Goal: Information Seeking & Learning: Compare options

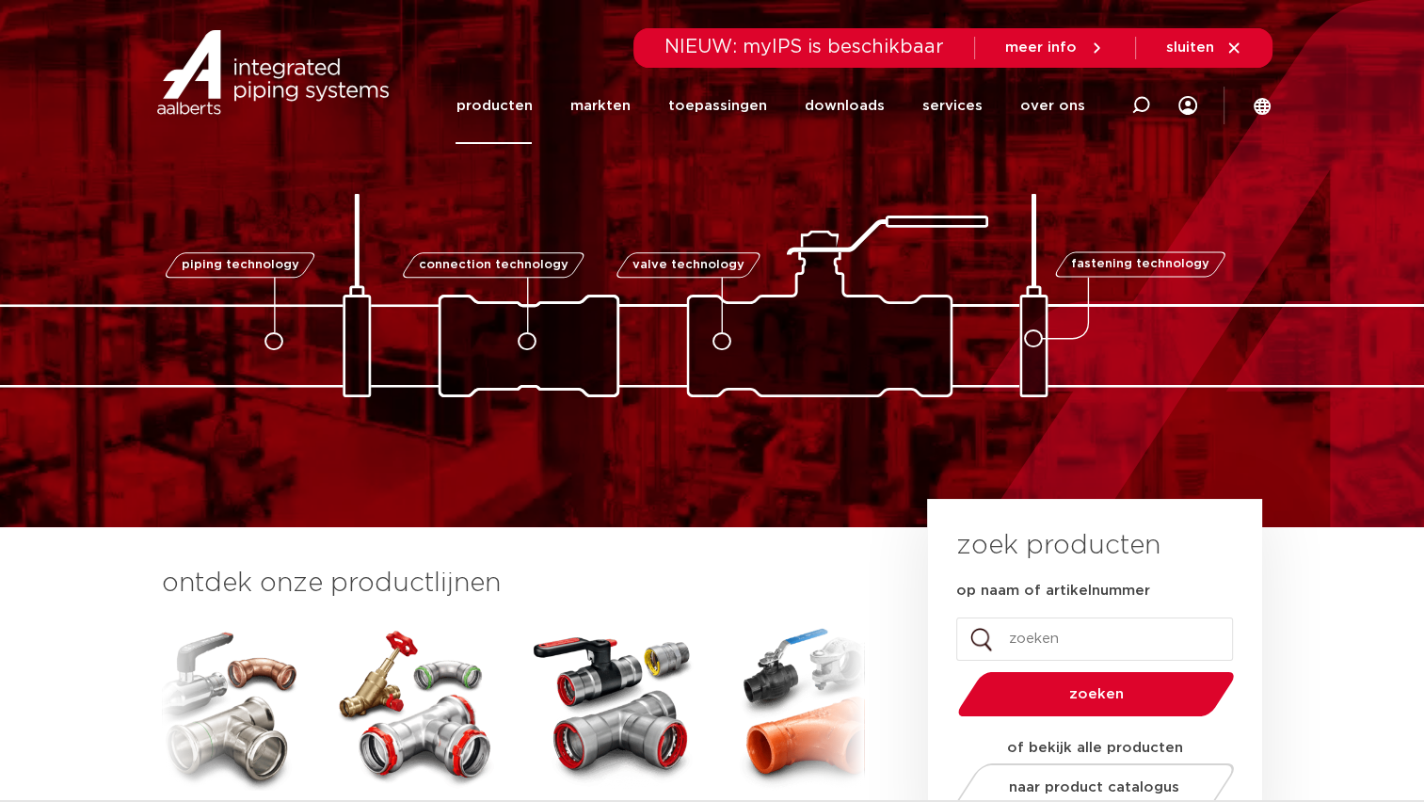
click at [516, 122] on link "producten" at bounding box center [493, 106] width 76 height 76
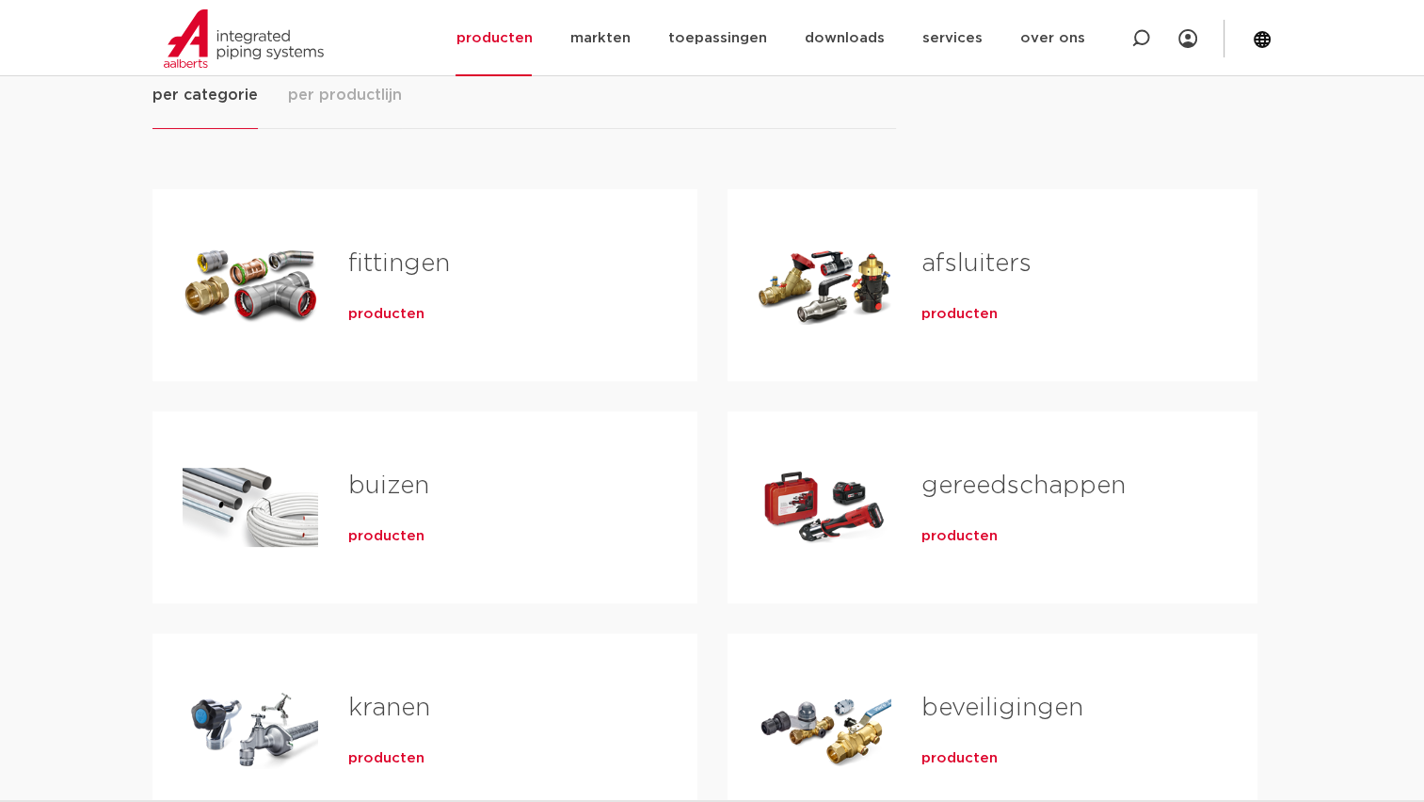
scroll to position [282, 0]
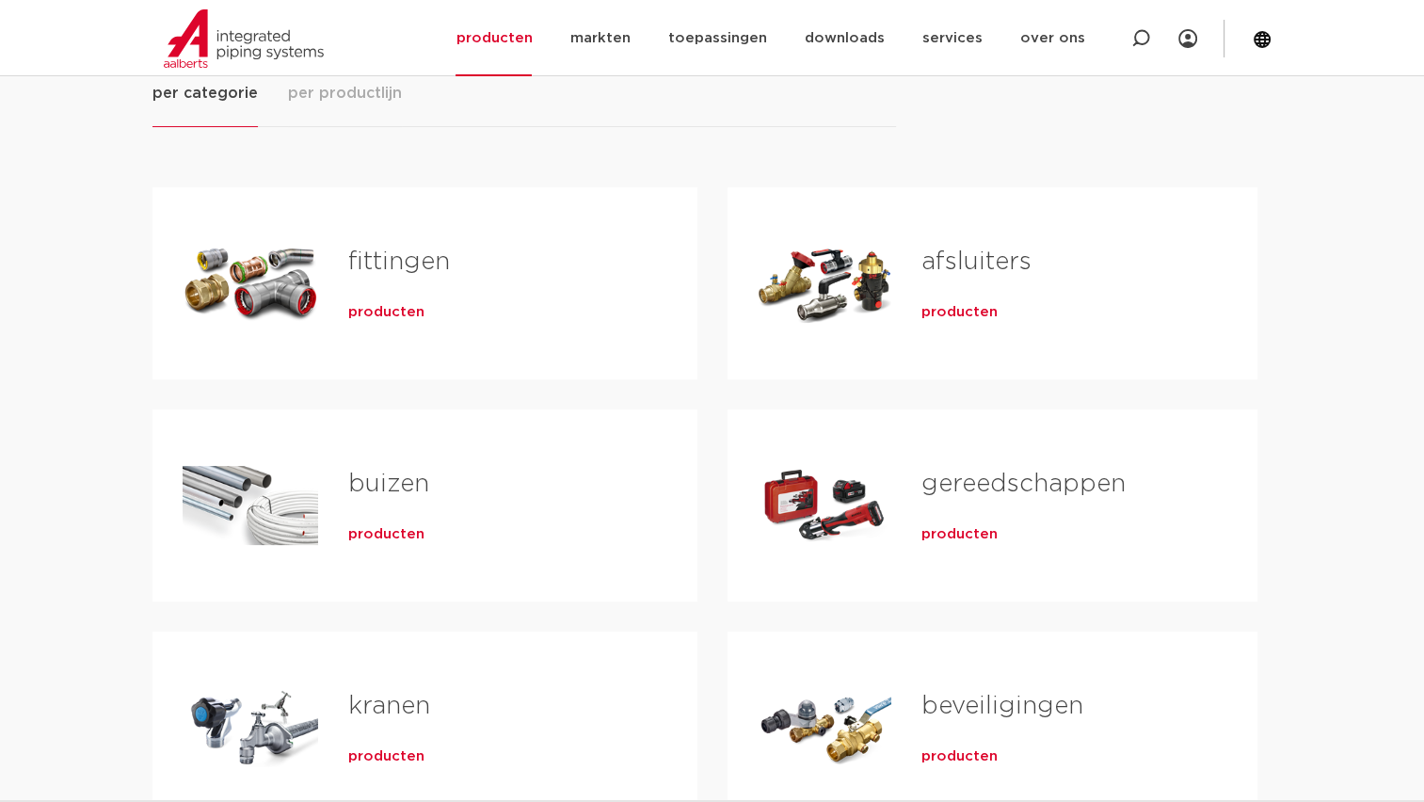
click at [397, 314] on span "producten" at bounding box center [386, 312] width 76 height 19
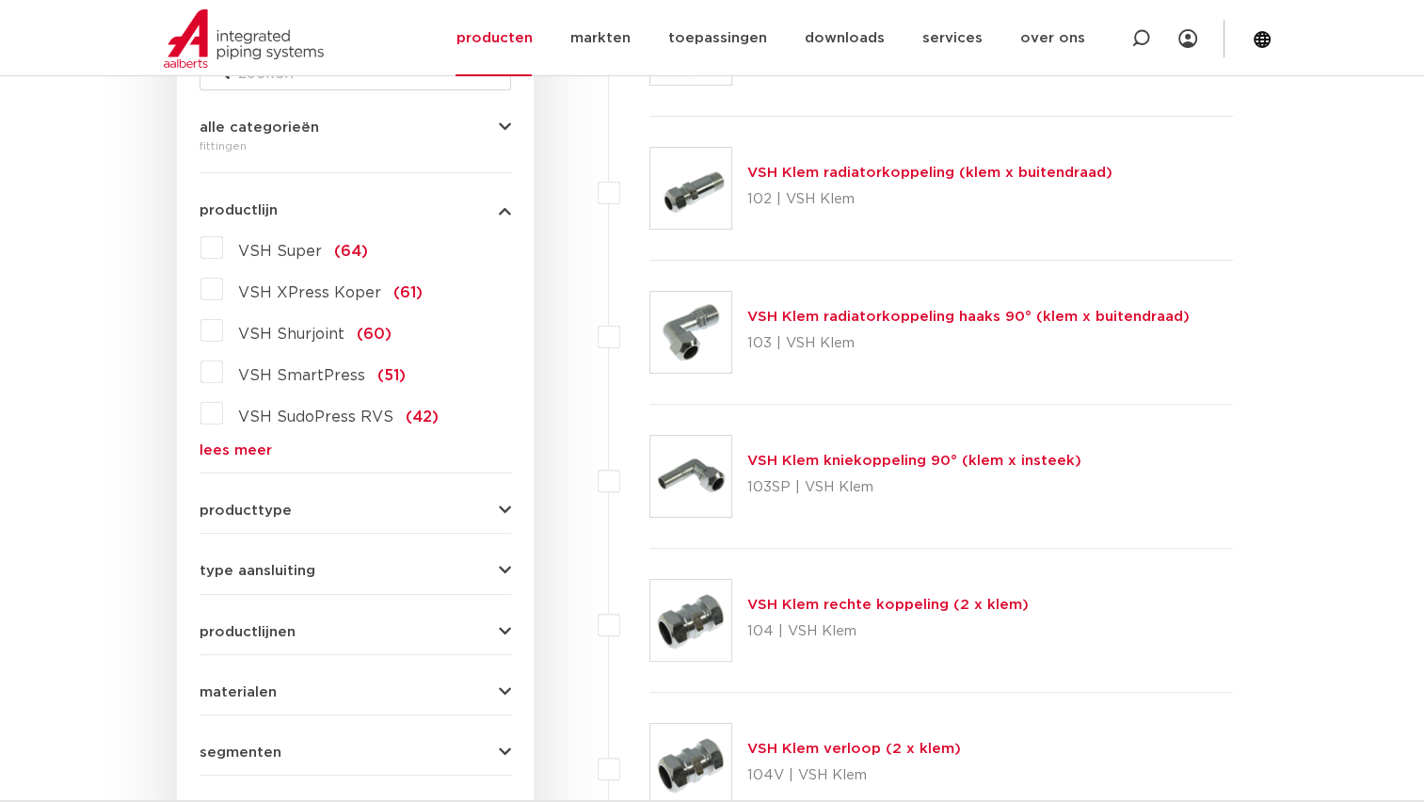
scroll to position [565, 0]
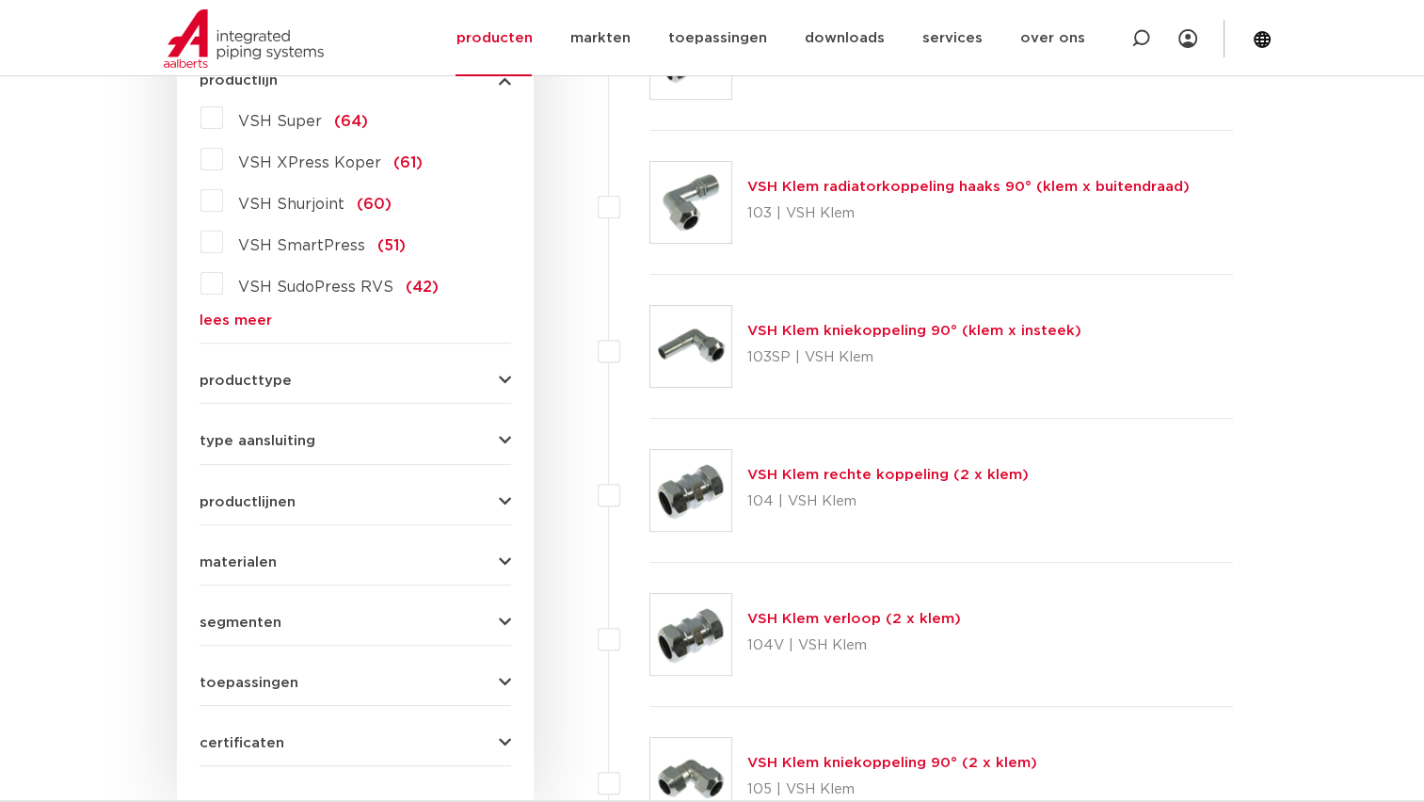
click at [225, 323] on link "lees meer" at bounding box center [354, 320] width 311 height 14
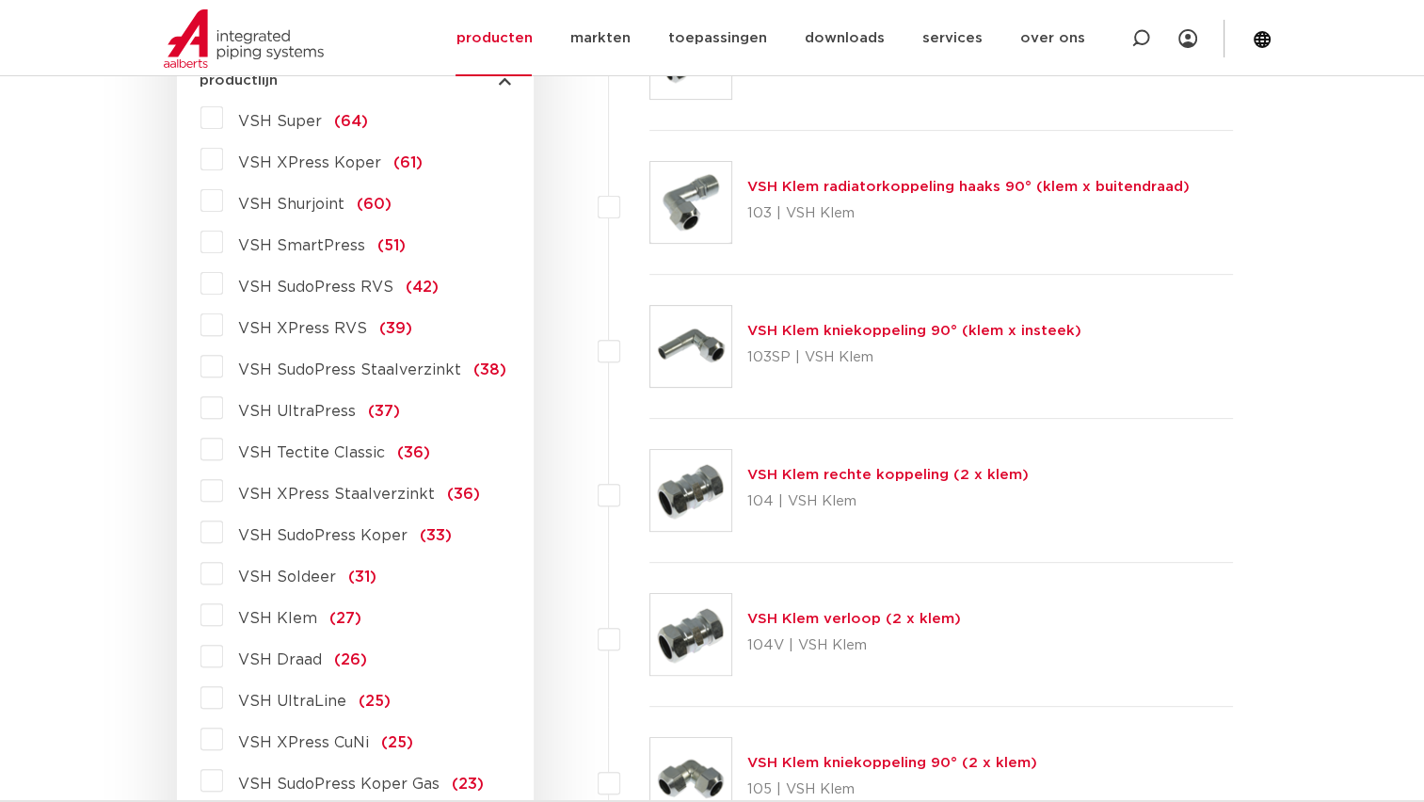
scroll to position [659, 0]
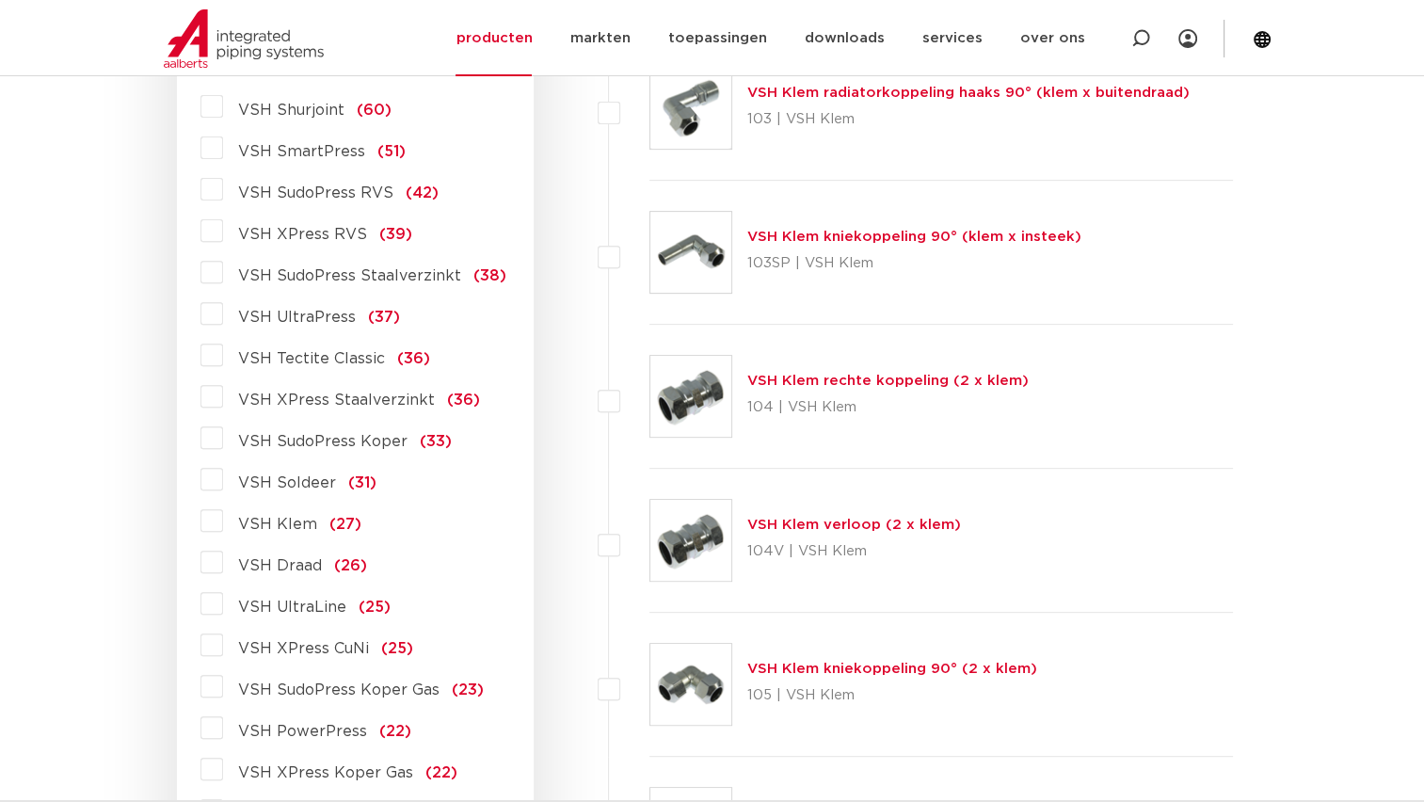
click at [223, 276] on label "VSH SudoPress Staalverzinkt (38)" at bounding box center [364, 272] width 283 height 30
click at [0, 0] on input "VSH SudoPress Staalverzinkt (38)" at bounding box center [0, 0] width 0 height 0
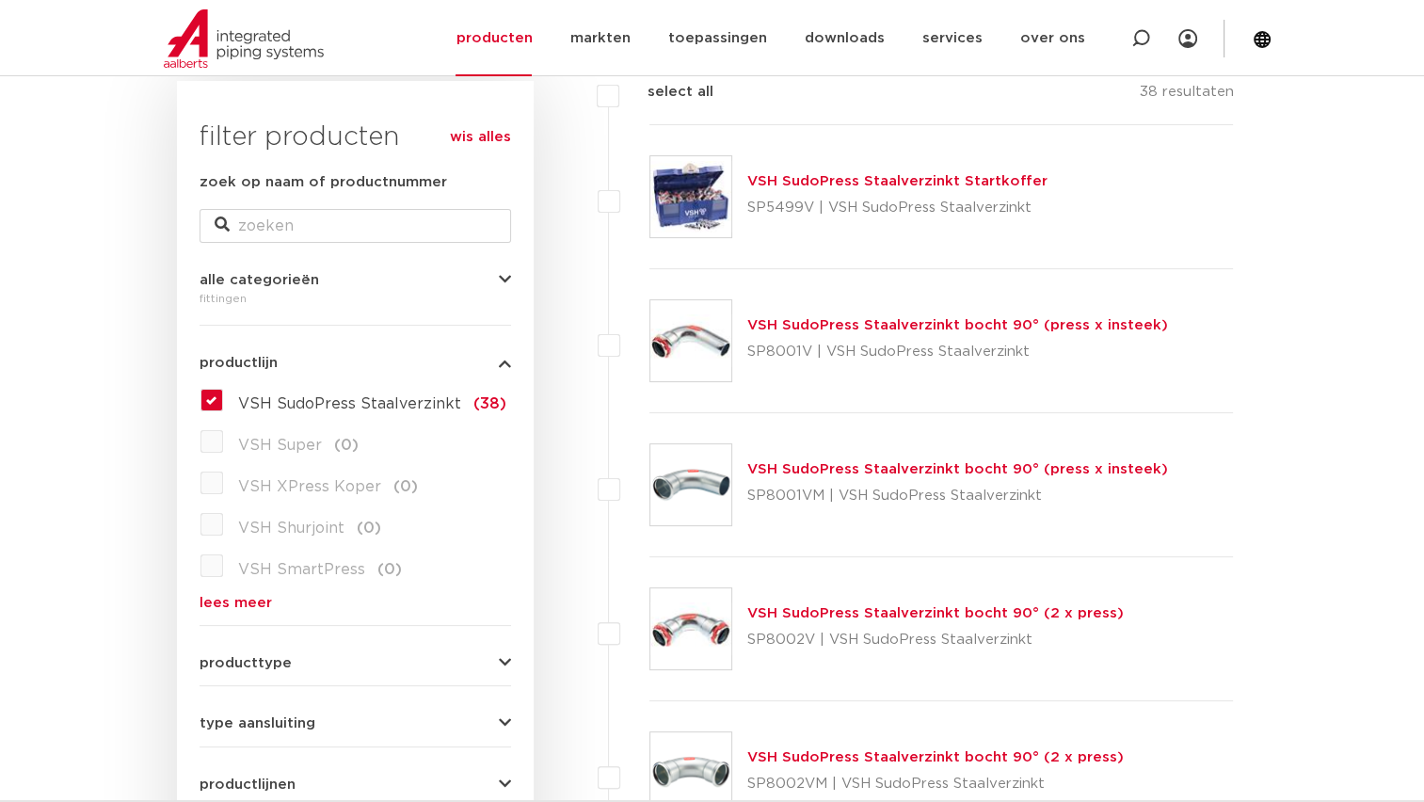
scroll to position [376, 0]
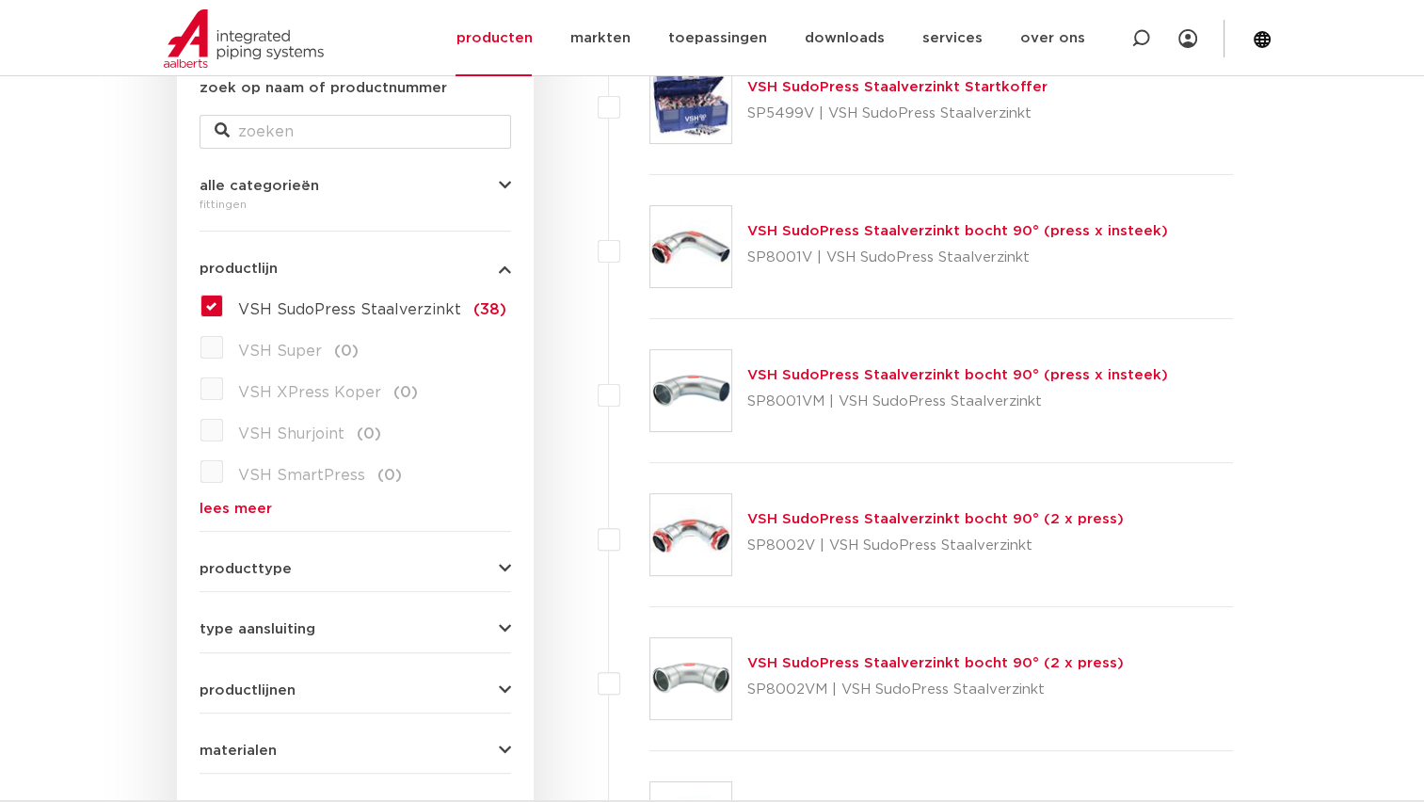
click at [232, 507] on link "lees meer" at bounding box center [354, 508] width 311 height 14
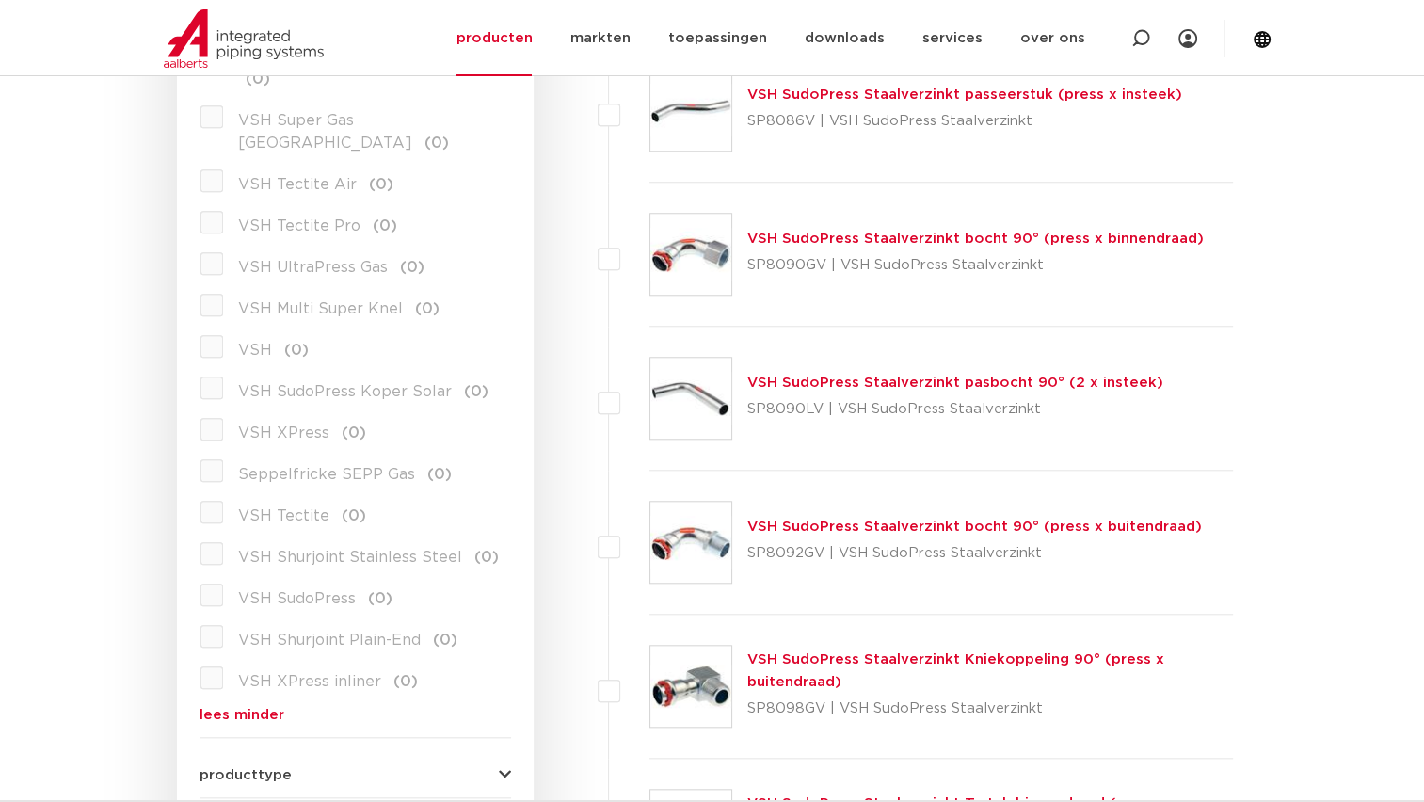
scroll to position [1694, 0]
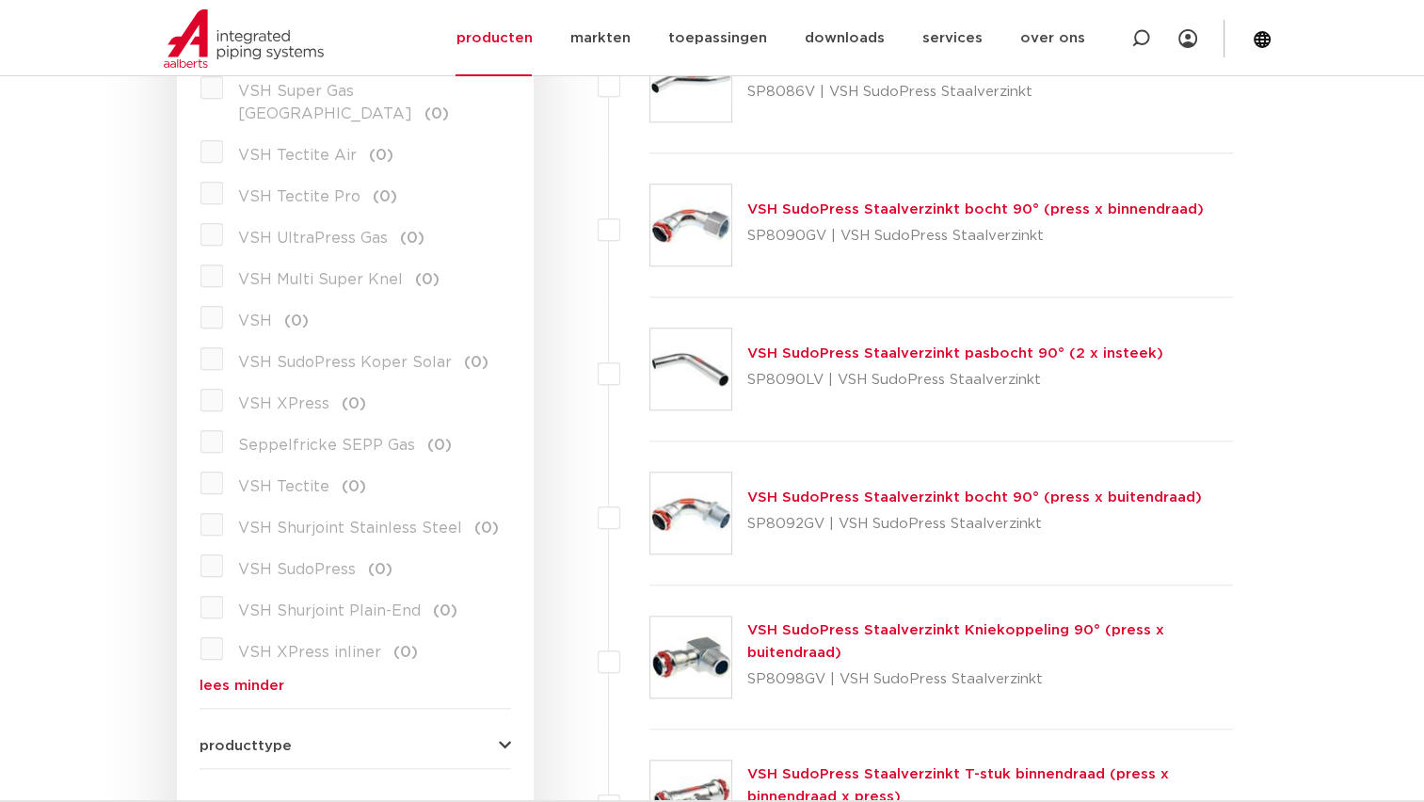
drag, startPoint x: 849, startPoint y: 216, endPoint x: 799, endPoint y: 210, distance: 50.3
click at [799, 210] on link "VSH SudoPress Staalverzinkt bocht 90° (press x binnendraad)" at bounding box center [975, 209] width 456 height 14
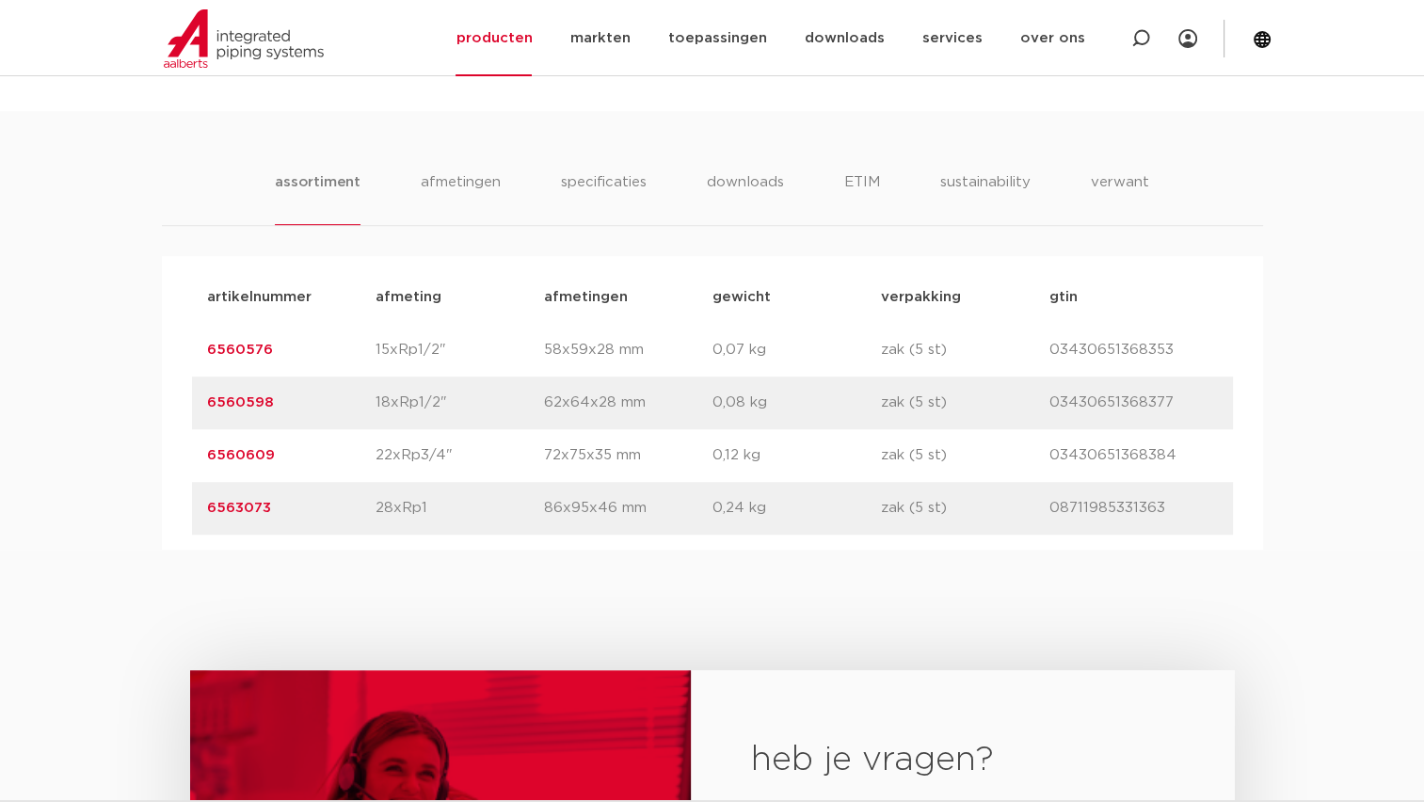
scroll to position [1129, 0]
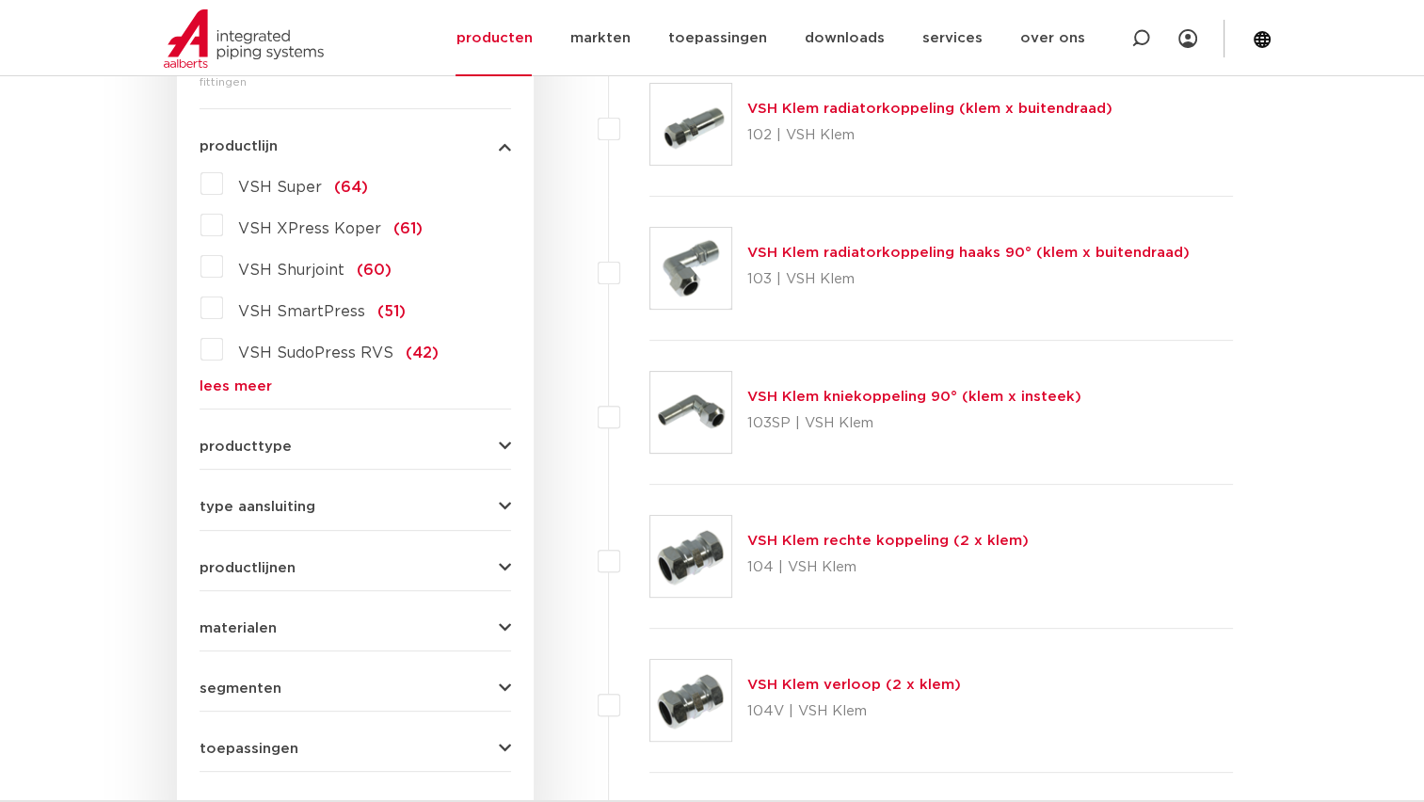
scroll to position [470, 0]
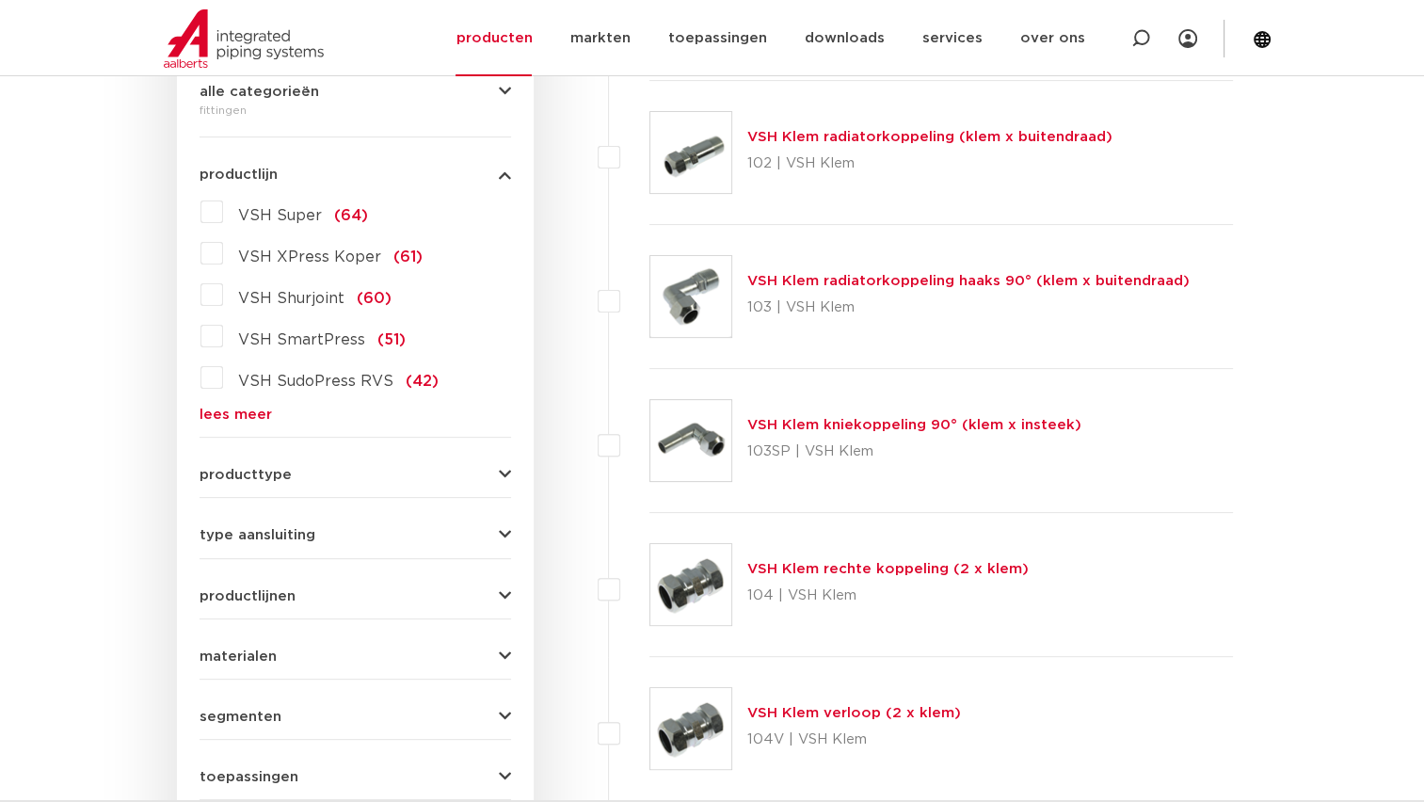
click at [235, 418] on link "lees meer" at bounding box center [354, 414] width 311 height 14
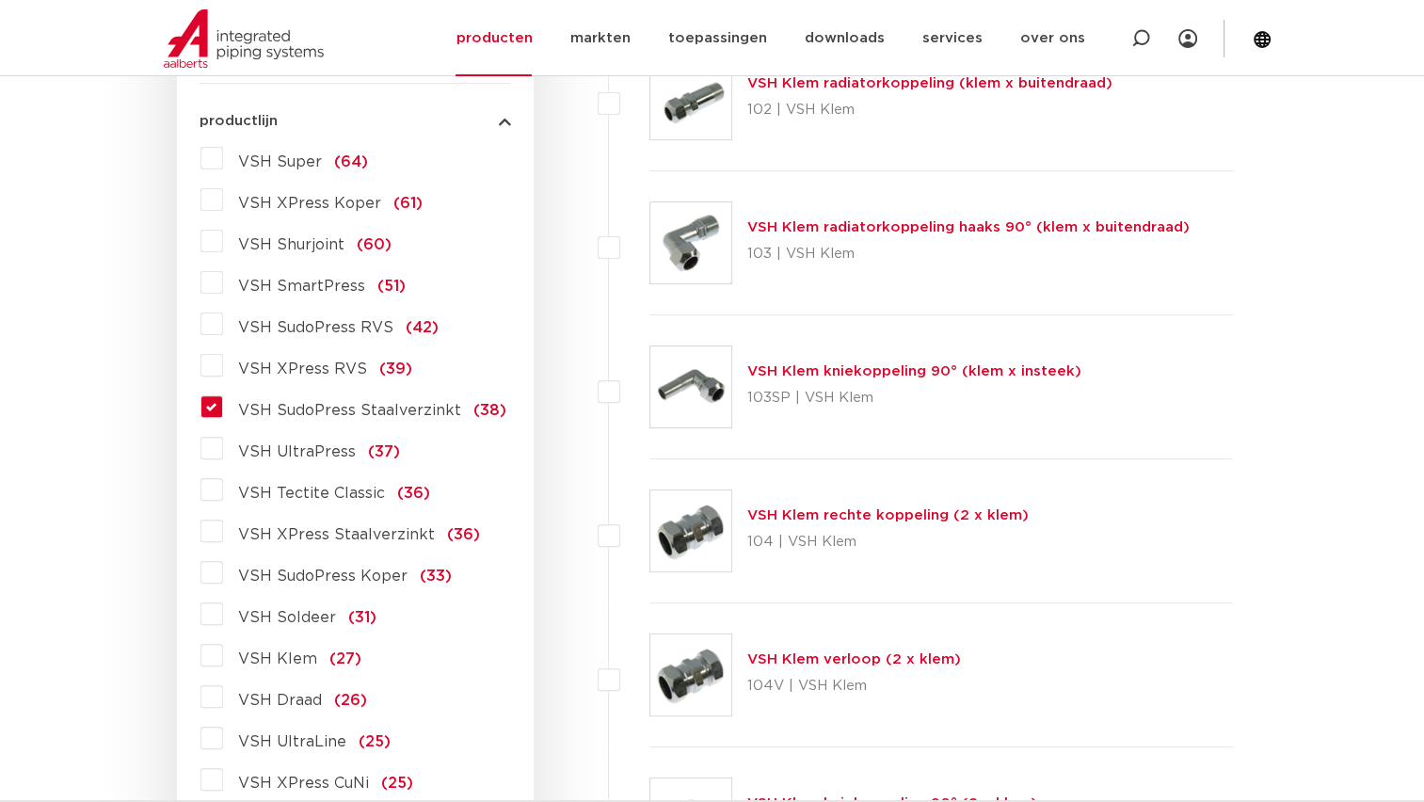
scroll to position [565, 0]
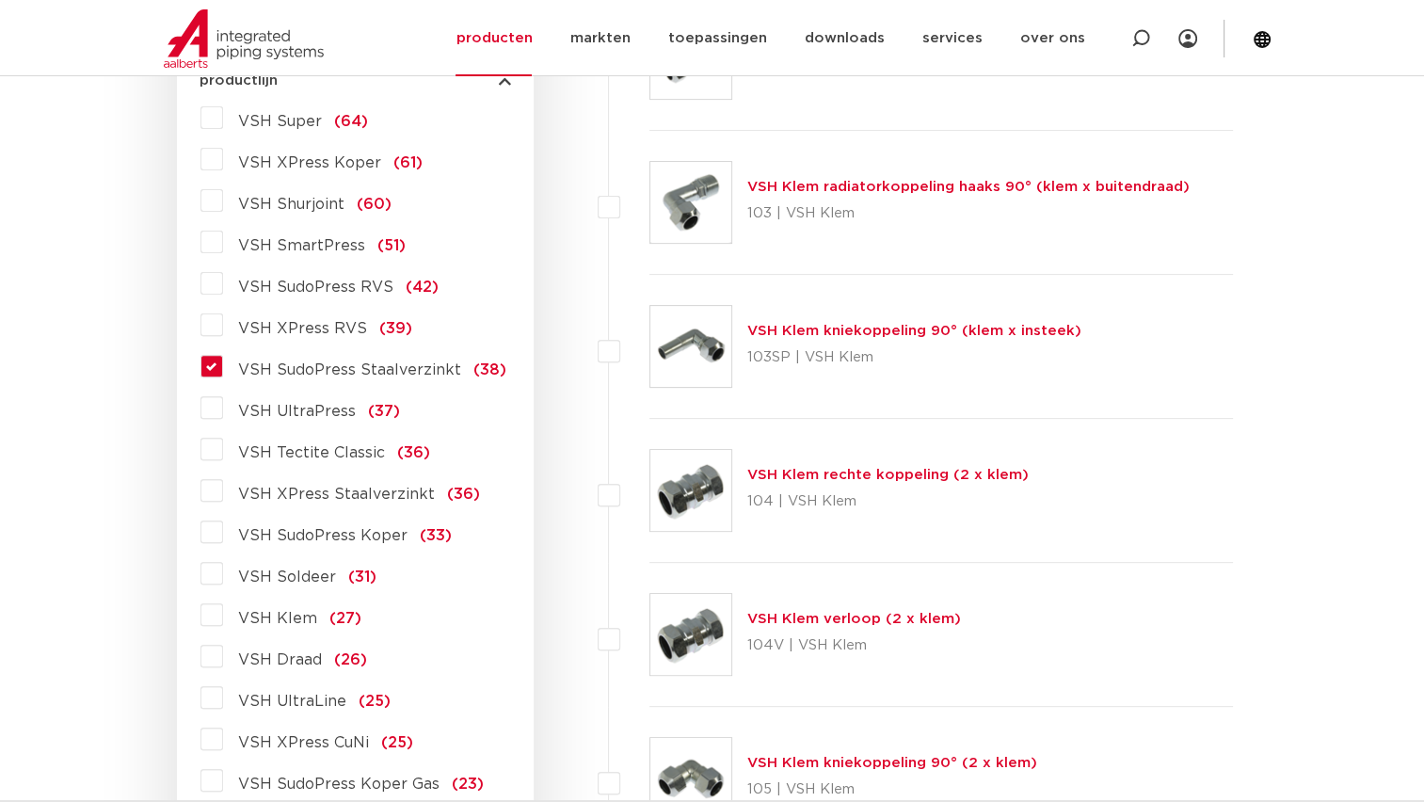
click at [223, 368] on label "VSH SudoPress Staalverzinkt (38)" at bounding box center [364, 366] width 283 height 30
click at [0, 0] on input "VSH SudoPress Staalverzinkt (38)" at bounding box center [0, 0] width 0 height 0
click at [223, 371] on label "VSH SudoPress Staalverzinkt (38)" at bounding box center [364, 366] width 283 height 30
click at [0, 0] on input "VSH SudoPress Staalverzinkt (38)" at bounding box center [0, 0] width 0 height 0
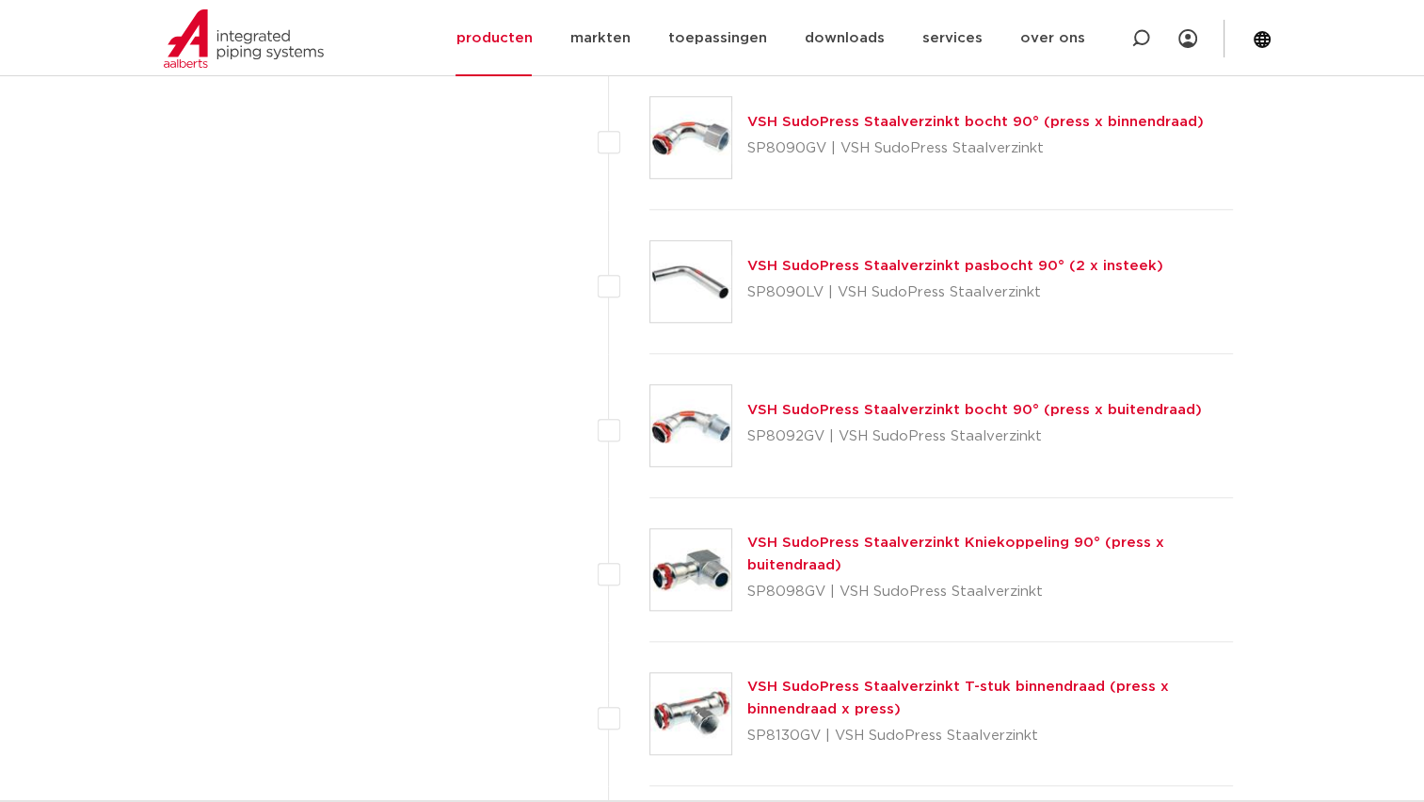
scroll to position [1788, 0]
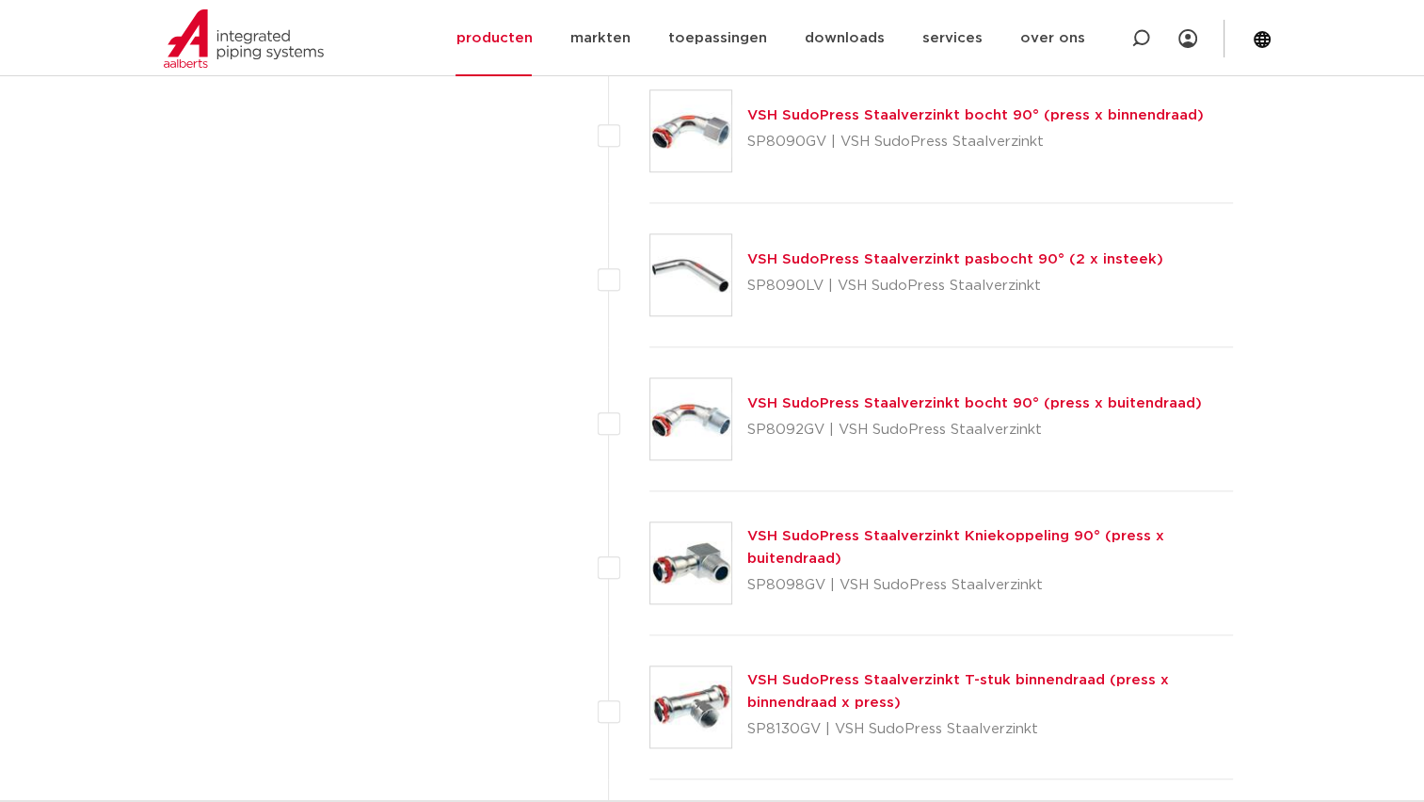
click at [817, 401] on link "VSH SudoPress Staalverzinkt bocht 90° (press x buitendraad)" at bounding box center [974, 403] width 454 height 14
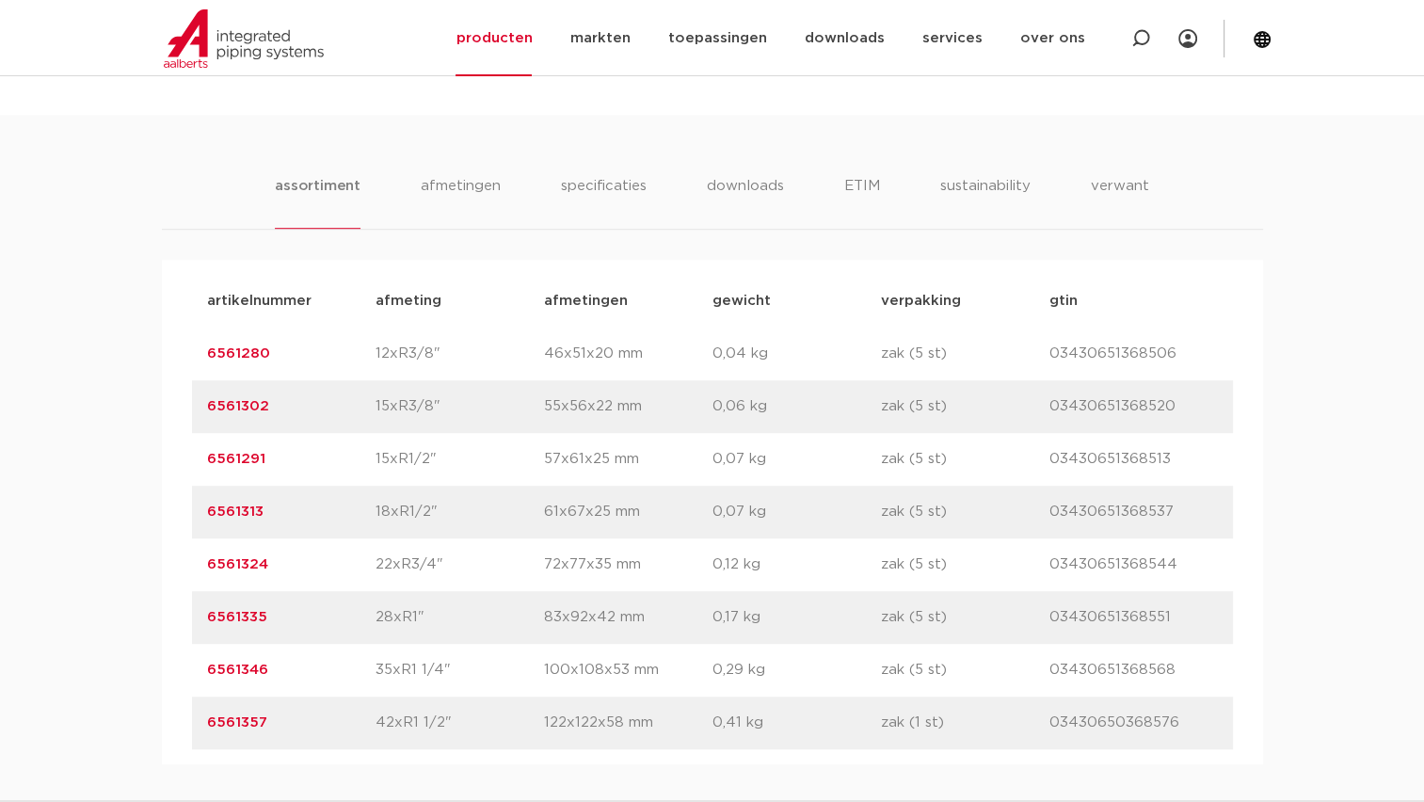
scroll to position [1223, 0]
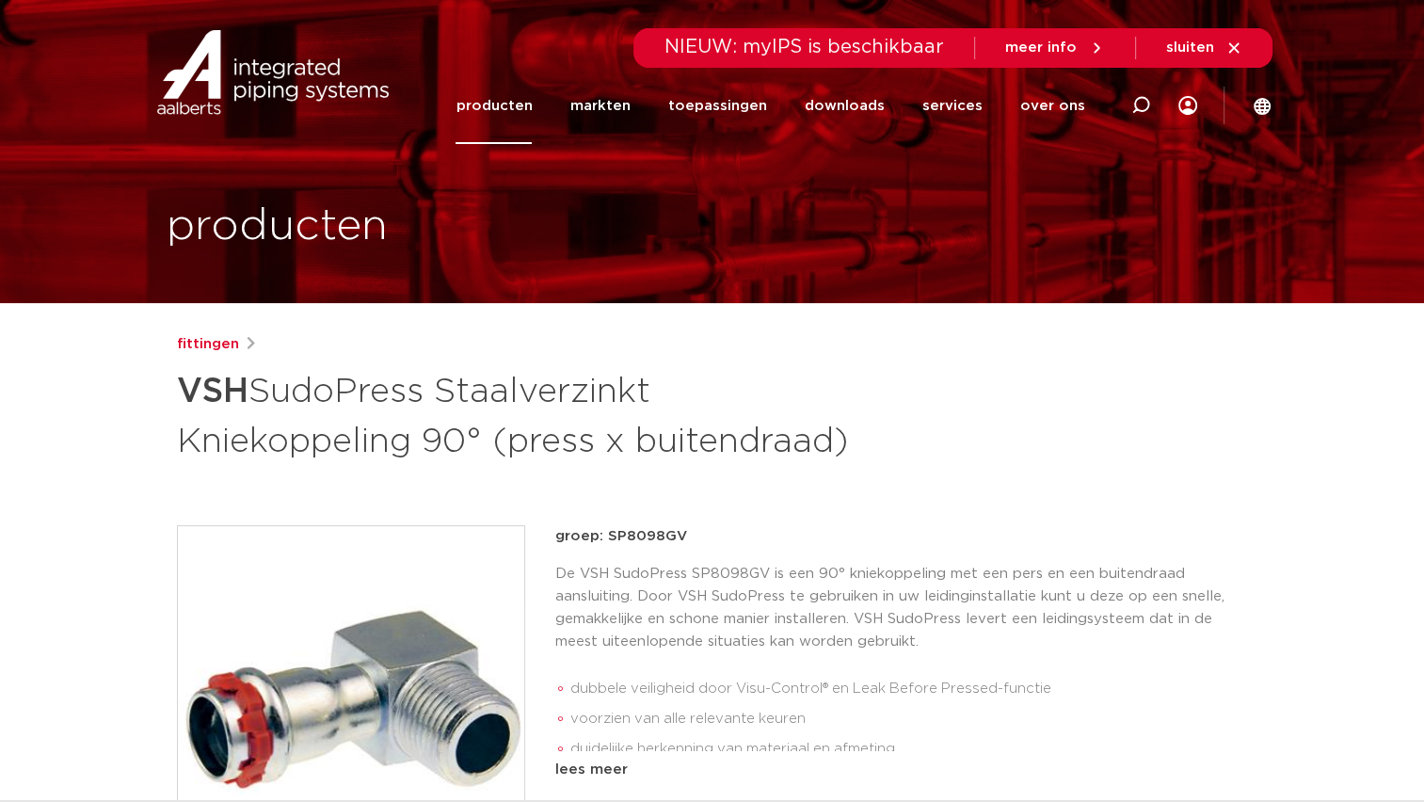
scroll to position [188, 0]
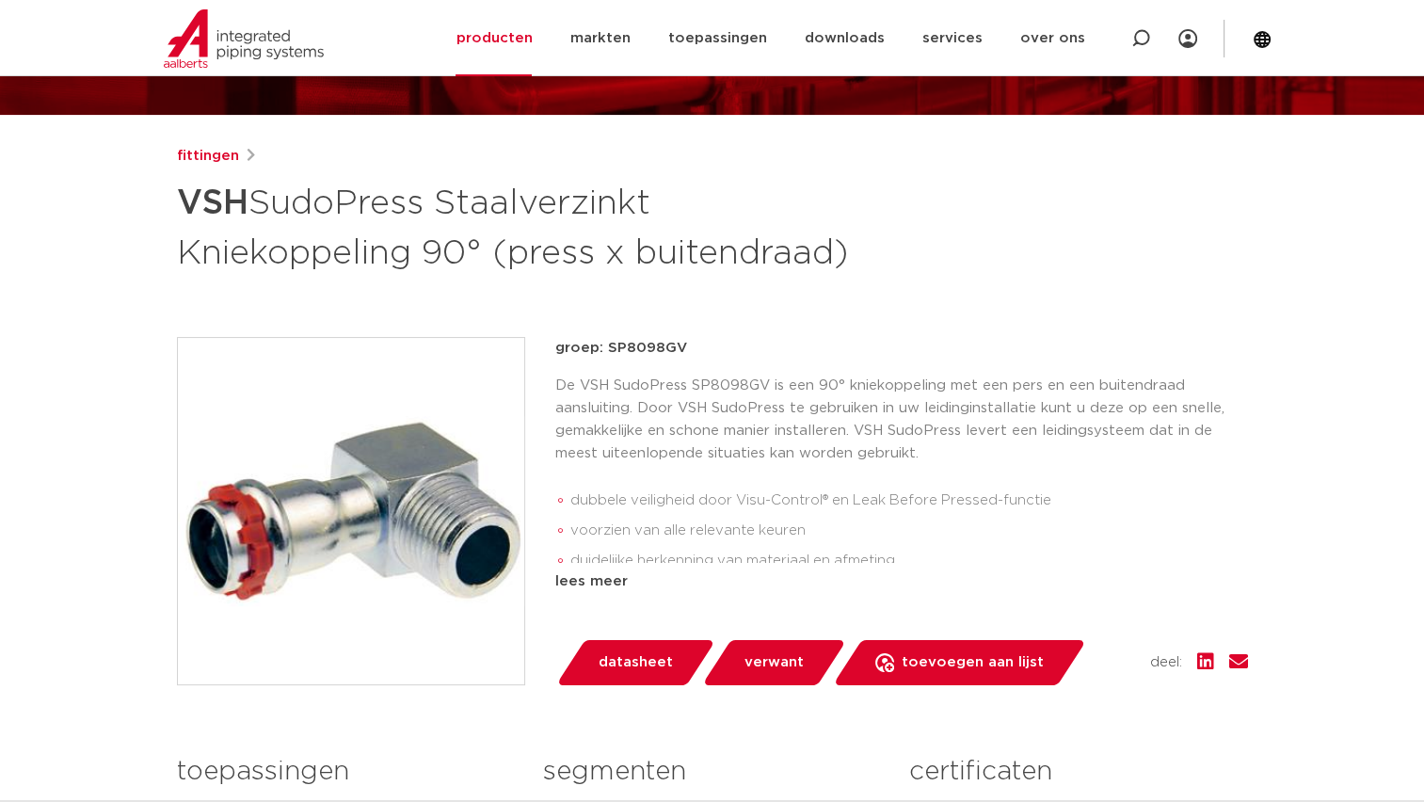
drag, startPoint x: 489, startPoint y: 236, endPoint x: 457, endPoint y: 232, distance: 32.2
click at [489, 236] on h1 "VSH SudoPress Staalverzinkt Kniekoppeling 90° (press x buitendraad)" at bounding box center [530, 226] width 707 height 102
drag, startPoint x: 451, startPoint y: 196, endPoint x: 859, endPoint y: 245, distance: 411.2
click at [859, 245] on h1 "VSH SudoPress Staalverzinkt Kniekoppeling 90° (press x buitendraad)" at bounding box center [530, 226] width 707 height 102
copy h1 "Staalverzinkt Kniekoppeling 90° (press x buitendraad)"
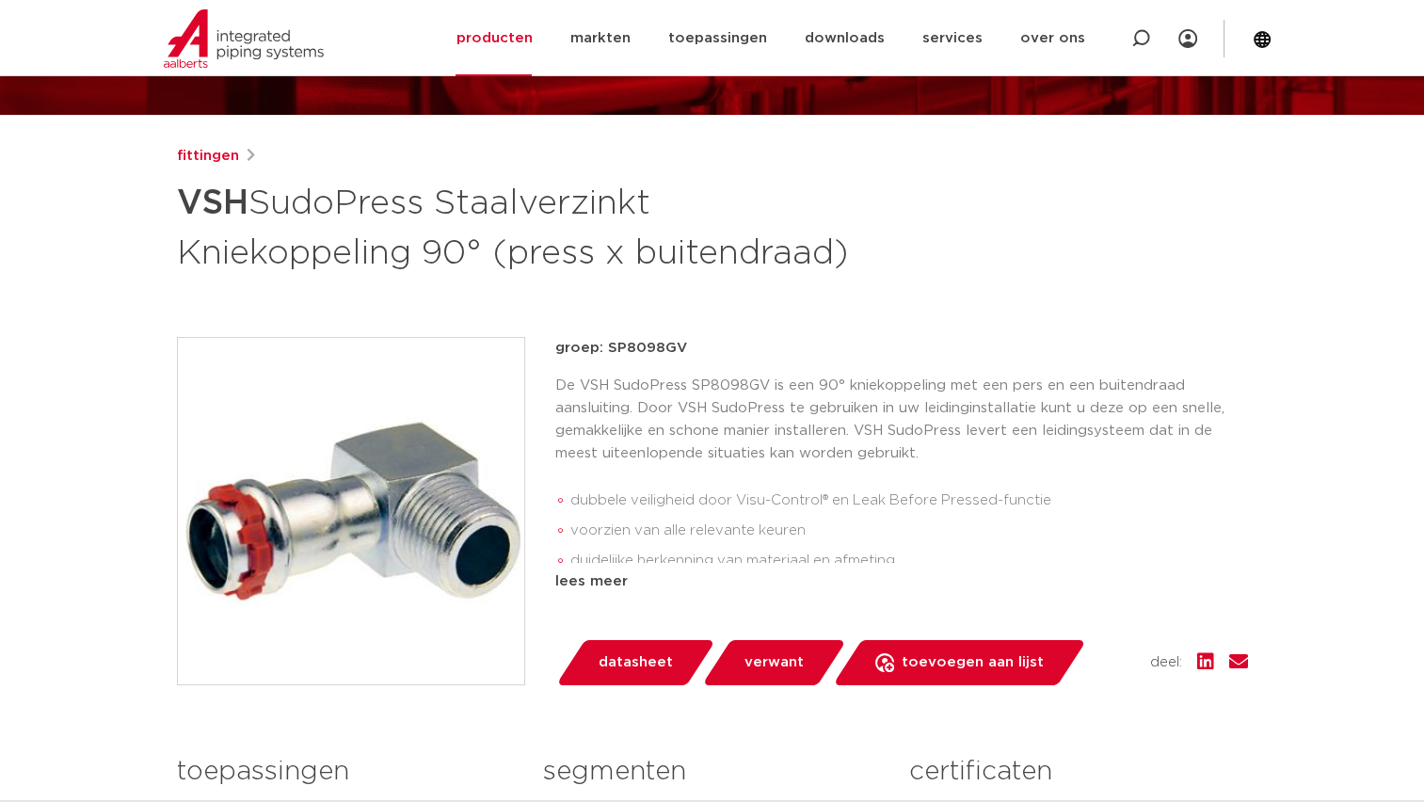
click at [737, 369] on div "groep: SP8098GV De VSH SudoPress SP8098GV is een 90° kniekoppeling met een pers…" at bounding box center [901, 465] width 692 height 256
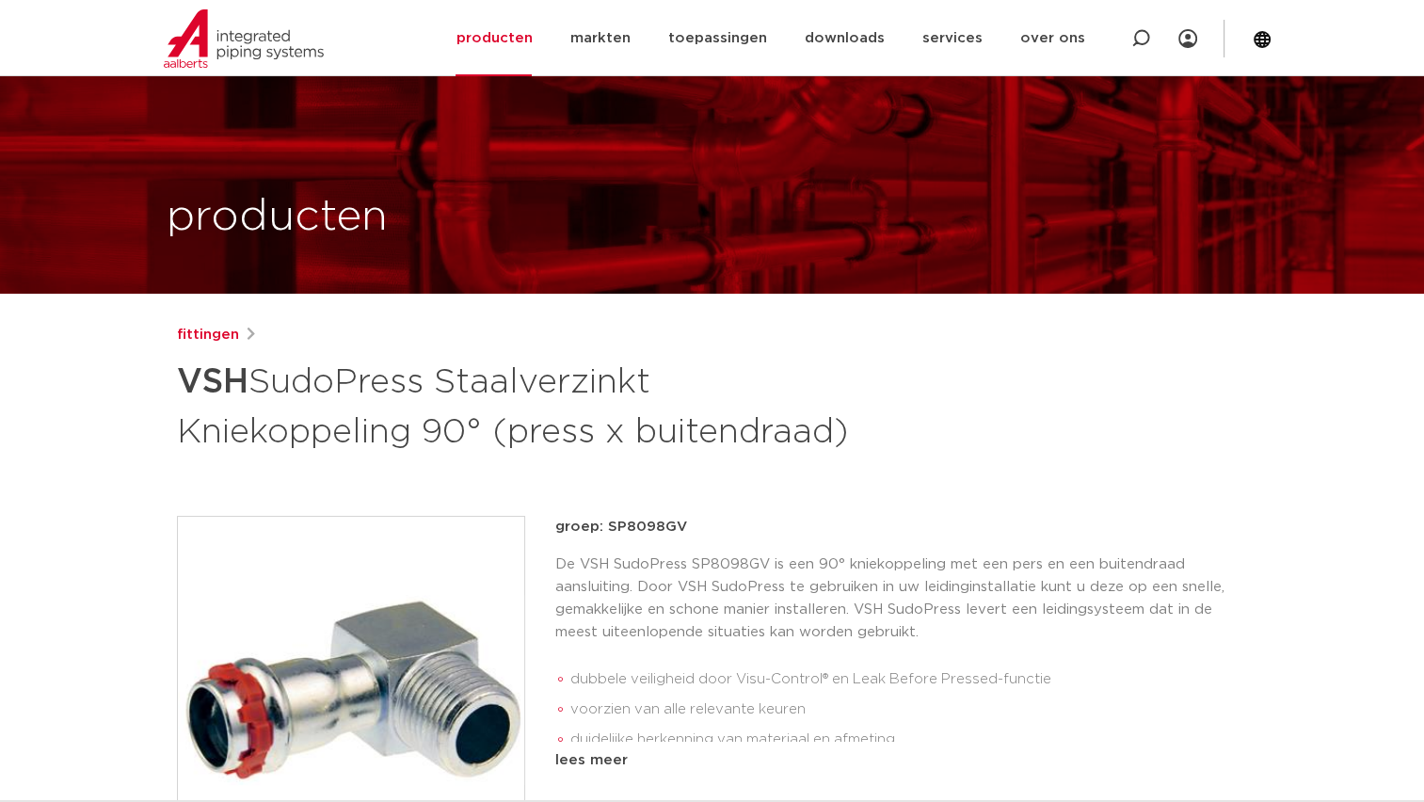
scroll to position [0, 0]
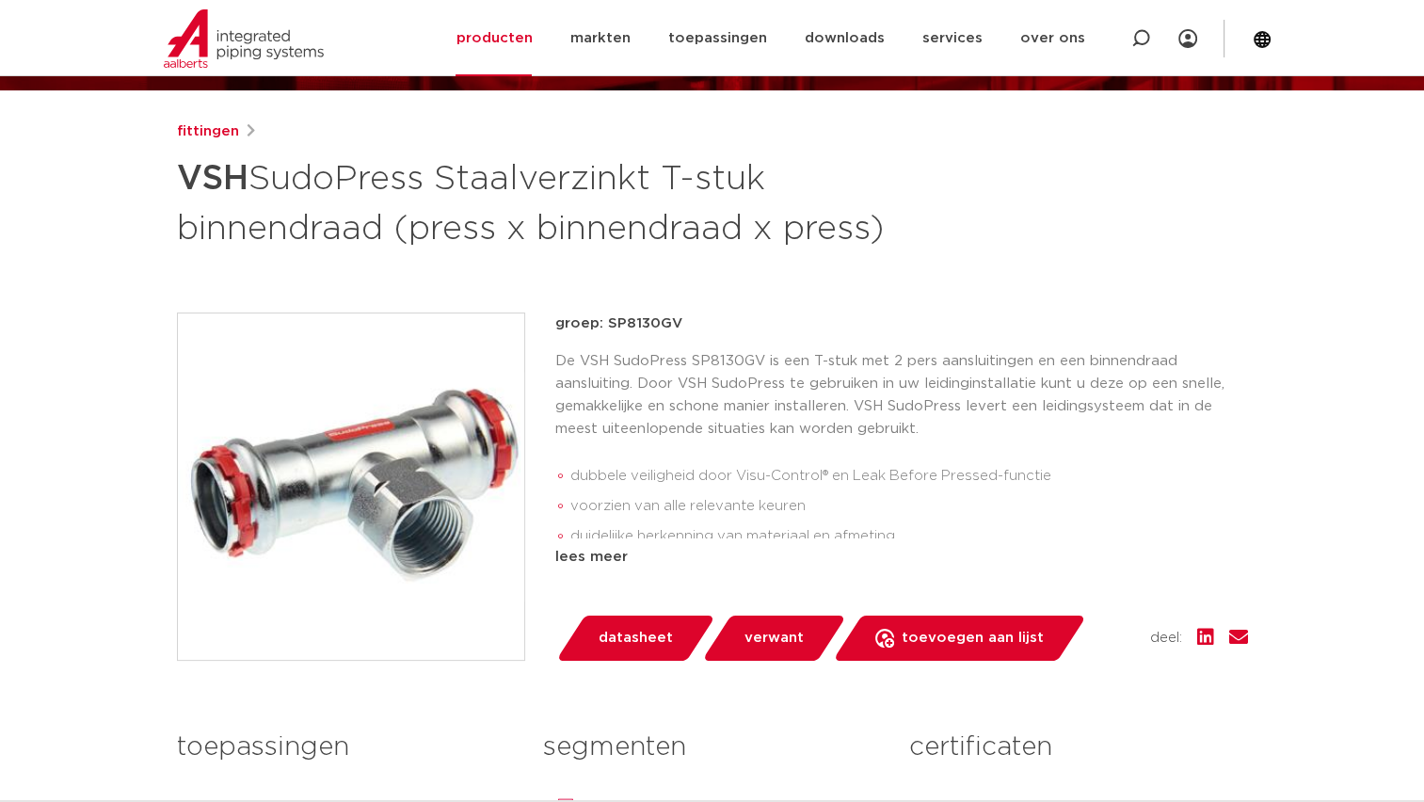
scroll to position [133, 0]
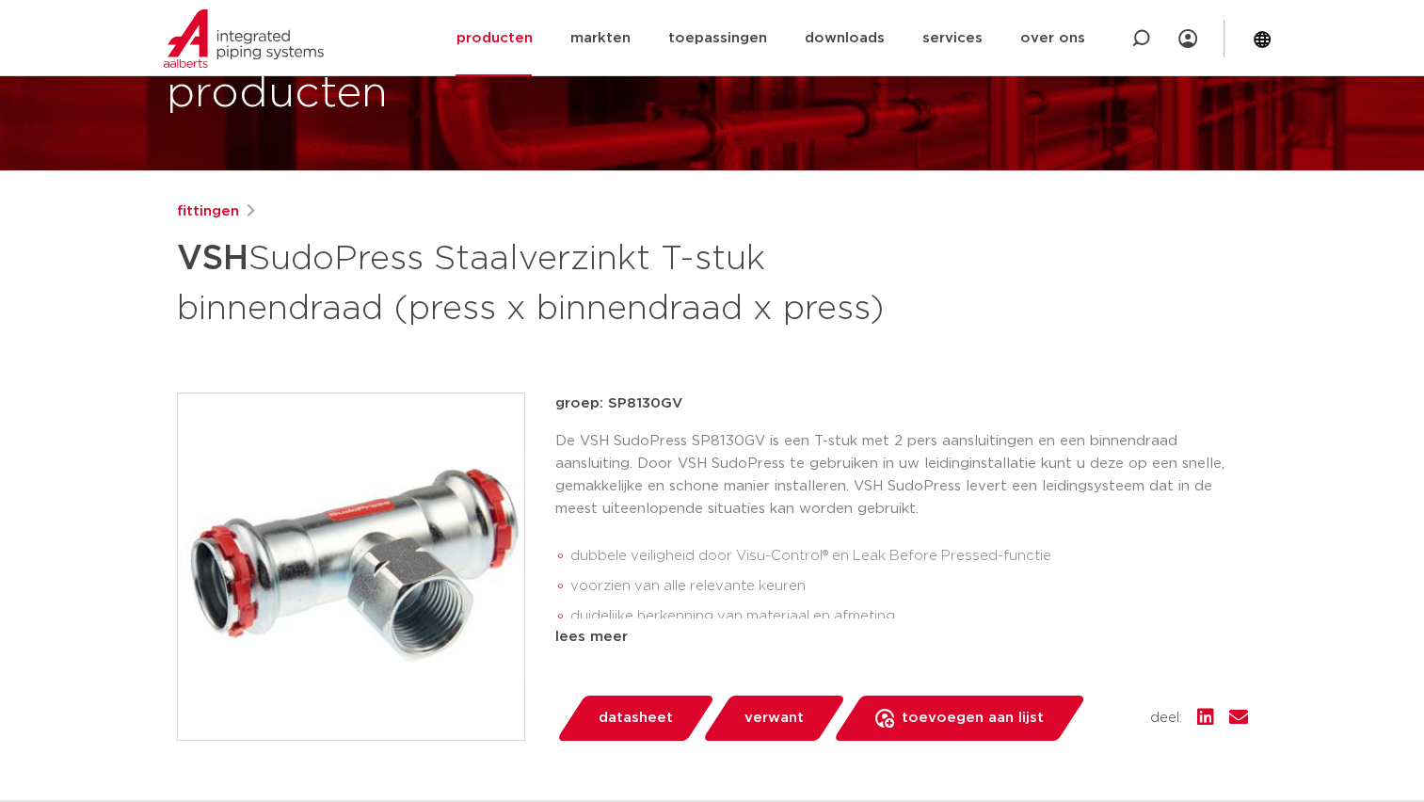
drag, startPoint x: 448, startPoint y: 256, endPoint x: 476, endPoint y: 340, distance: 88.4
click at [476, 332] on h1 "VSH SudoPress Staalverzinkt T-stuk binnendraad (press x binnendraad x press)" at bounding box center [530, 282] width 707 height 102
copy h1 "Staalverzinkt T-stuk binnendraad (press x binnendraad x press)"
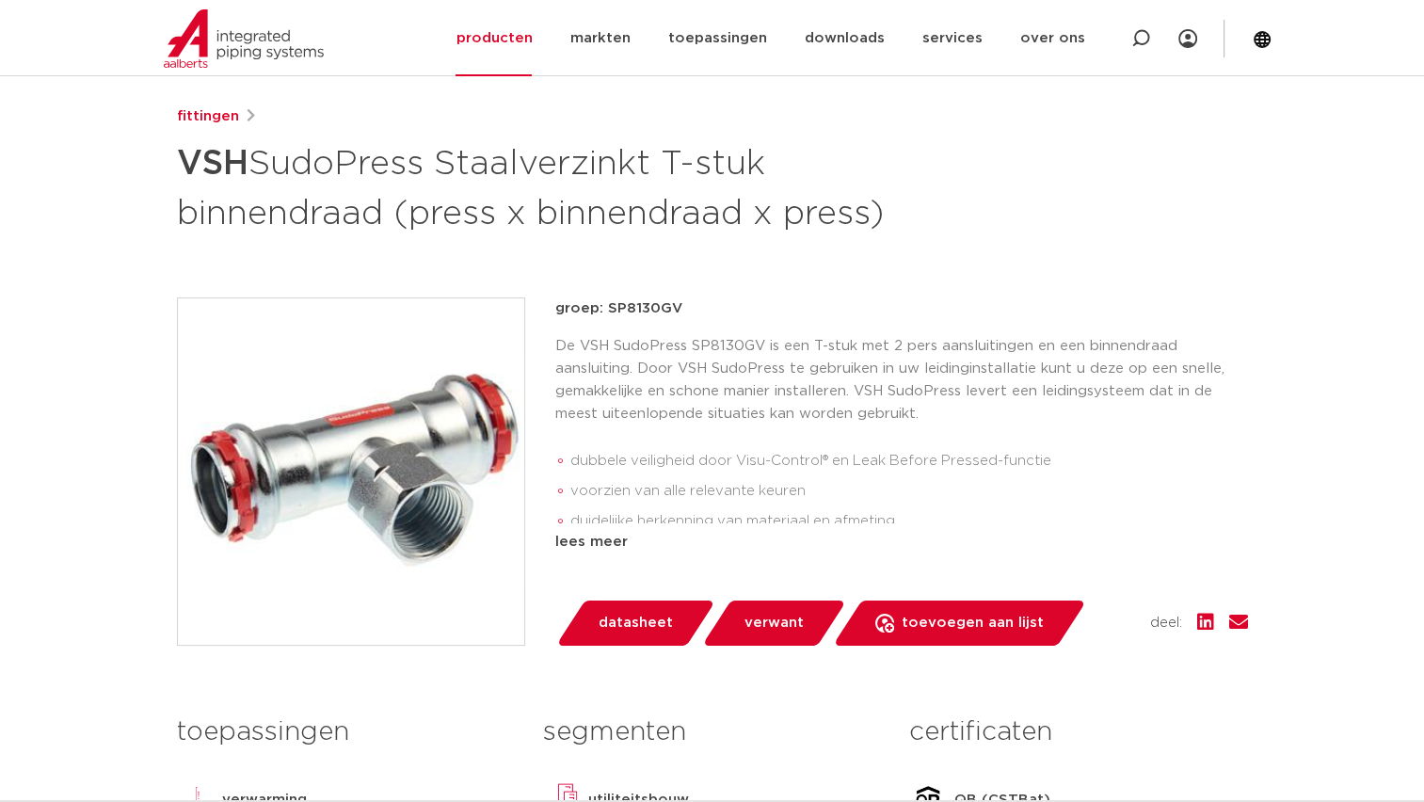
scroll to position [227, 0]
click at [609, 158] on h1 "VSH SudoPress Staalverzinkt T-stuk binnendraad (press x binnendraad x press)" at bounding box center [530, 187] width 707 height 102
click at [1137, 37] on icon at bounding box center [1140, 38] width 19 height 19
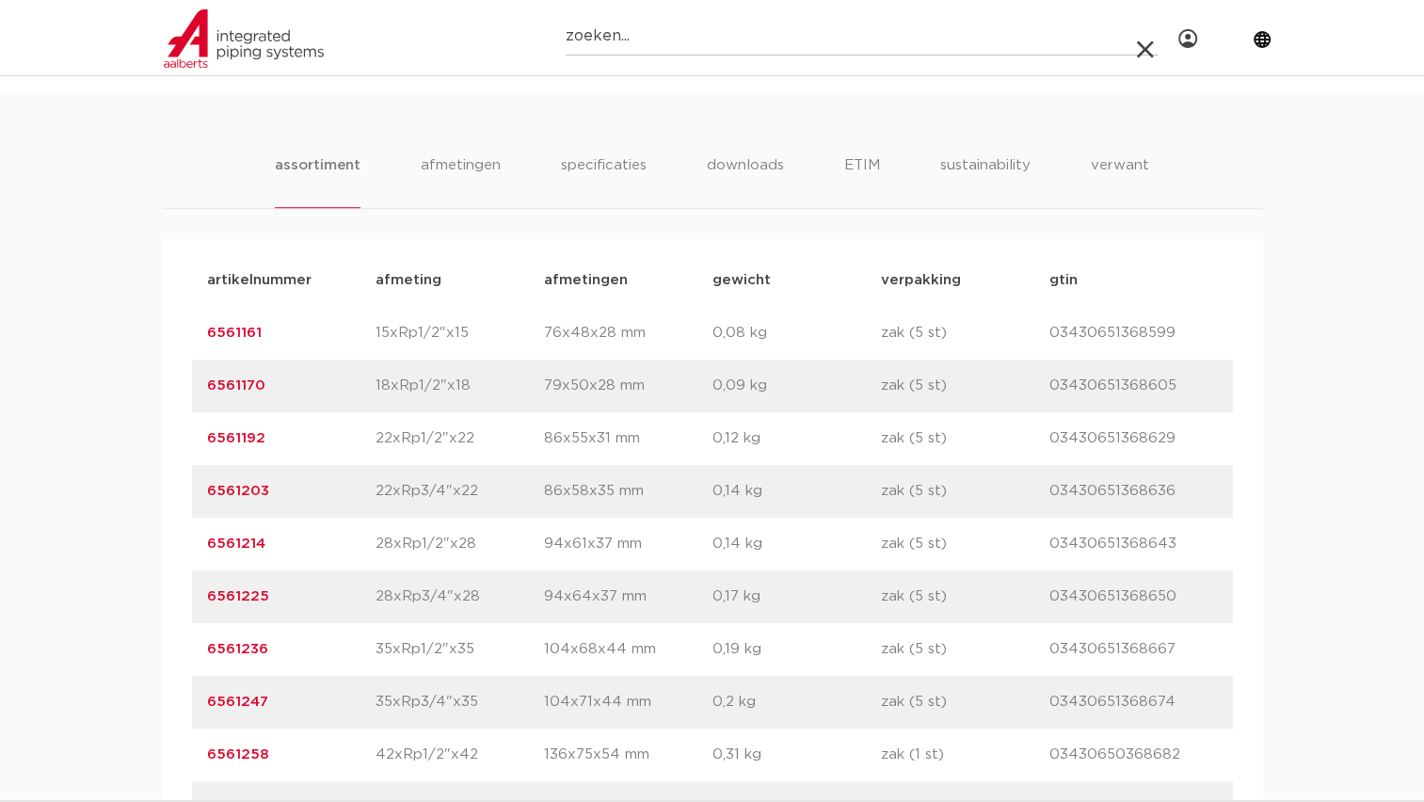
scroll to position [979, 0]
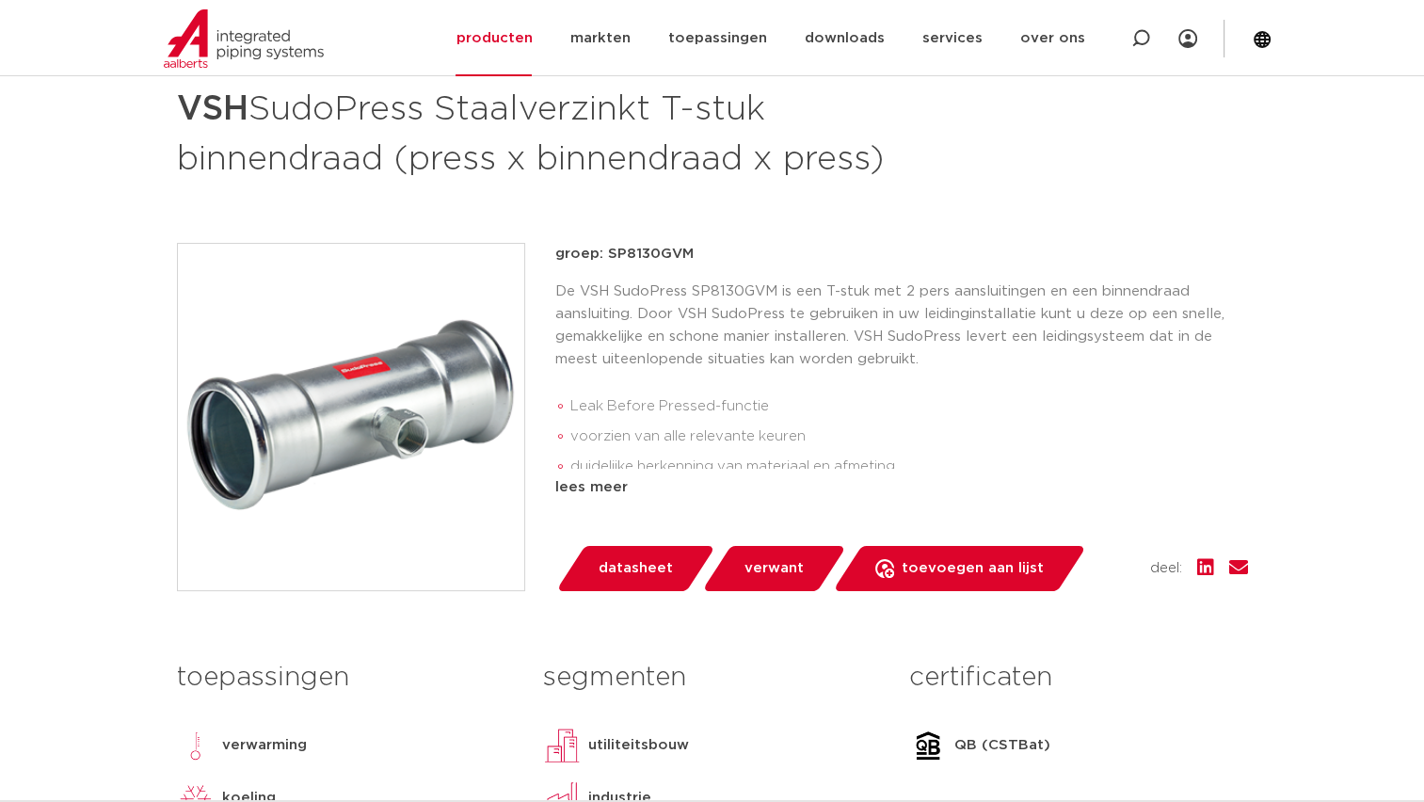
scroll to position [188, 0]
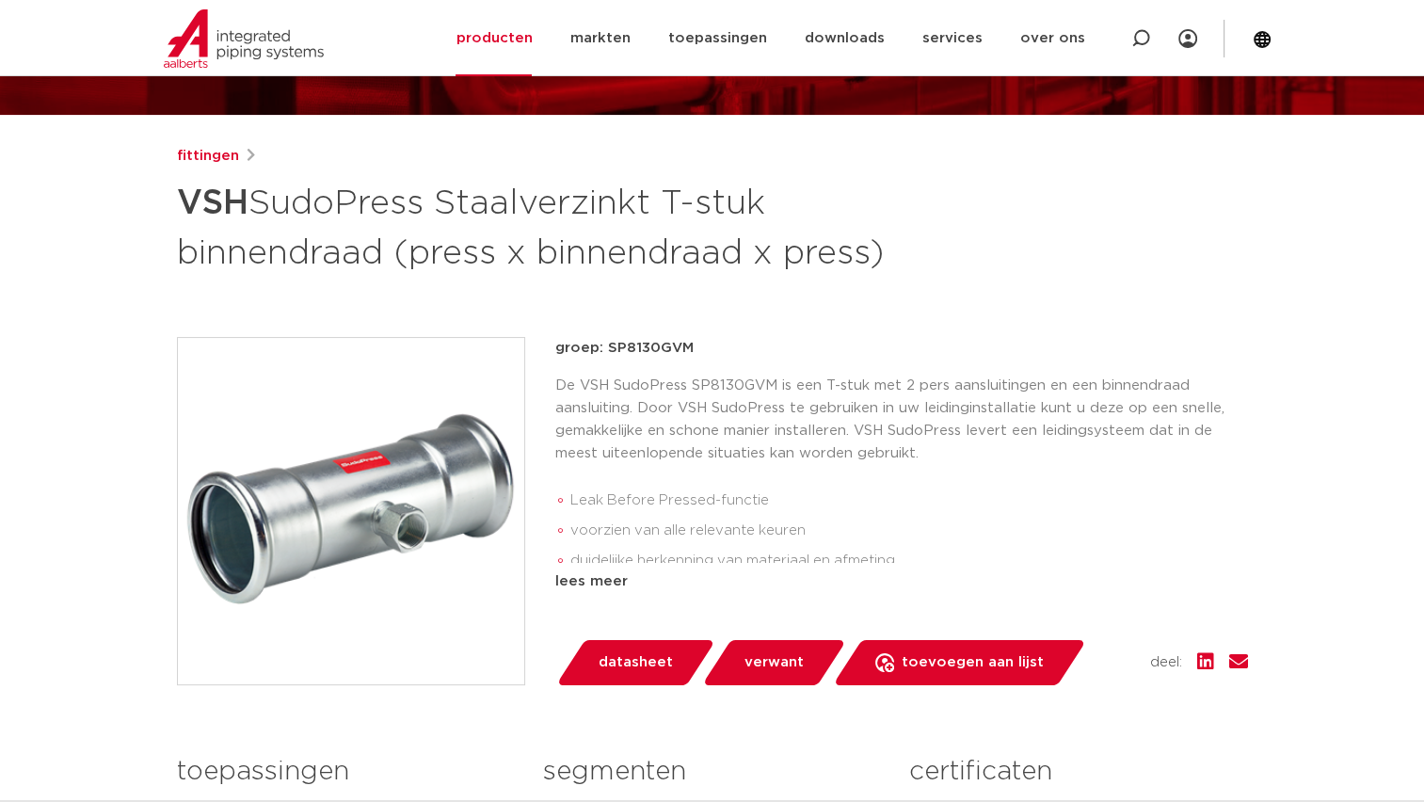
drag, startPoint x: 351, startPoint y: 292, endPoint x: 441, endPoint y: 217, distance: 117.0
click at [441, 217] on h1 "VSH SudoPress Staalverzinkt T-stuk binnendraad (press x binnendraad x press)" at bounding box center [530, 226] width 707 height 102
copy h1 "Staalverzinkt T-stuk binnendraad (press x binnendraad x press)"
click at [359, 216] on h1 "VSH SudoPress Staalverzinkt T-stuk binnendraad (press x binnendraad x press)" at bounding box center [530, 226] width 707 height 102
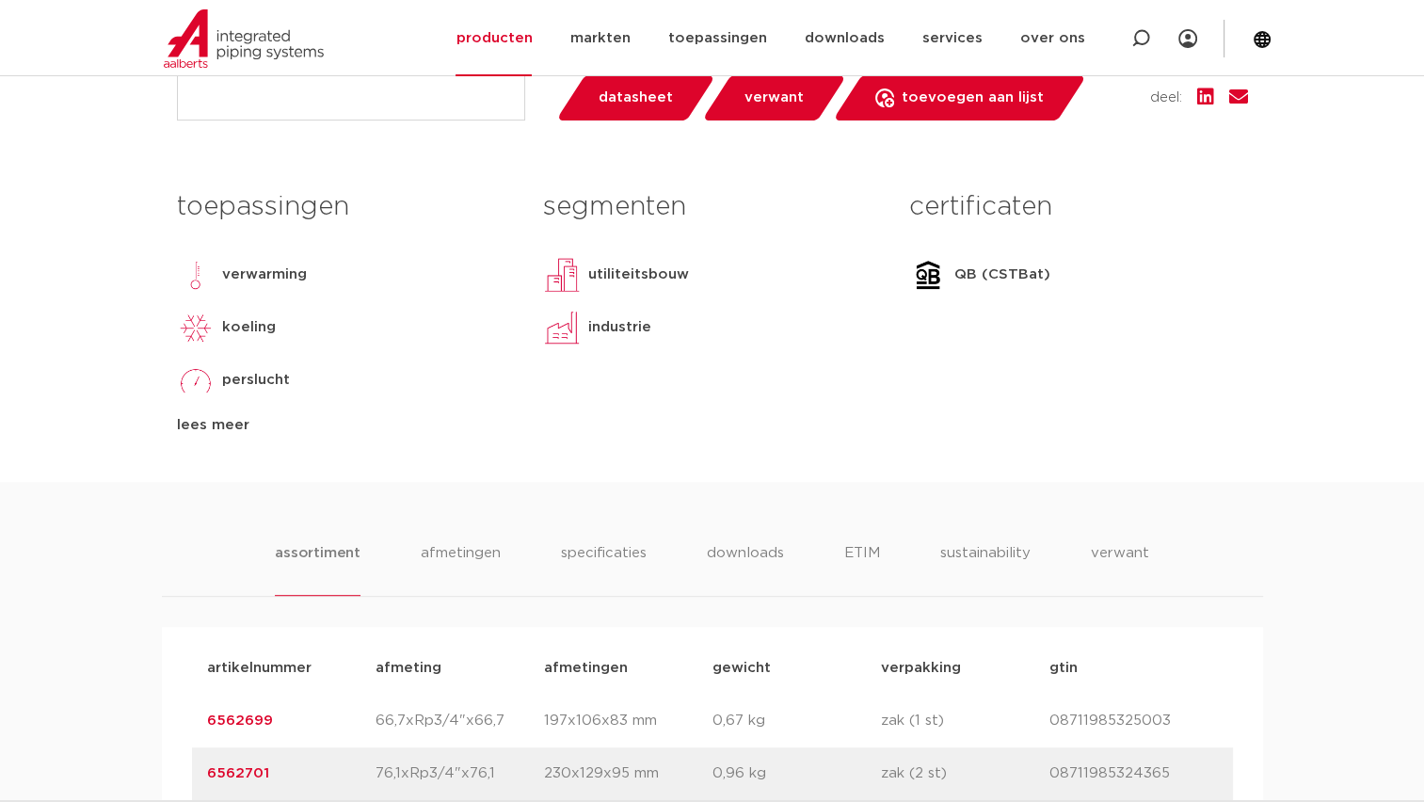
scroll to position [1129, 0]
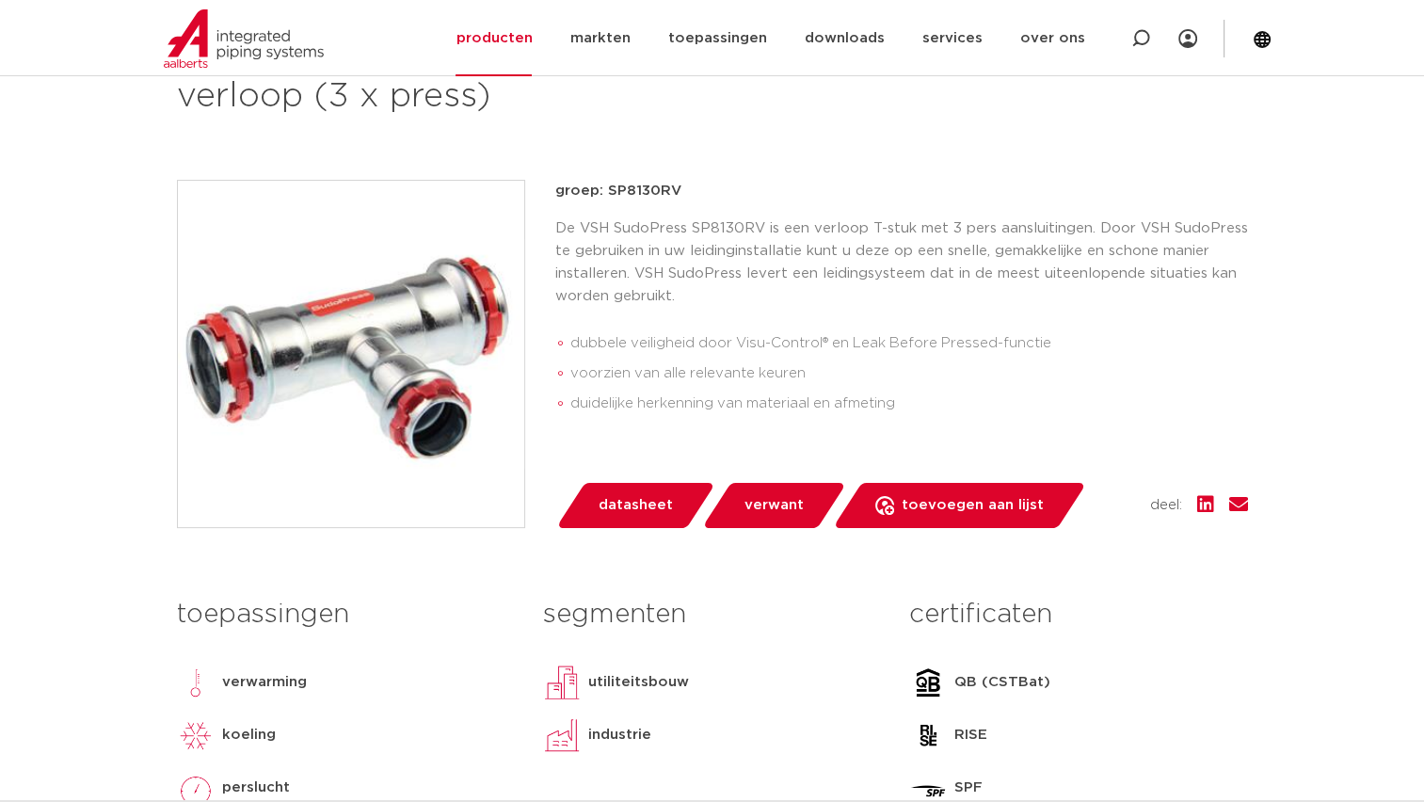
scroll to position [282, 0]
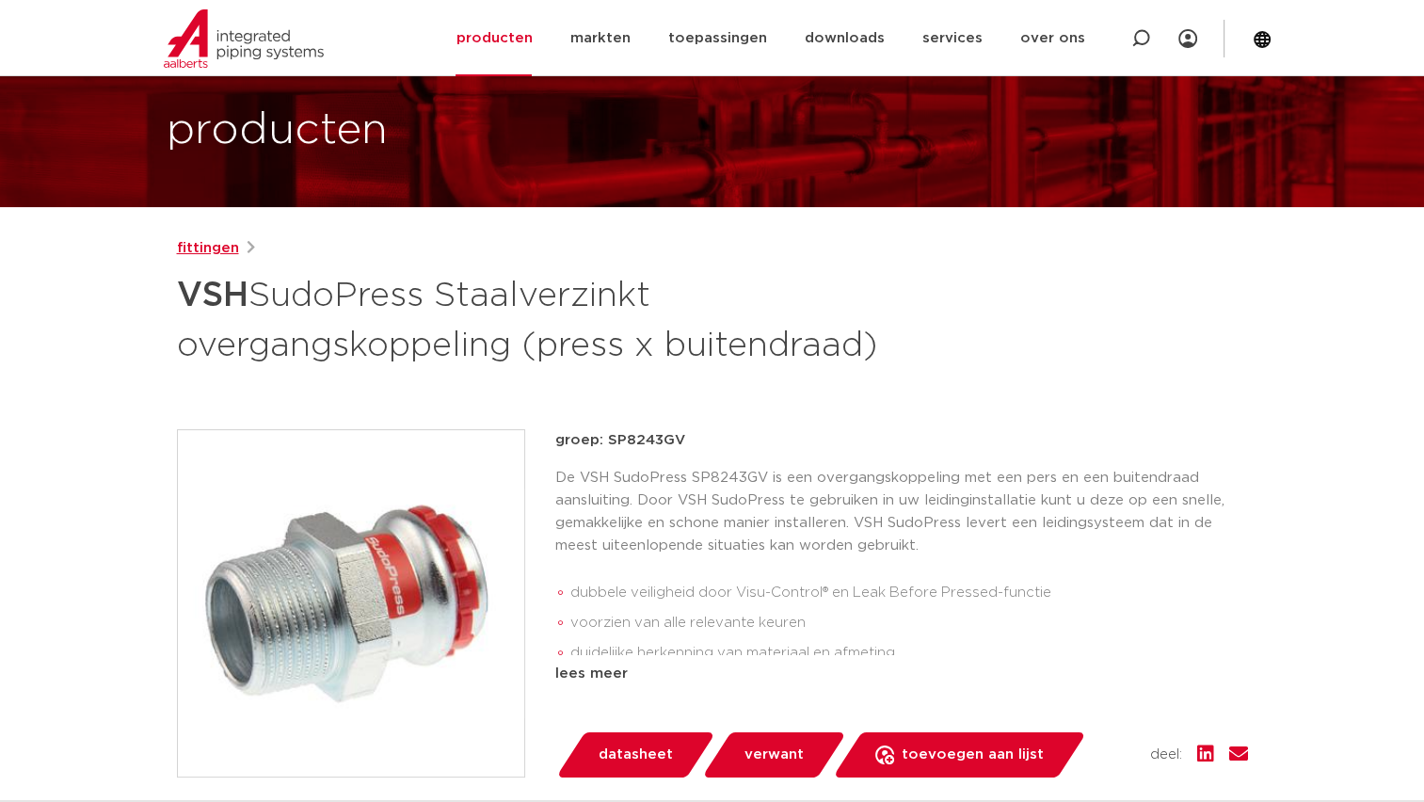
scroll to position [188, 0]
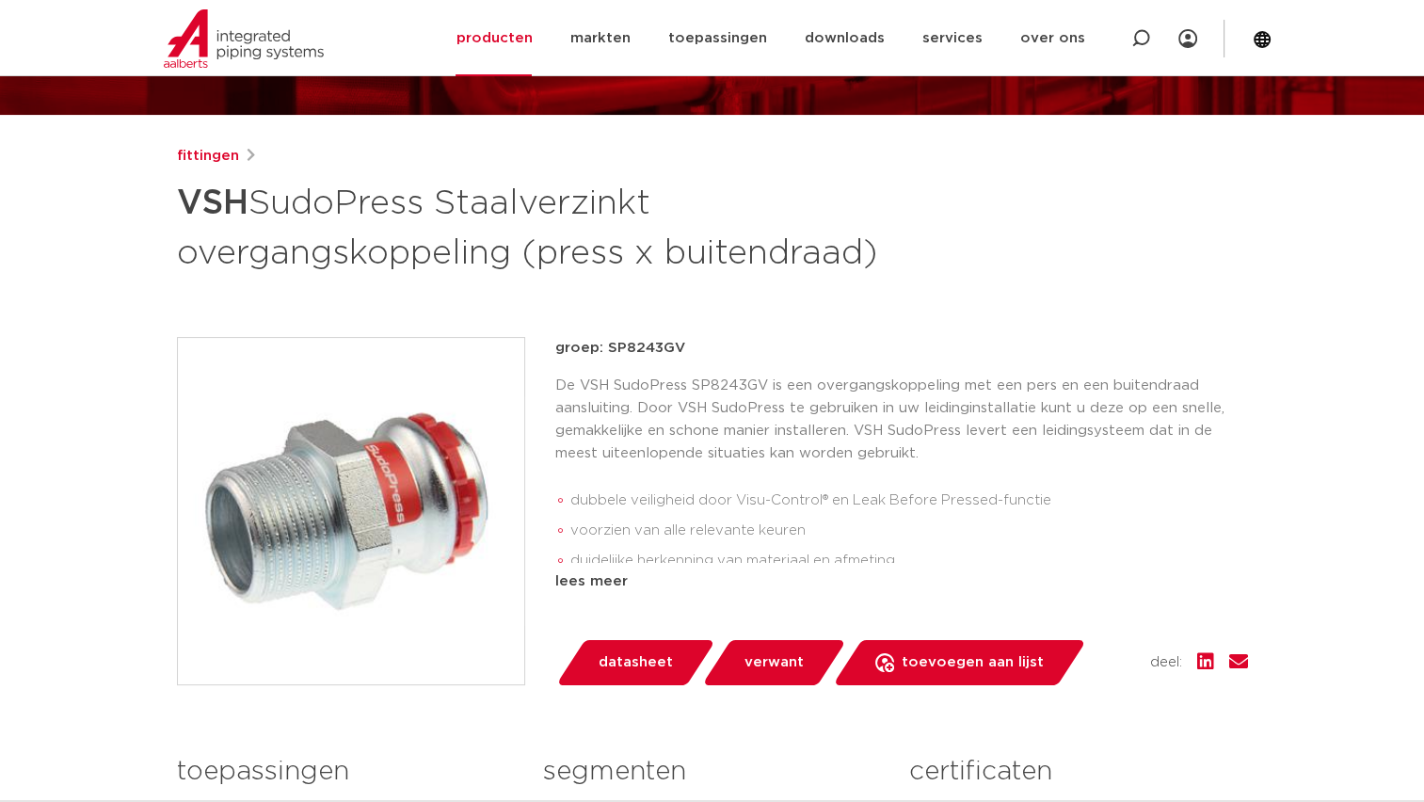
drag, startPoint x: 493, startPoint y: 198, endPoint x: 916, endPoint y: 248, distance: 426.4
click at [916, 248] on div "fittingen VSH SudoPress Staalverzinkt overgangskoppeling (press x buitendraad)" at bounding box center [712, 211] width 1071 height 132
copy h1 "Staalverzinkt overgangskoppeling (press x buitendraad)"
click at [501, 327] on div "fittingen VSH SudoPress Staalverzinkt overgangskoppeling (press x buitendraad) …" at bounding box center [712, 595] width 1101 height 901
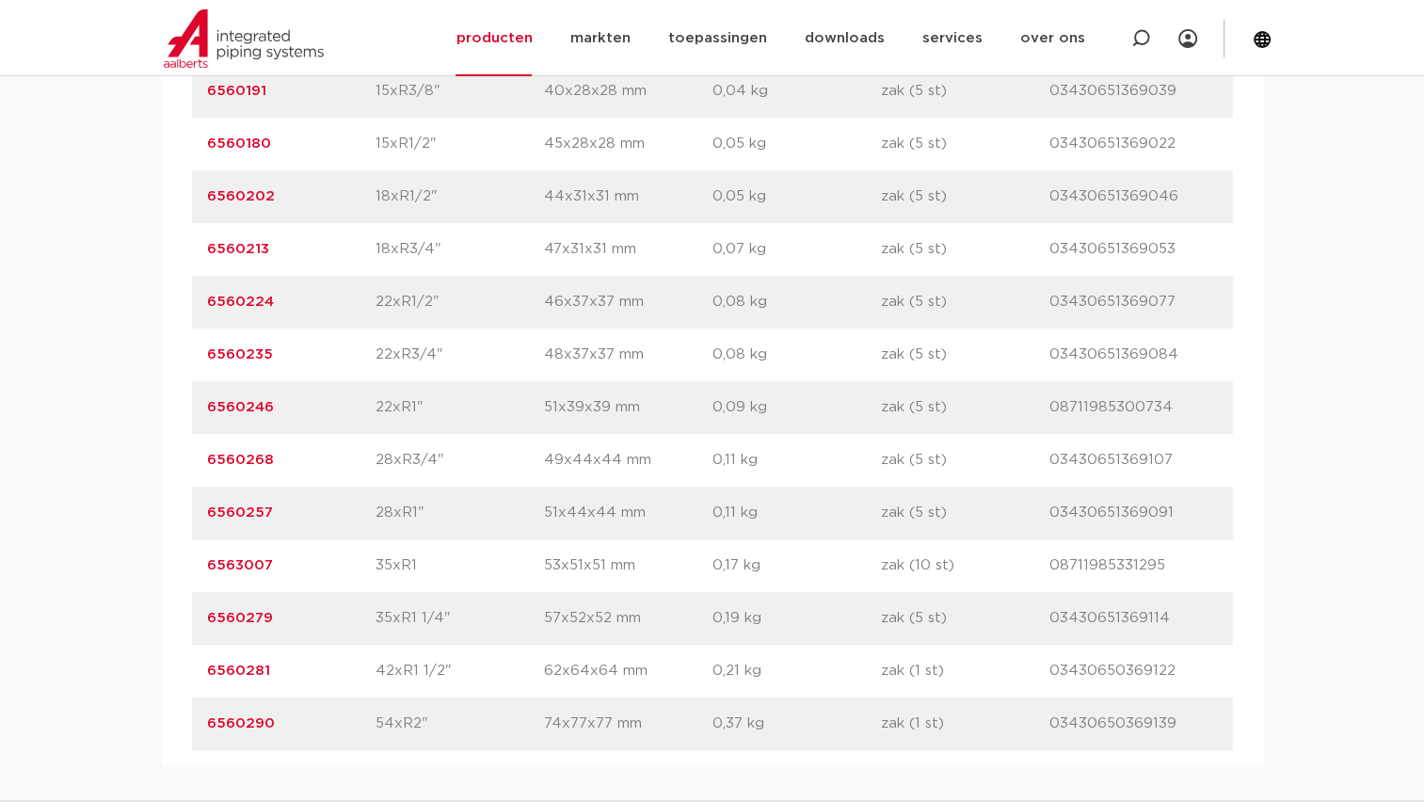
scroll to position [1505, 0]
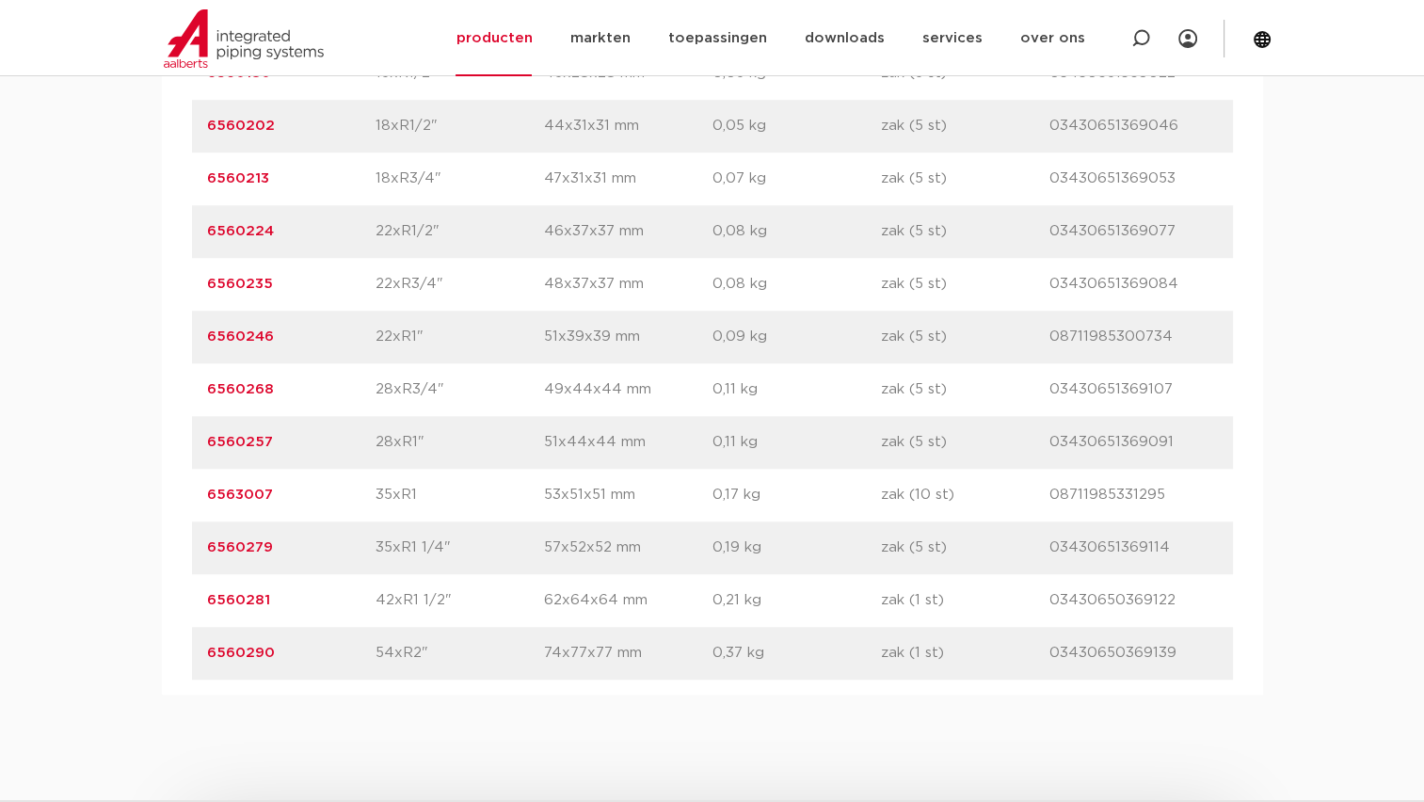
click at [548, 231] on p "46x37x37 mm" at bounding box center [628, 231] width 168 height 23
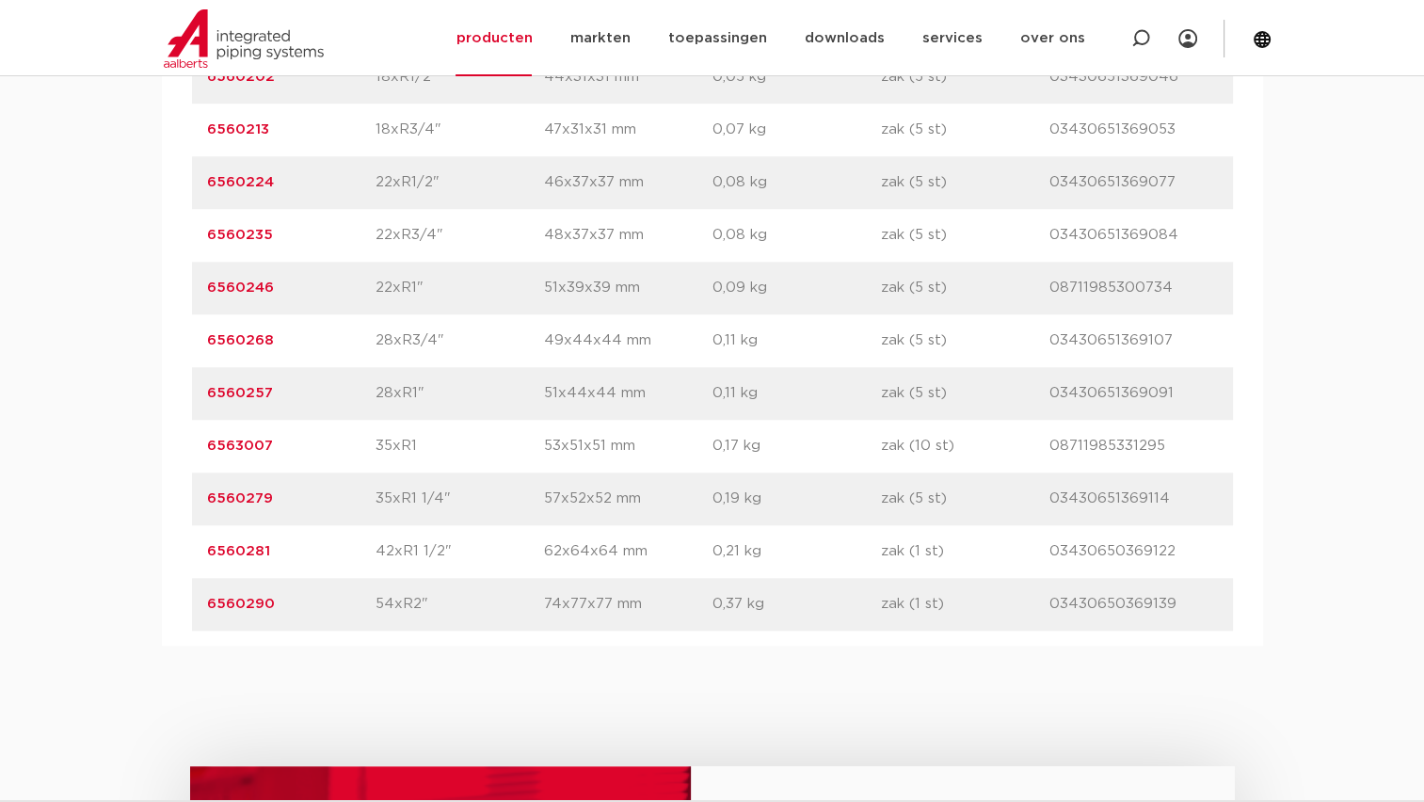
scroll to position [1599, 0]
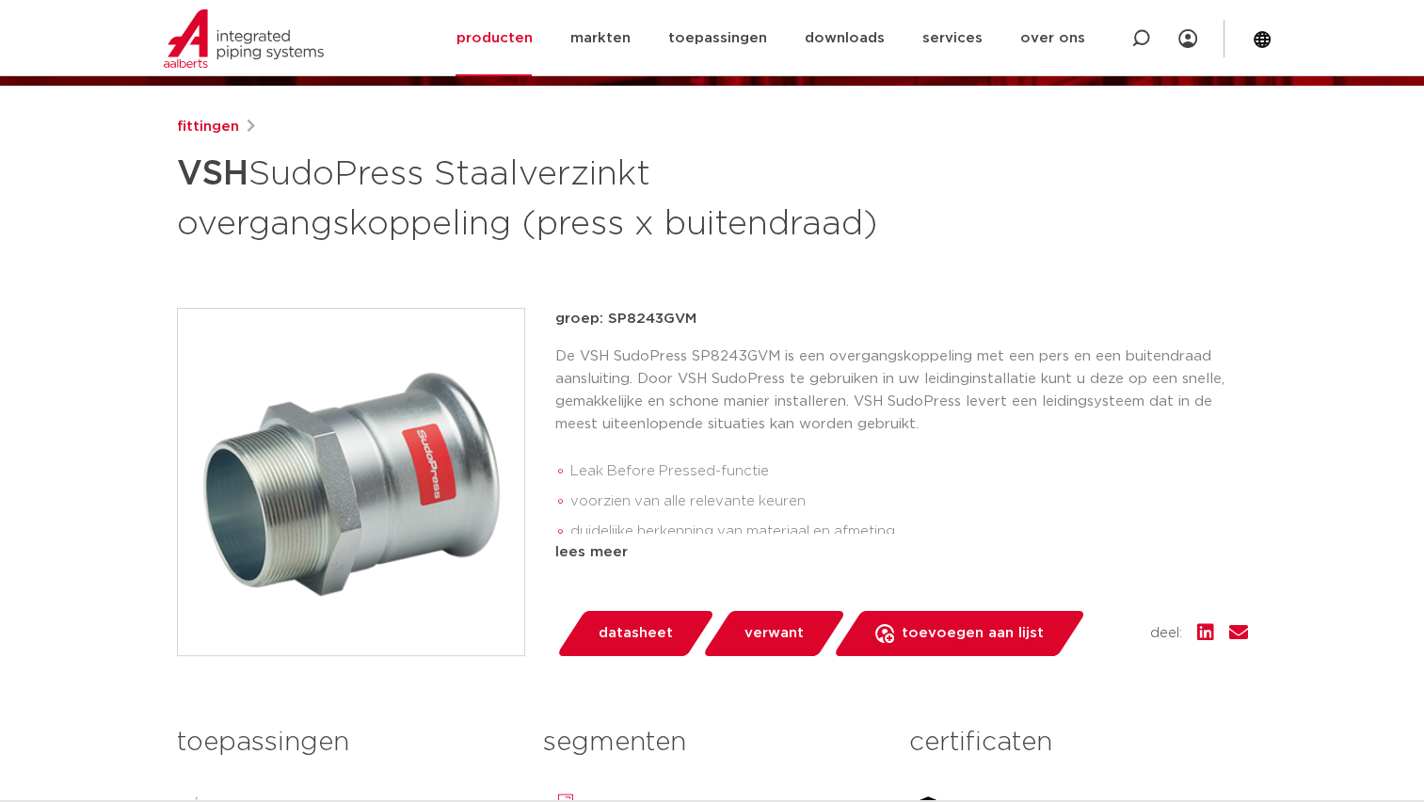
scroll to position [188, 0]
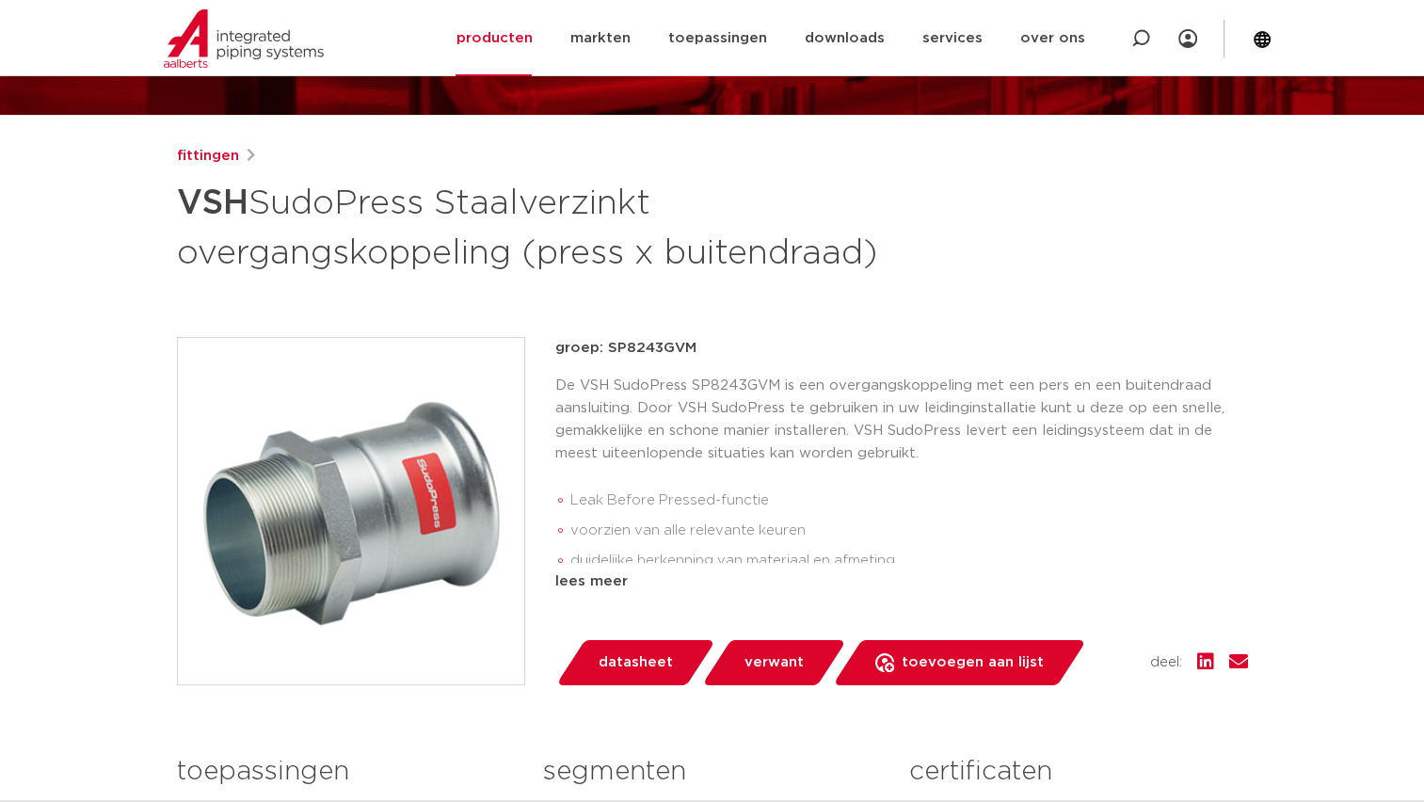
drag, startPoint x: 922, startPoint y: 260, endPoint x: 451, endPoint y: 218, distance: 473.2
click at [451, 218] on div "fittingen VSH SudoPress Staalverzinkt overgangskoppeling (press x buitendraad)" at bounding box center [712, 211] width 1071 height 132
copy h1 "Staalverzinkt overgangskoppeling (press x buitendraad)"
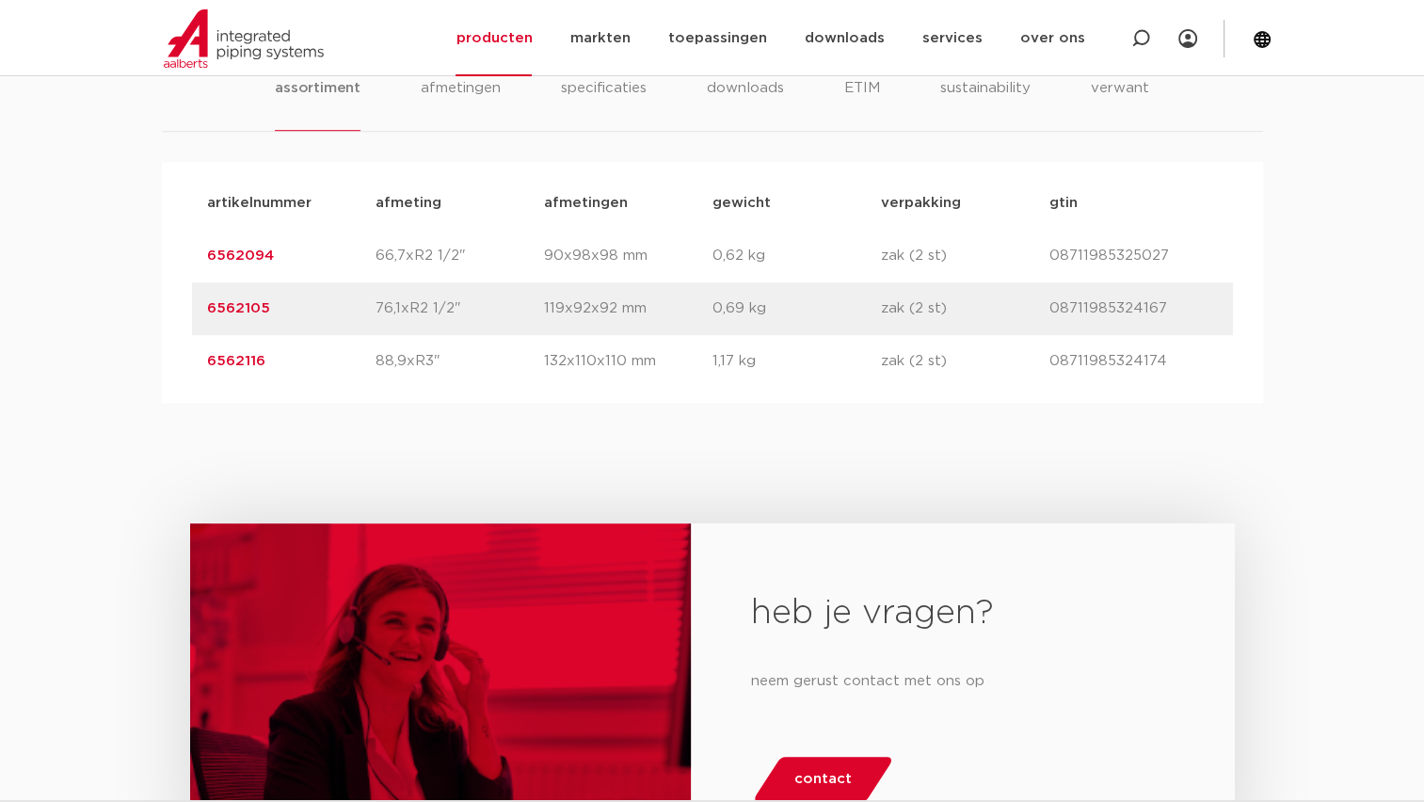
scroll to position [1223, 0]
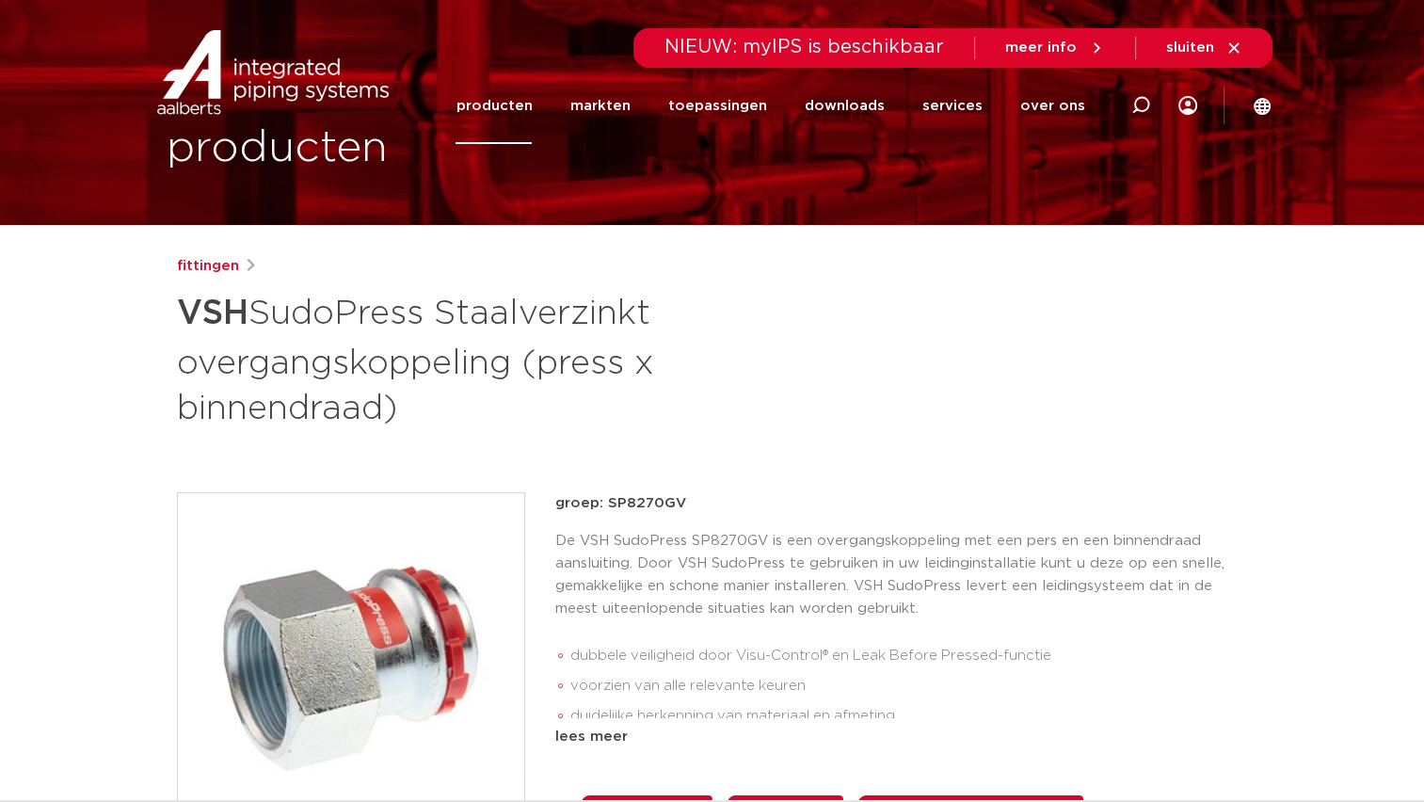
scroll to position [188, 0]
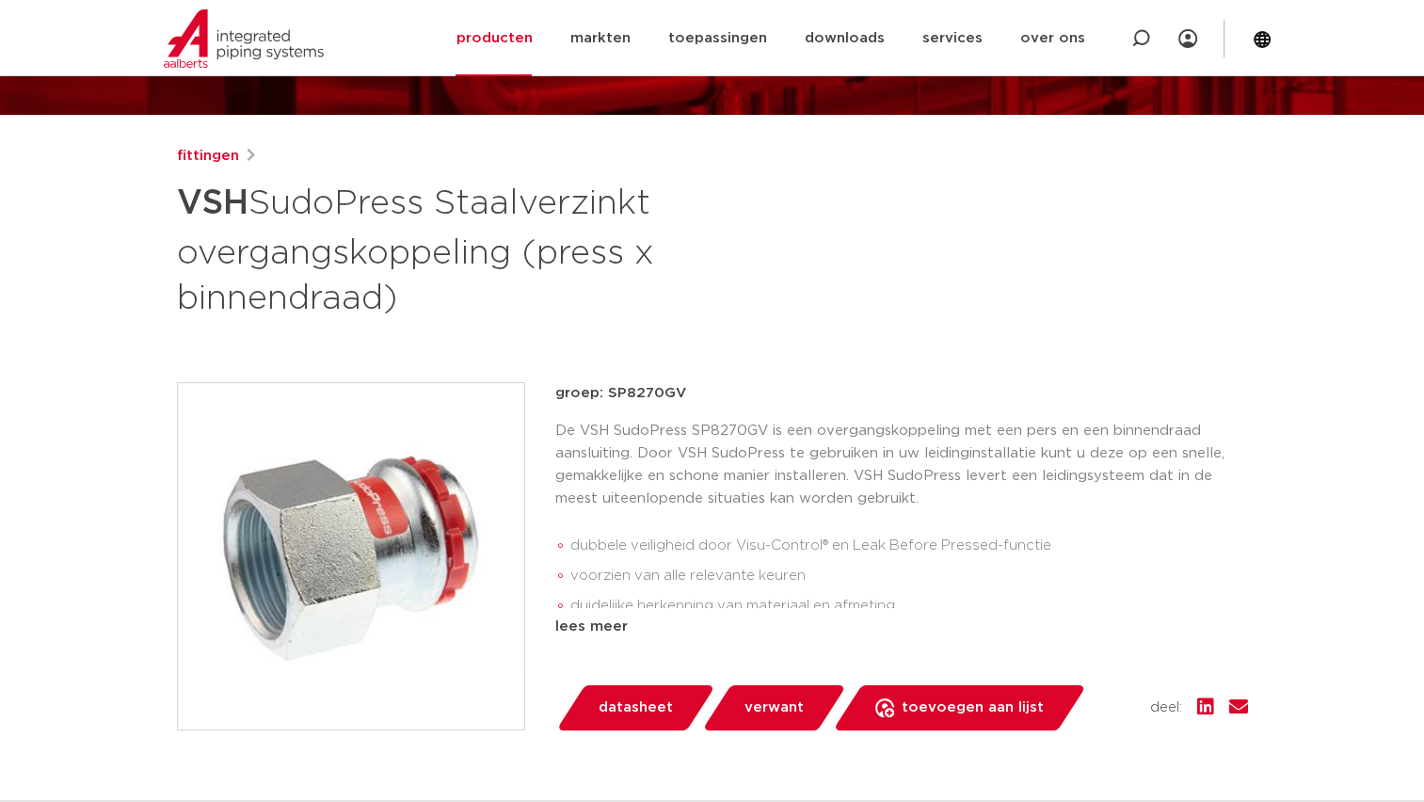
drag, startPoint x: 407, startPoint y: 304, endPoint x: 447, endPoint y: 206, distance: 105.5
click at [447, 206] on h1 "VSH SudoPress Staalverzinkt overgangskoppeling (press x binnendraad)" at bounding box center [530, 248] width 707 height 147
copy h1 "Staalverzinkt overgangskoppeling (press x binnendraad)"
click at [772, 399] on p "groep: SP8270GV" at bounding box center [901, 393] width 692 height 23
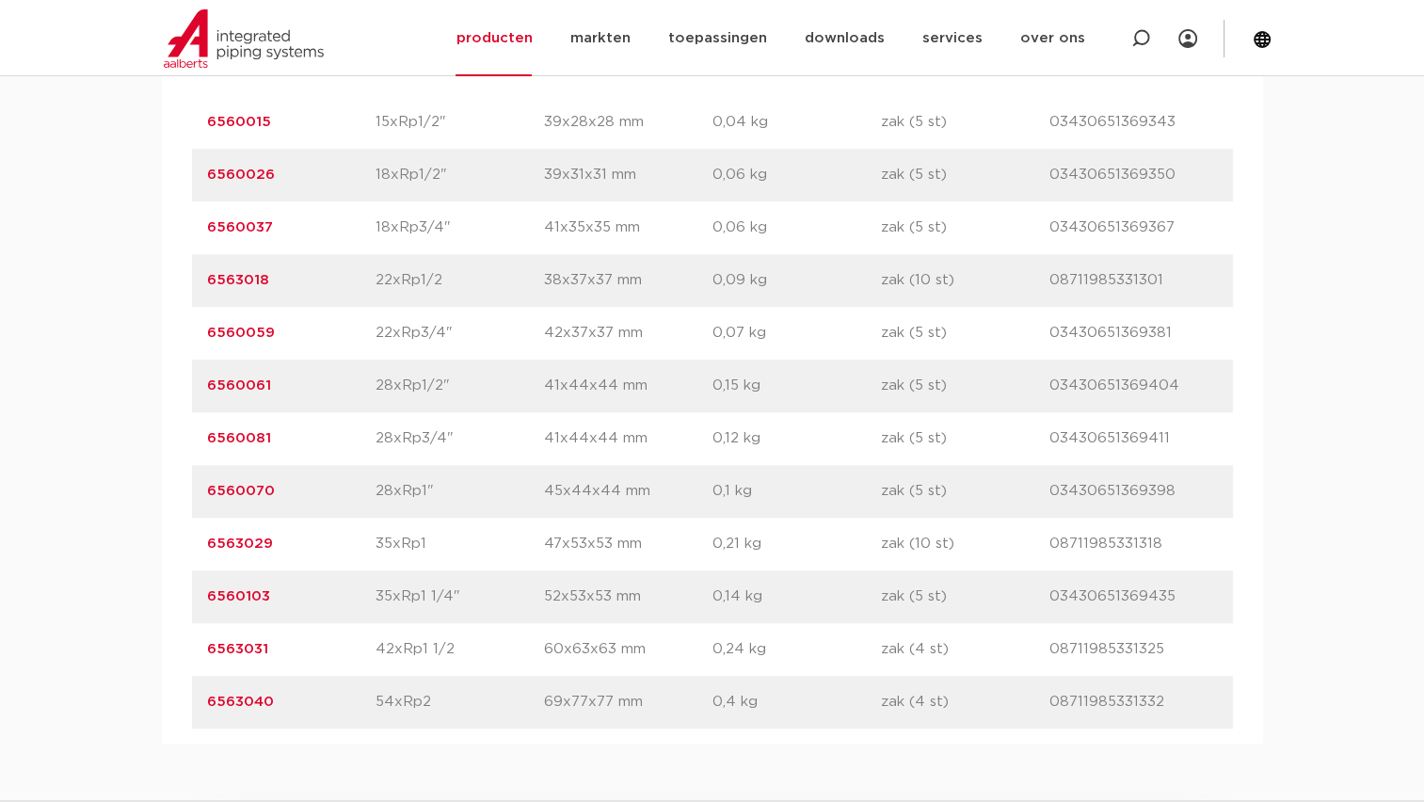
scroll to position [1411, 0]
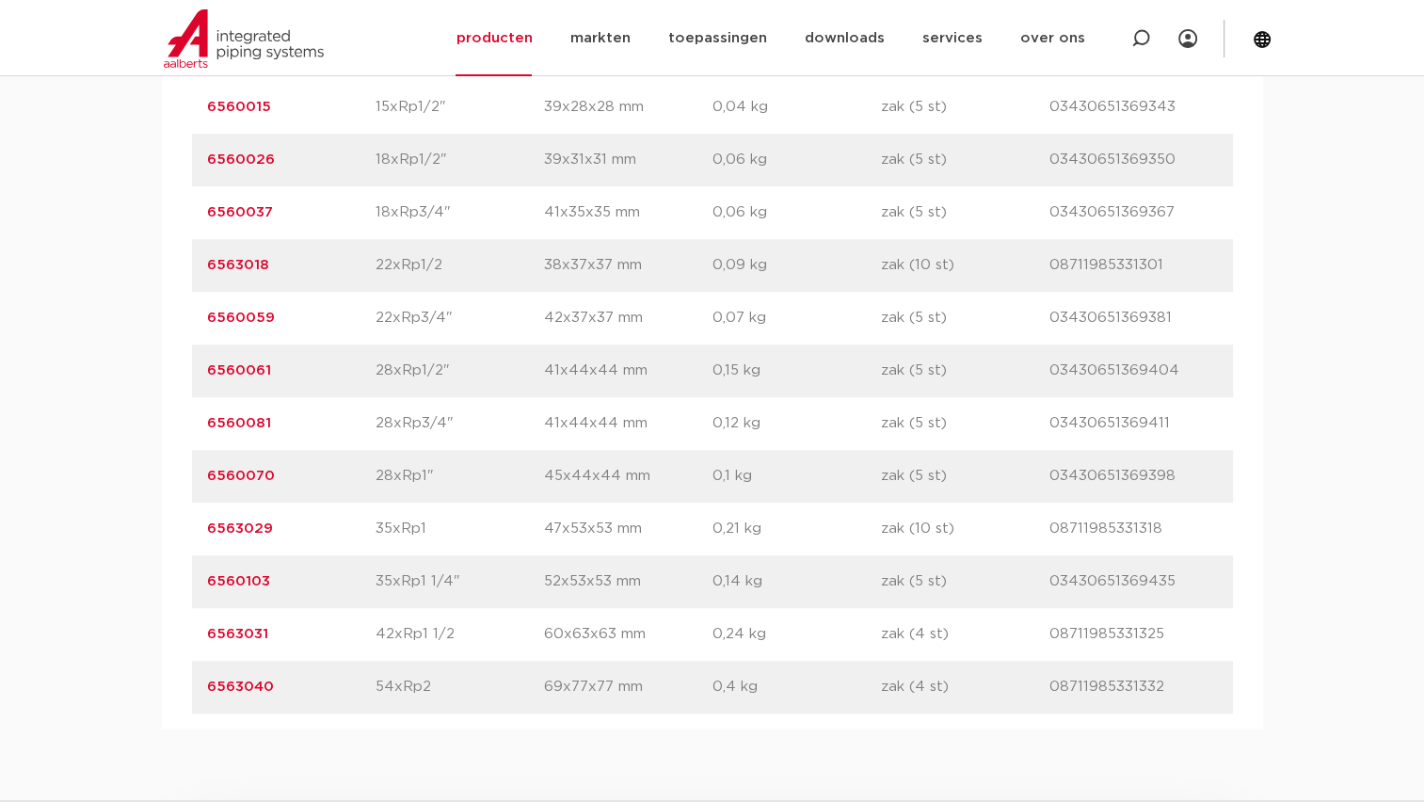
click at [486, 527] on p "35xRp1" at bounding box center [459, 528] width 168 height 23
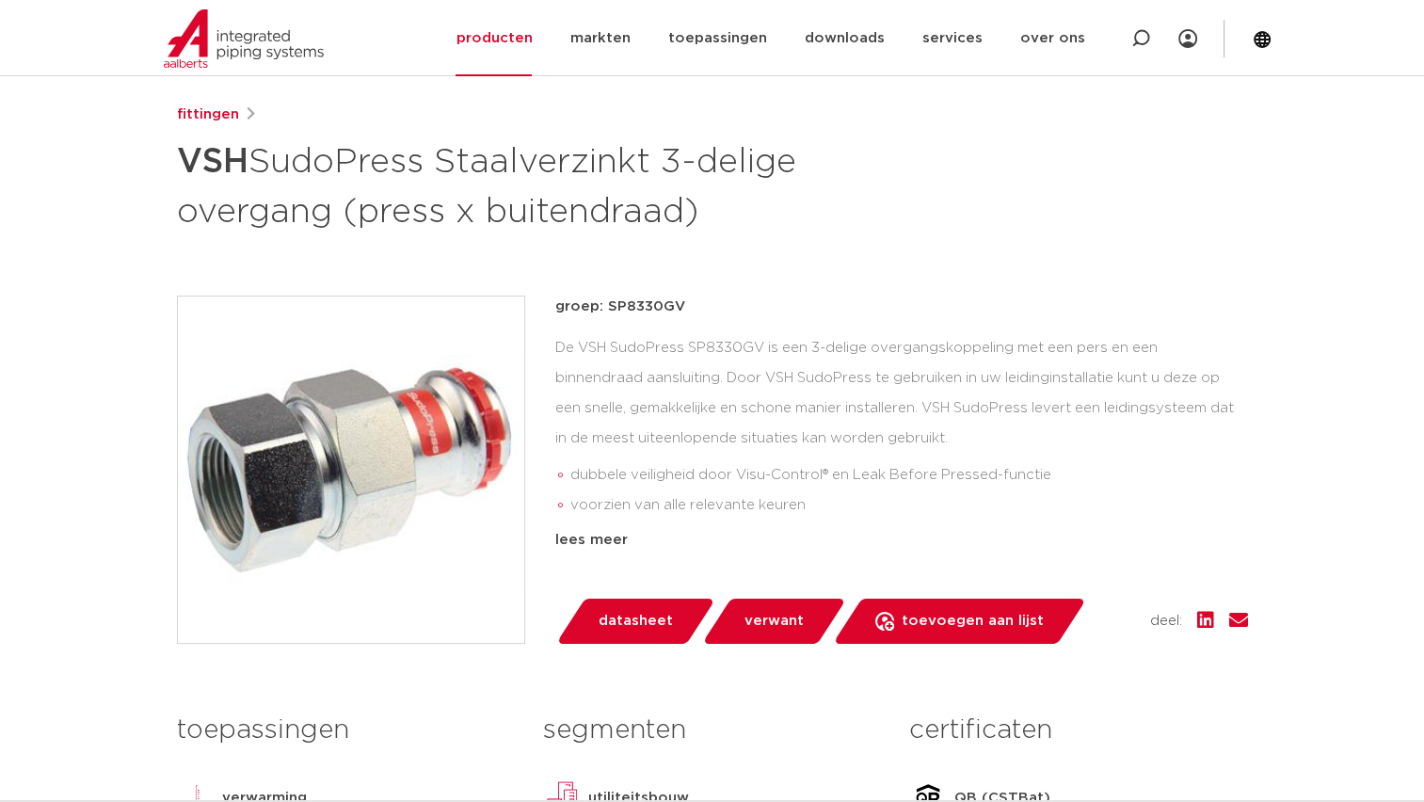
scroll to position [188, 0]
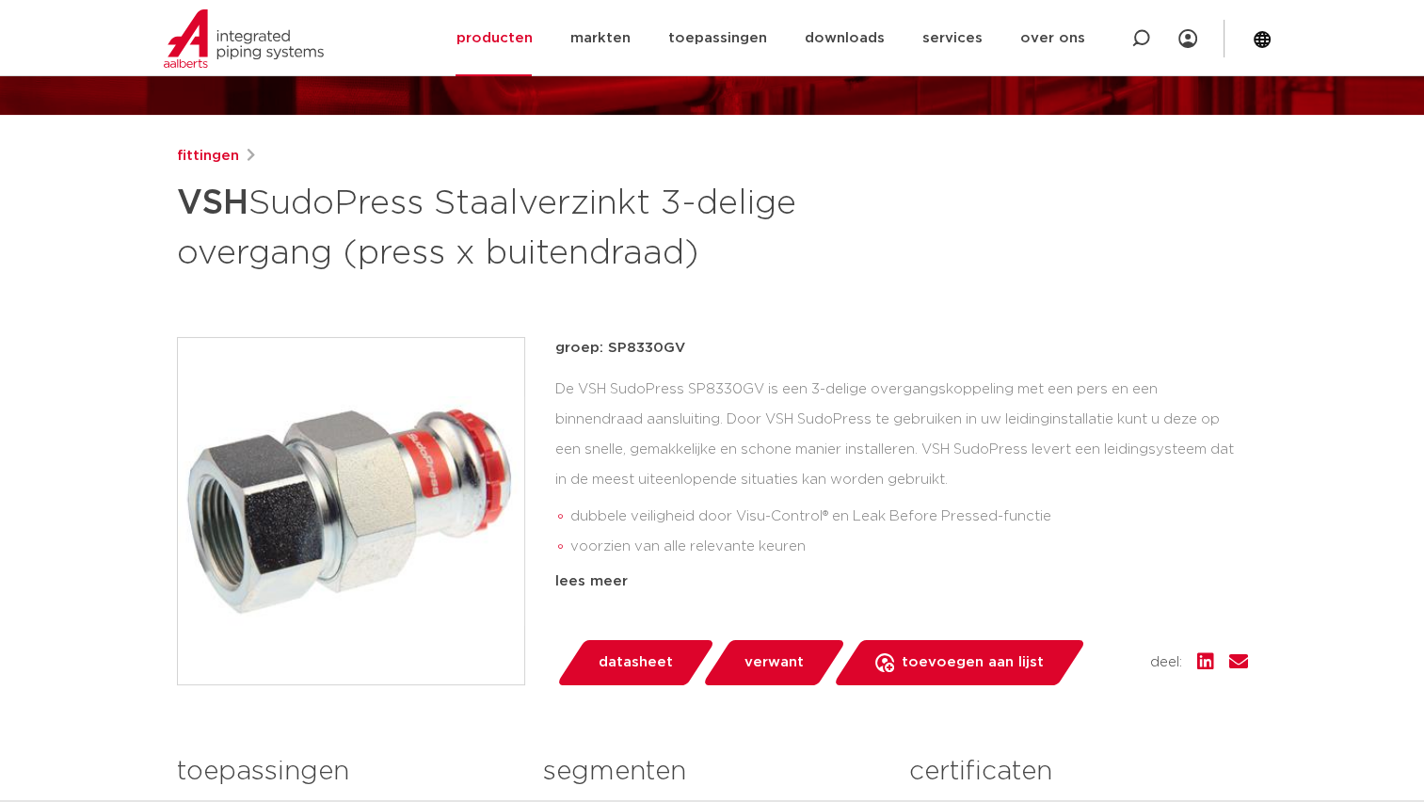
drag, startPoint x: 447, startPoint y: 204, endPoint x: 702, endPoint y: 258, distance: 260.5
click at [702, 258] on h1 "VSH SudoPress Staalverzinkt 3-delige overgang (press x buitendraad)" at bounding box center [530, 226] width 707 height 102
copy h1 "Staalverzinkt 3-delige overgang (press x buitendraad)"
click at [588, 175] on h1 "VSH SudoPress Staalverzinkt 3-delige overgang (press x buitendraad)" at bounding box center [530, 226] width 707 height 102
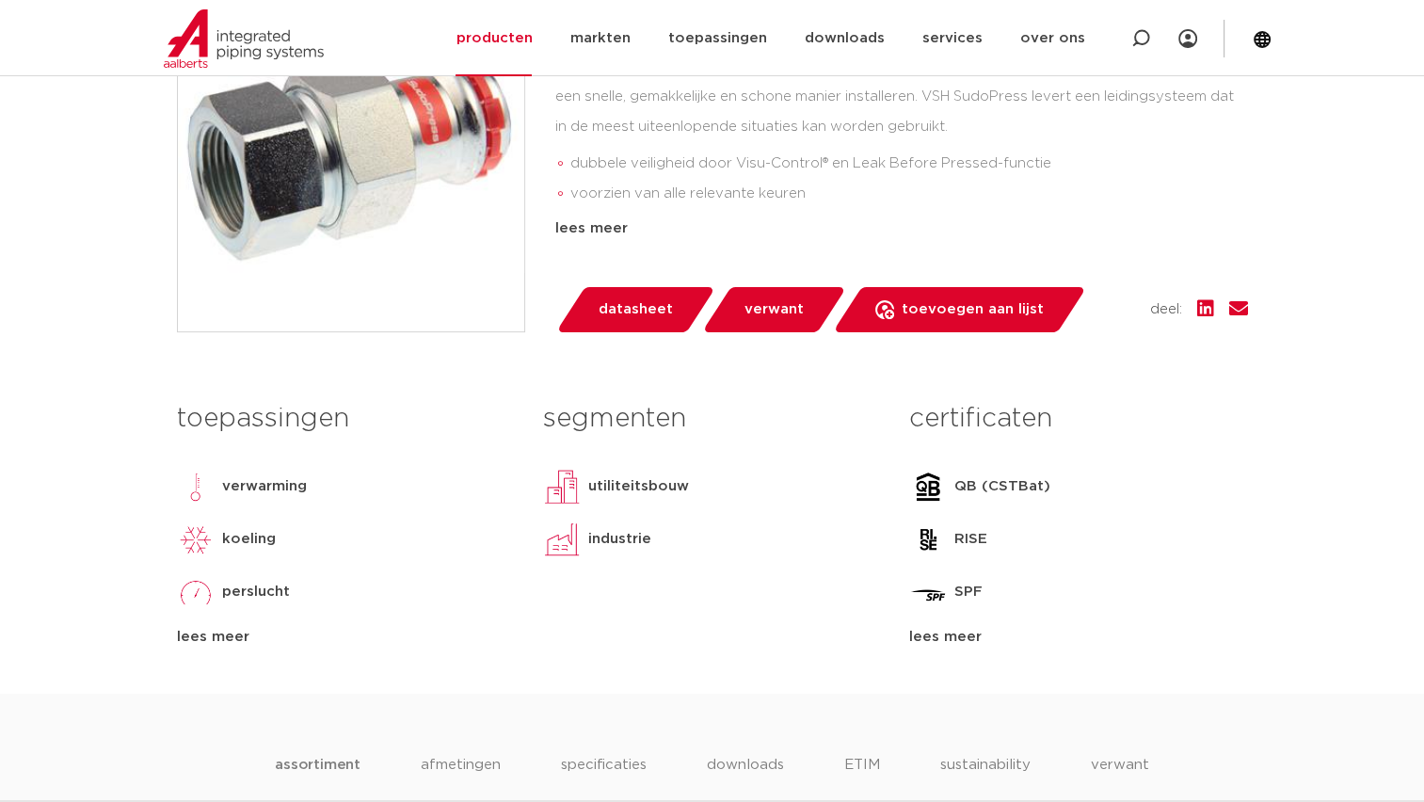
scroll to position [376, 0]
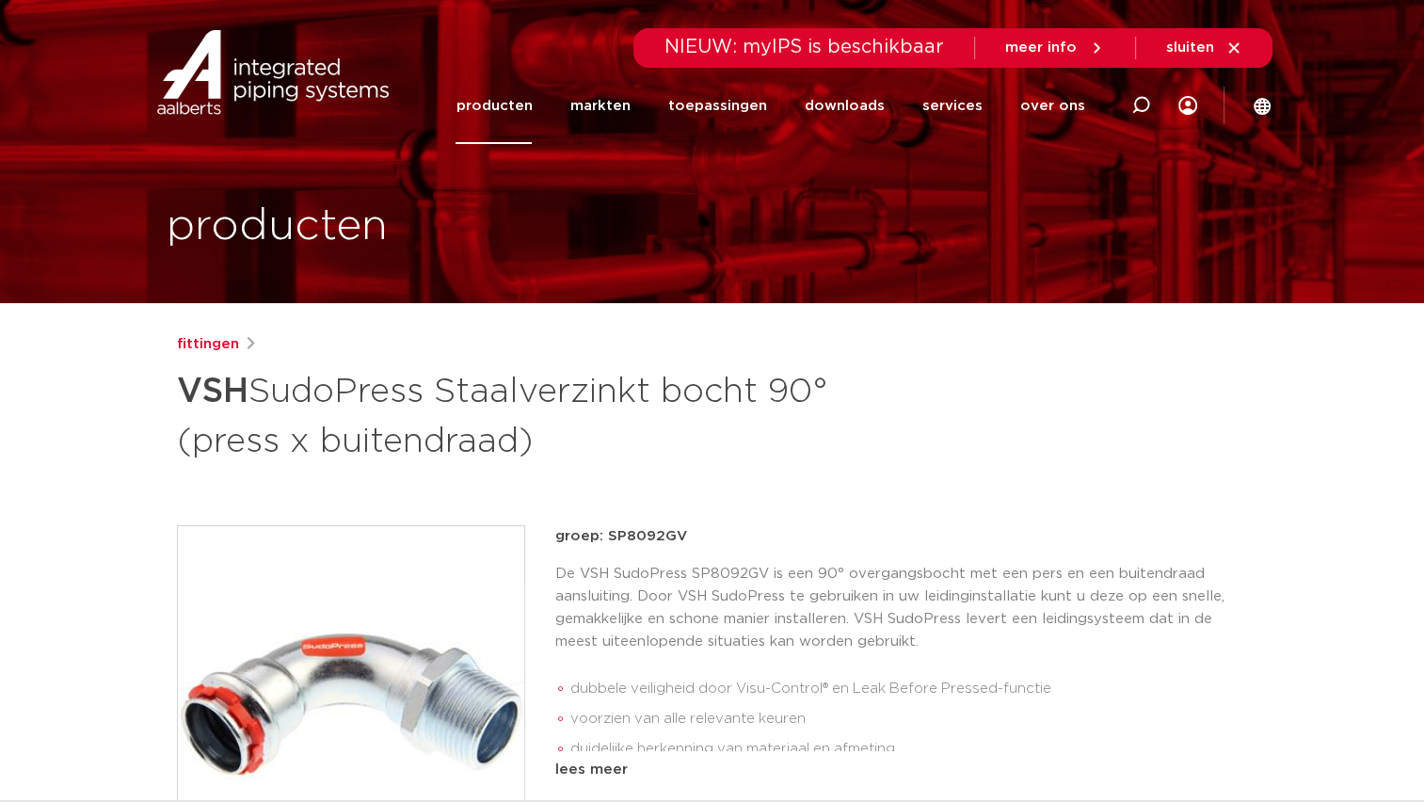
click at [662, 343] on div "fittingen" at bounding box center [712, 344] width 1071 height 23
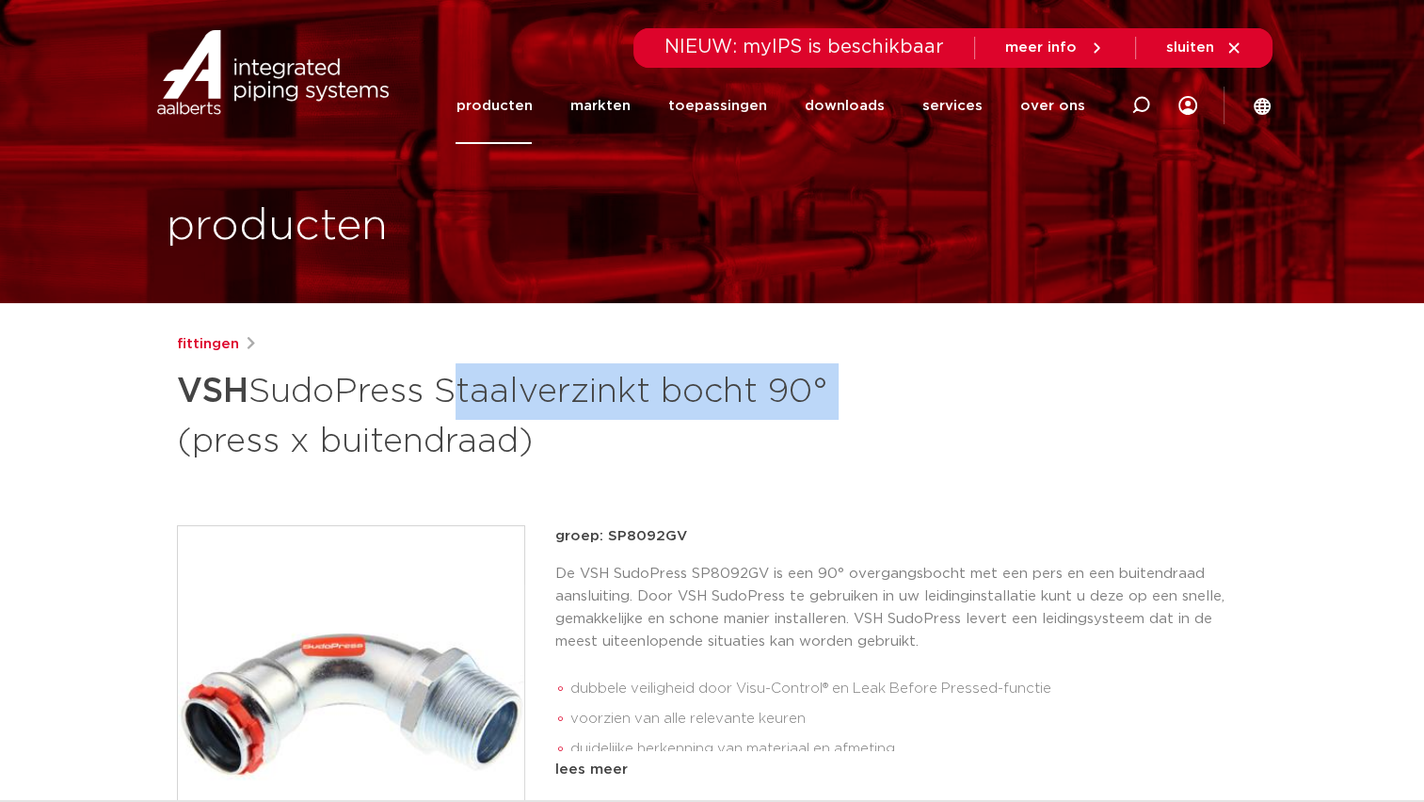
drag, startPoint x: 448, startPoint y: 388, endPoint x: 839, endPoint y: 378, distance: 391.5
click at [839, 378] on h1 "VSH SudoPress Staalverzinkt bocht 90° (press x buitendraad)" at bounding box center [530, 414] width 707 height 102
drag, startPoint x: 574, startPoint y: 444, endPoint x: 446, endPoint y: 401, distance: 135.1
click at [446, 401] on h1 "VSH SudoPress Staalverzinkt bocht 90° (press x buitendraad)" at bounding box center [530, 414] width 707 height 102
copy h1 "Staalverzinkt bocht 90° (press x buitendraad)"
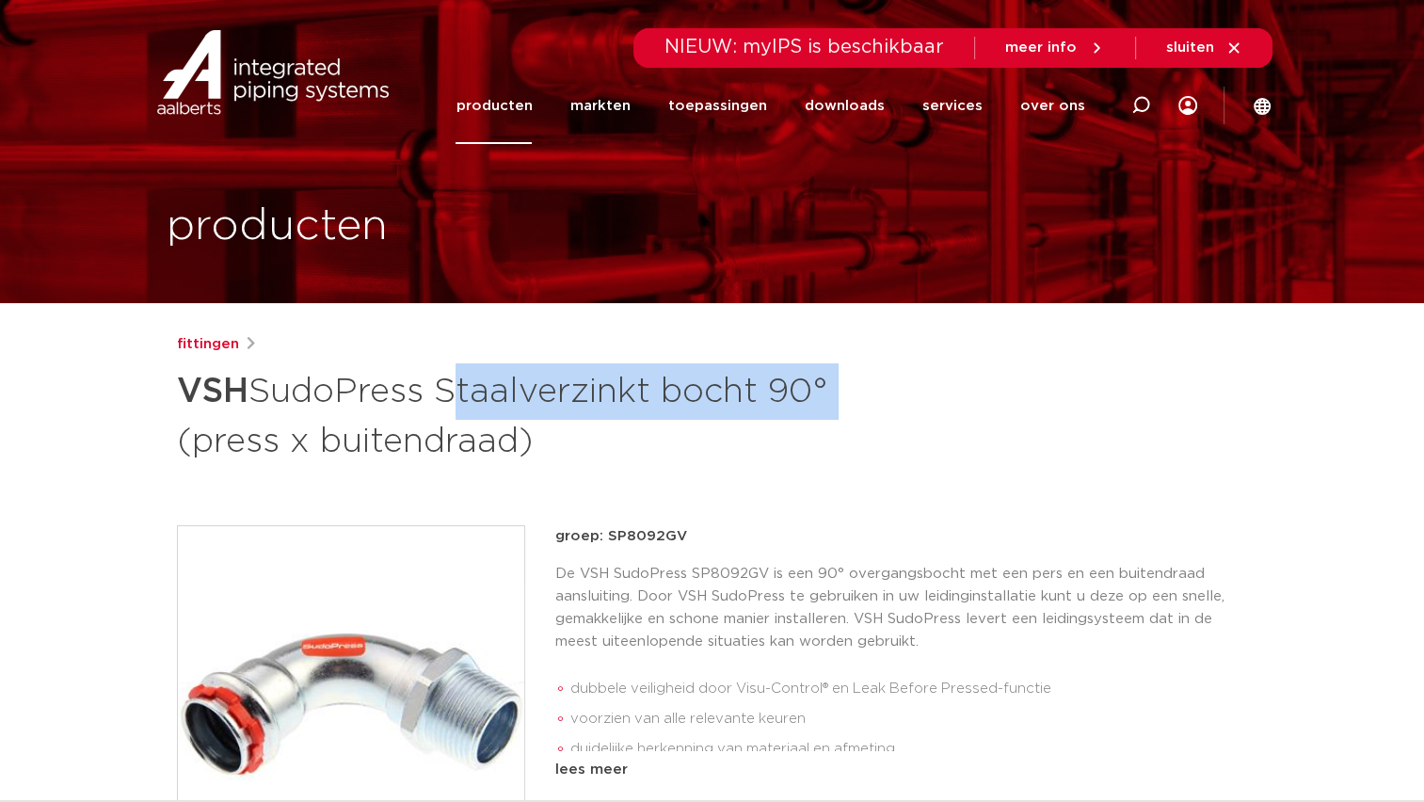
click at [576, 405] on h1 "VSH SudoPress Staalverzinkt bocht 90° (press x buitendraad)" at bounding box center [530, 414] width 707 height 102
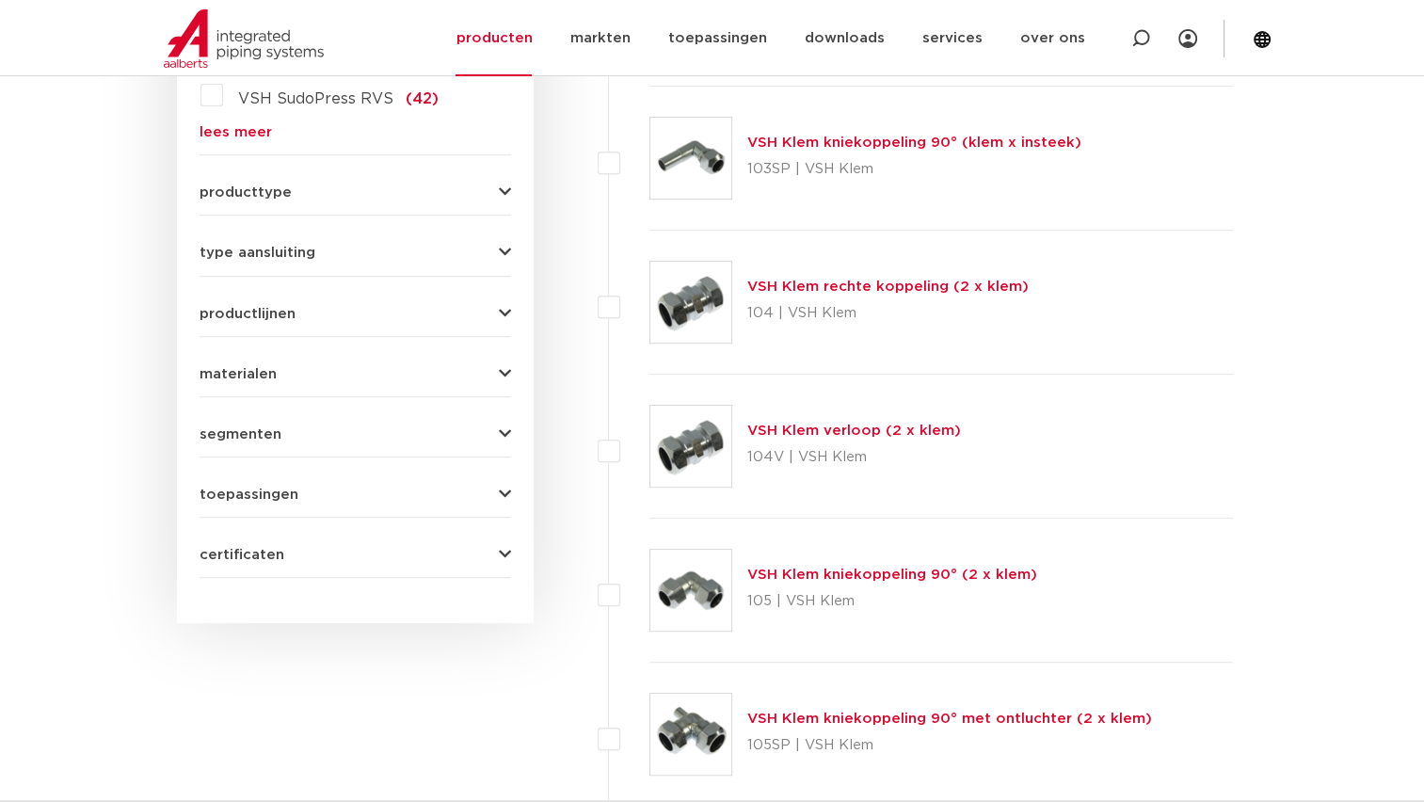
scroll to position [470, 0]
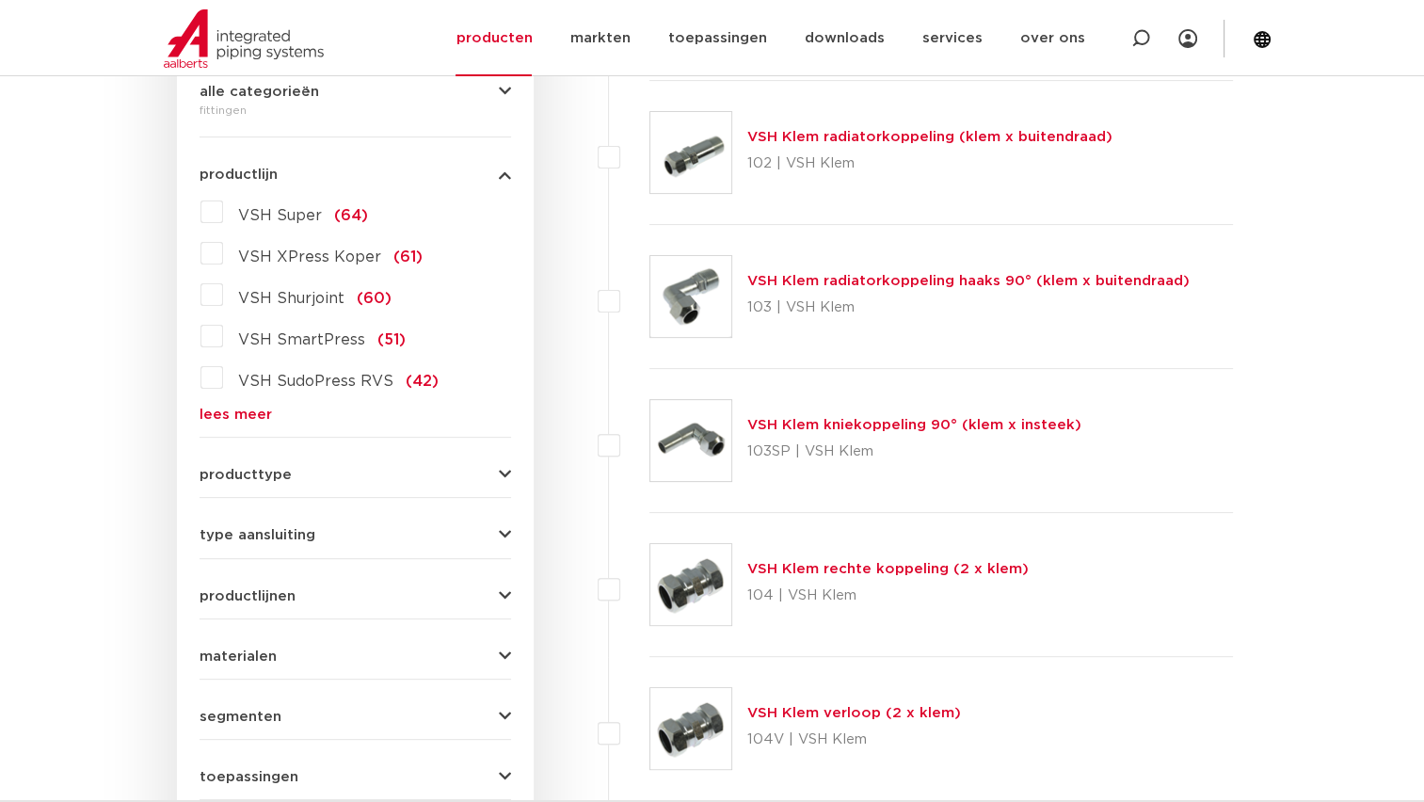
click at [243, 418] on link "lees meer" at bounding box center [354, 414] width 311 height 14
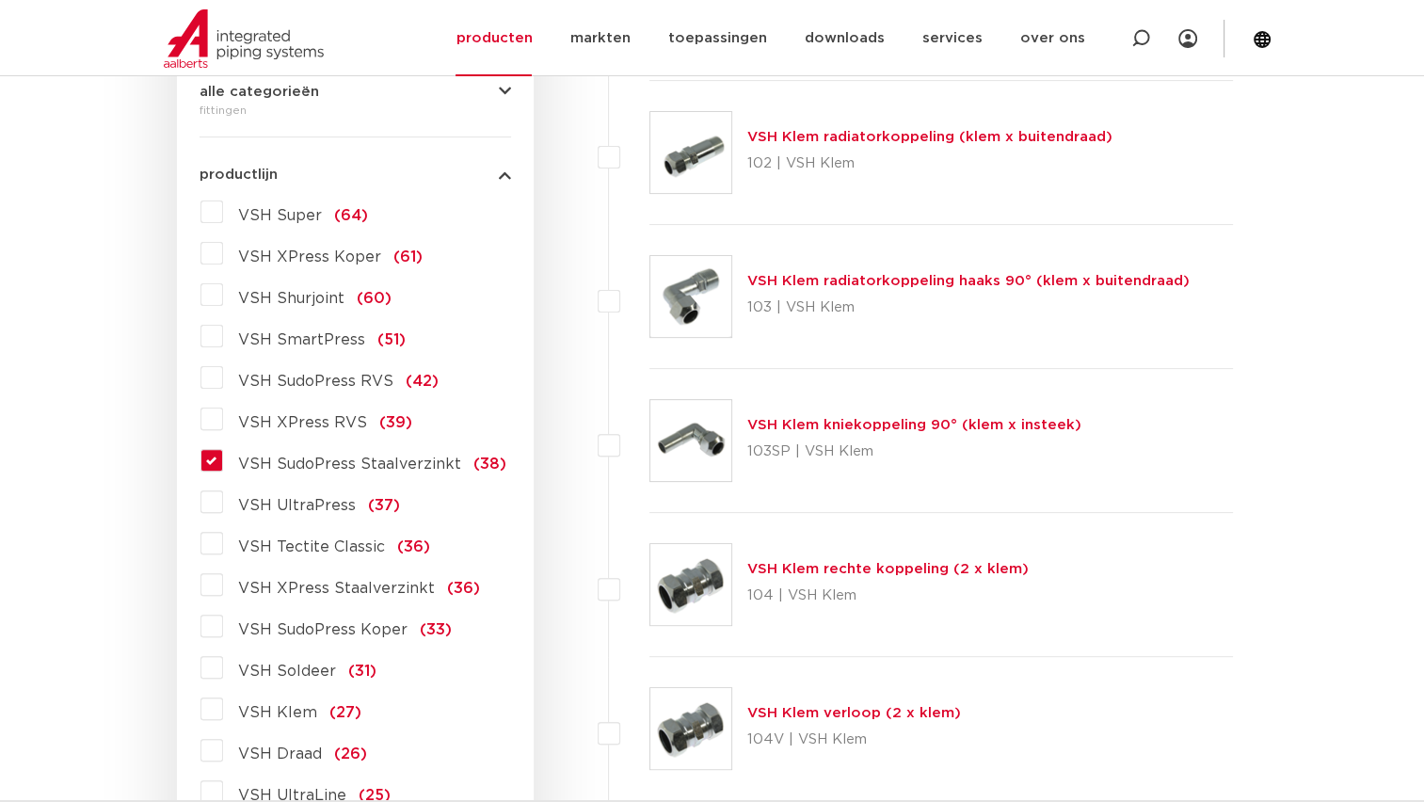
click at [223, 466] on label "VSH SudoPress Staalverzinkt (38)" at bounding box center [364, 460] width 283 height 30
click at [0, 0] on input "VSH SudoPress Staalverzinkt (38)" at bounding box center [0, 0] width 0 height 0
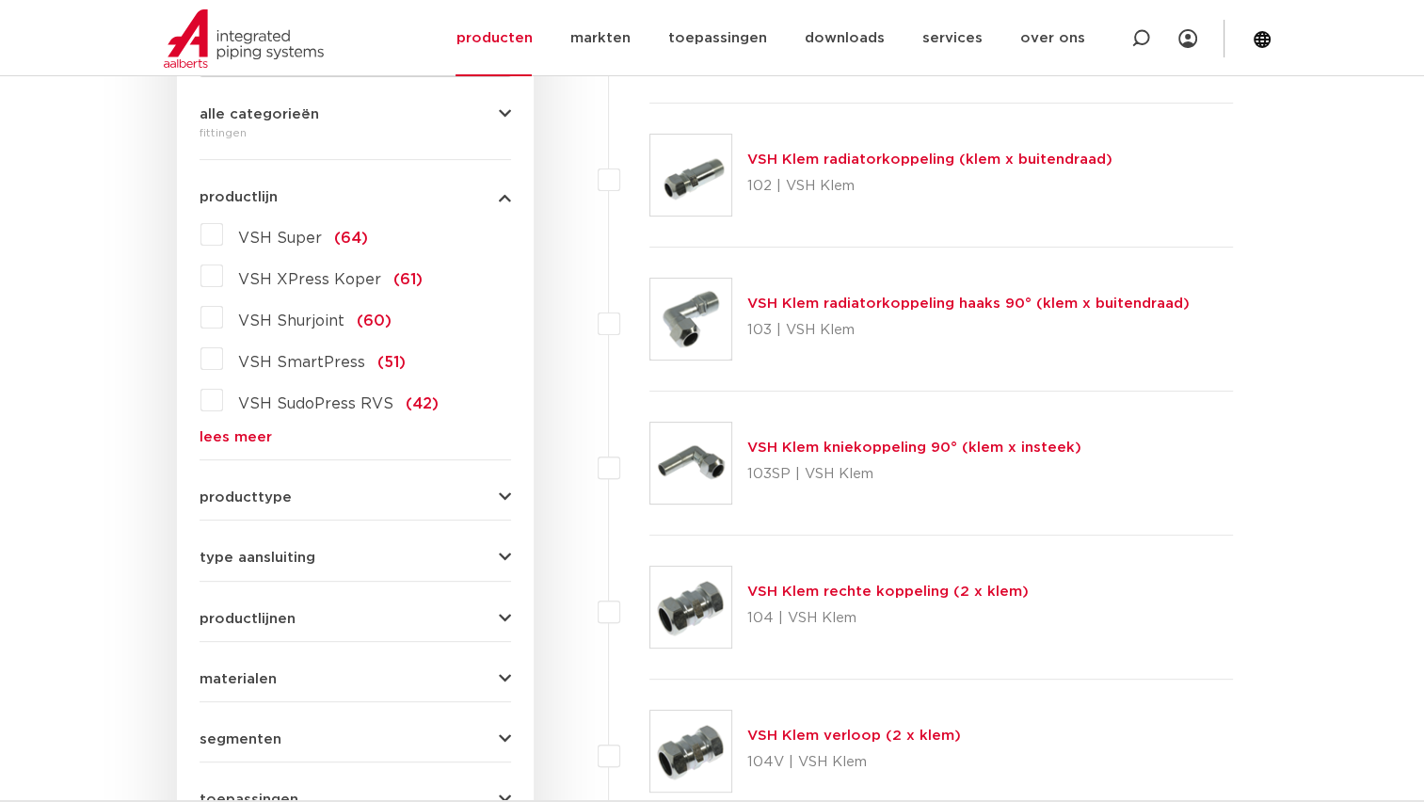
scroll to position [470, 0]
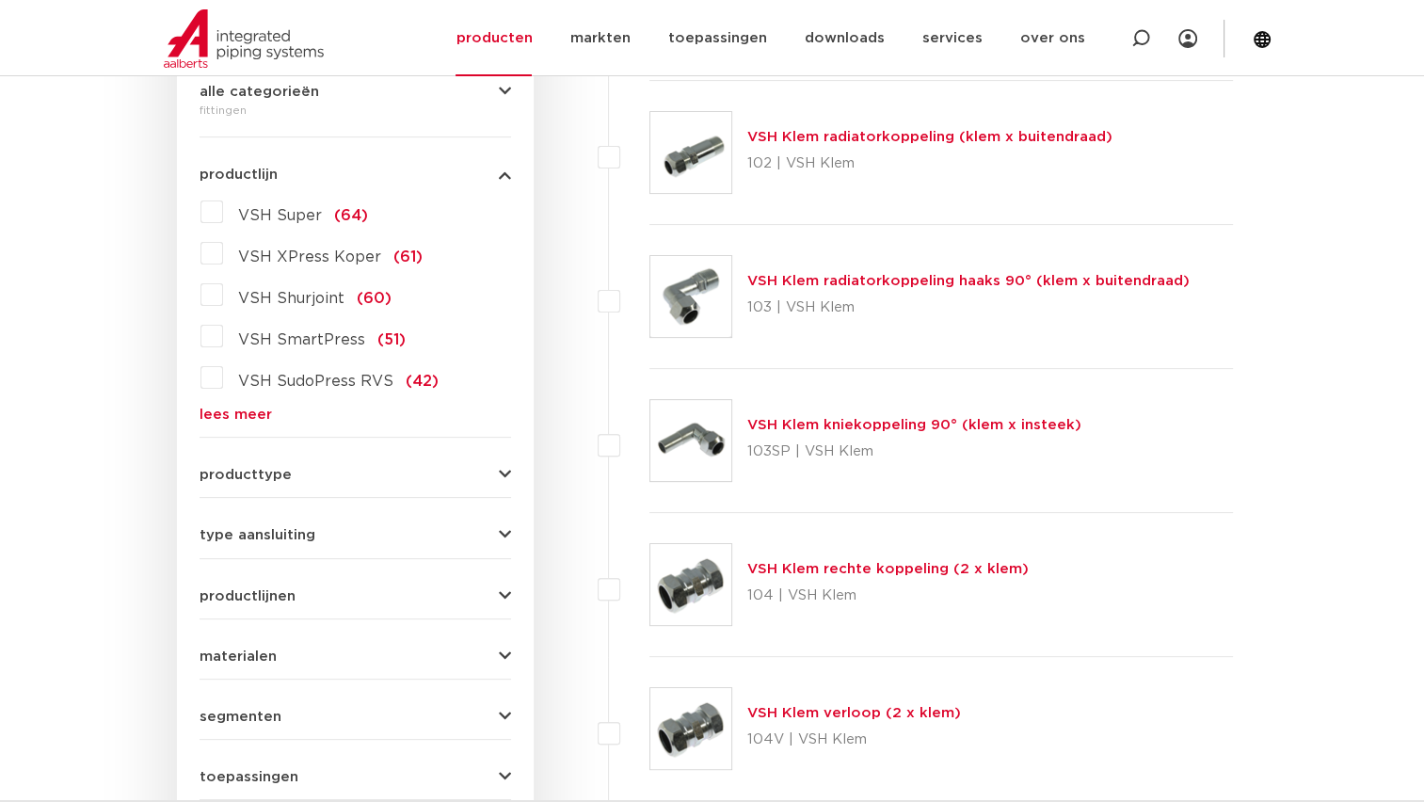
click at [214, 423] on form "zoek op naam of productnummer alle categorieën fittingen fittingen afsluiters b…" at bounding box center [354, 421] width 311 height 877
click at [213, 415] on link "lees meer" at bounding box center [354, 414] width 311 height 14
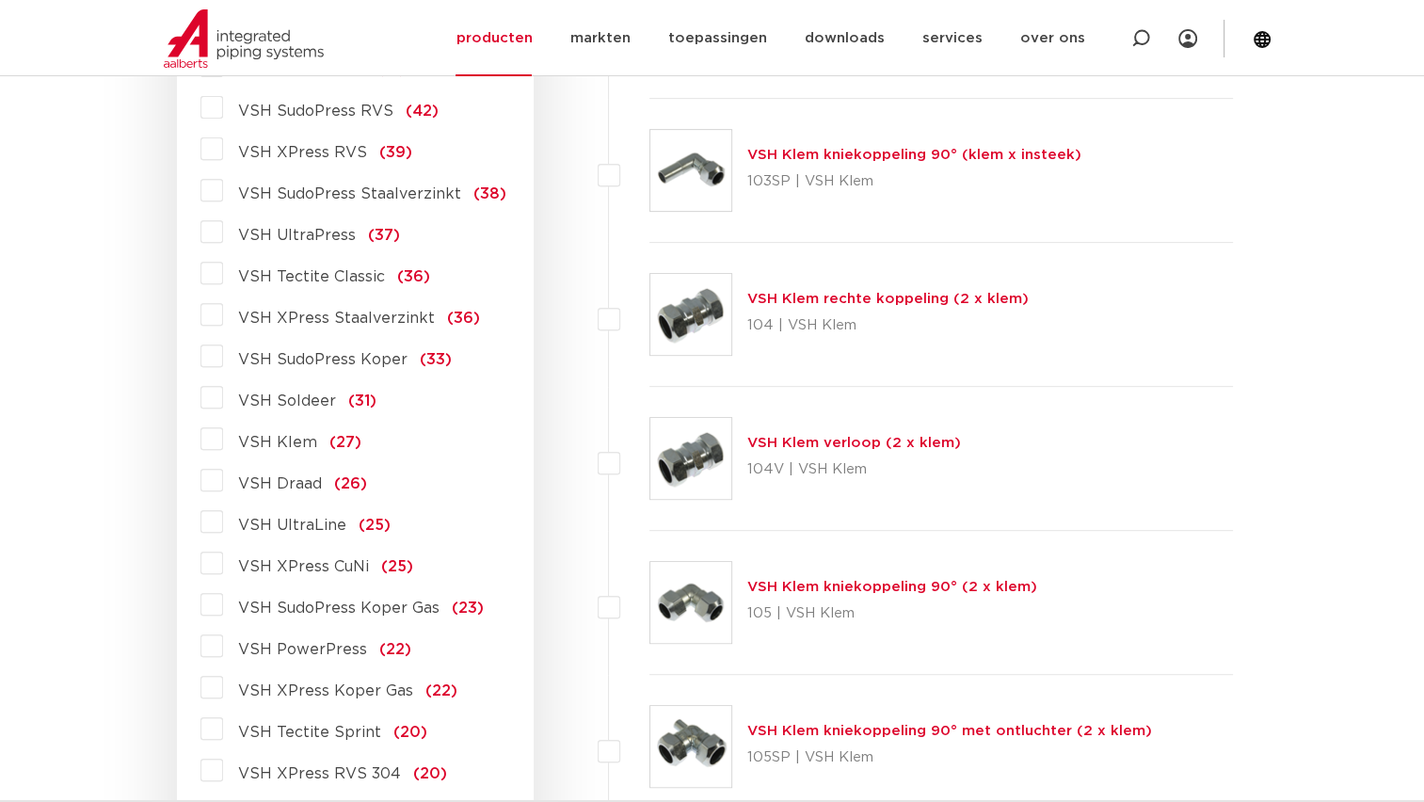
scroll to position [753, 0]
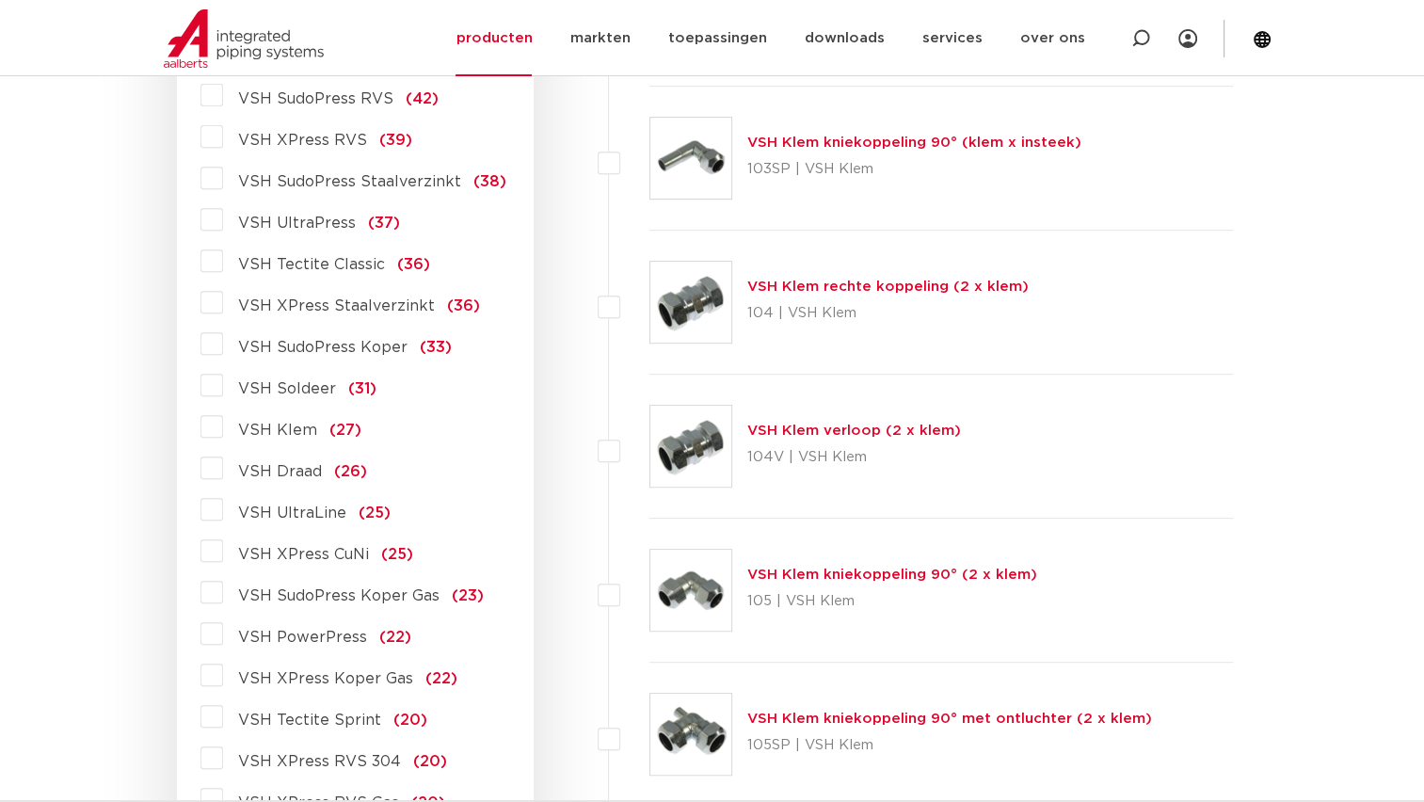
click at [223, 301] on label "VSH XPress Staalverzinkt (36)" at bounding box center [351, 302] width 257 height 30
click at [0, 0] on input "VSH XPress Staalverzinkt (36)" at bounding box center [0, 0] width 0 height 0
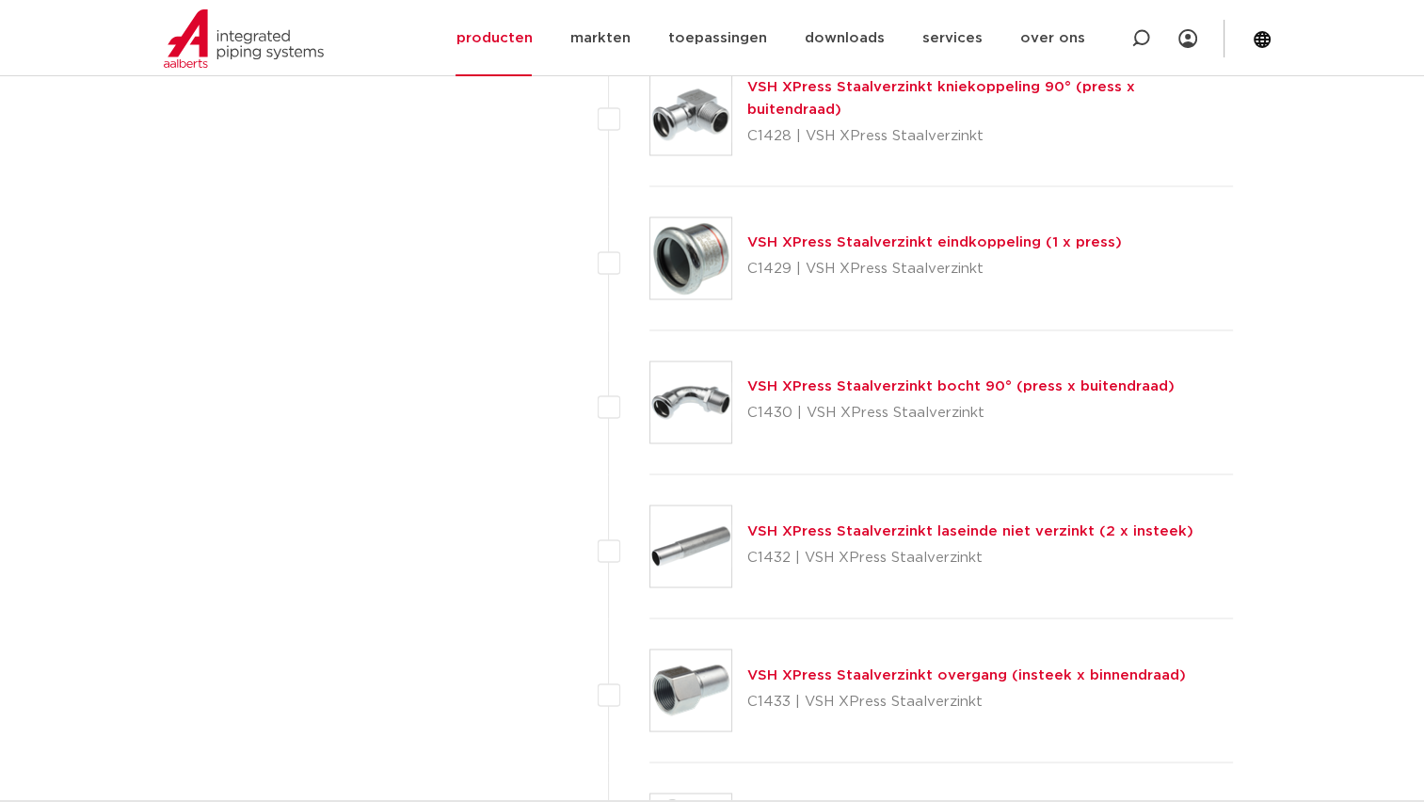
scroll to position [3105, 0]
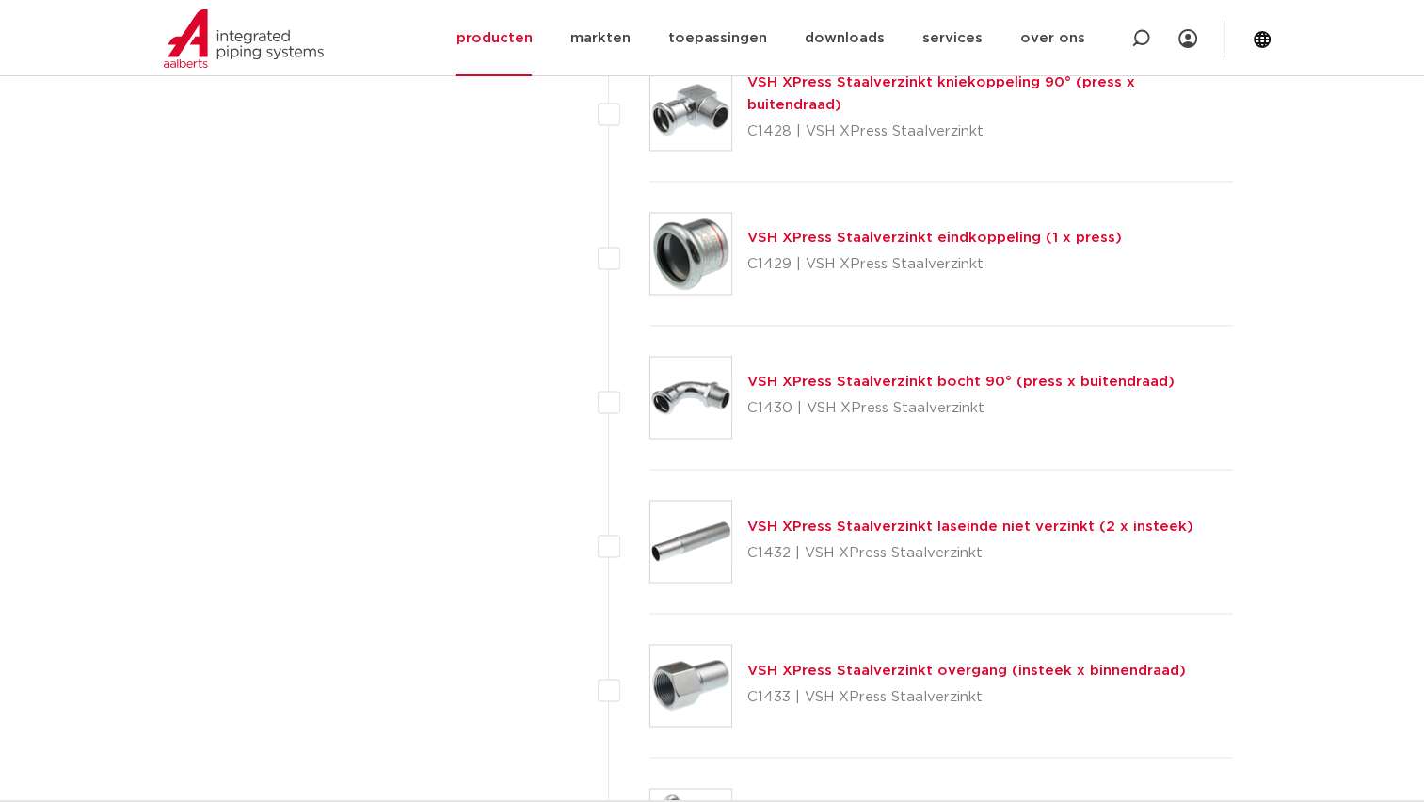
click at [790, 376] on link "VSH XPress Staalverzinkt bocht 90° (press x buitendraad)" at bounding box center [960, 381] width 427 height 14
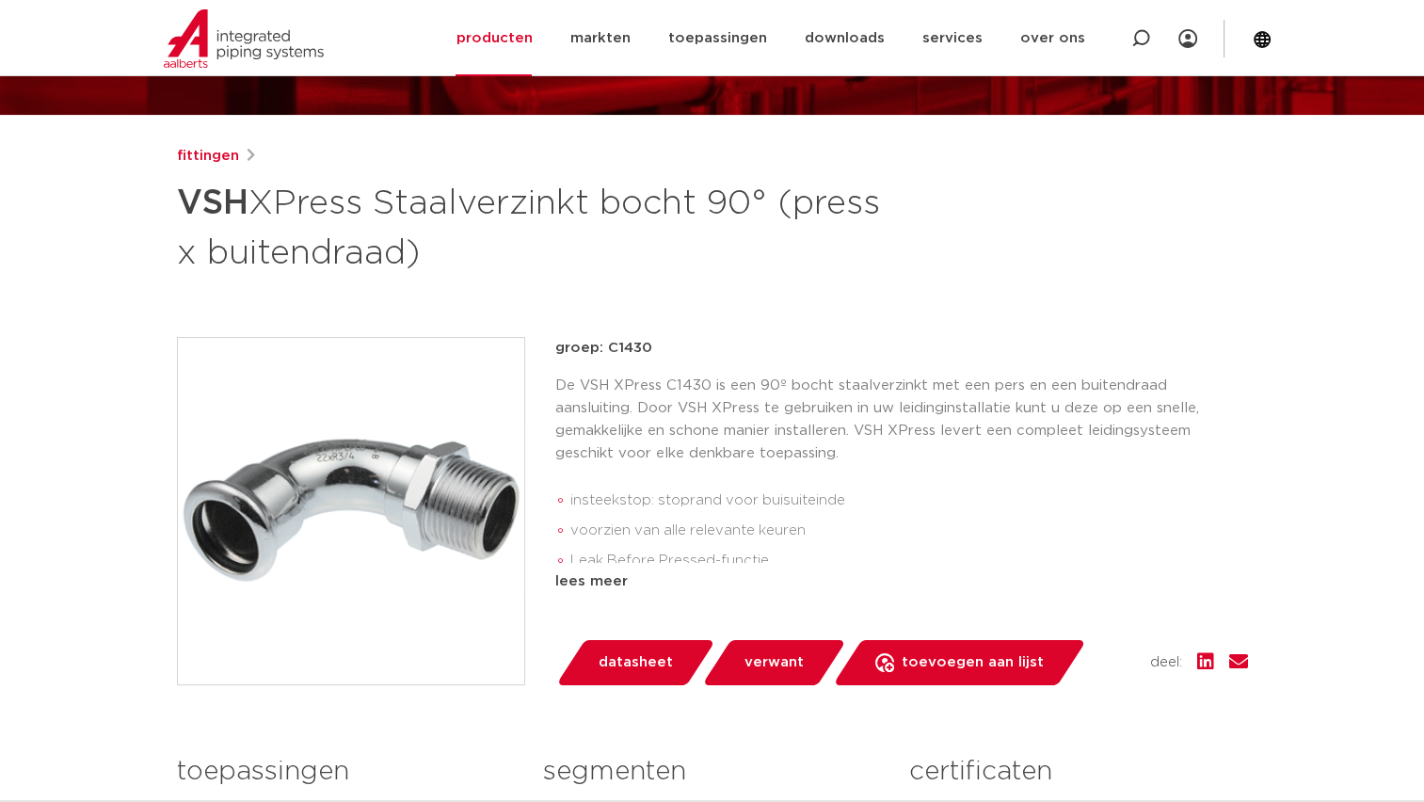
scroll to position [94, 0]
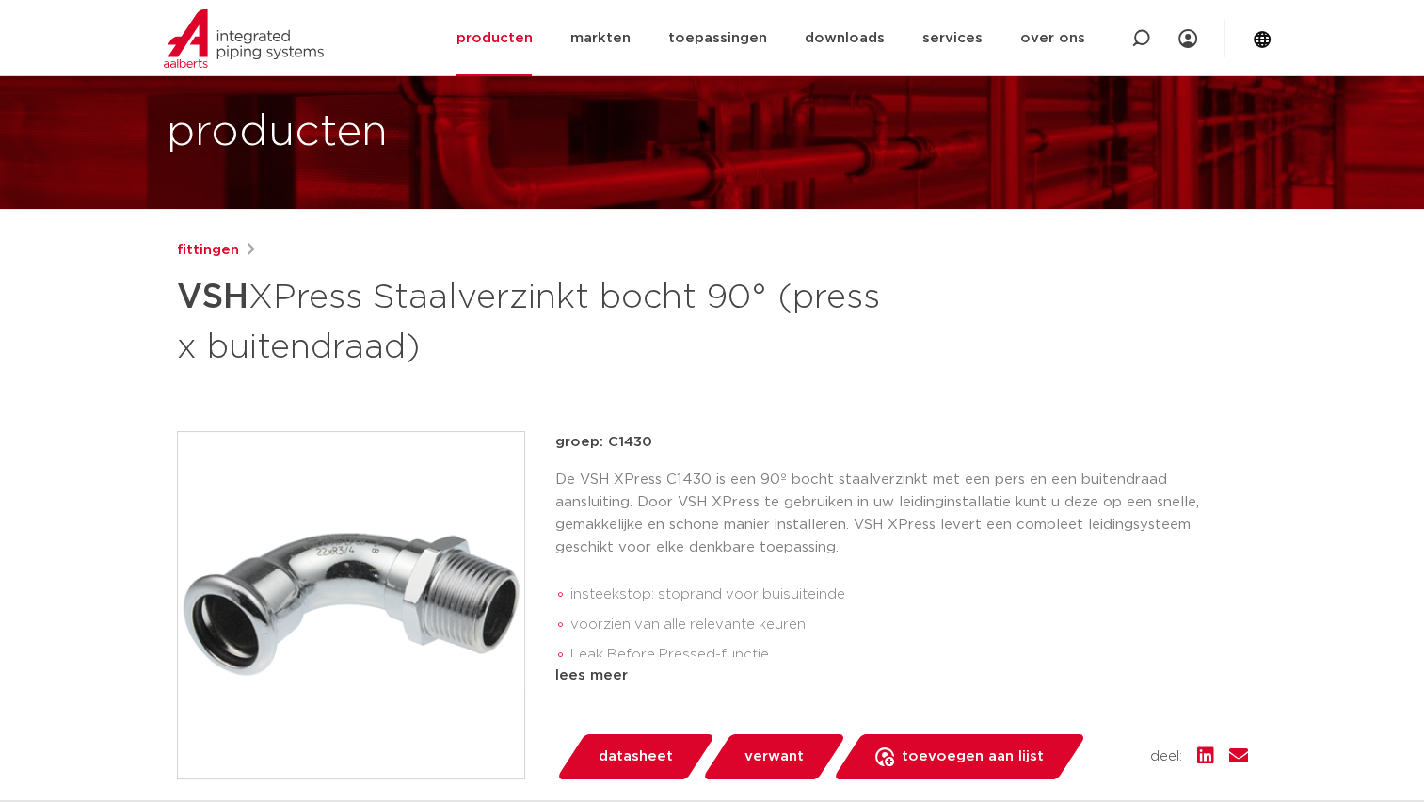
drag, startPoint x: 381, startPoint y: 294, endPoint x: 538, endPoint y: 342, distance: 164.0
click at [538, 342] on h1 "VSH XPress Staalverzinkt bocht 90° (press x buitendraad)" at bounding box center [530, 320] width 707 height 102
copy h1 "Staalverzinkt bocht 90° (press x buitendraad)"
drag, startPoint x: 615, startPoint y: 275, endPoint x: 542, endPoint y: 183, distance: 117.8
click at [614, 274] on h1 "VSH XPress Staalverzinkt bocht 90° (press x buitendraad)" at bounding box center [530, 320] width 707 height 102
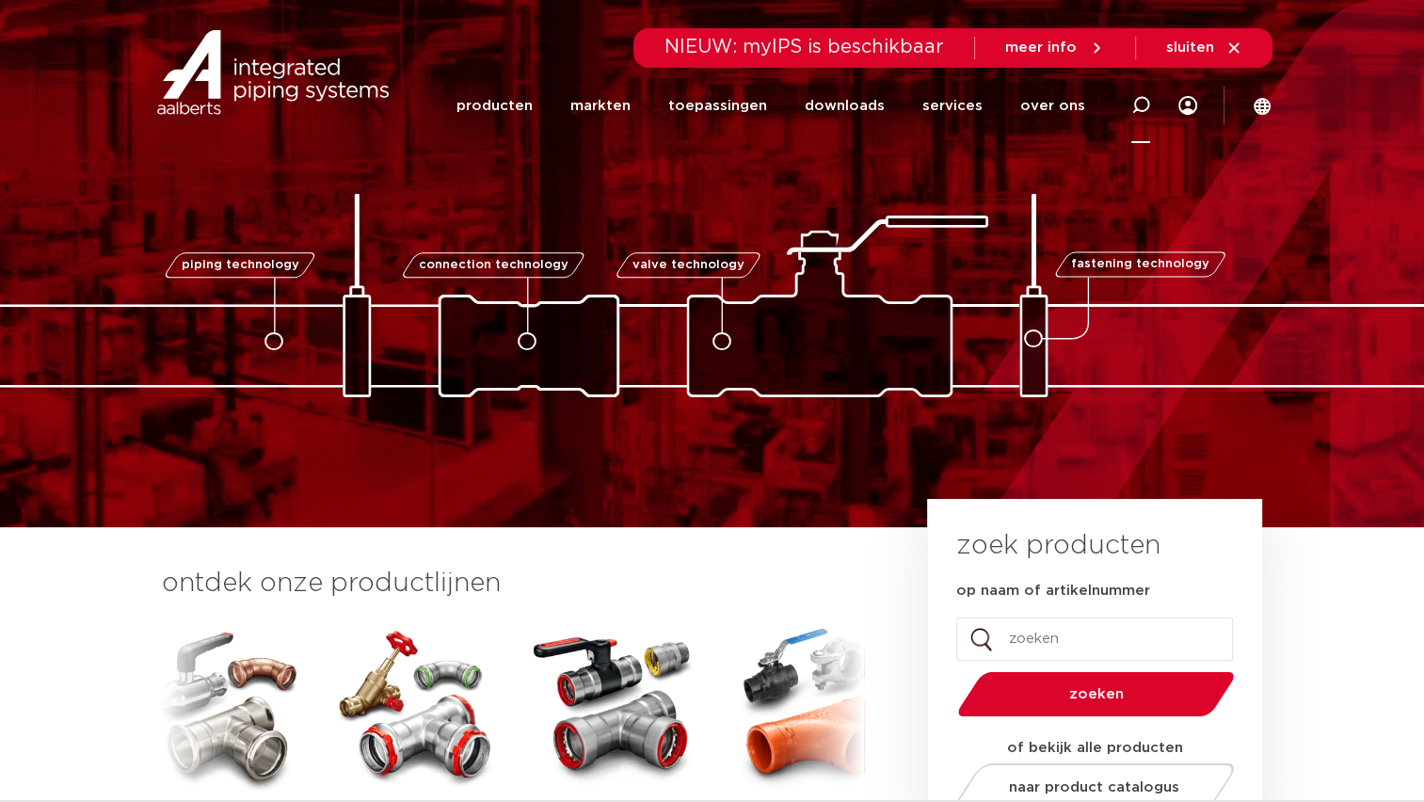
click at [1142, 107] on icon at bounding box center [1140, 105] width 19 height 19
type input "6560576"
click button "Zoeken" at bounding box center [0, 0] width 0 height 0
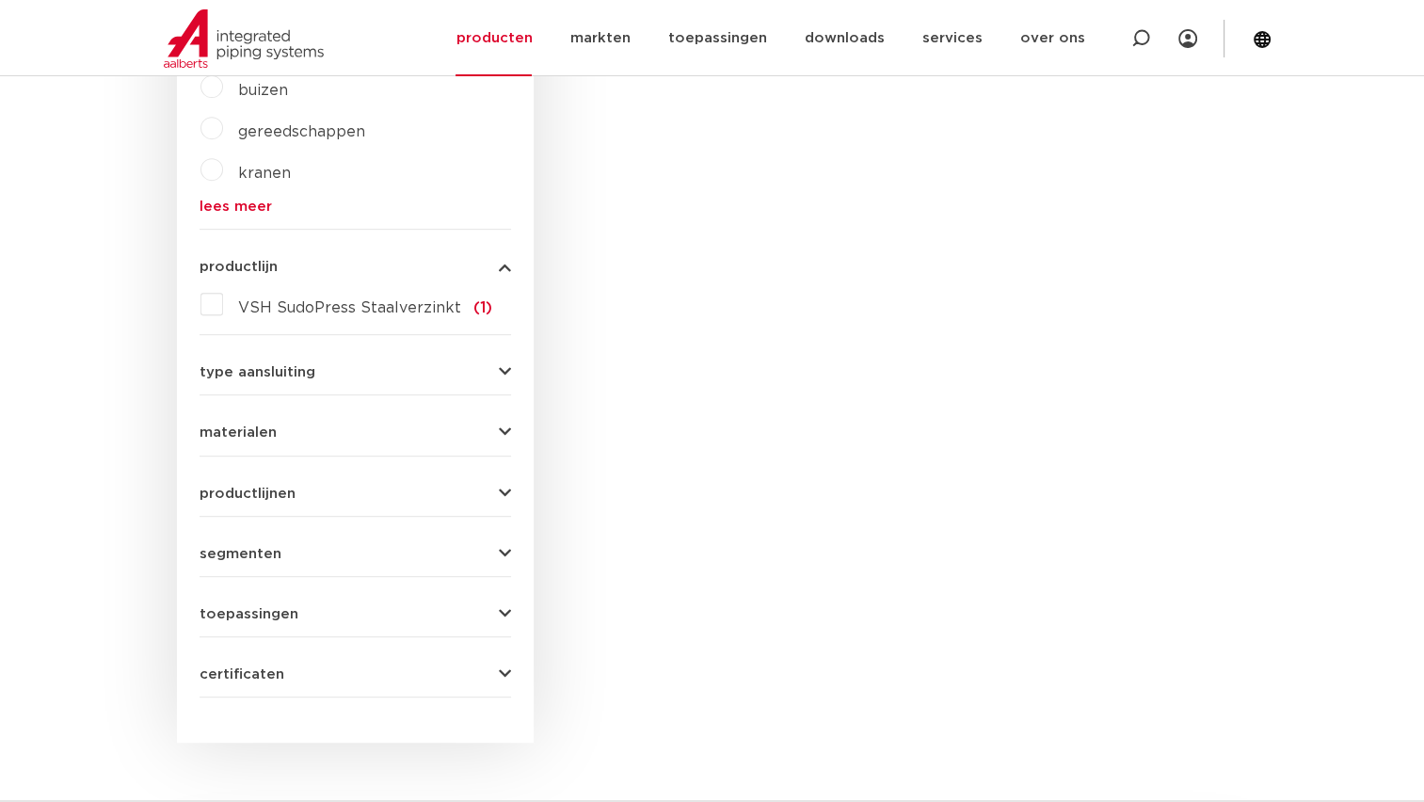
scroll to position [505, 0]
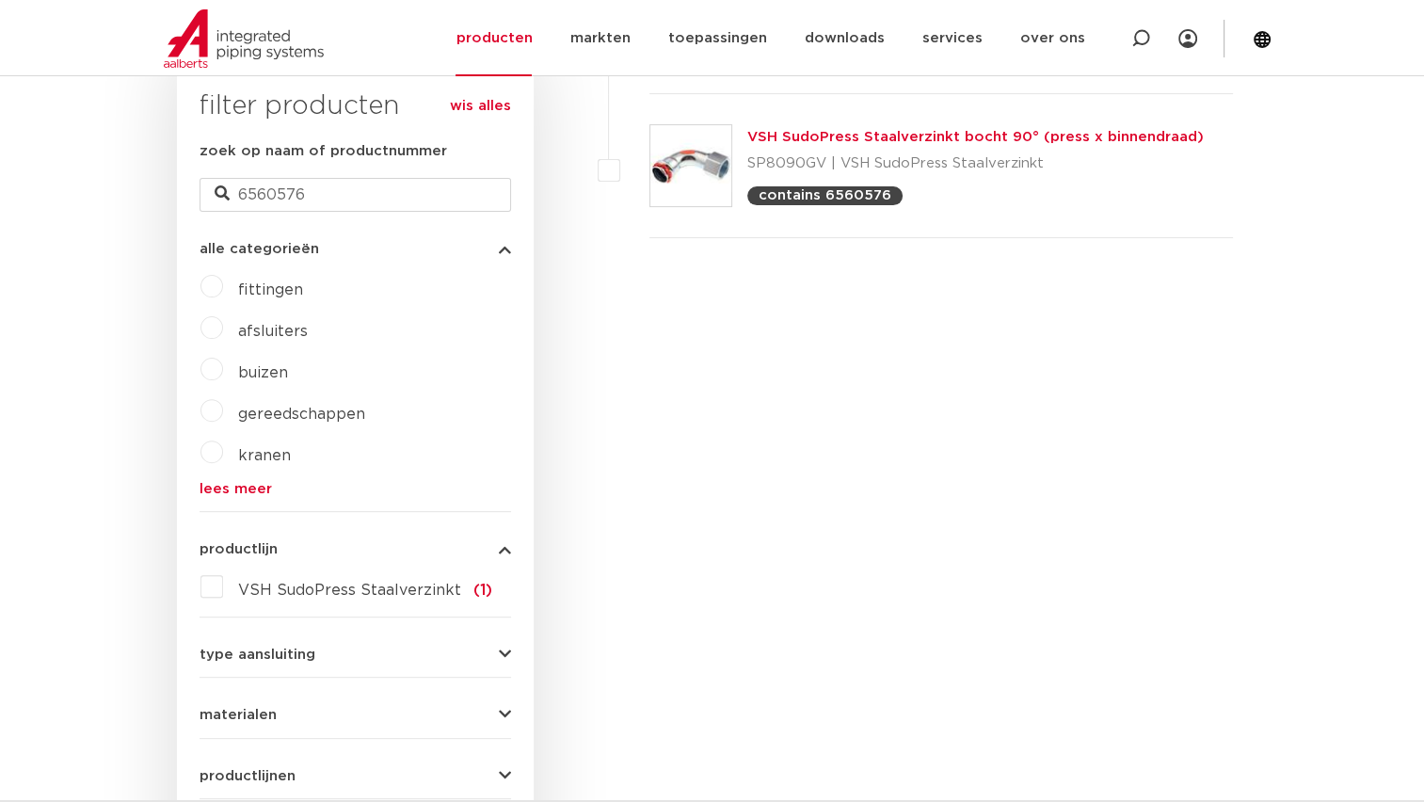
click at [822, 132] on link "VSH SudoPress Staalverzinkt bocht 90° (press x binnendraad)" at bounding box center [975, 137] width 456 height 14
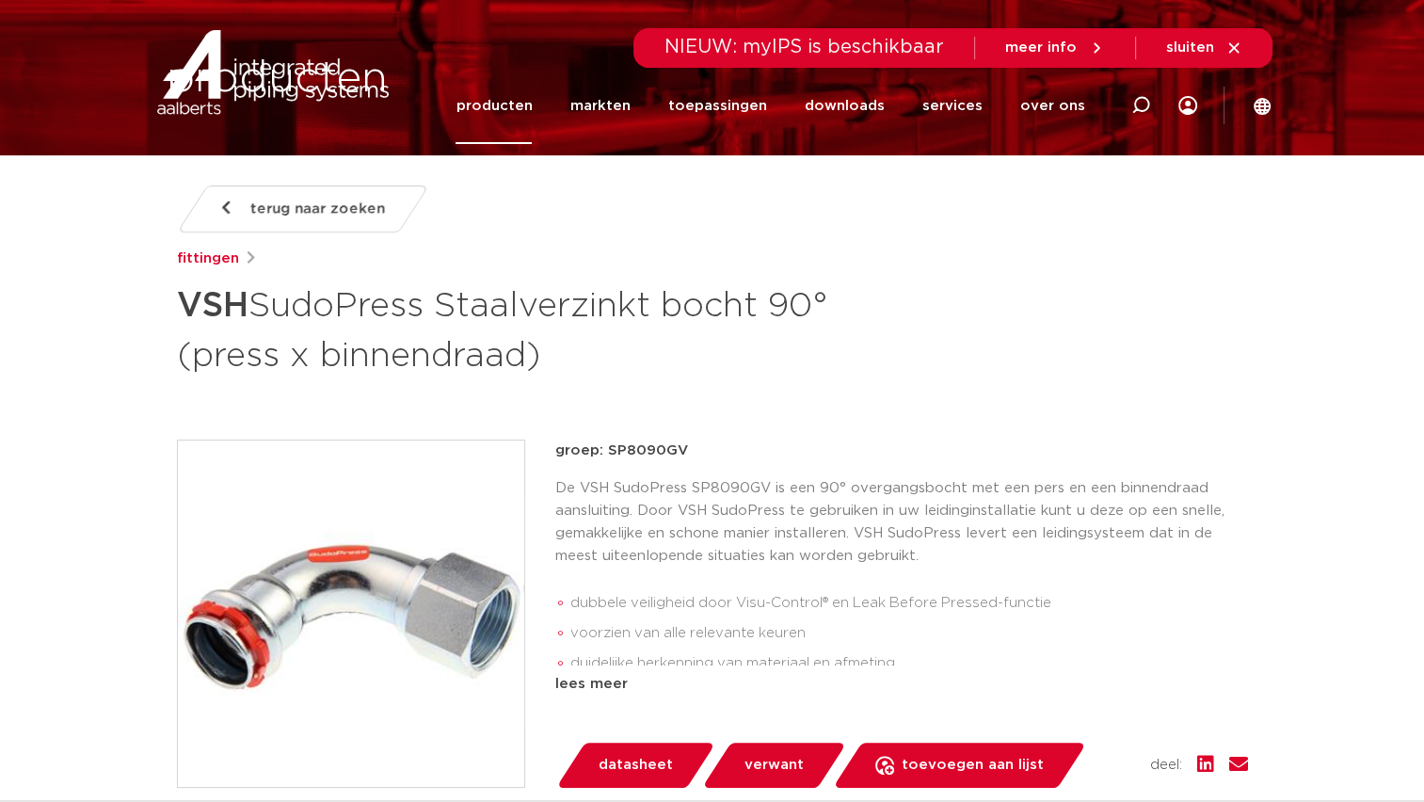
scroll to position [188, 0]
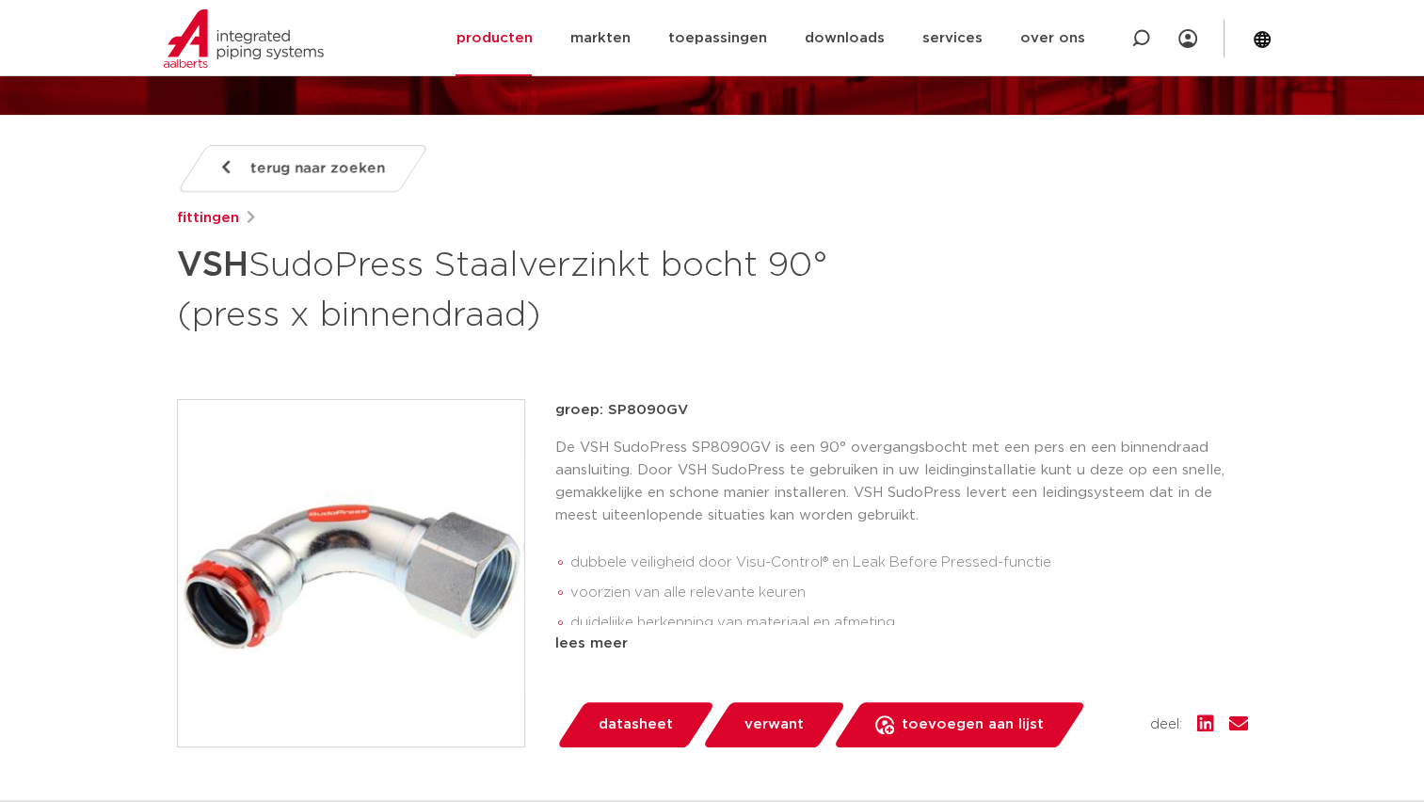
drag, startPoint x: 450, startPoint y: 265, endPoint x: 579, endPoint y: 314, distance: 137.9
click at [579, 314] on h1 "VSH SudoPress Staalverzinkt bocht 90° (press x binnendraad)" at bounding box center [530, 288] width 707 height 102
copy h1 "Staalverzinkt bocht 90° (press x binnendraad)"
click at [262, 275] on h1 "VSH SudoPress Staalverzinkt bocht 90° (press x binnendraad)" at bounding box center [530, 288] width 707 height 102
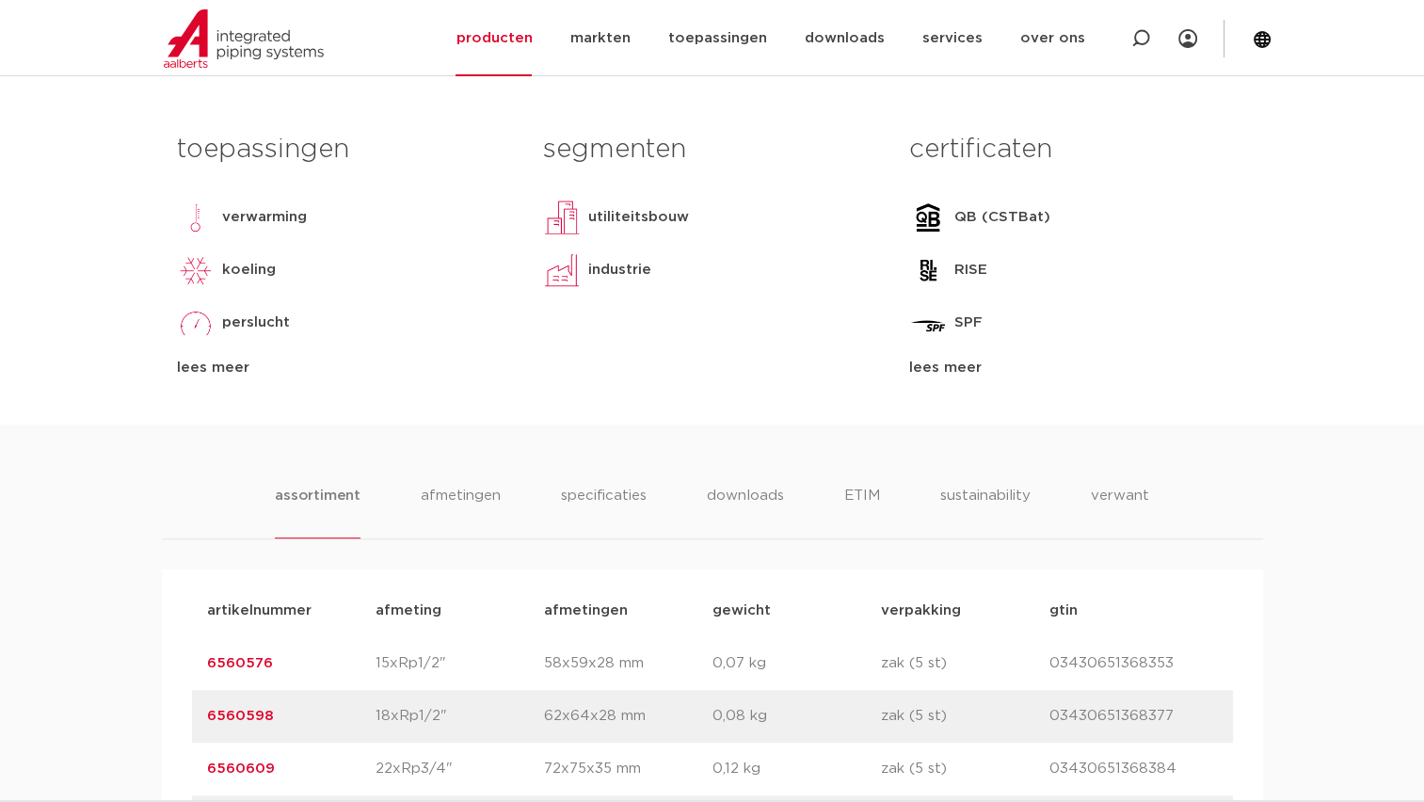
scroll to position [1223, 0]
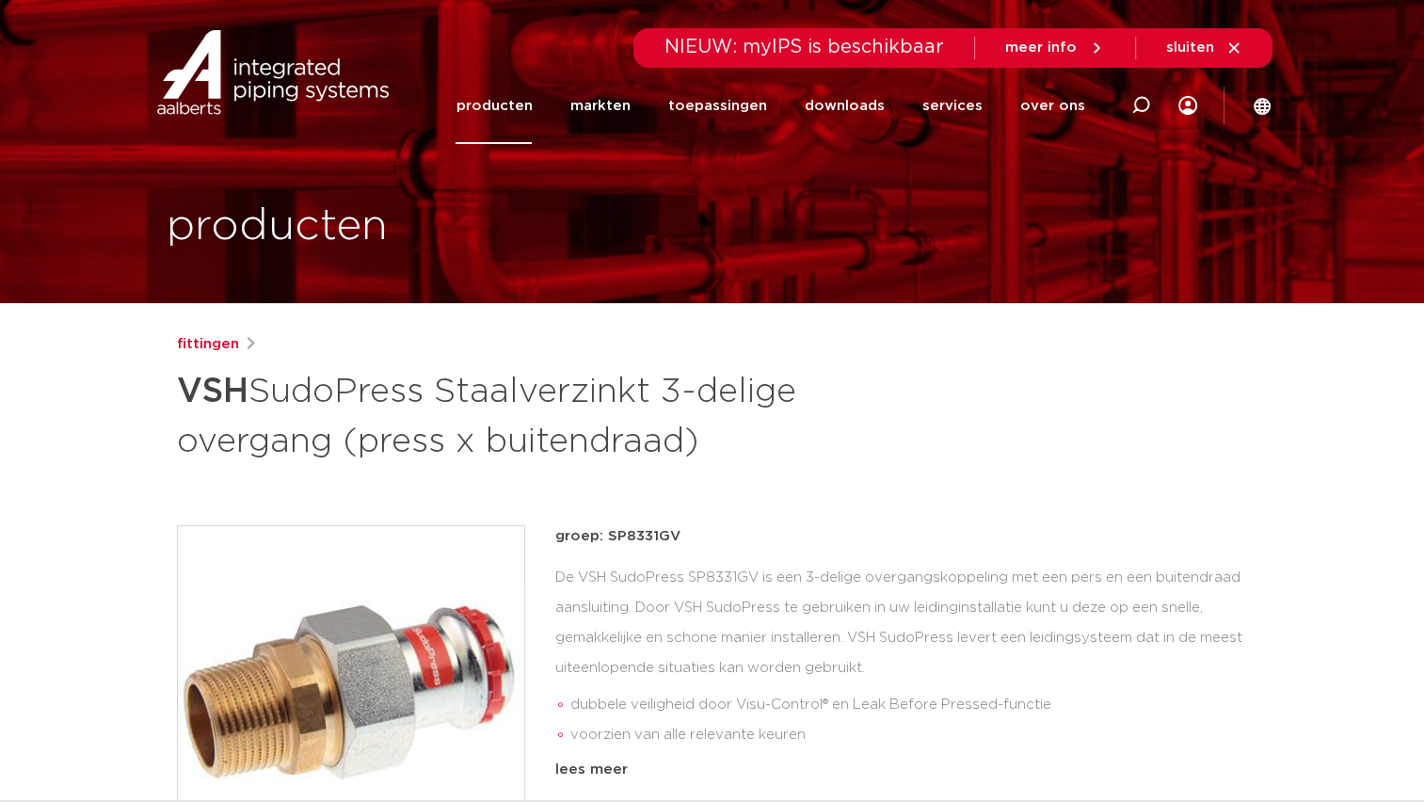
drag, startPoint x: 453, startPoint y: 389, endPoint x: 787, endPoint y: 444, distance: 339.5
click at [787, 444] on h1 "VSH SudoPress Staalverzinkt 3-delige overgang (press x buitendraad)" at bounding box center [530, 414] width 707 height 102
copy h1 "Staalverzinkt 3-delige overgang (press x buitendraad)"
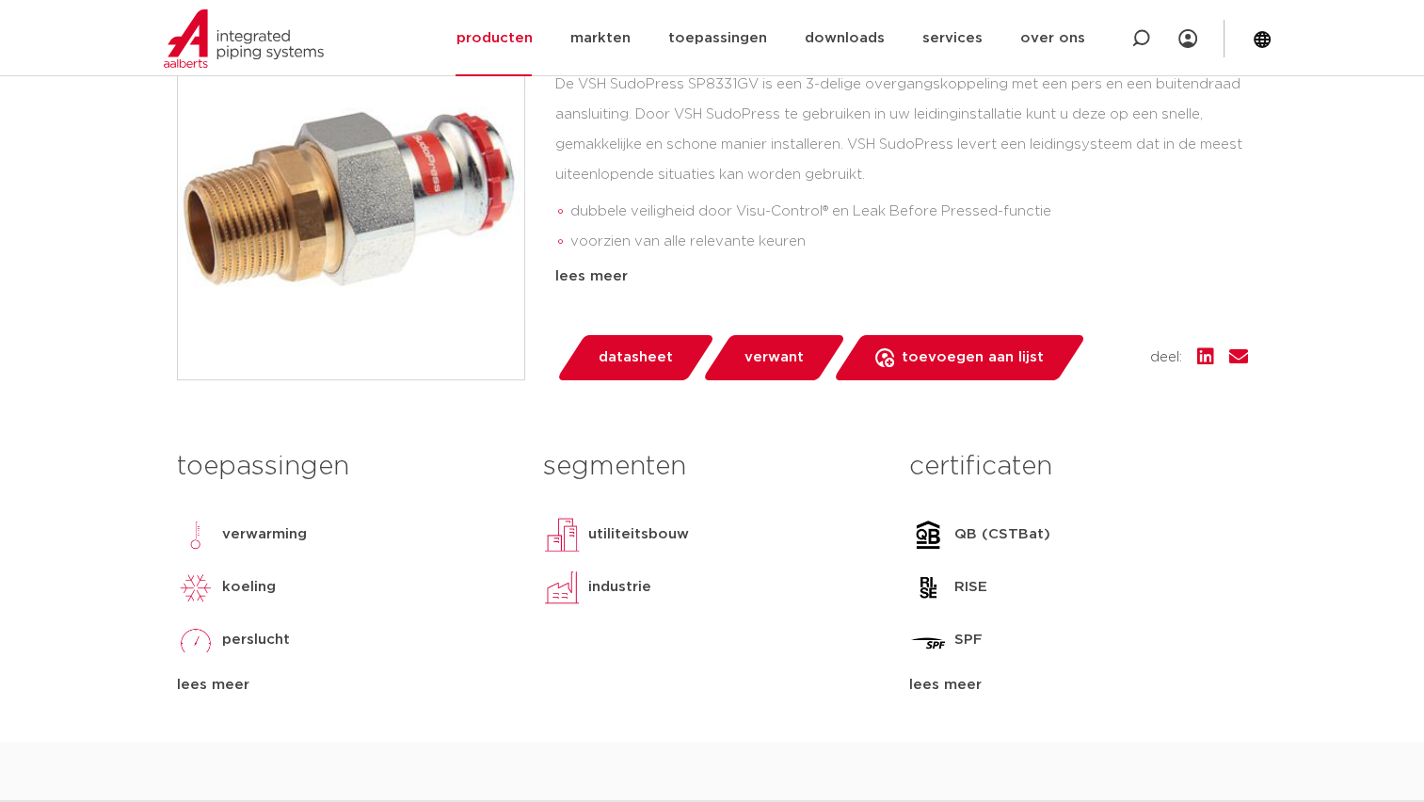
scroll to position [282, 0]
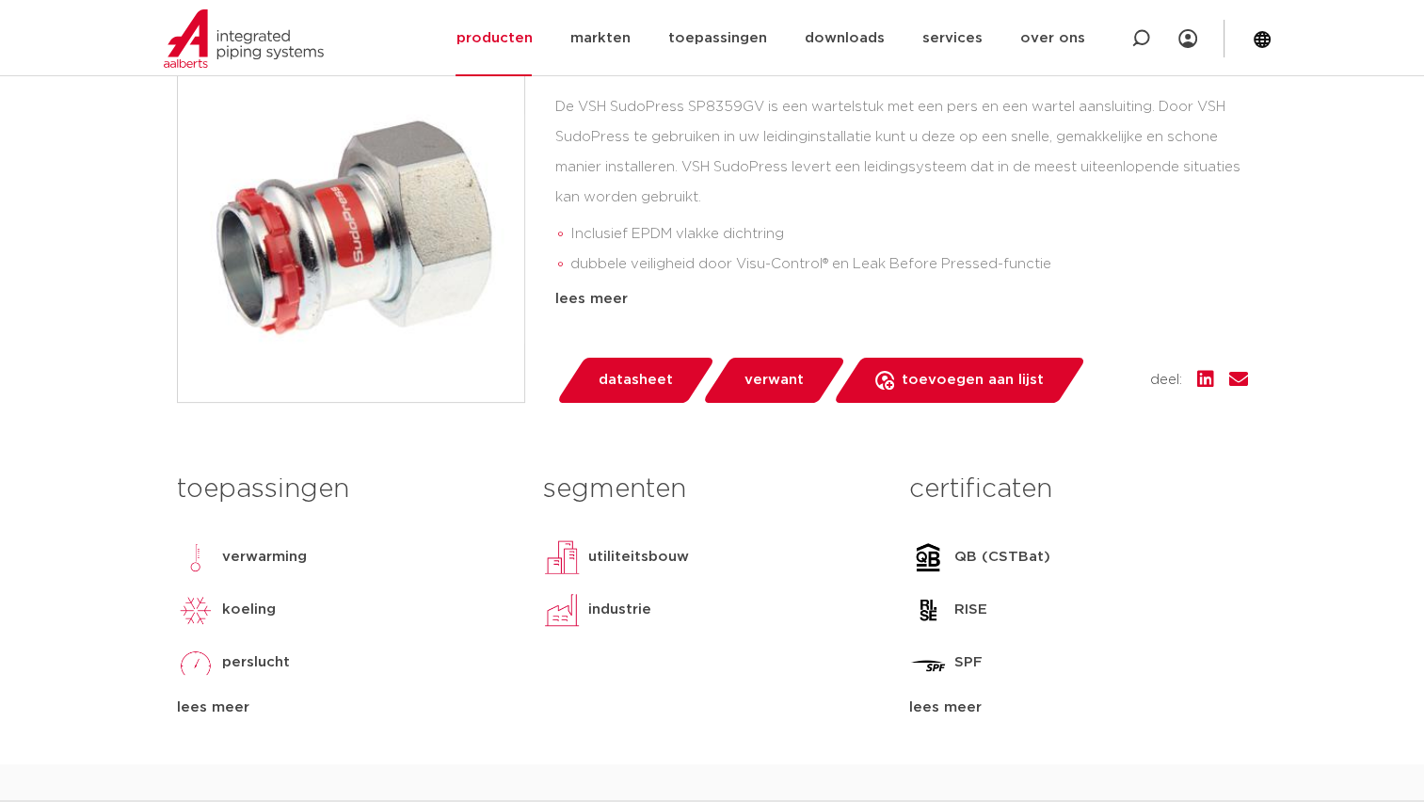
scroll to position [282, 0]
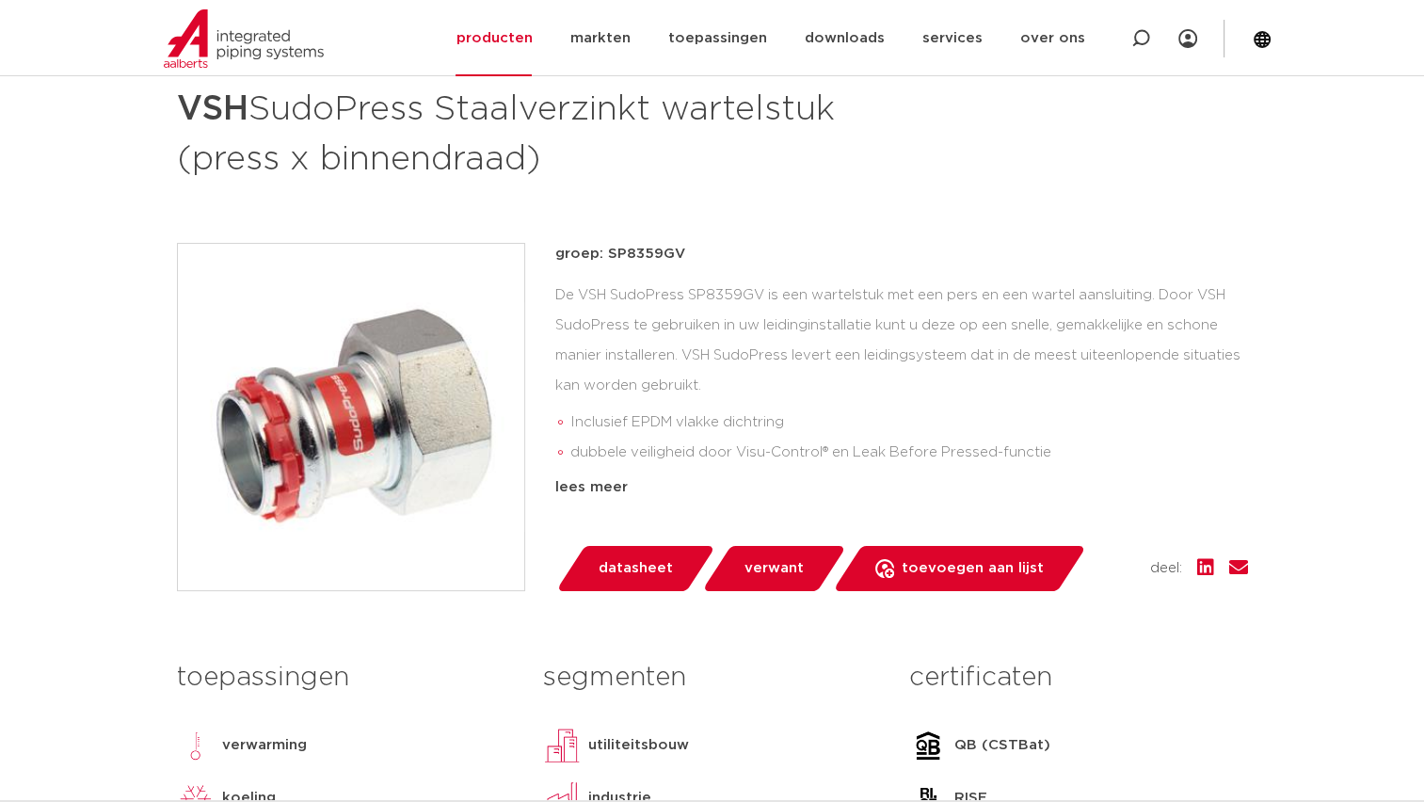
drag, startPoint x: 538, startPoint y: 162, endPoint x: 450, endPoint y: 120, distance: 97.6
click at [450, 120] on h1 "VSH SudoPress Staalverzinkt wartelstuk (press x binnendraad)" at bounding box center [530, 132] width 707 height 102
copy h1 "Staalverzinkt wartelstuk (press x binnendraad)"
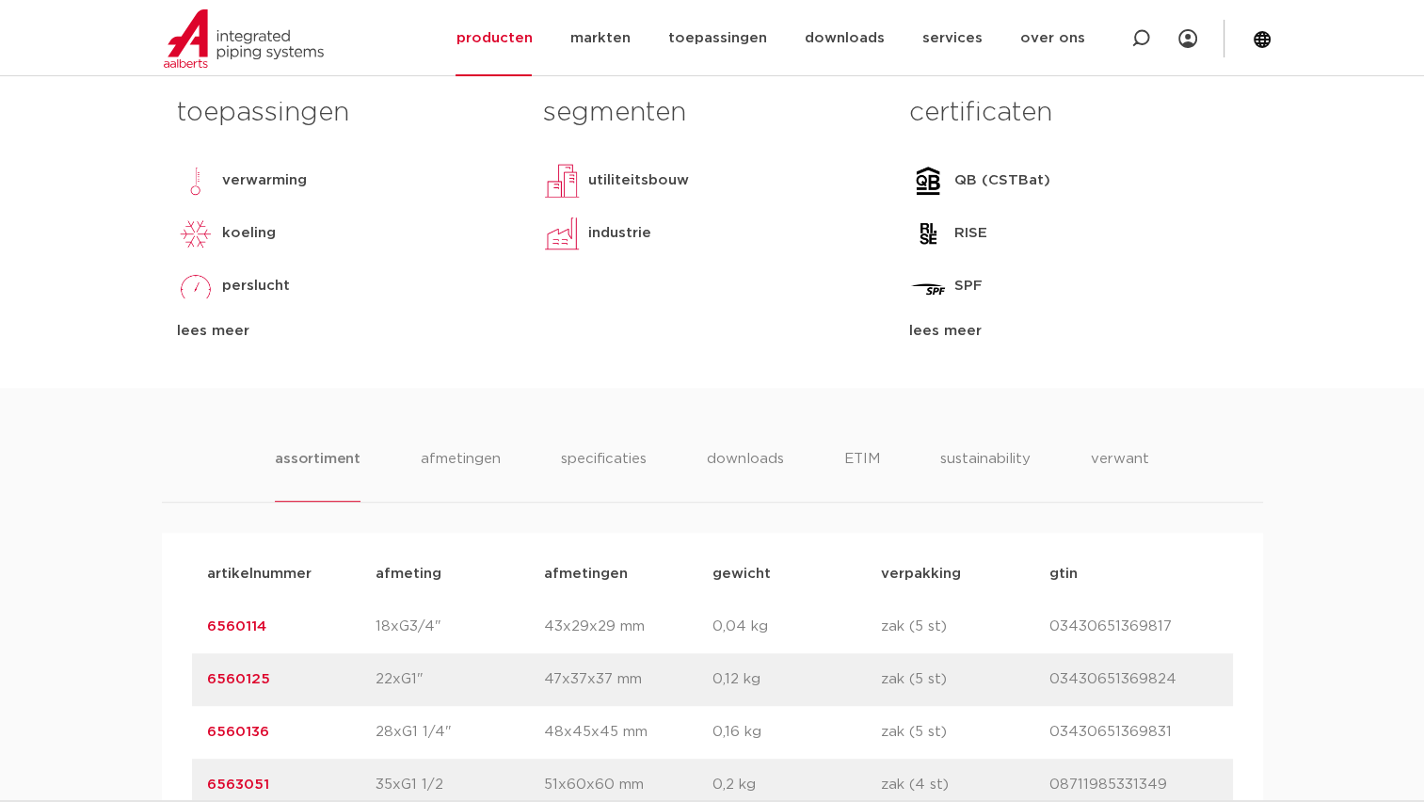
scroll to position [470, 0]
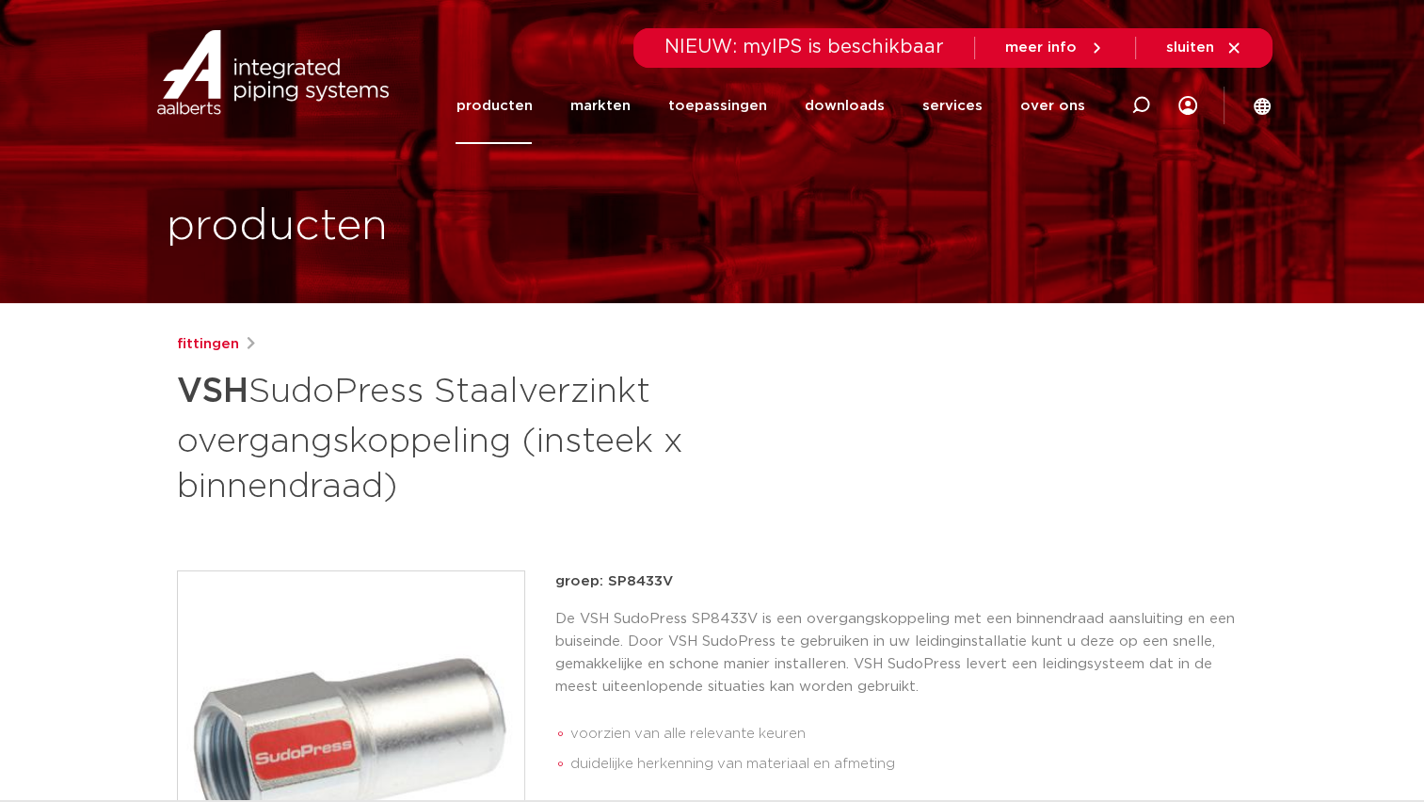
drag, startPoint x: 451, startPoint y: 390, endPoint x: 562, endPoint y: 470, distance: 137.4
click at [562, 470] on h1 "VSH SudoPress Staalverzinkt overgangskoppeling (insteek x binnendraad)" at bounding box center [530, 436] width 707 height 147
copy h1 "Staalverzinkt overgangskoppeling (insteek x binnendraad)"
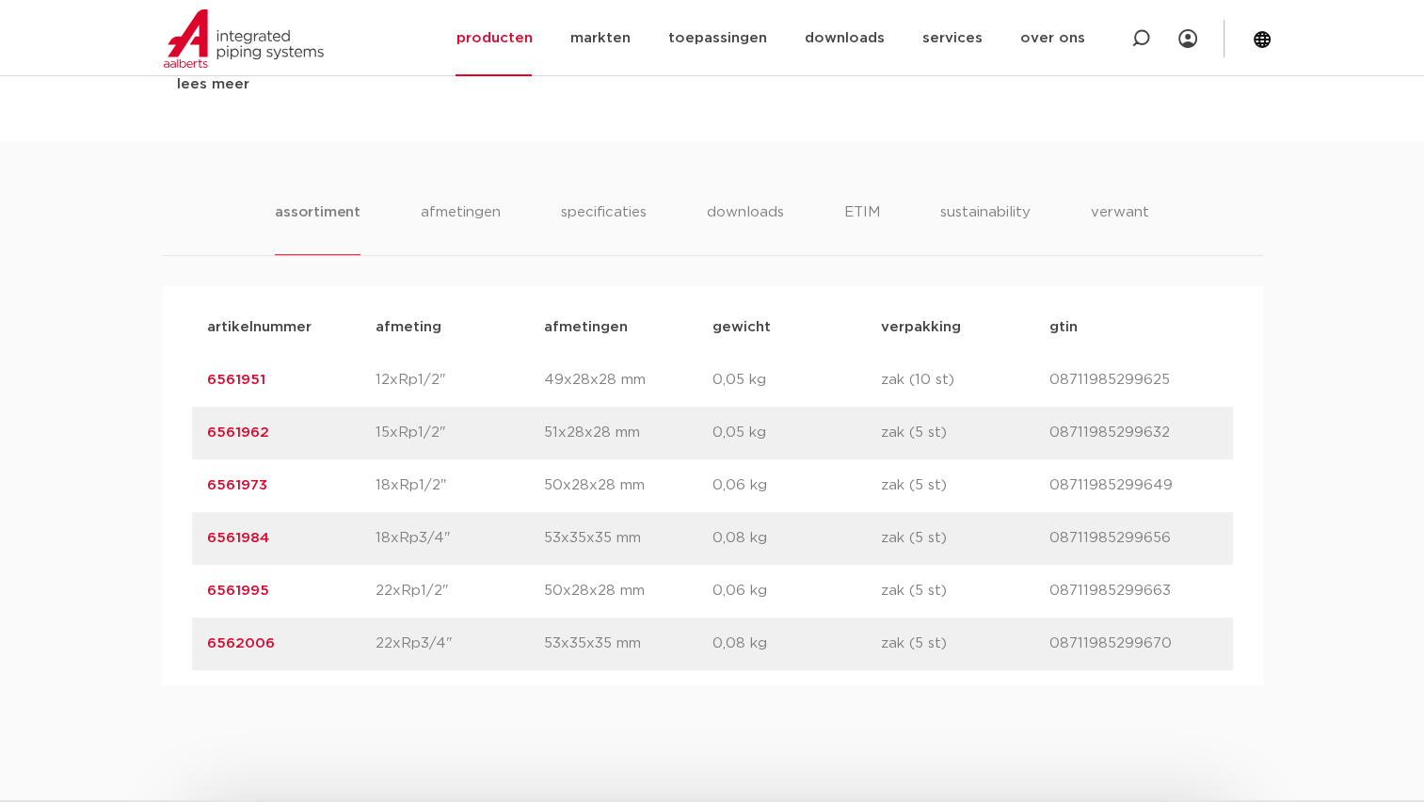
scroll to position [1223, 0]
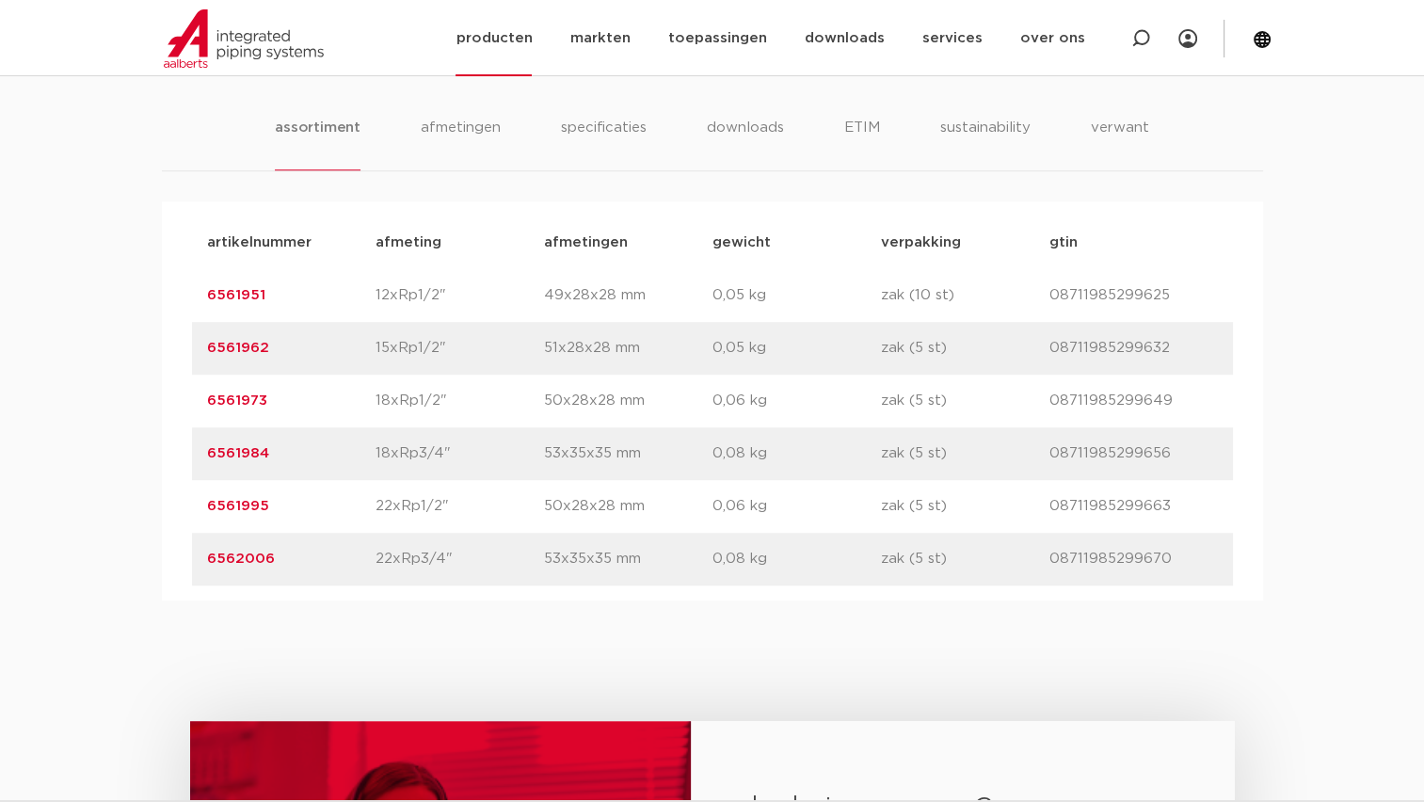
click at [528, 47] on link "producten" at bounding box center [493, 38] width 76 height 76
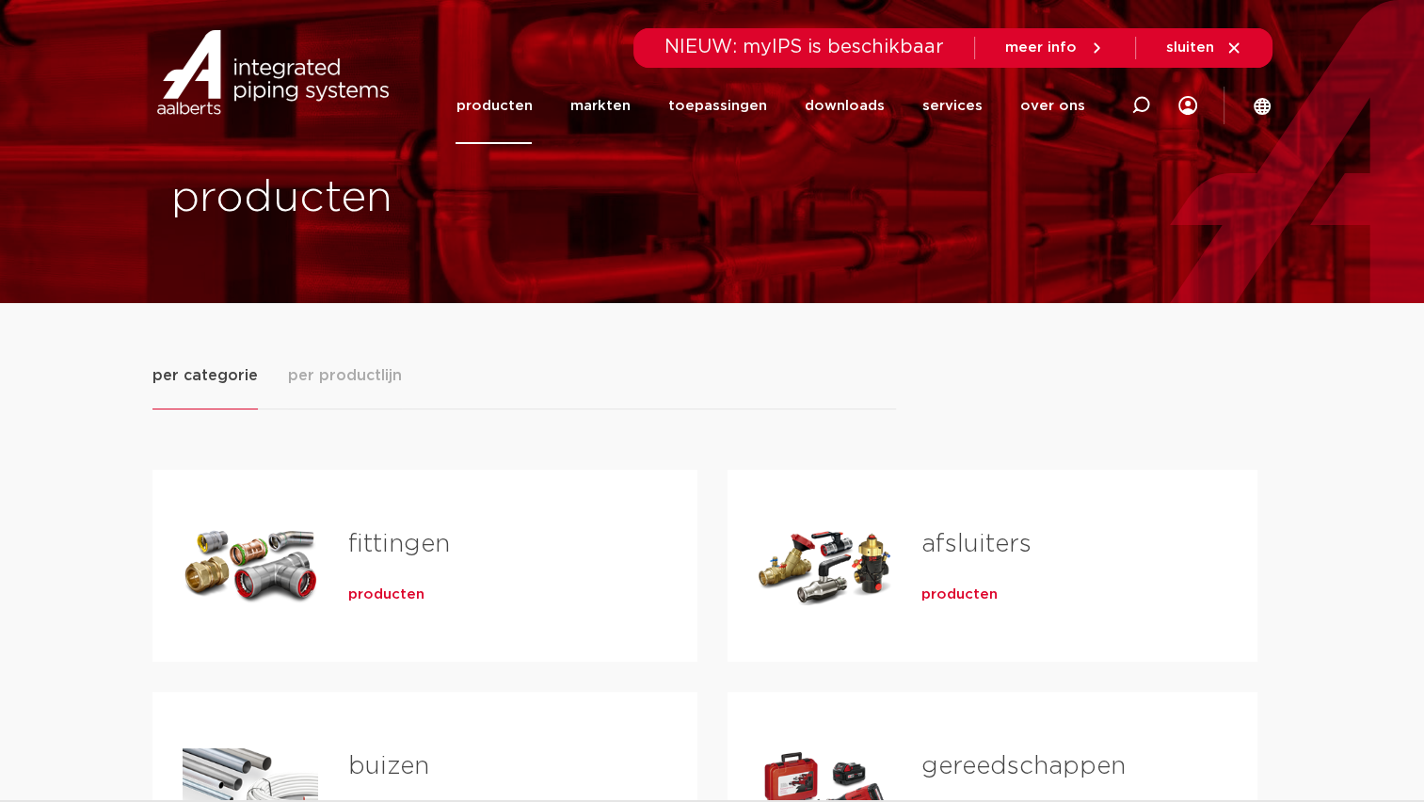
click at [402, 581] on div "producten" at bounding box center [492, 591] width 289 height 26
click at [398, 592] on span "producten" at bounding box center [386, 594] width 76 height 19
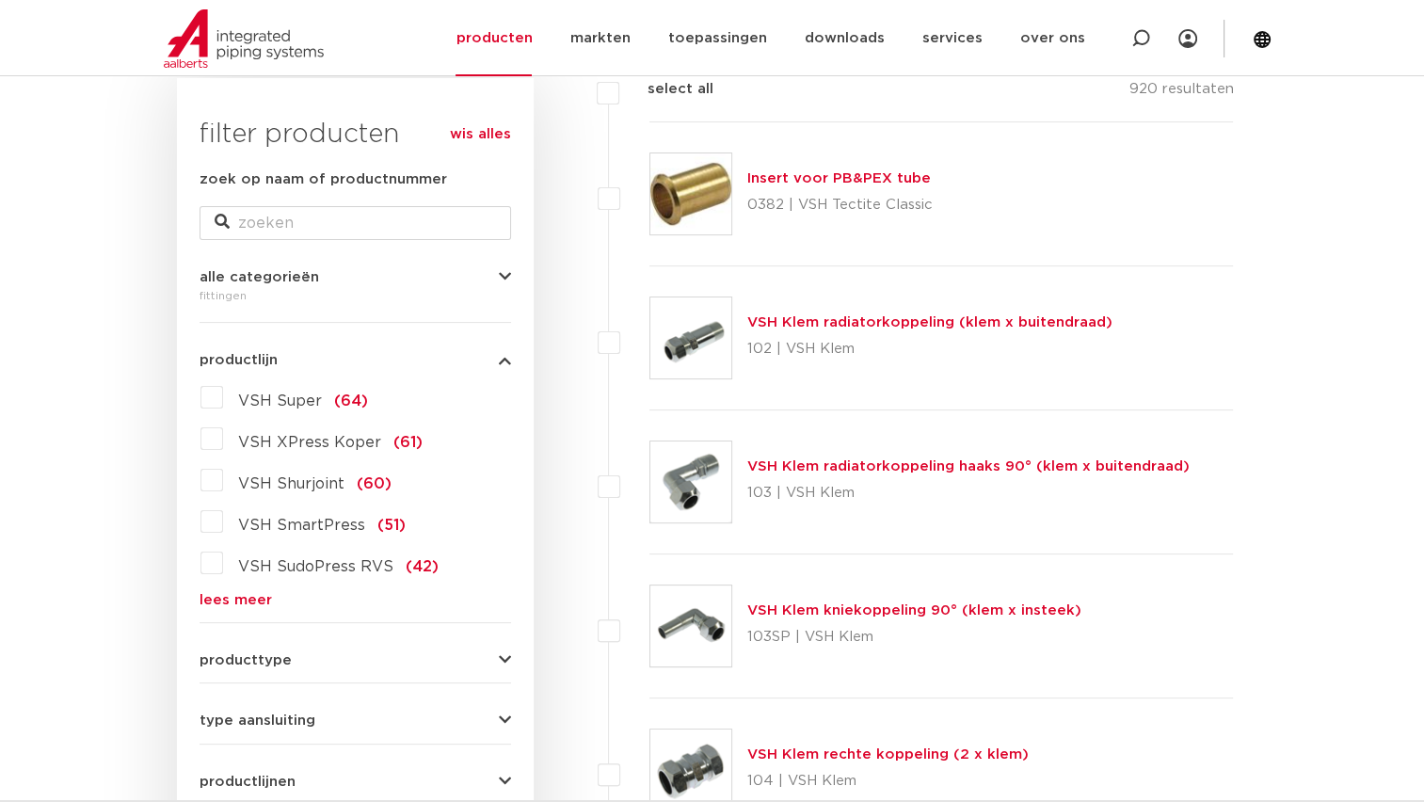
scroll to position [317, 0]
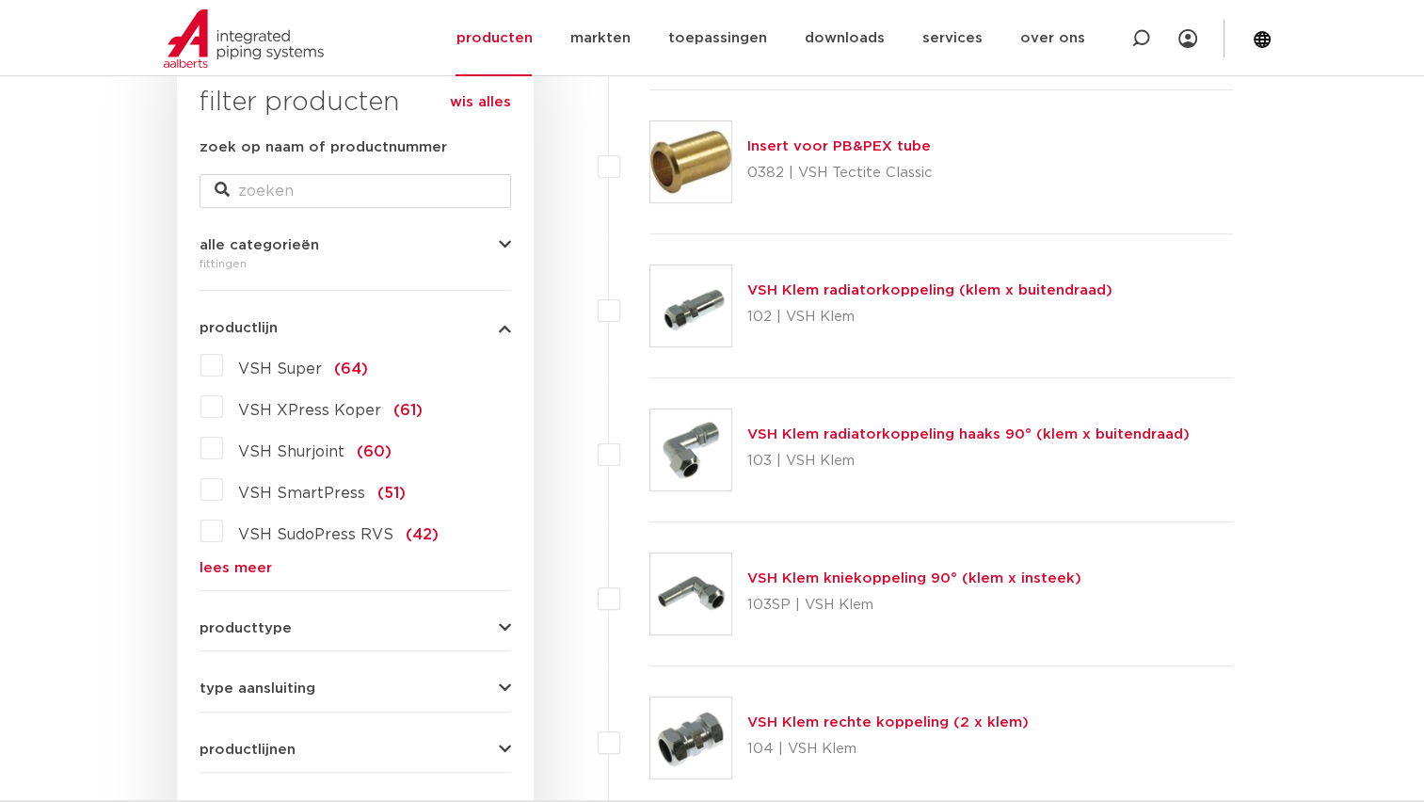
click at [248, 552] on div "VSH Super (64) VSH XPress Koper (61) VSH Shurjoint (60) VSH SmartPress (51) VSH…" at bounding box center [354, 462] width 311 height 225
click at [249, 567] on link "lees meer" at bounding box center [354, 568] width 311 height 14
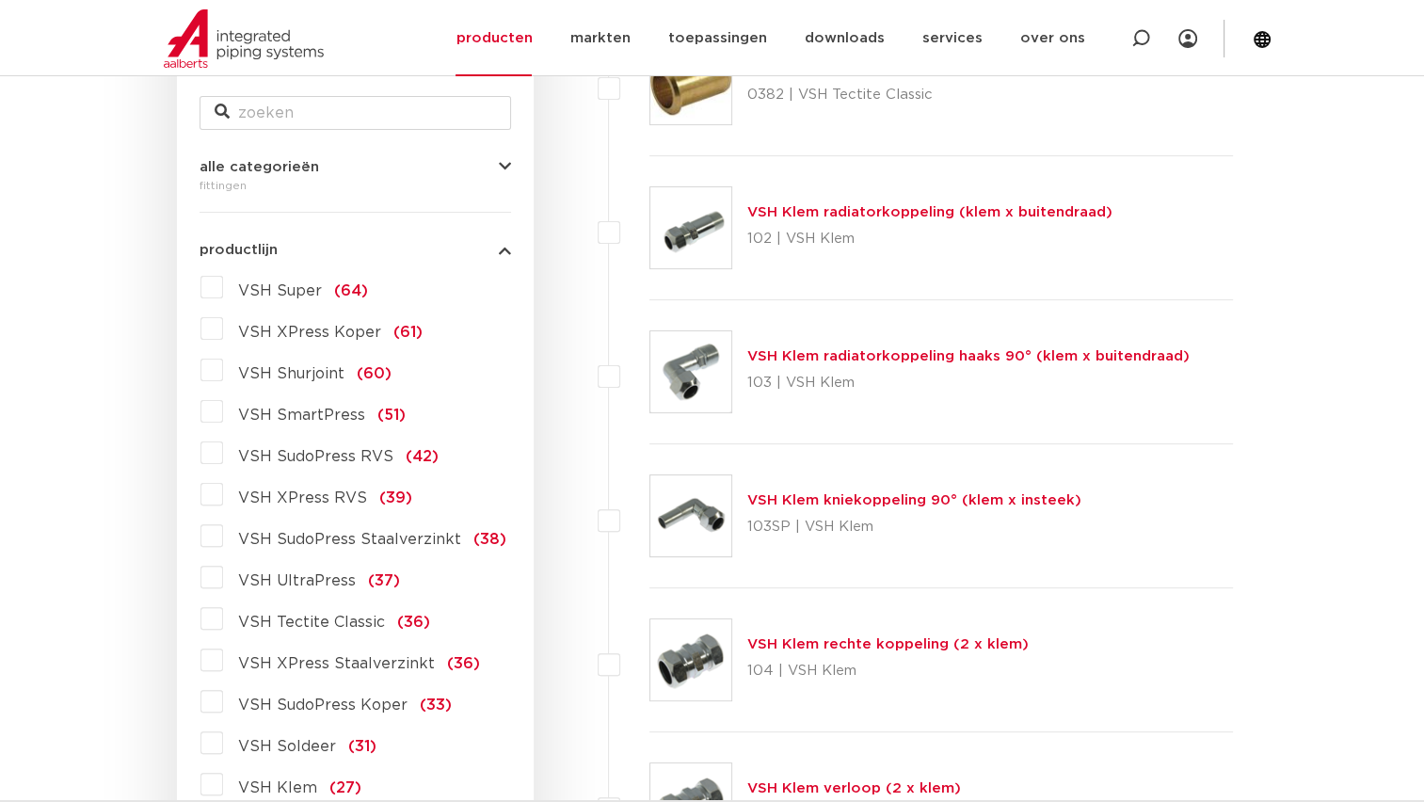
scroll to position [411, 0]
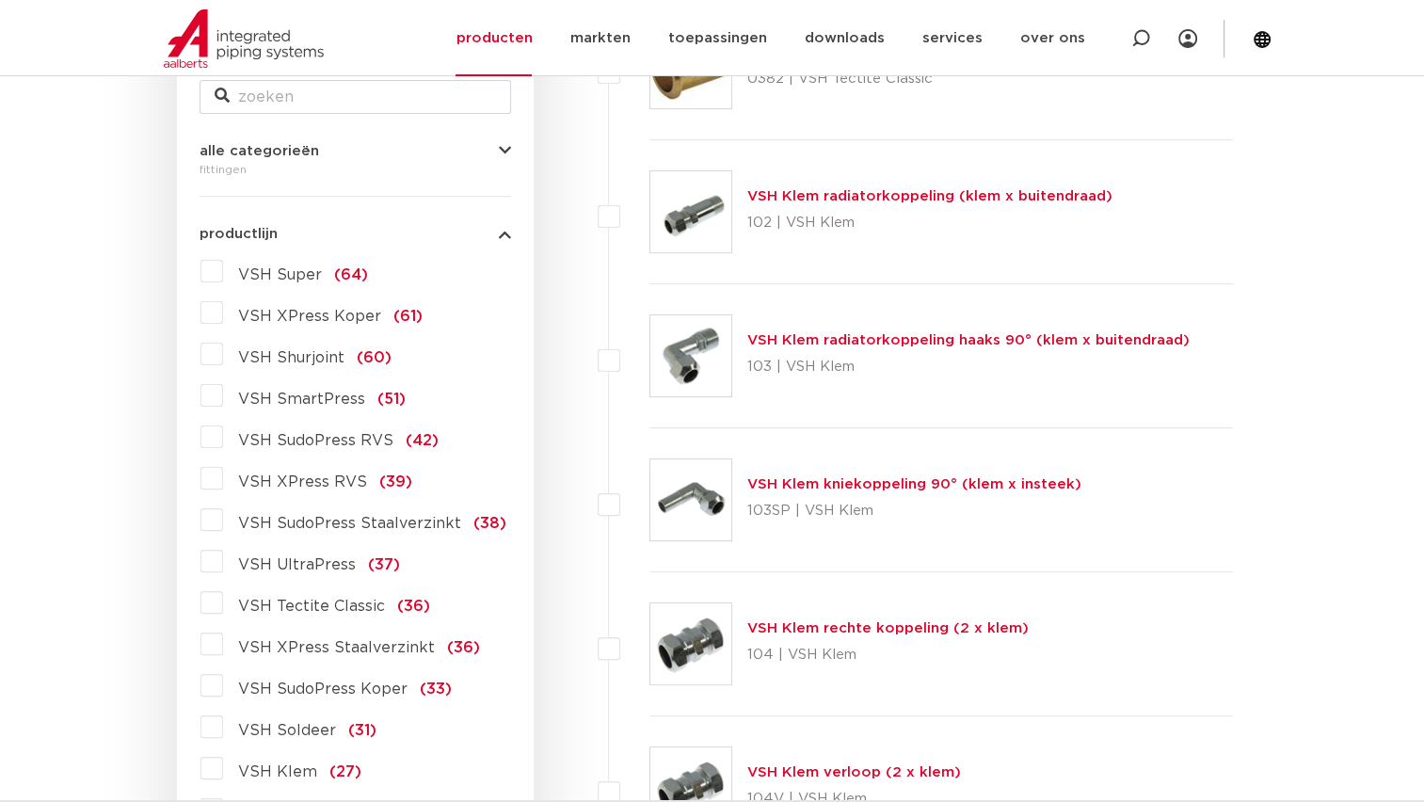
click at [223, 644] on label "VSH XPress Staalverzinkt (36)" at bounding box center [351, 643] width 257 height 30
click at [0, 0] on input "VSH XPress Staalverzinkt (36)" at bounding box center [0, 0] width 0 height 0
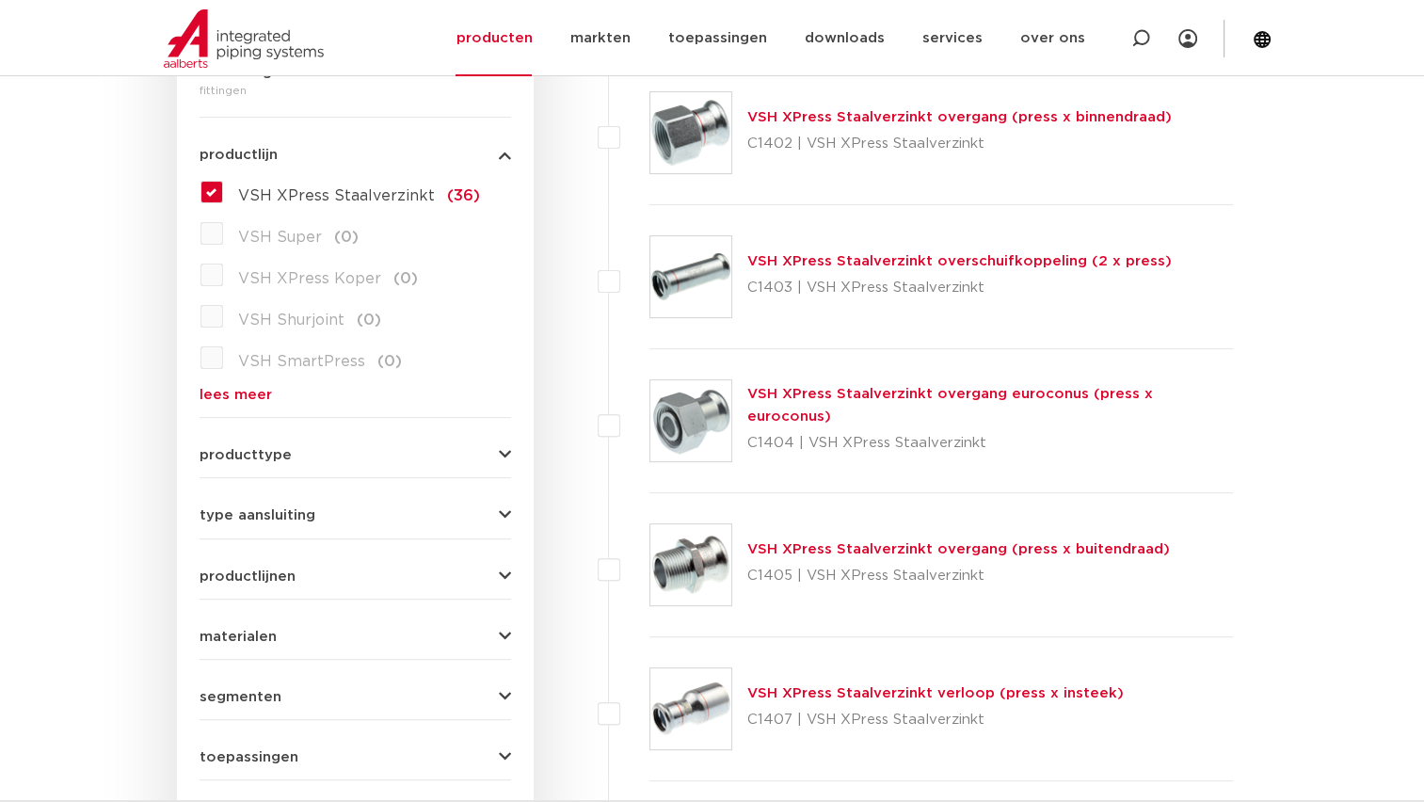
scroll to position [565, 0]
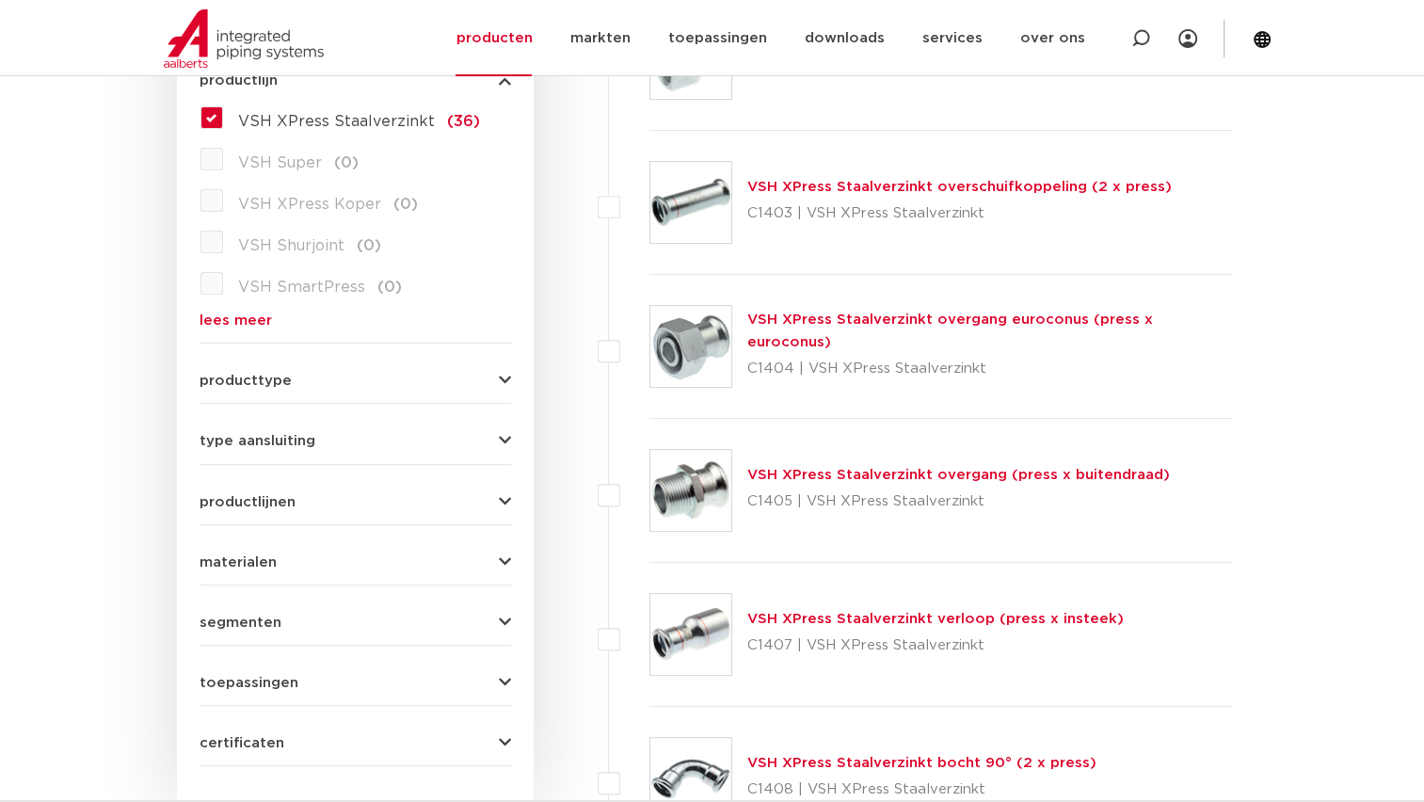
drag, startPoint x: 816, startPoint y: 339, endPoint x: 748, endPoint y: 322, distance: 69.8
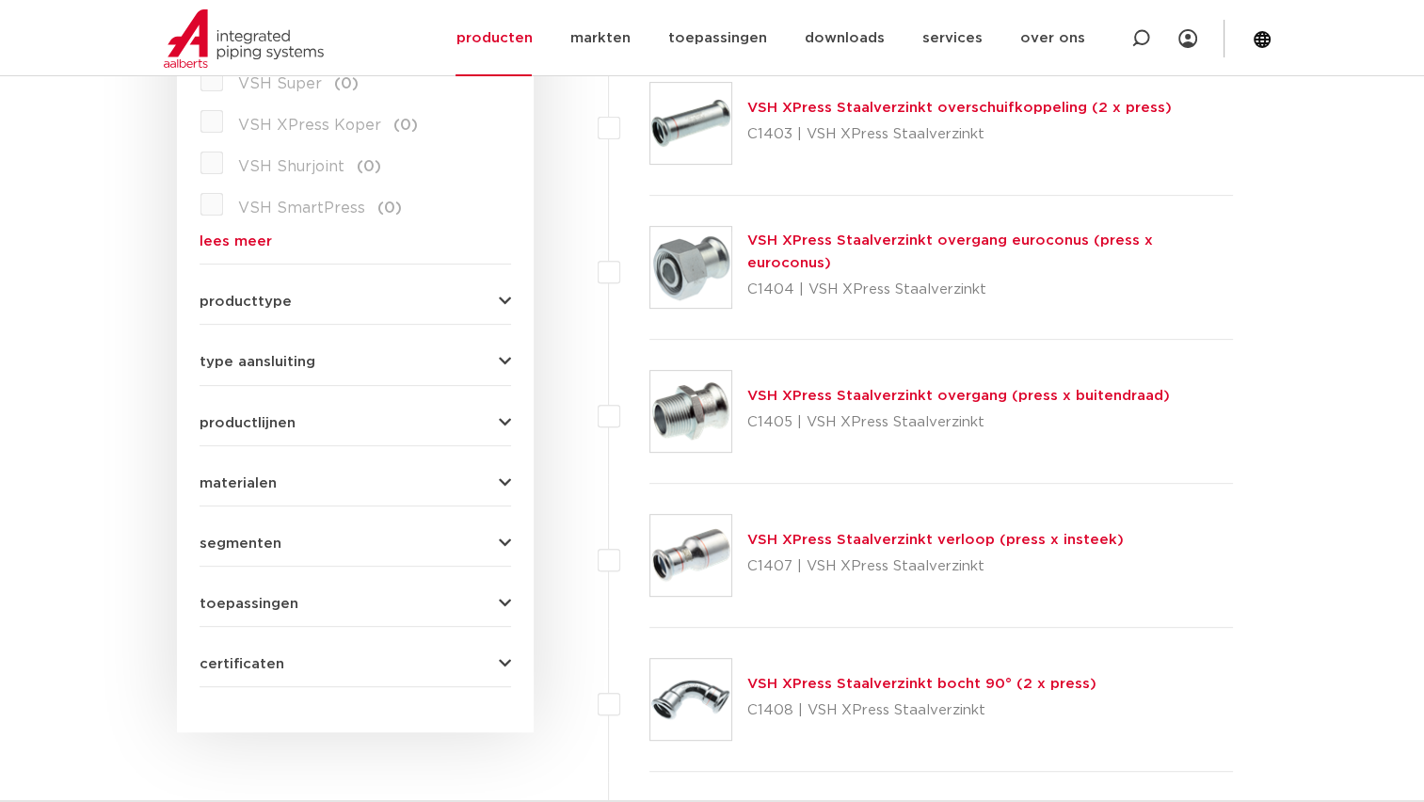
scroll to position [659, 0]
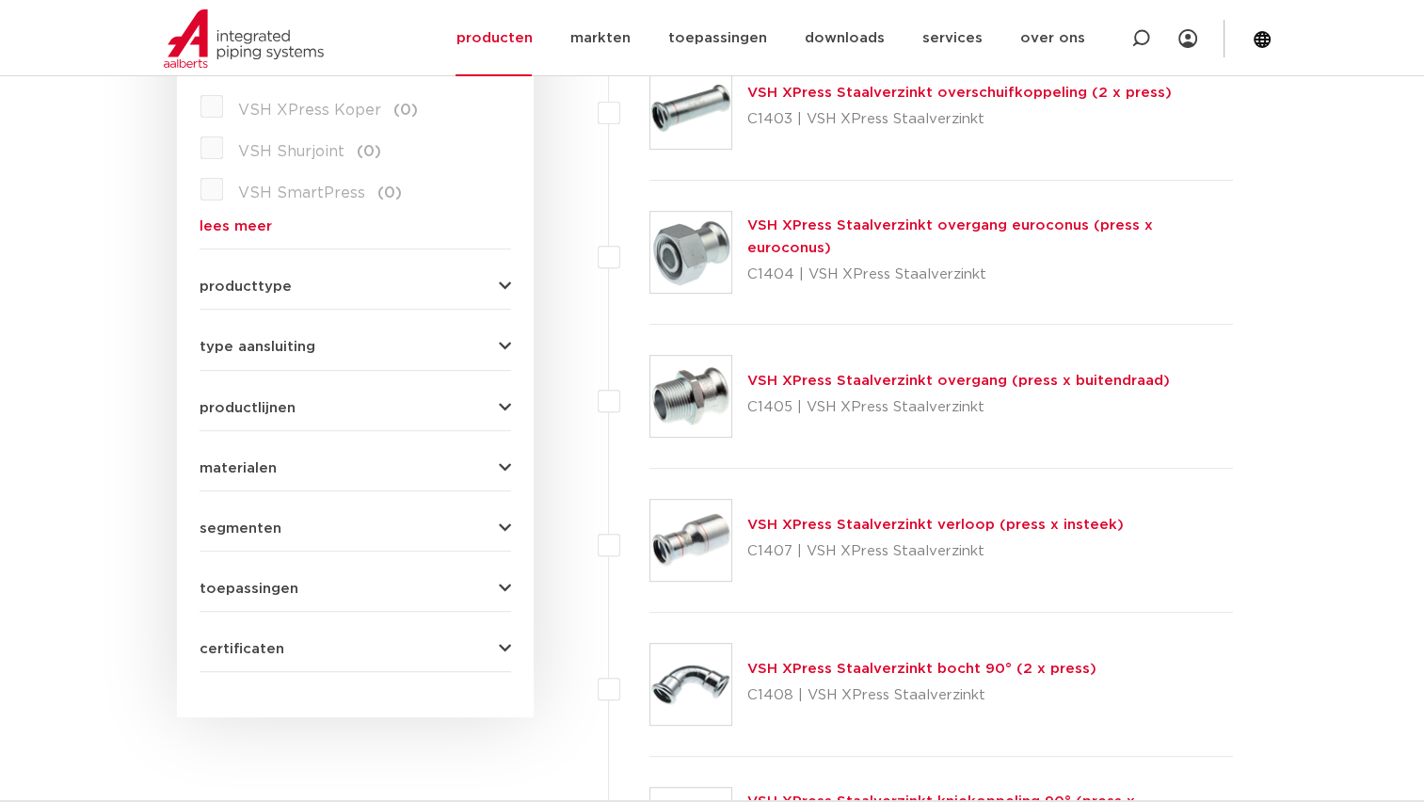
drag, startPoint x: 802, startPoint y: 370, endPoint x: 787, endPoint y: 383, distance: 19.3
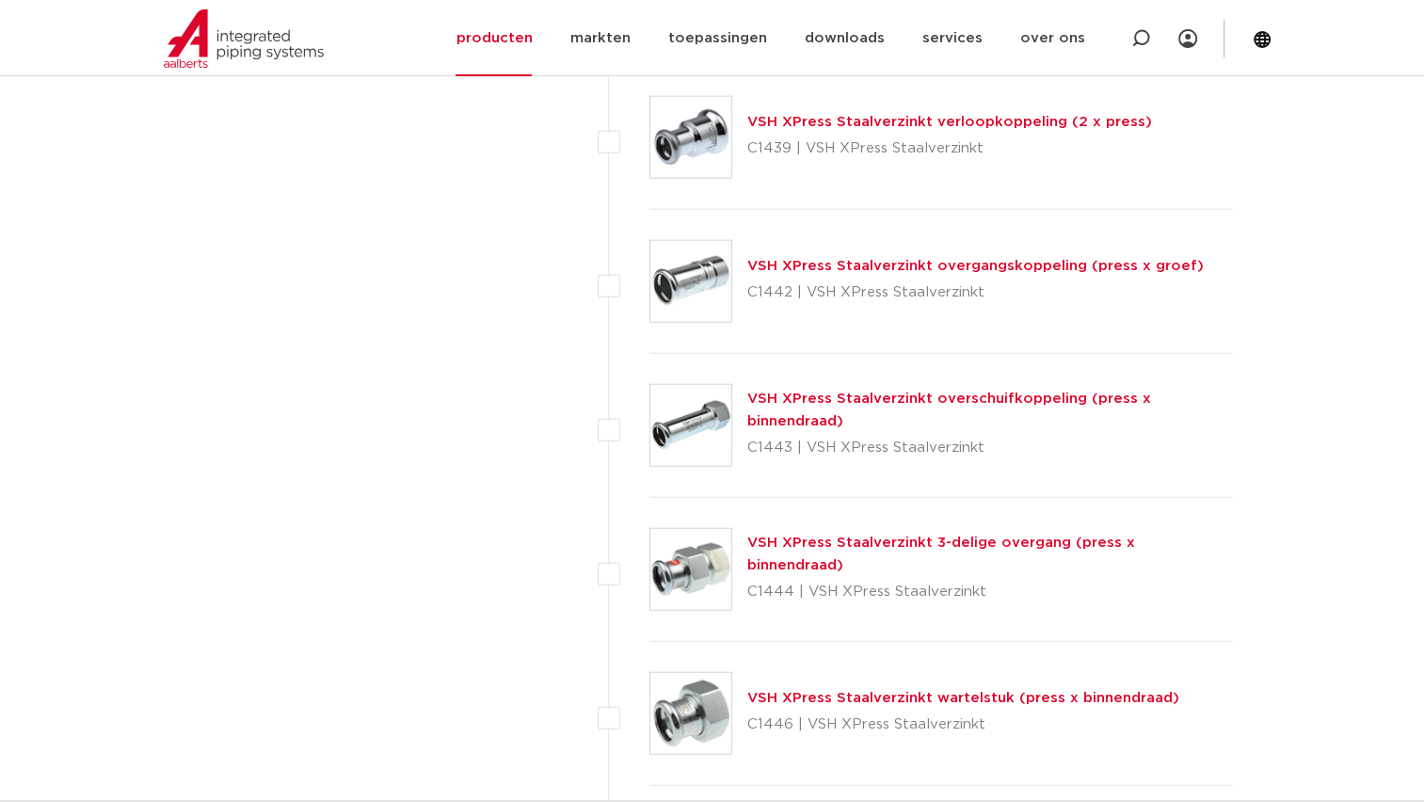
scroll to position [4610, 0]
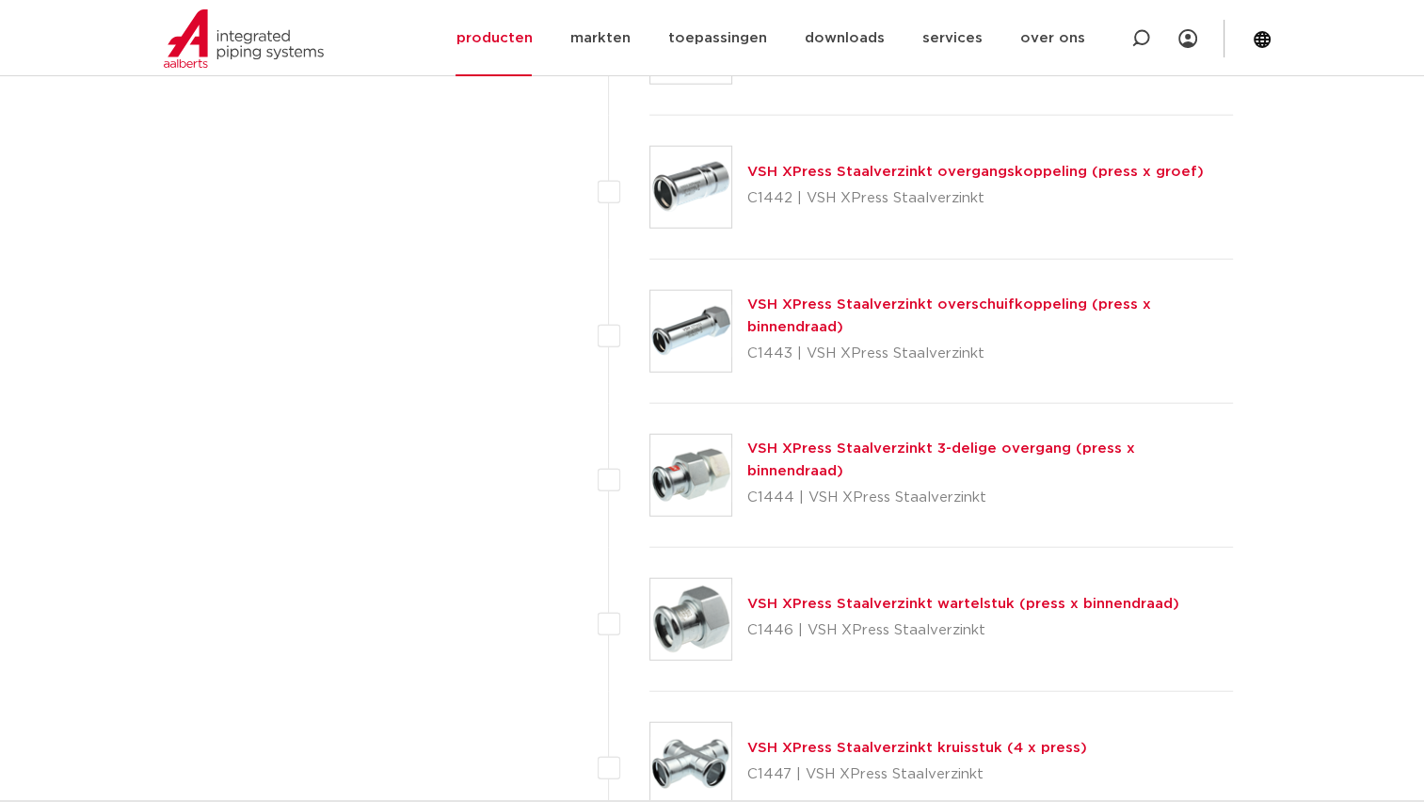
drag, startPoint x: 840, startPoint y: 448, endPoint x: 821, endPoint y: 453, distance: 19.6
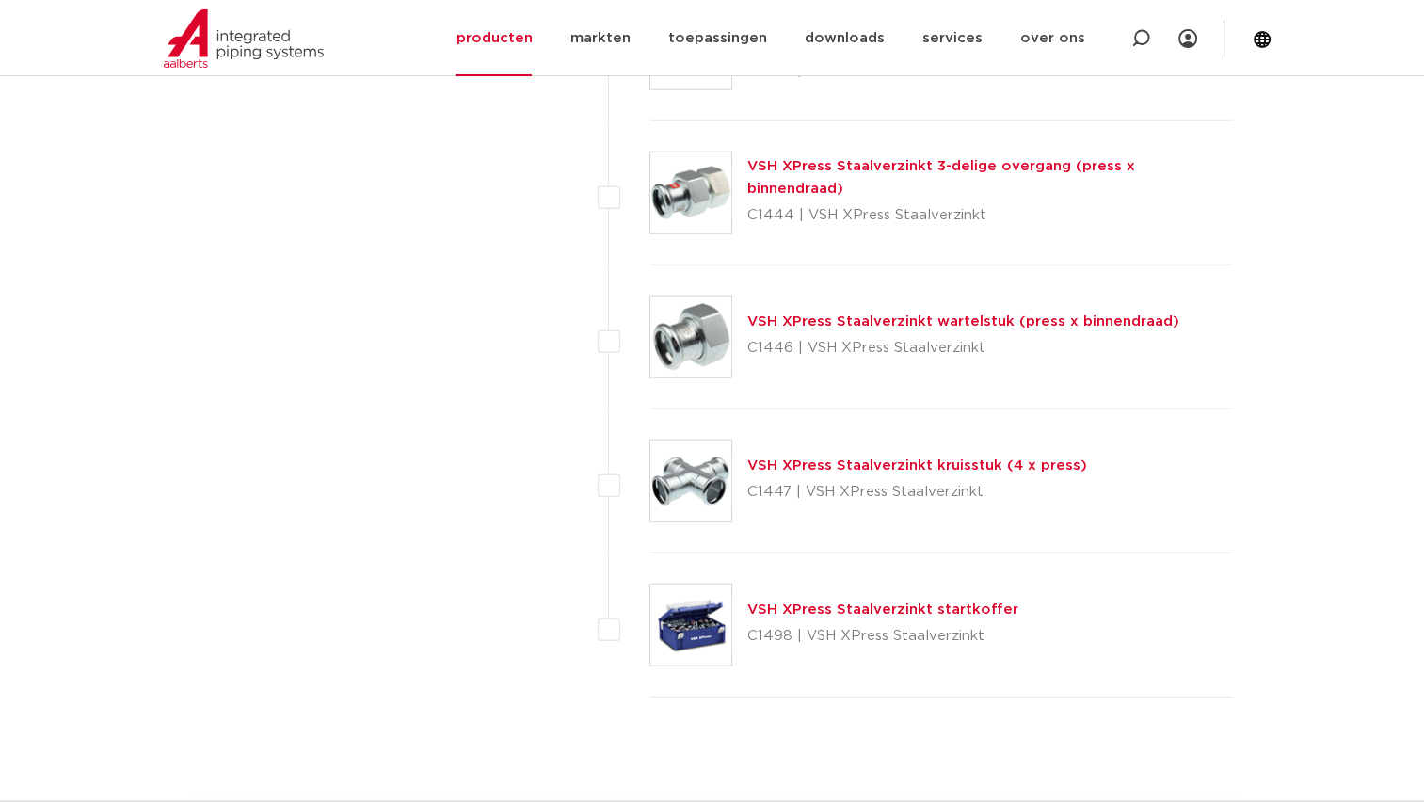
scroll to position [5081, 0]
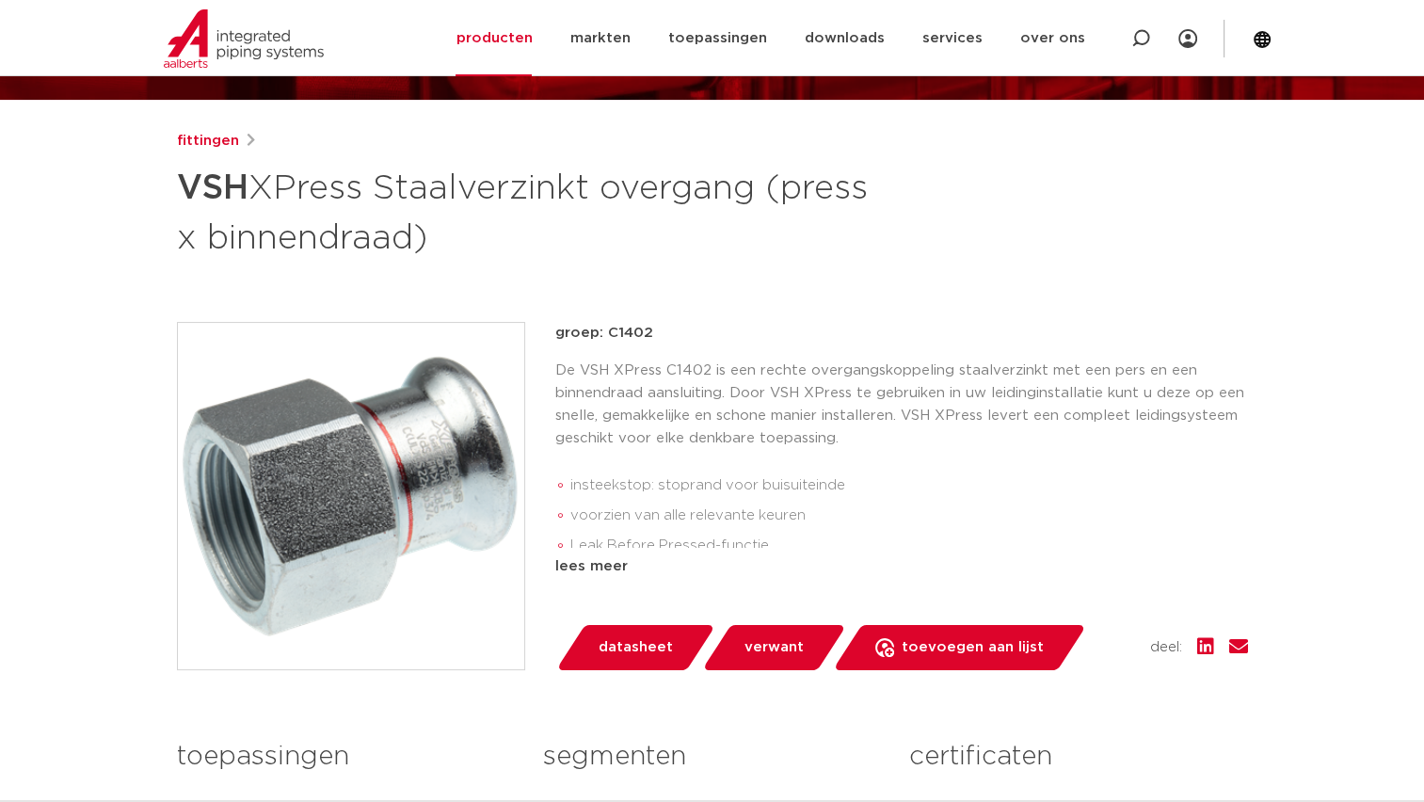
scroll to position [188, 0]
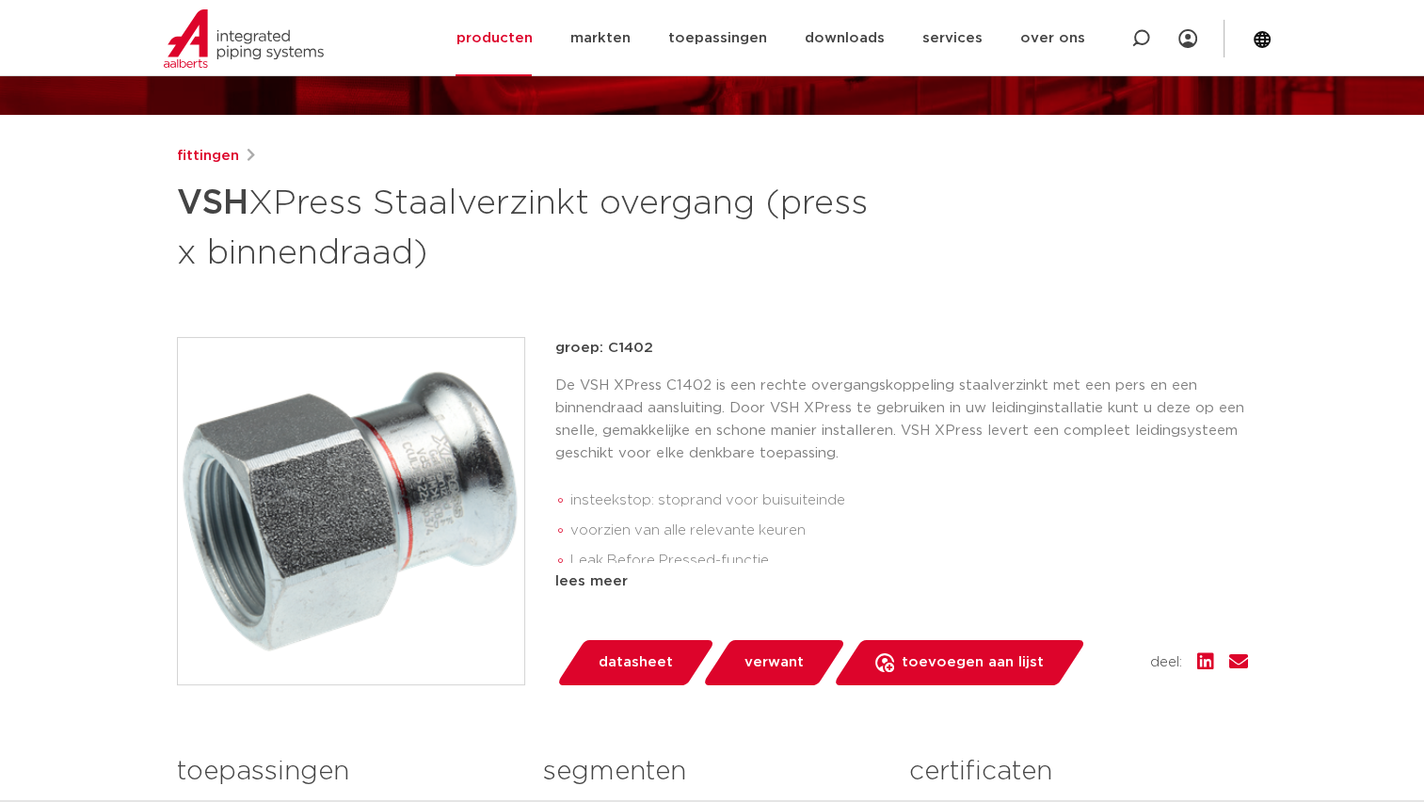
drag, startPoint x: 390, startPoint y: 209, endPoint x: 437, endPoint y: 254, distance: 64.5
click at [437, 254] on h1 "VSH XPress Staalverzinkt overgang (press x binnendraad)" at bounding box center [530, 226] width 707 height 102
click at [740, 432] on p "De VSH XPress C1402 is een rechte overgangskoppeling staalverzinkt met een pers…" at bounding box center [901, 419] width 692 height 90
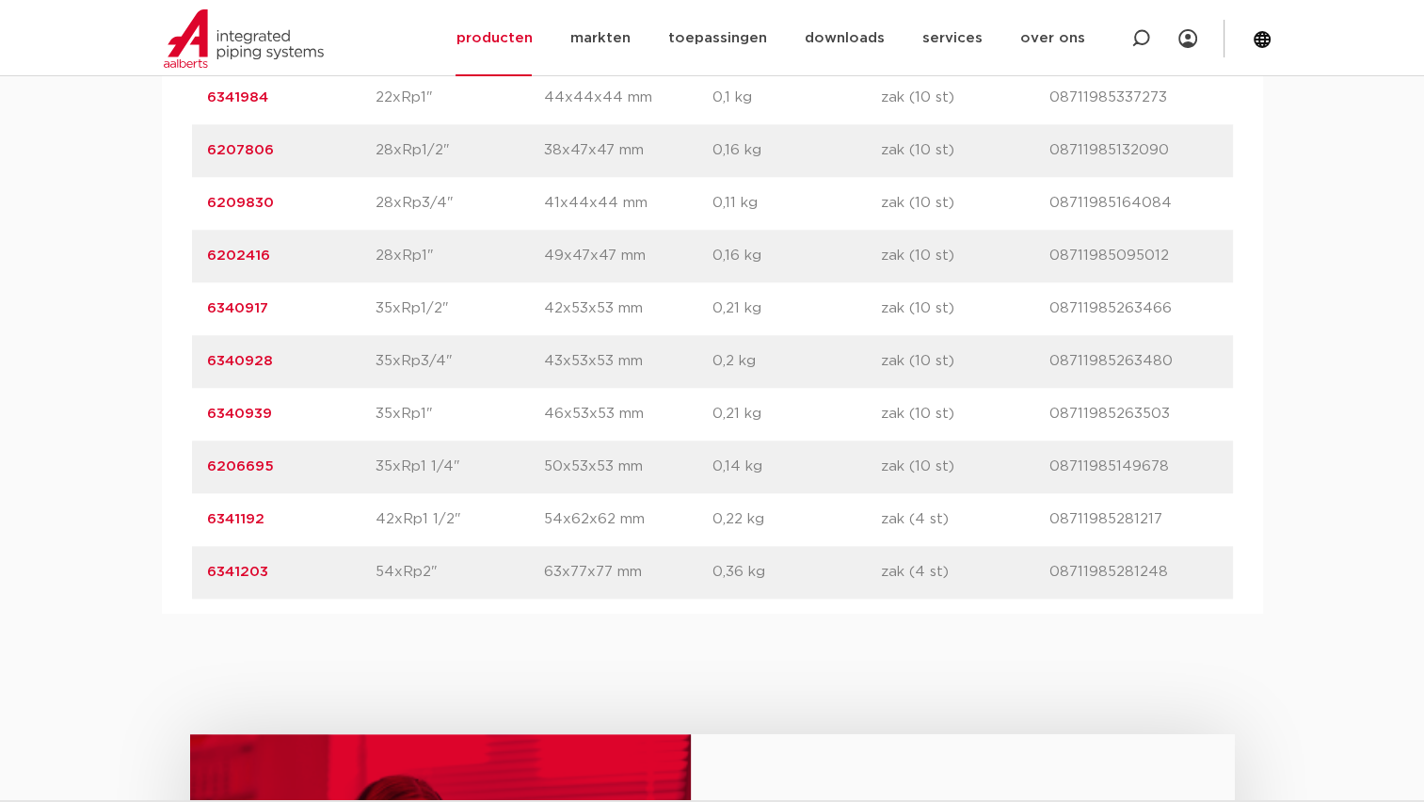
scroll to position [1694, 0]
click at [450, 131] on div "artikelnummer 6207806 afmeting 28xRp1/2" afmetingen 38x47x47 mm gewicht 0,16 kg…" at bounding box center [712, 148] width 1041 height 53
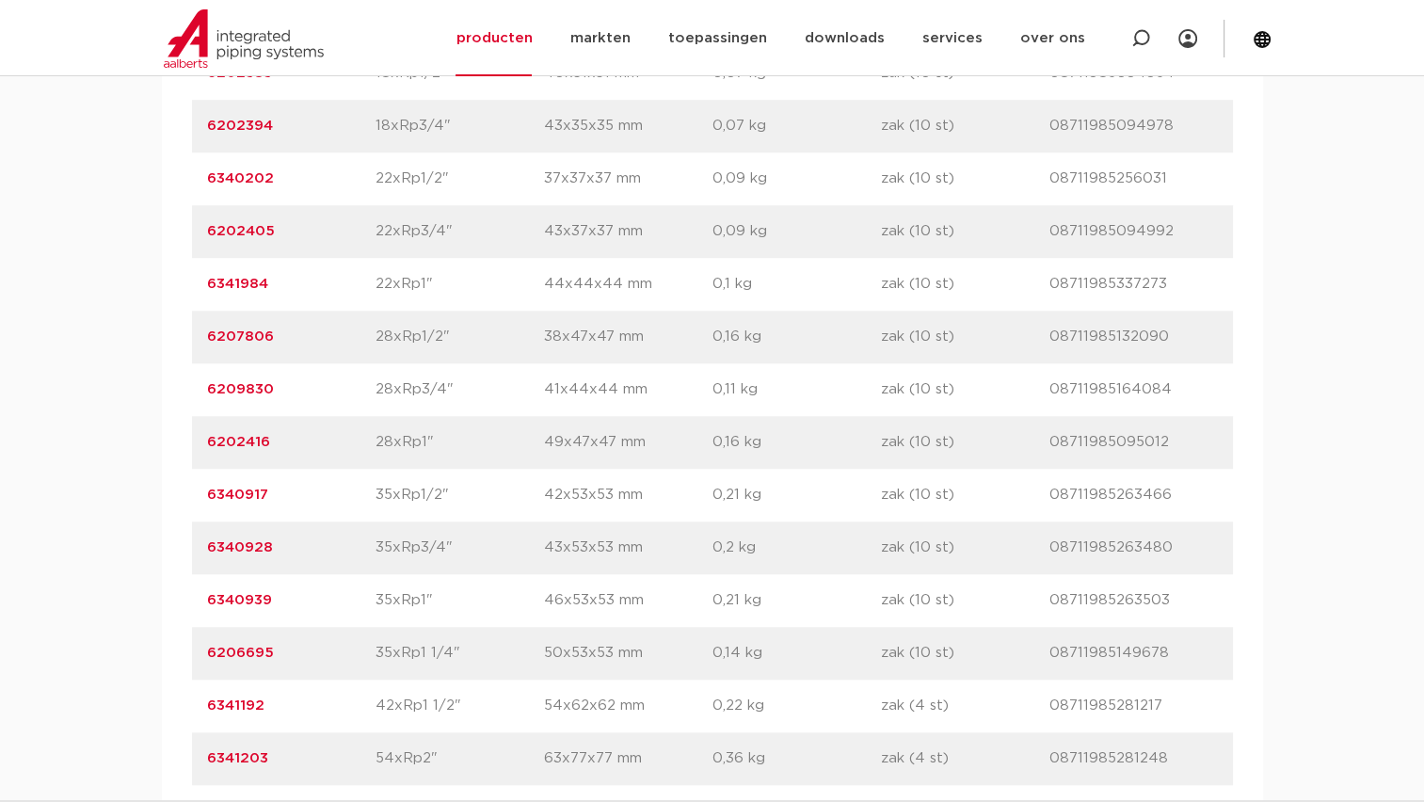
scroll to position [1599, 0]
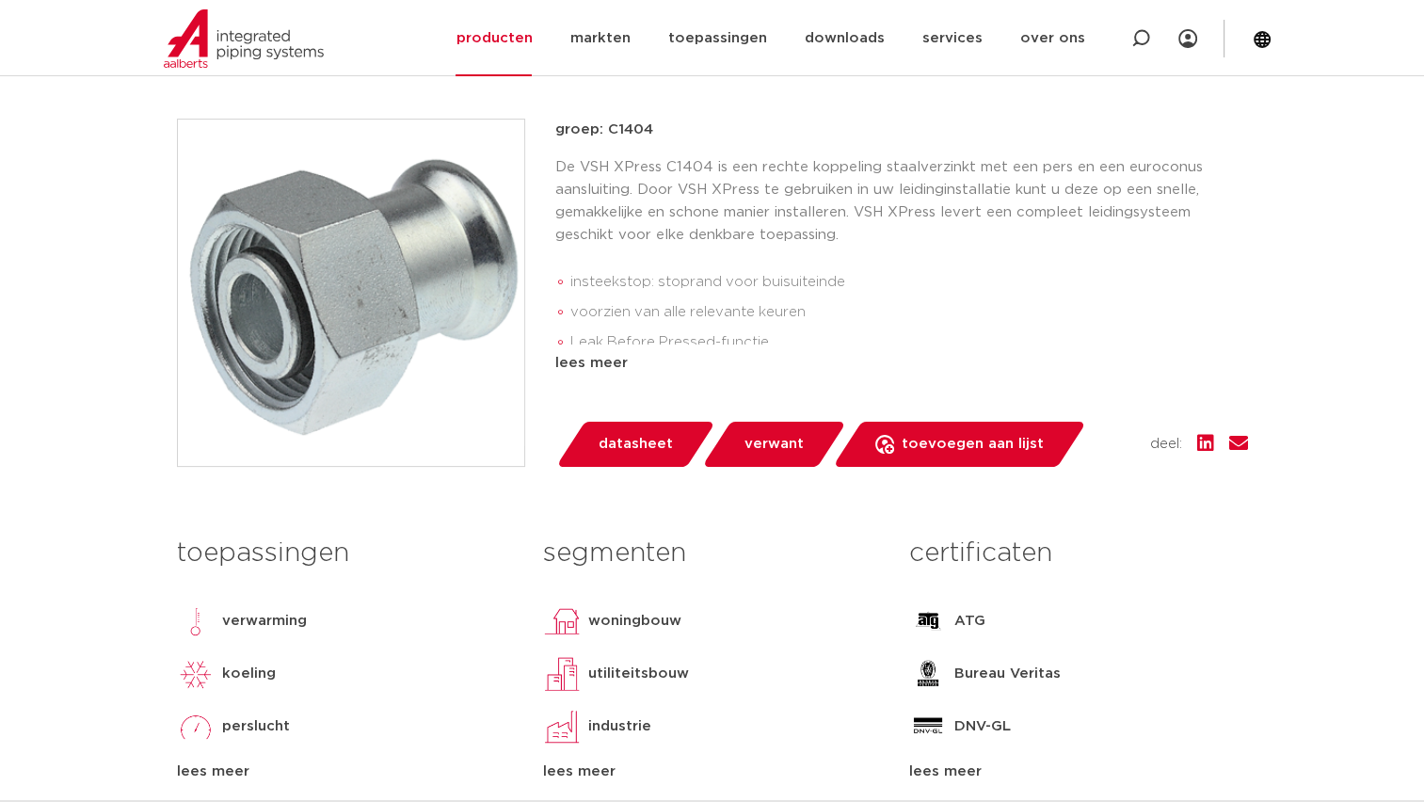
scroll to position [188, 0]
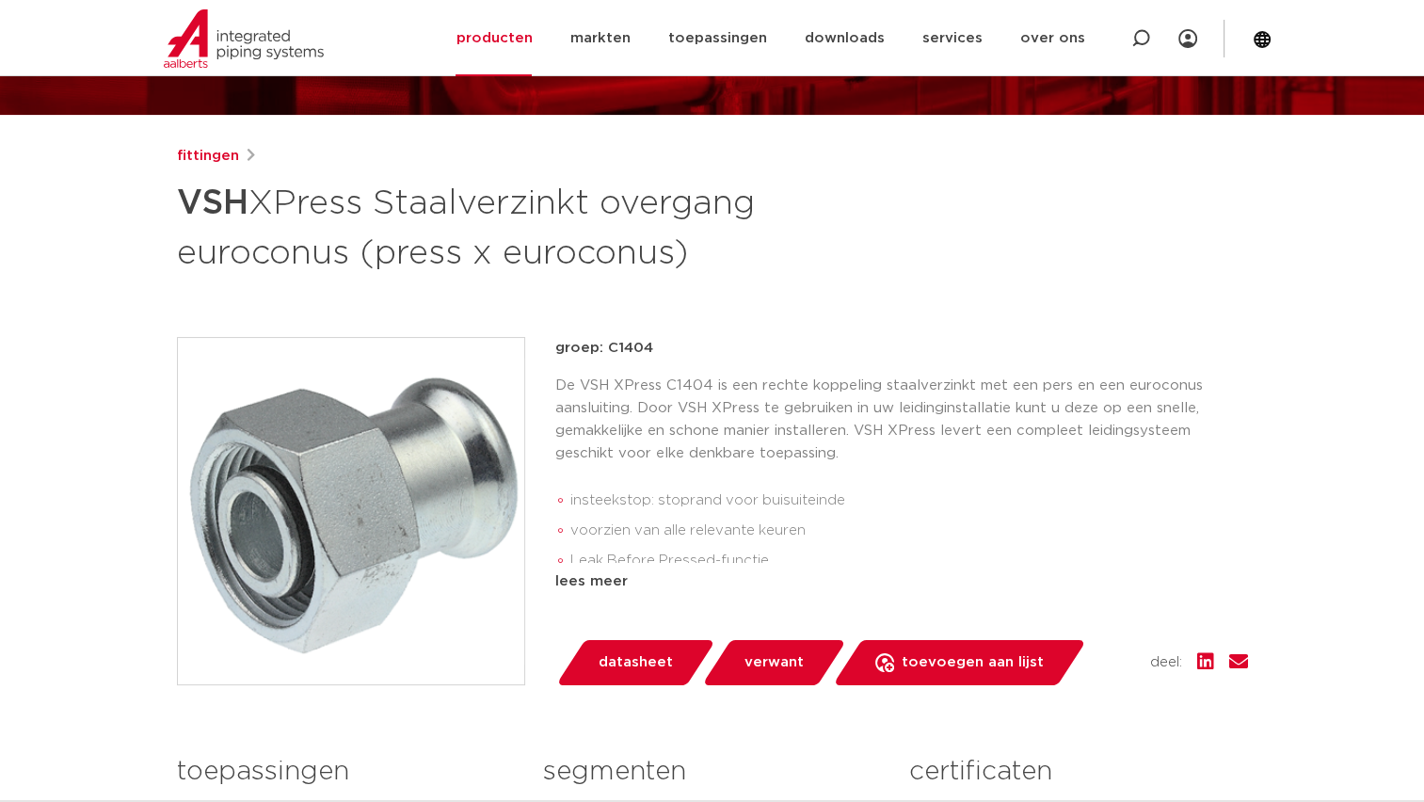
drag, startPoint x: 704, startPoint y: 258, endPoint x: 390, endPoint y: 216, distance: 317.0
click at [390, 216] on h1 "VSH XPress Staalverzinkt overgang euroconus (press x euroconus)" at bounding box center [530, 226] width 707 height 102
copy h1 "Staalverzinkt overgang euroconus (press x euroconus)"
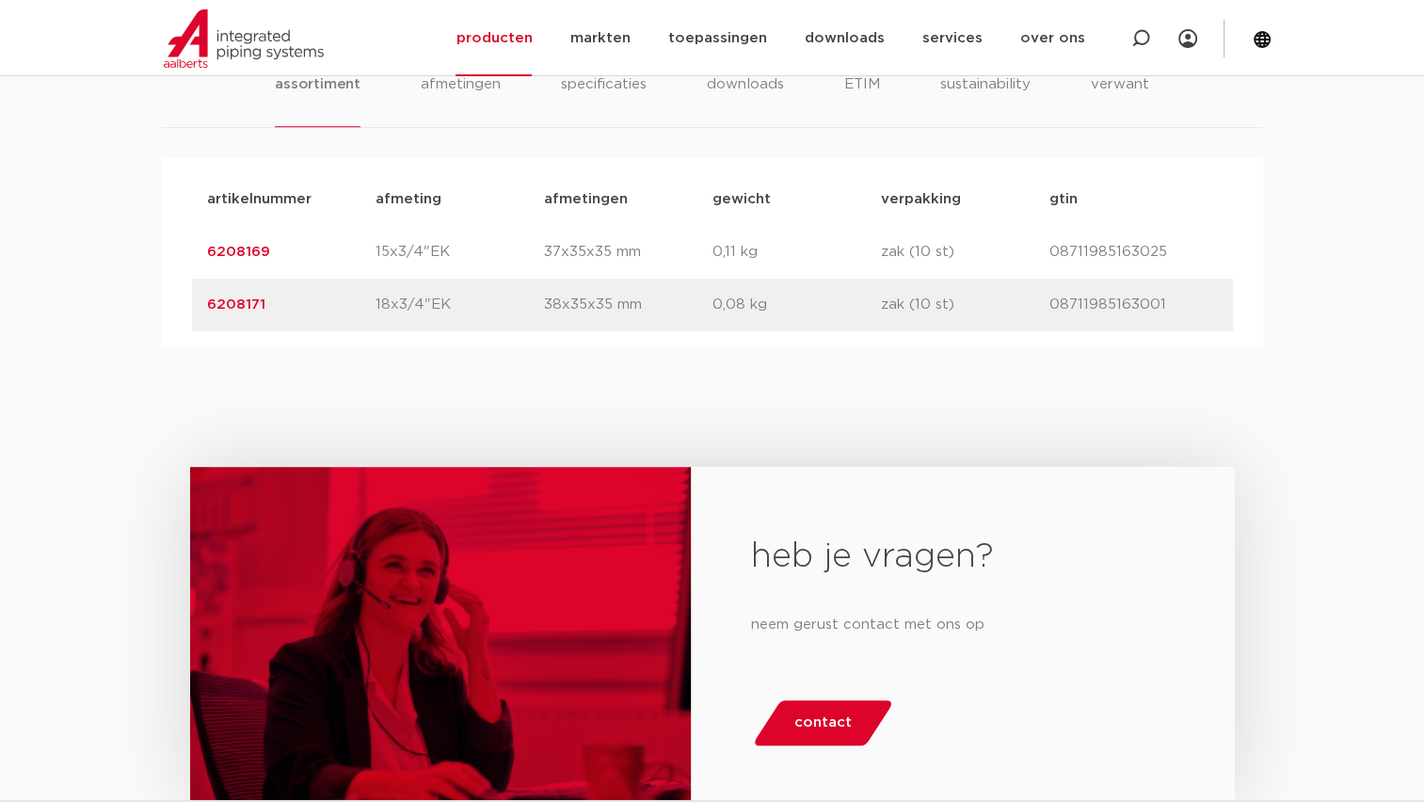
scroll to position [1223, 0]
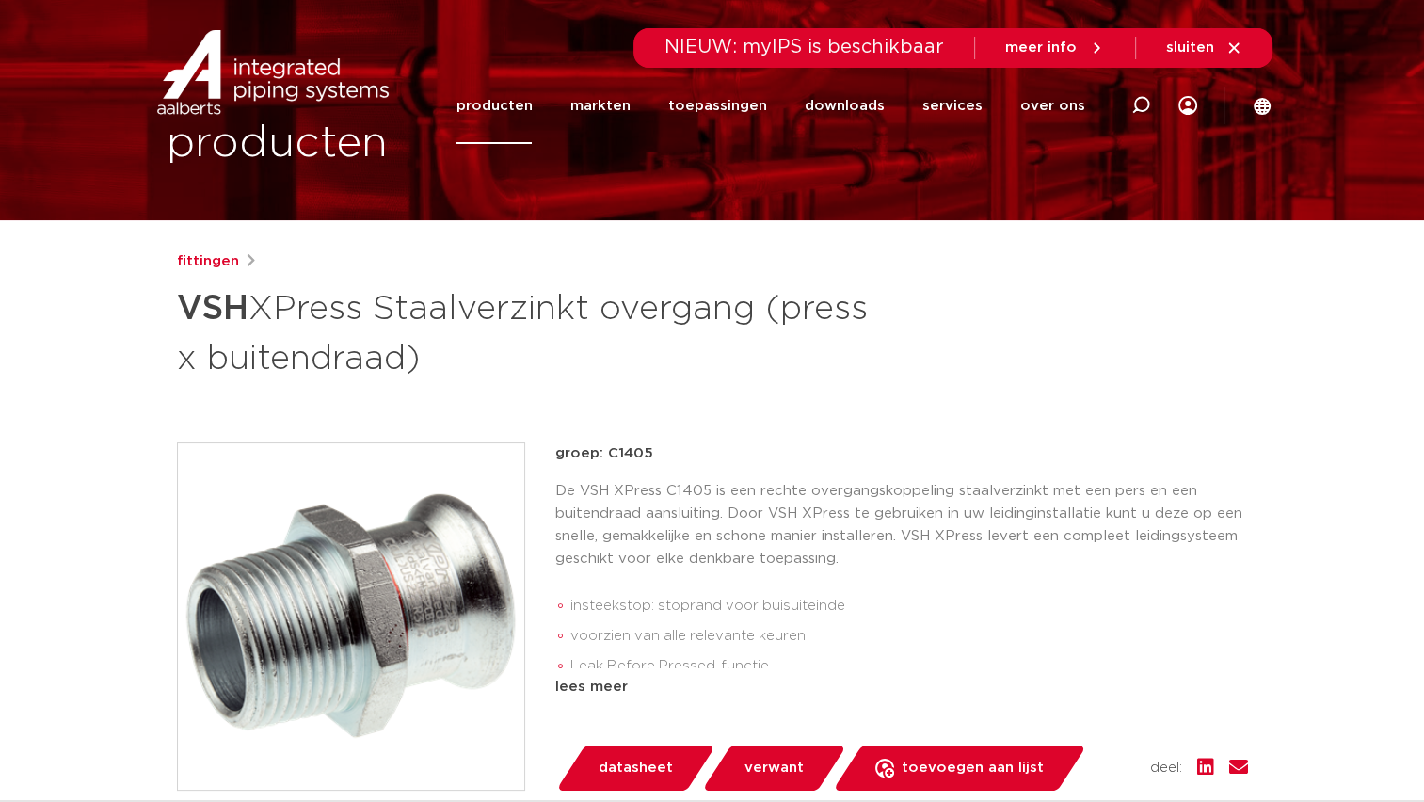
scroll to position [94, 0]
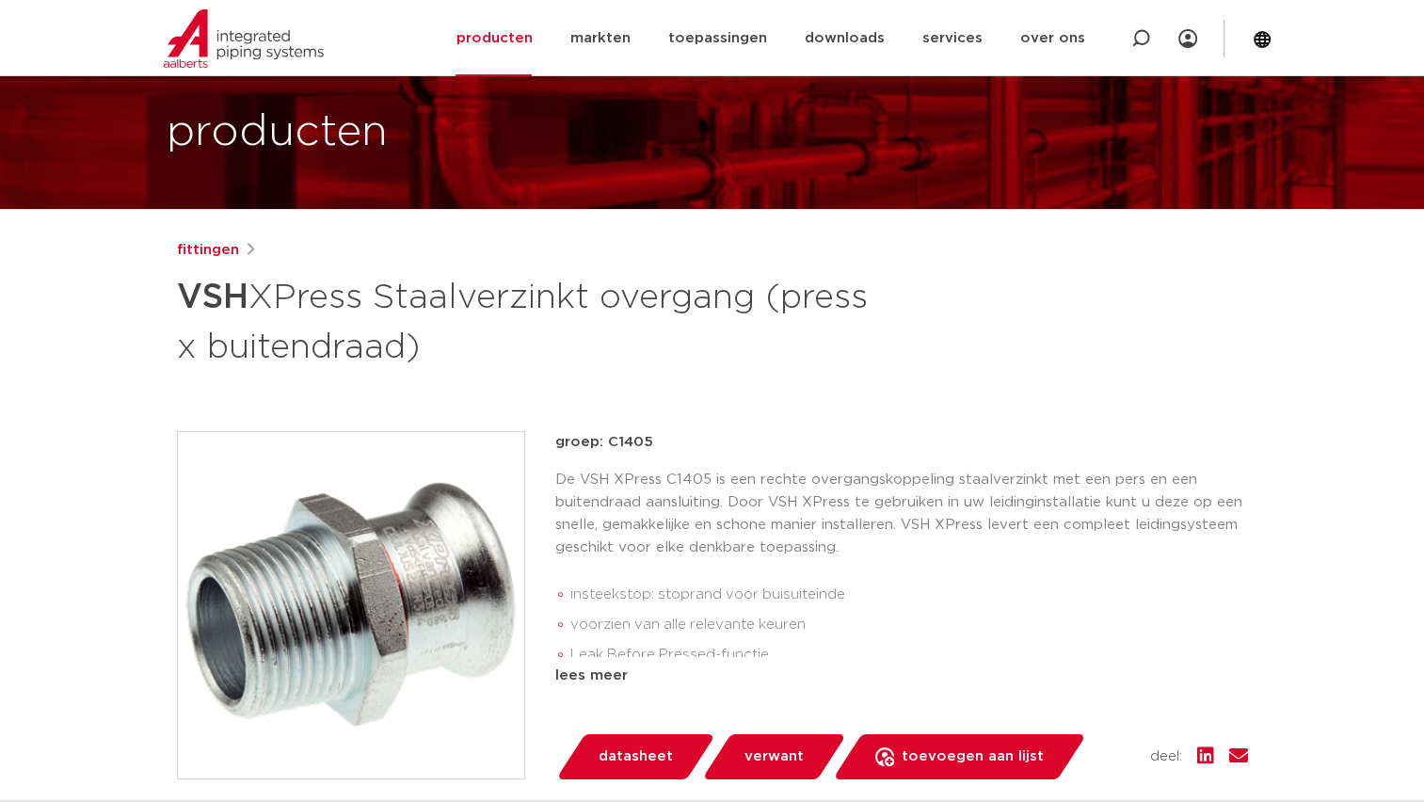
drag, startPoint x: 428, startPoint y: 351, endPoint x: 379, endPoint y: 297, distance: 72.6
click at [379, 297] on h1 "VSH XPress Staalverzinkt overgang (press x buitendraad)" at bounding box center [530, 320] width 707 height 102
copy h1 "Staalverzinkt overgang (press x buitendraad)"
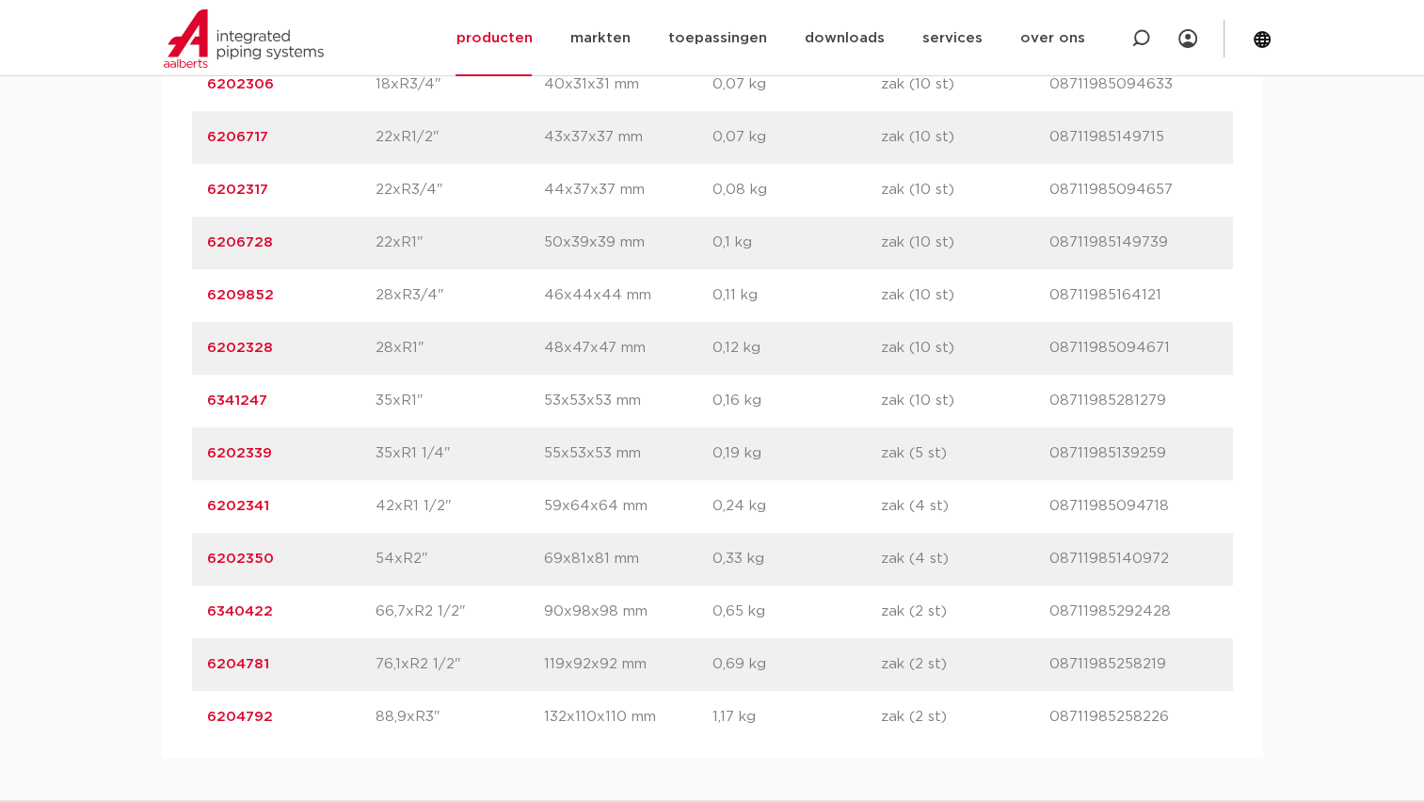
scroll to position [1694, 0]
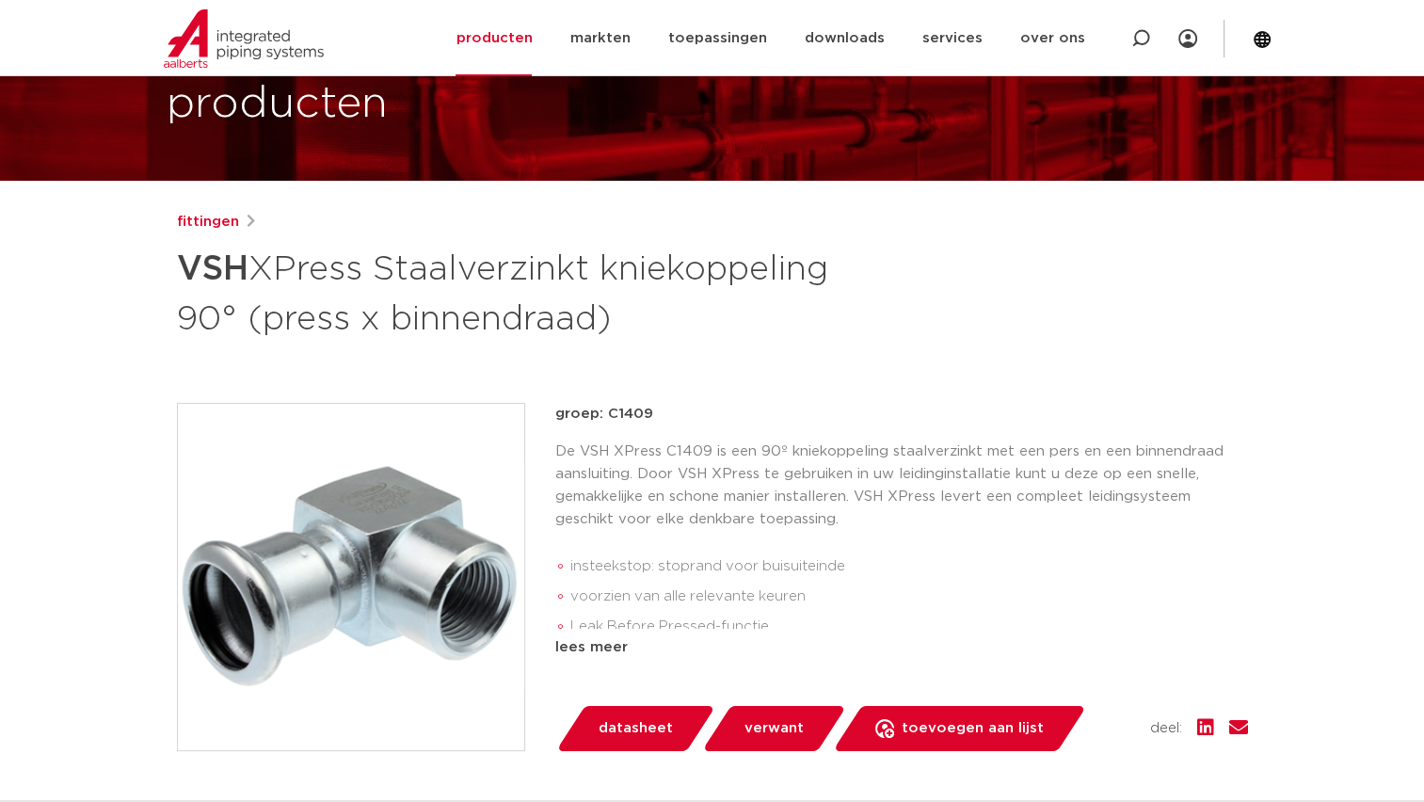
scroll to position [94, 0]
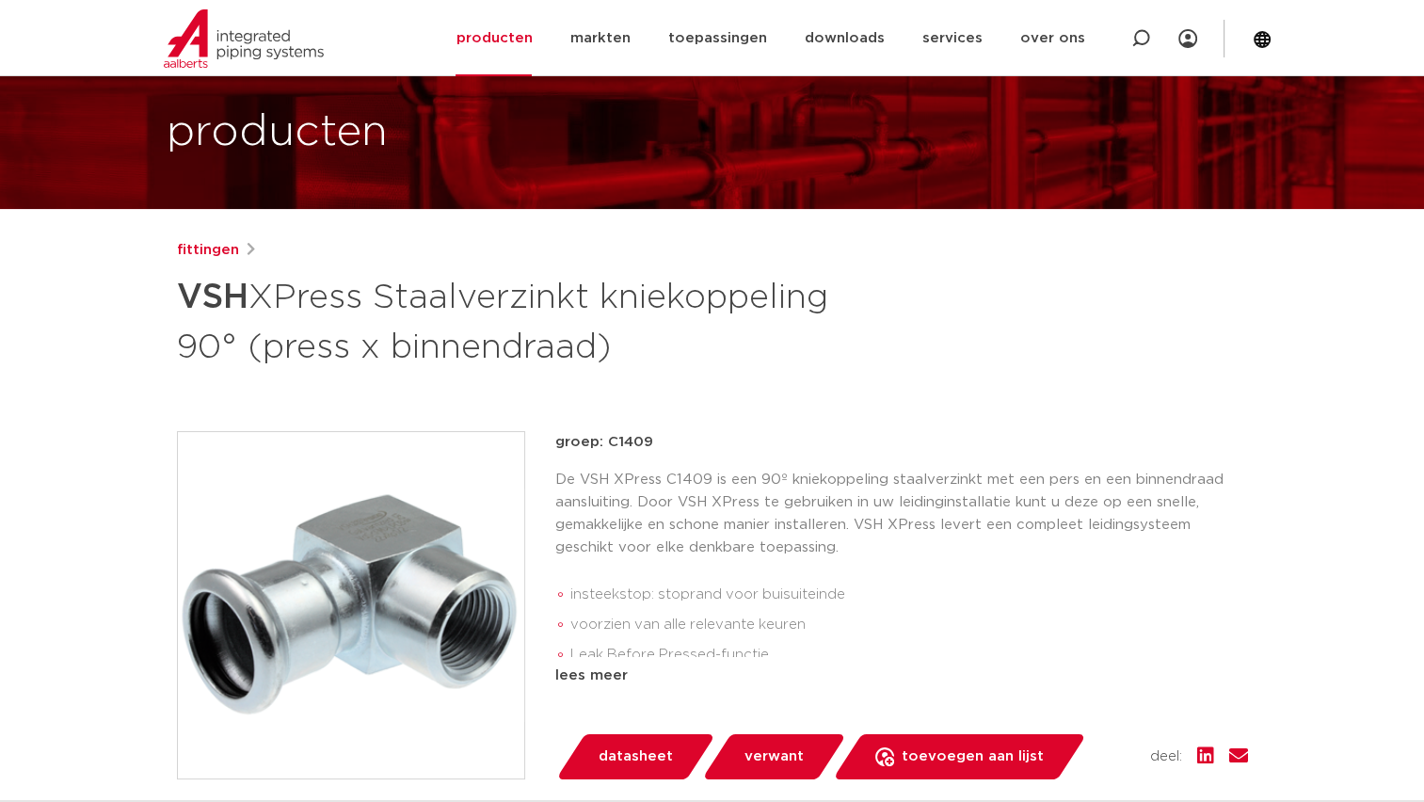
drag, startPoint x: 620, startPoint y: 355, endPoint x: 389, endPoint y: 302, distance: 237.4
click at [389, 302] on h1 "VSH XPress Staalverzinkt kniekoppeling 90° (press x binnendraad)" at bounding box center [530, 320] width 707 height 102
copy h1 "Staalverzinkt kniekoppeling 90° (press x binnendraad)"
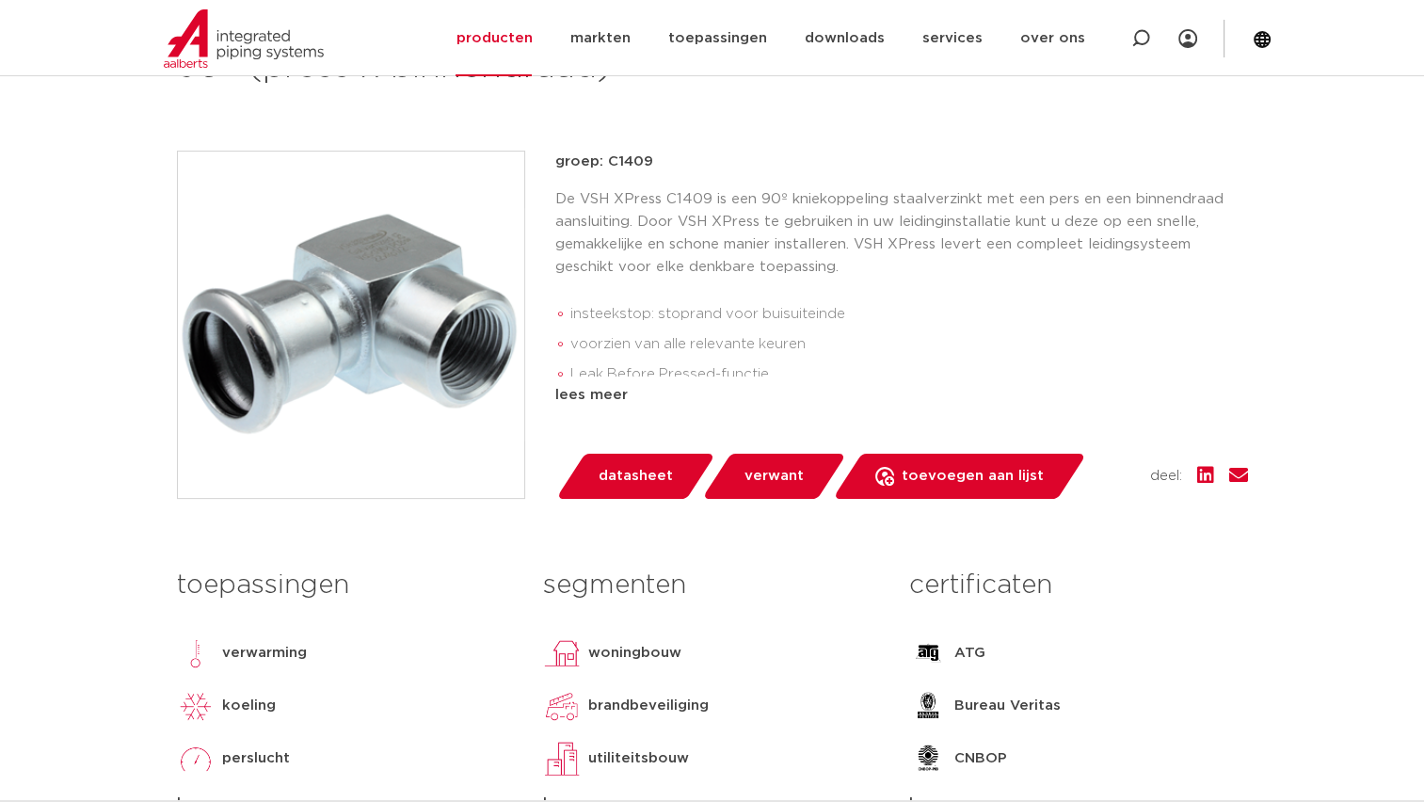
scroll to position [0, 0]
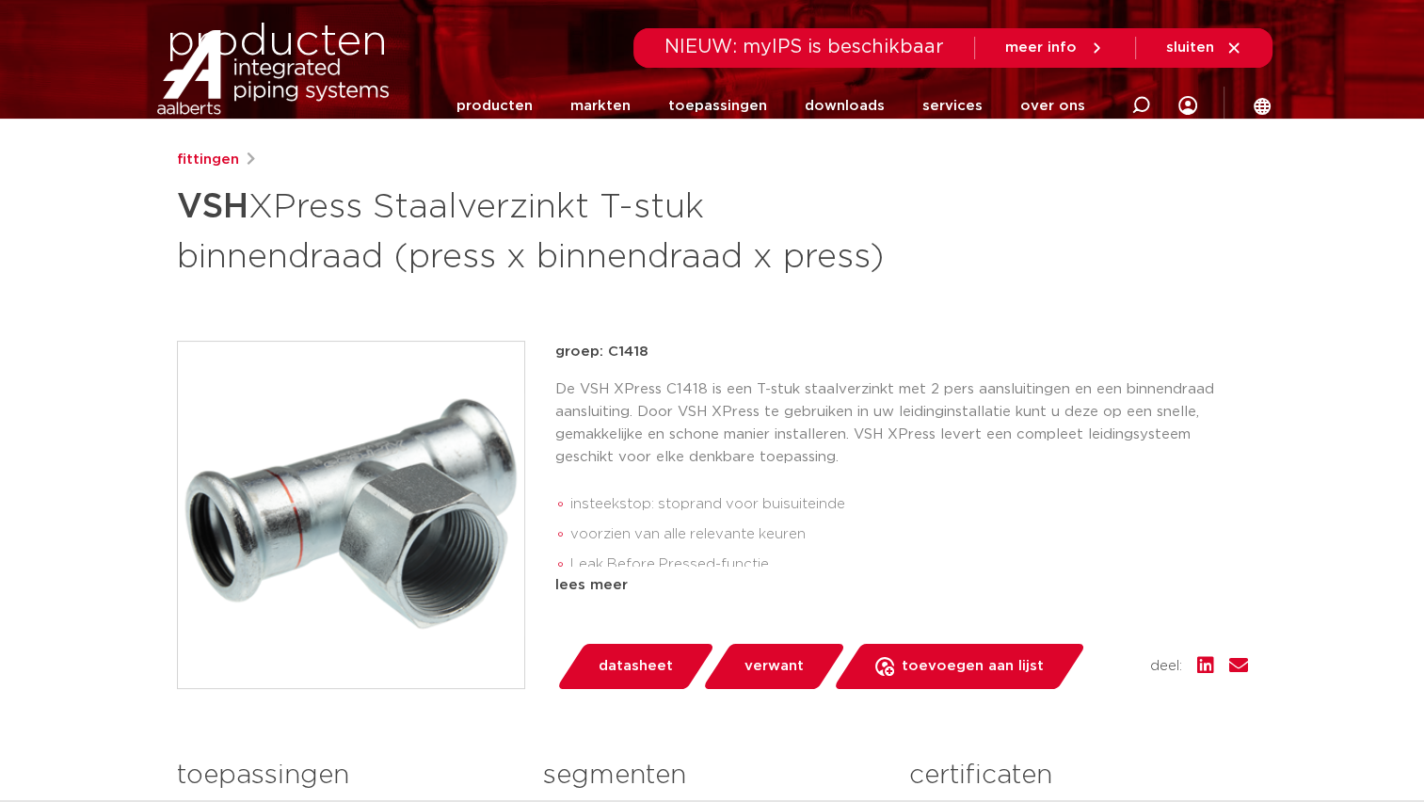
scroll to position [188, 0]
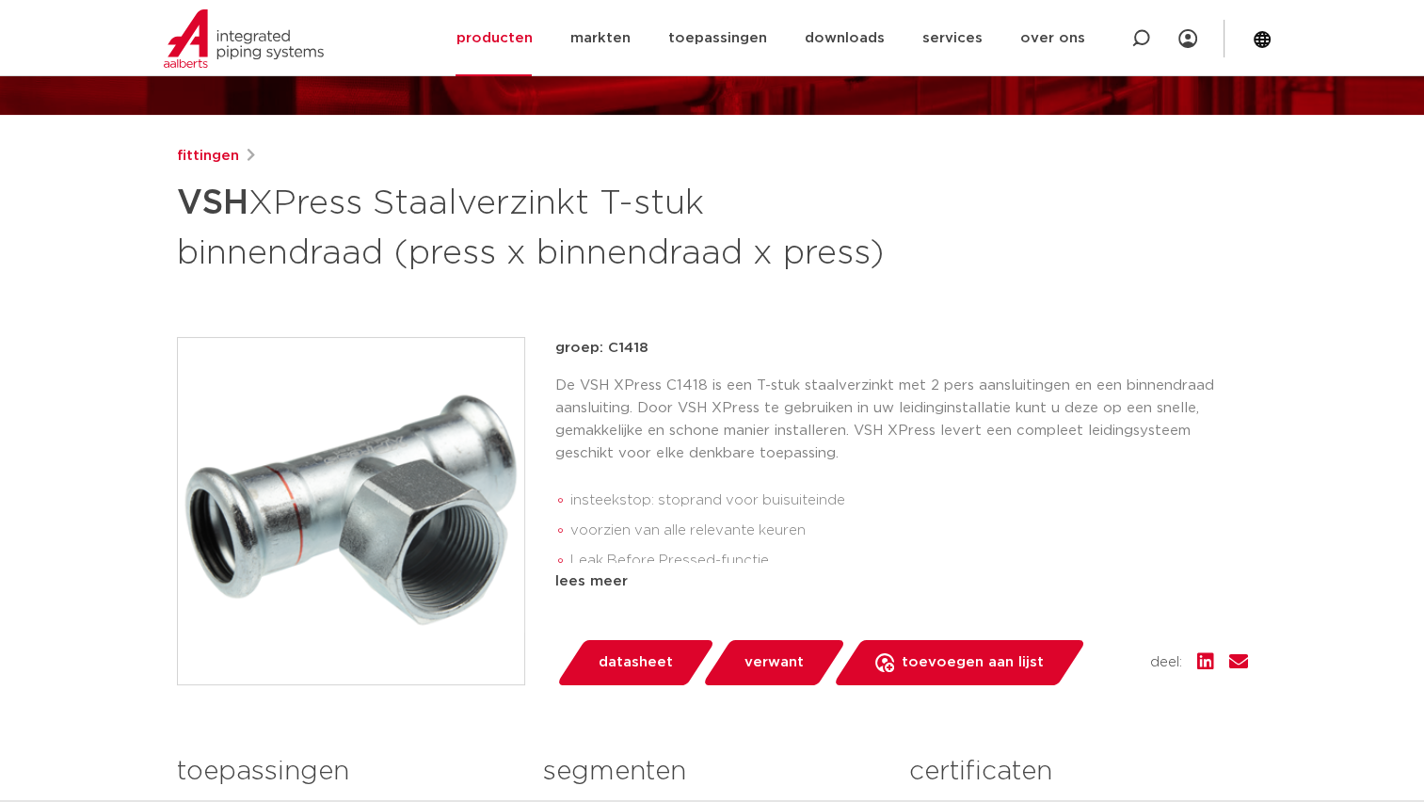
drag, startPoint x: 323, startPoint y: 310, endPoint x: 375, endPoint y: 217, distance: 106.2
click at [375, 217] on h1 "VSH XPress Staalverzinkt T-stuk binnendraad (press x binnendraad x press)" at bounding box center [530, 226] width 707 height 102
copy h1 "Staalverzinkt T-stuk binnendraad (press x binnendraad x press)"
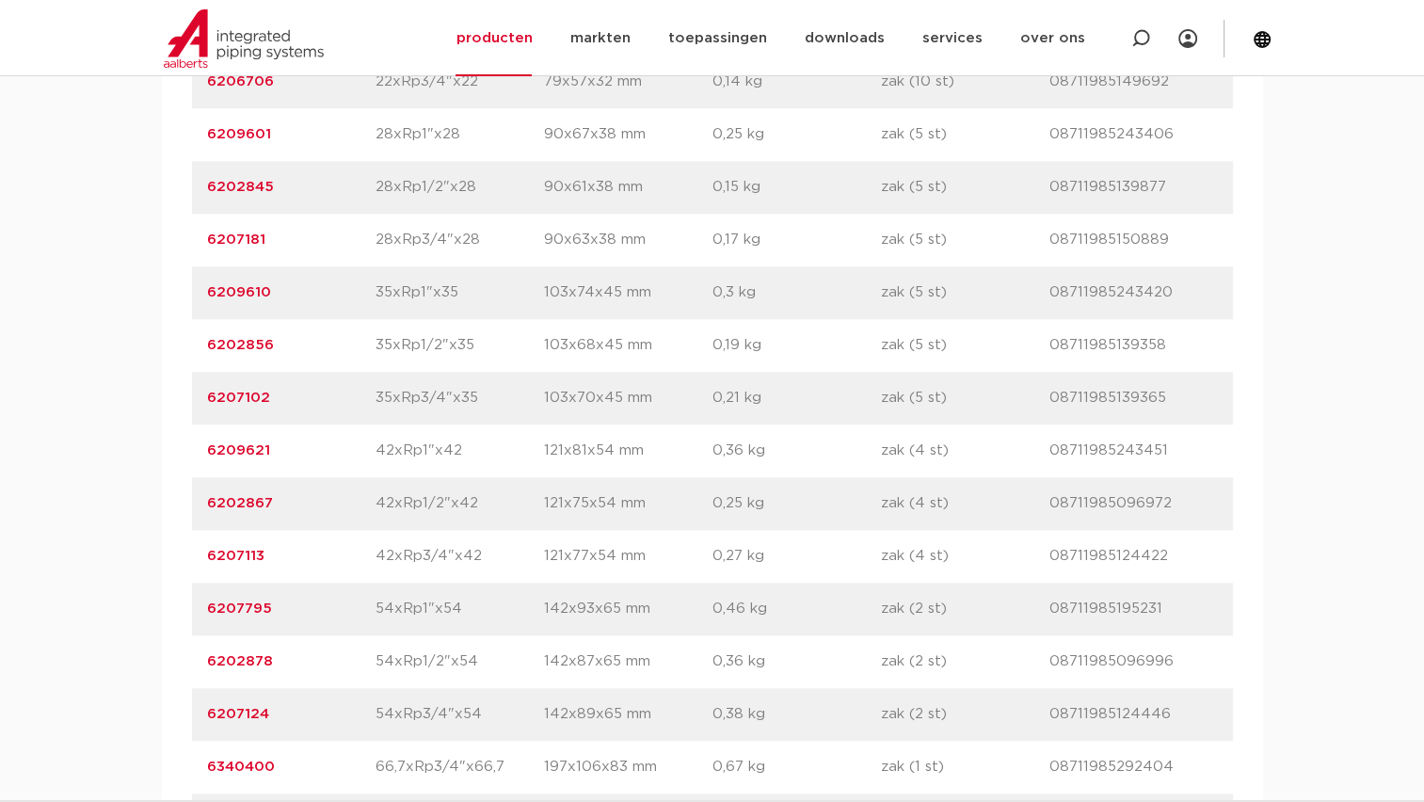
scroll to position [1641, 0]
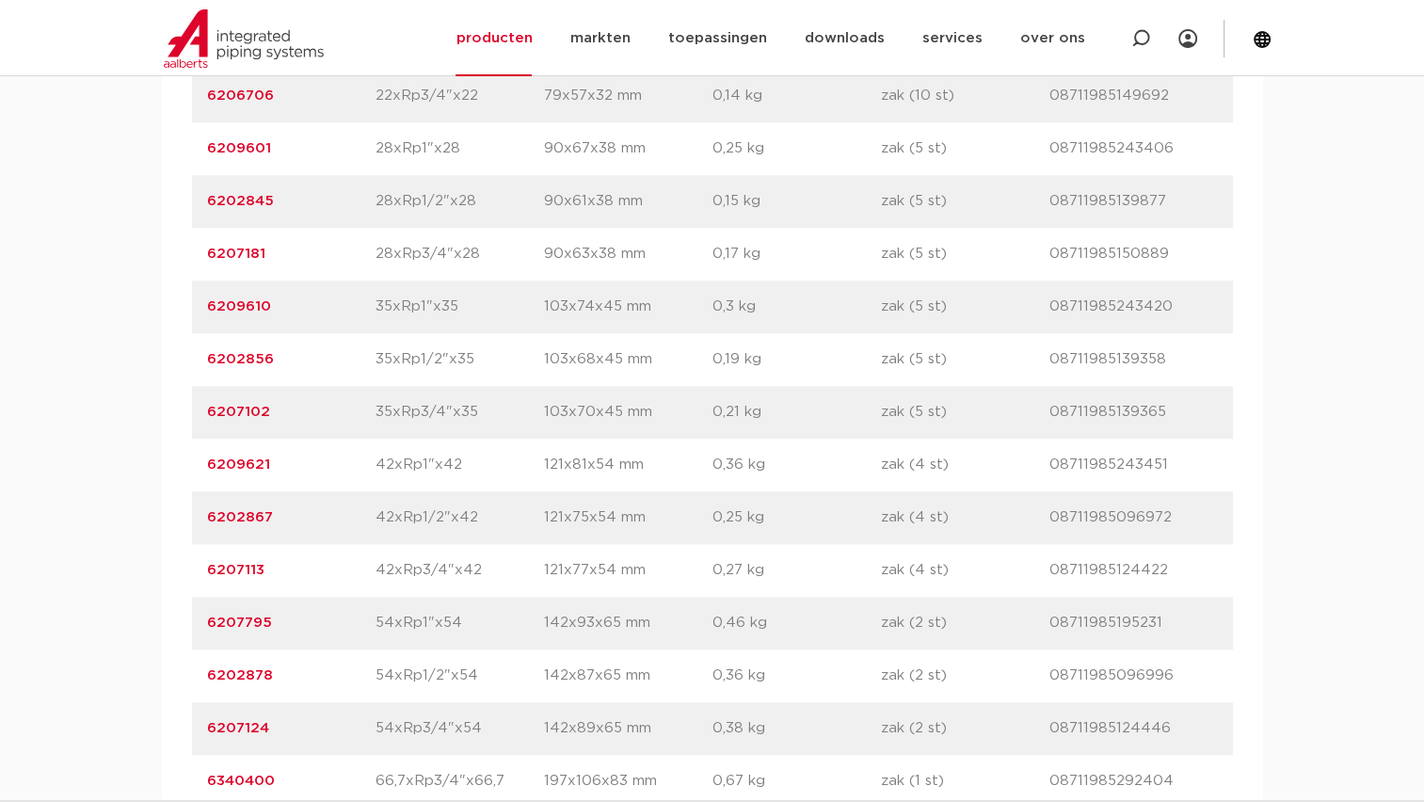
drag, startPoint x: 379, startPoint y: 245, endPoint x: 495, endPoint y: 244, distance: 115.7
click at [495, 213] on p "28xRp1/2"x28" at bounding box center [459, 201] width 168 height 23
click at [375, 213] on p "28xRp1/2"x28" at bounding box center [459, 201] width 168 height 23
drag, startPoint x: 374, startPoint y: 247, endPoint x: 480, endPoint y: 241, distance: 105.6
click at [480, 213] on p "28xRp1/2"x28" at bounding box center [459, 201] width 168 height 23
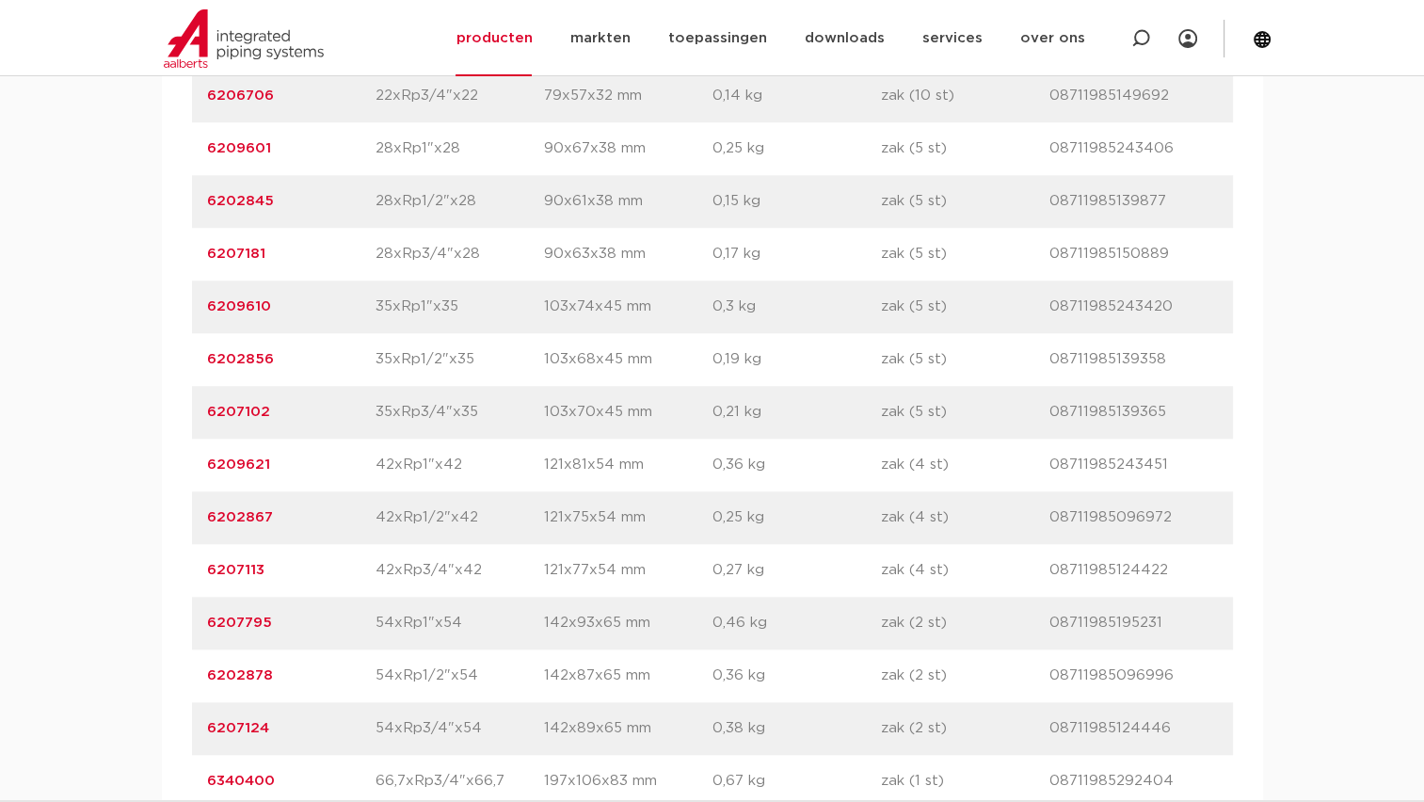
copy p "28xRp1/2"x28"
drag, startPoint x: 383, startPoint y: 294, endPoint x: 477, endPoint y: 299, distance: 94.3
click at [477, 265] on p "28xRp3/4"x28" at bounding box center [459, 254] width 168 height 23
copy p "28xRp3/4"x28"
drag, startPoint x: 379, startPoint y: 355, endPoint x: 457, endPoint y: 354, distance: 78.1
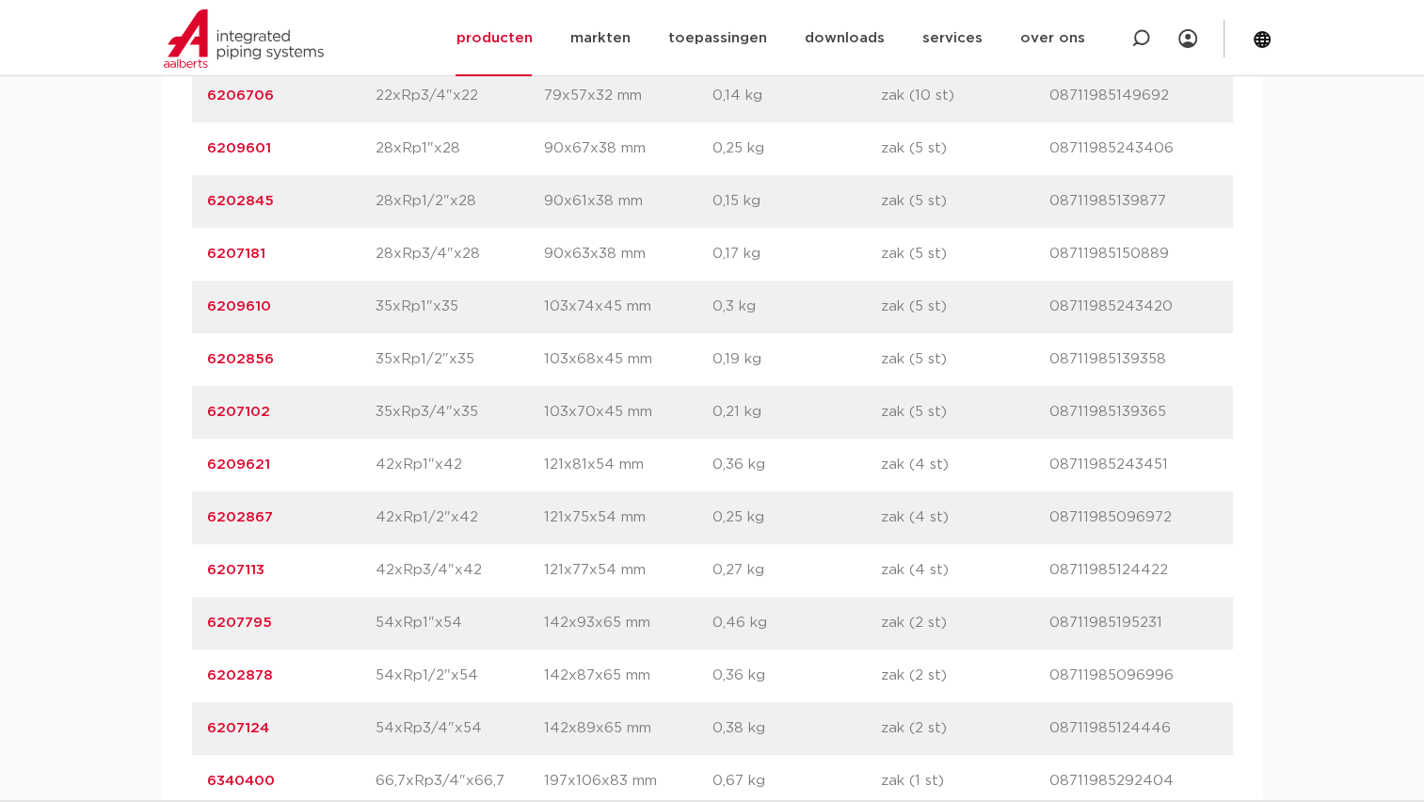
click at [457, 318] on p "35xRp1"x35" at bounding box center [459, 306] width 168 height 23
copy p "5xRp1"x35"
drag, startPoint x: 370, startPoint y: 405, endPoint x: 483, endPoint y: 405, distance: 112.9
click at [483, 386] on div "artikelnummer 6202856 afmeting 35xRp1/2"x35 afmetingen 103x68x45 mm gewicht 0,1…" at bounding box center [712, 359] width 1041 height 53
copy div "afmeting 35xRp1/2"x35"
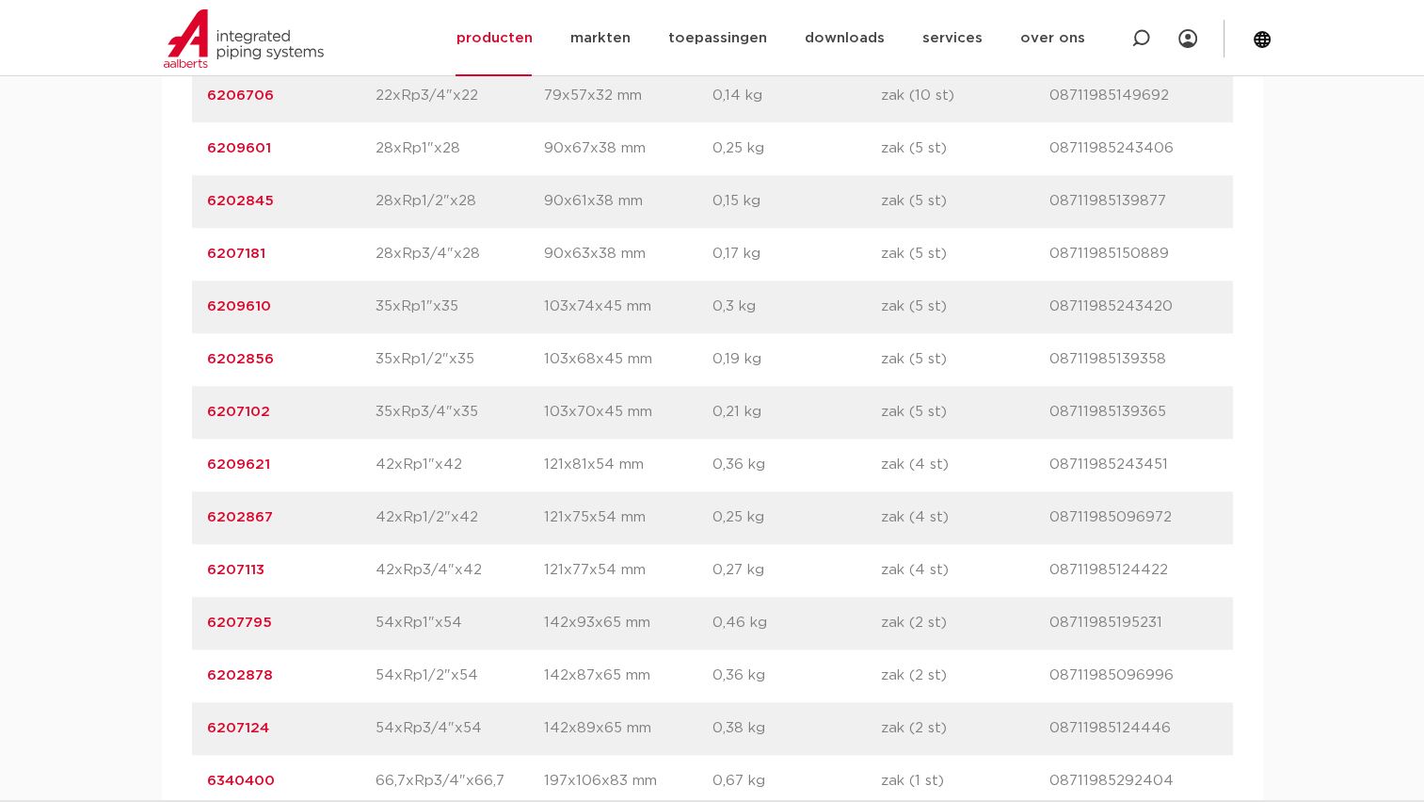
drag, startPoint x: 378, startPoint y: 458, endPoint x: 482, endPoint y: 461, distance: 103.5
click at [482, 438] on div "artikelnummer 6207102 afmeting 35xRp3/4"x35 afmetingen 103x70x45 mm gewicht 0,2…" at bounding box center [712, 412] width 1041 height 53
copy div "afmeting 35xRp3/4"x35"
drag, startPoint x: 378, startPoint y: 510, endPoint x: 466, endPoint y: 517, distance: 87.7
click at [466, 476] on p "42xRp1"x42" at bounding box center [459, 464] width 168 height 23
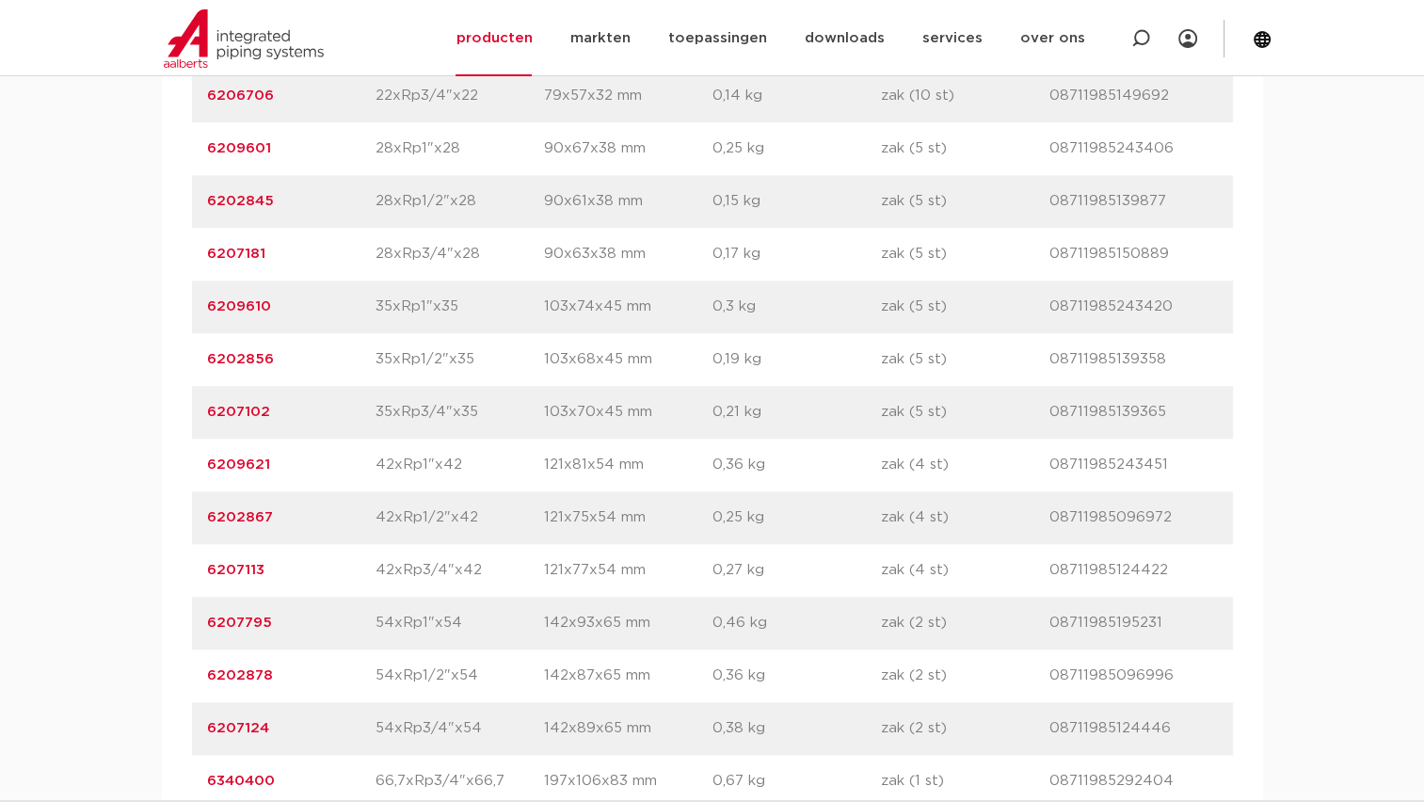
copy p "42xRp1"x42"
drag, startPoint x: 361, startPoint y: 569, endPoint x: 474, endPoint y: 574, distance: 113.0
click at [474, 544] on div "artikelnummer 6202867 afmeting 42xRp1/2"x42 afmetingen 121x75x54 mm gewicht 0,2…" at bounding box center [712, 517] width 1041 height 53
copy div "afmeting 42xRp1/2"x42"
drag, startPoint x: 374, startPoint y: 613, endPoint x: 483, endPoint y: 612, distance: 108.2
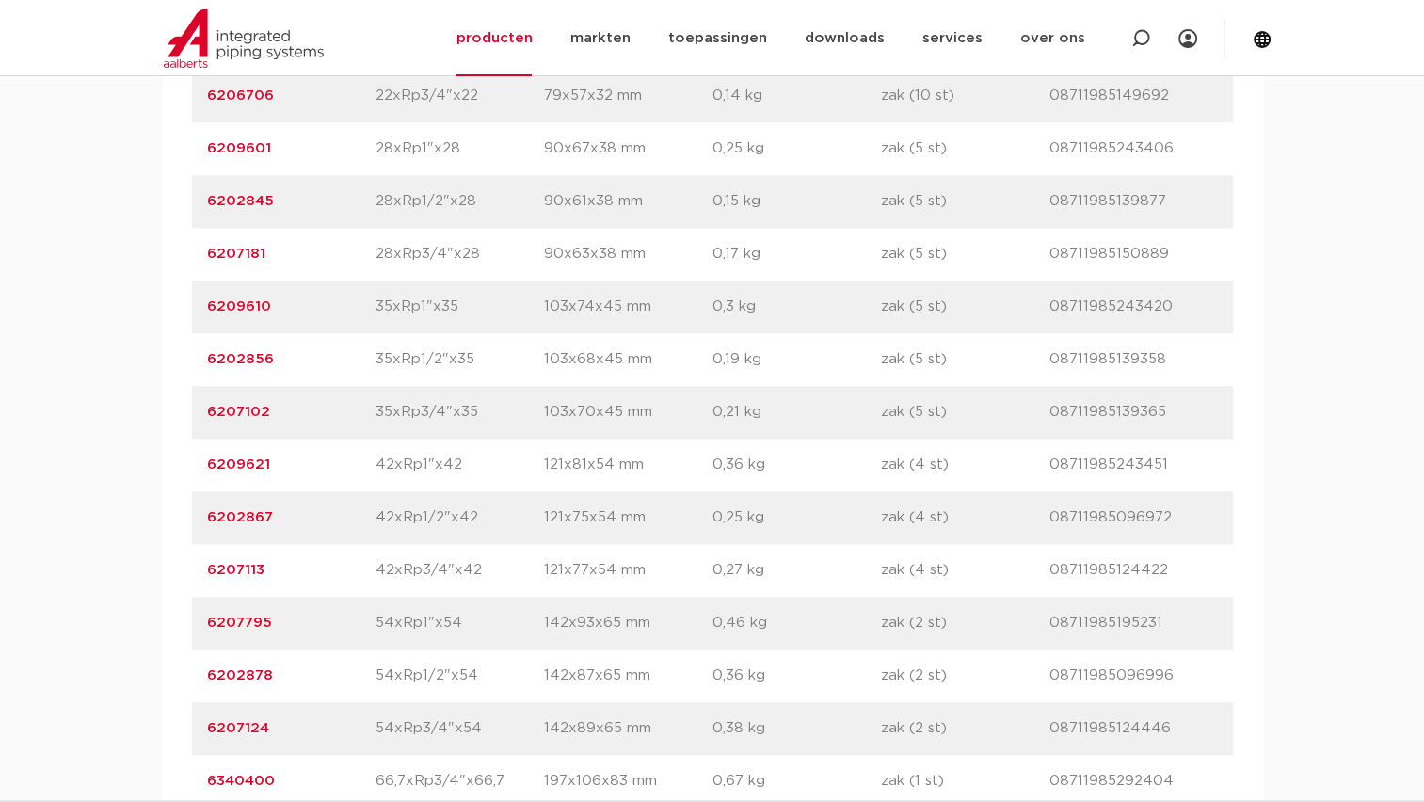
click at [483, 581] on p "42xRp3/4"x42" at bounding box center [459, 570] width 168 height 23
copy p "42xRp3/4"x42"
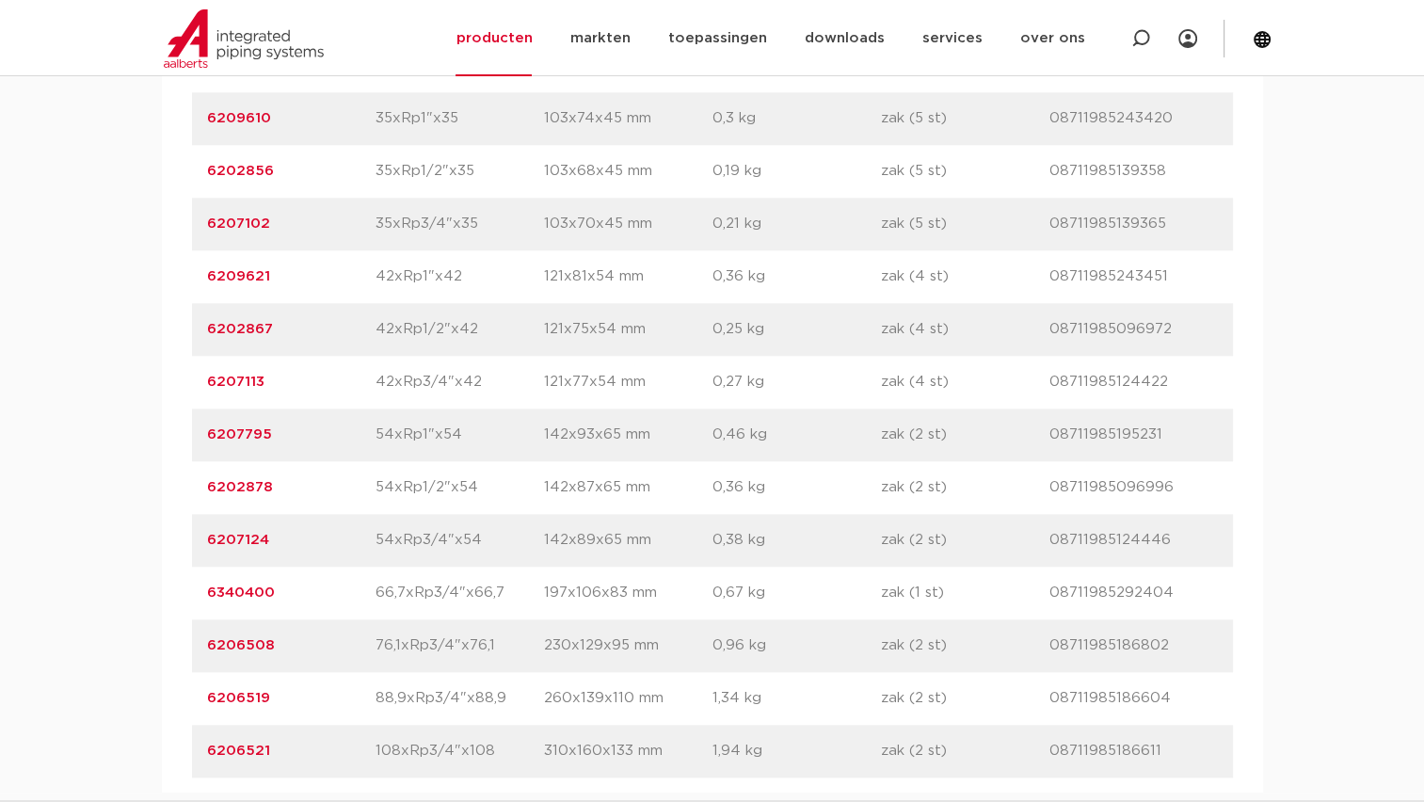
scroll to position [1923, 0]
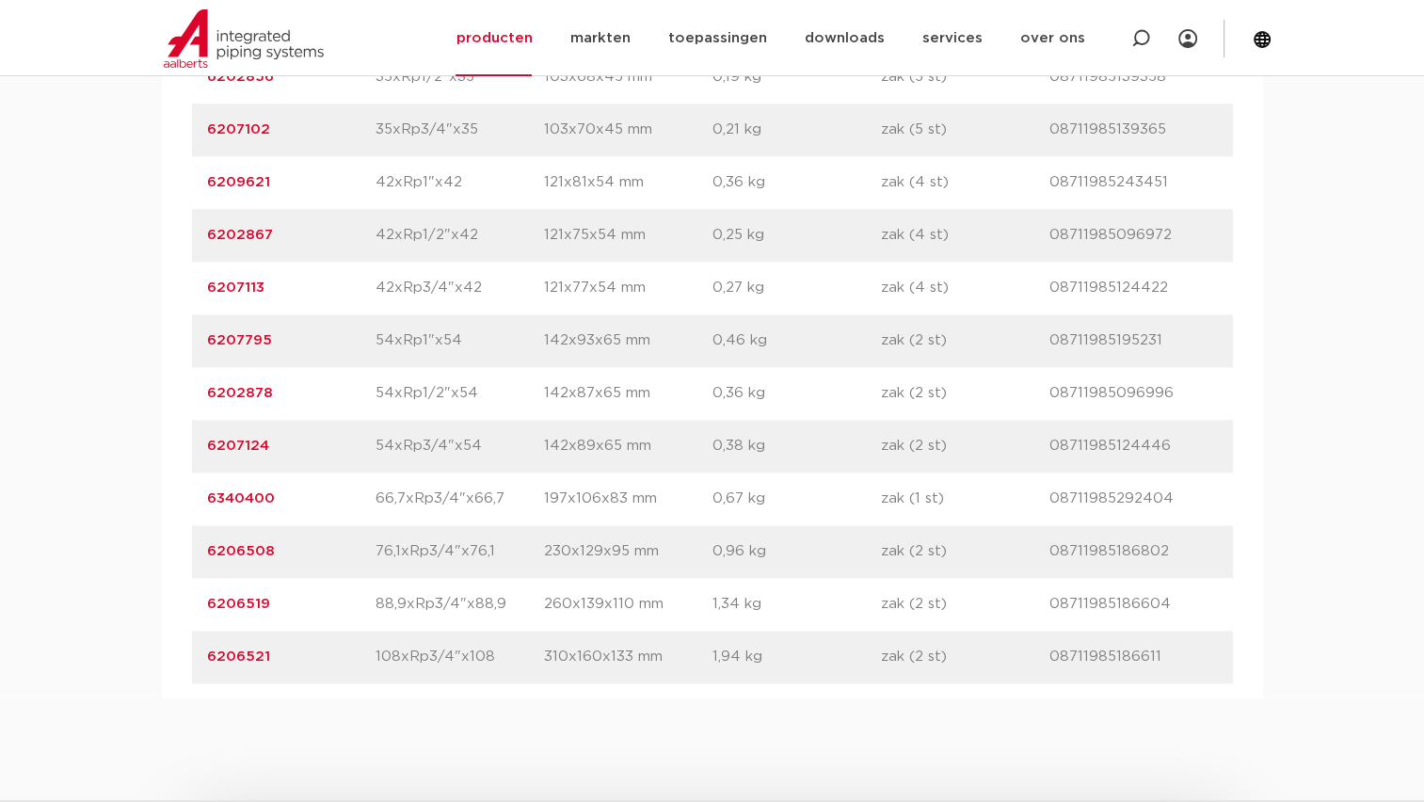
drag, startPoint x: 373, startPoint y: 388, endPoint x: 483, endPoint y: 390, distance: 110.1
click at [483, 367] on div "artikelnummer 6207795 afmeting 54xRp1"x54 afmetingen 142x93x65 mm gewicht 0,46 …" at bounding box center [712, 340] width 1041 height 53
copy div "afmeting 54xRp1"x54"
drag, startPoint x: 377, startPoint y: 440, endPoint x: 479, endPoint y: 438, distance: 101.6
click at [479, 405] on p "54xRp1/2"x54" at bounding box center [459, 393] width 168 height 23
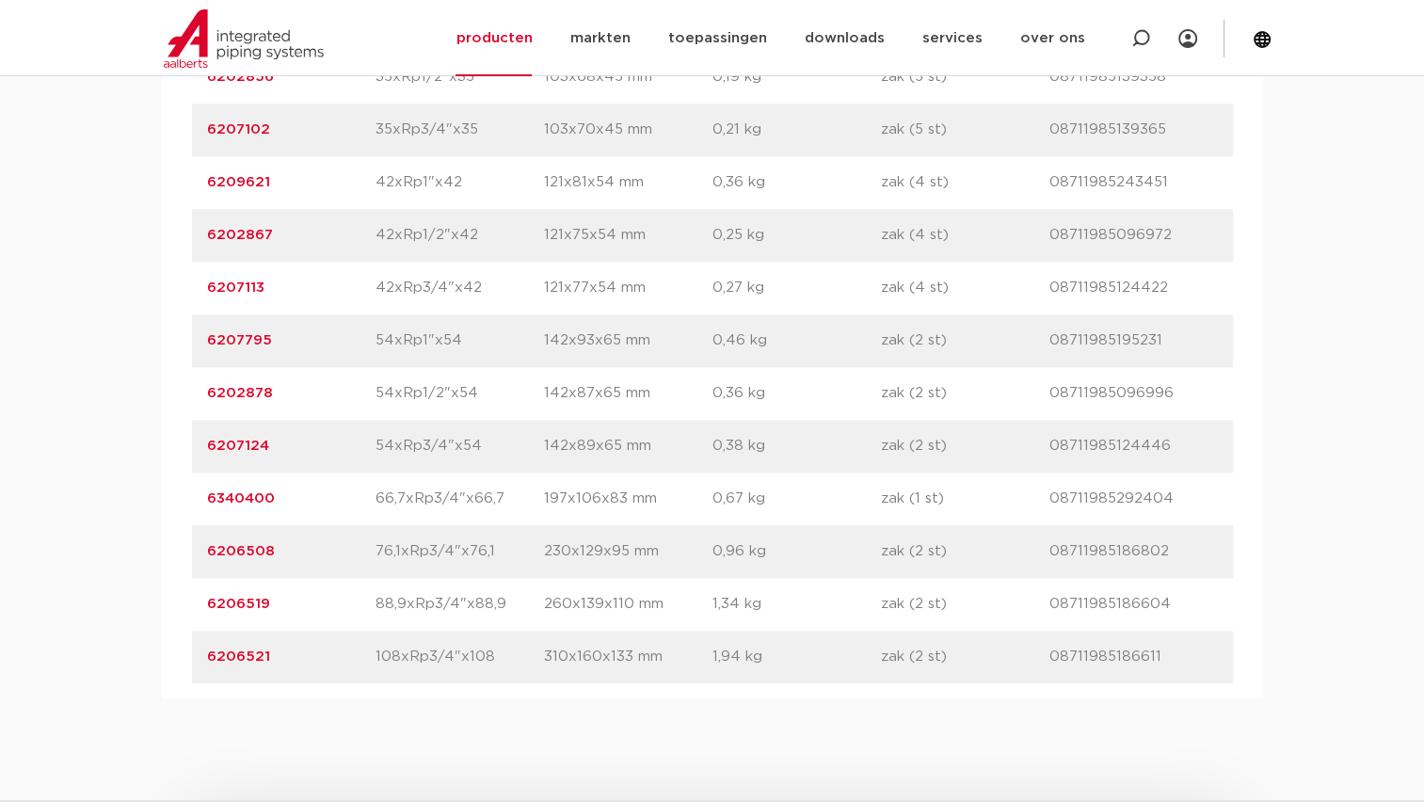
drag, startPoint x: 368, startPoint y: 482, endPoint x: 480, endPoint y: 486, distance: 112.1
click at [480, 472] on div "artikelnummer 6207124 afmeting 54xRp3/4"x54 afmetingen 142x89x65 mm gewicht 0,3…" at bounding box center [712, 446] width 1041 height 53
drag, startPoint x: 374, startPoint y: 544, endPoint x: 526, endPoint y: 548, distance: 151.5
click at [526, 525] on div "artikelnummer 6340400 afmeting 66,7xRp3/4"x66,7 afmetingen 197x106x83 mm gewich…" at bounding box center [712, 498] width 1041 height 53
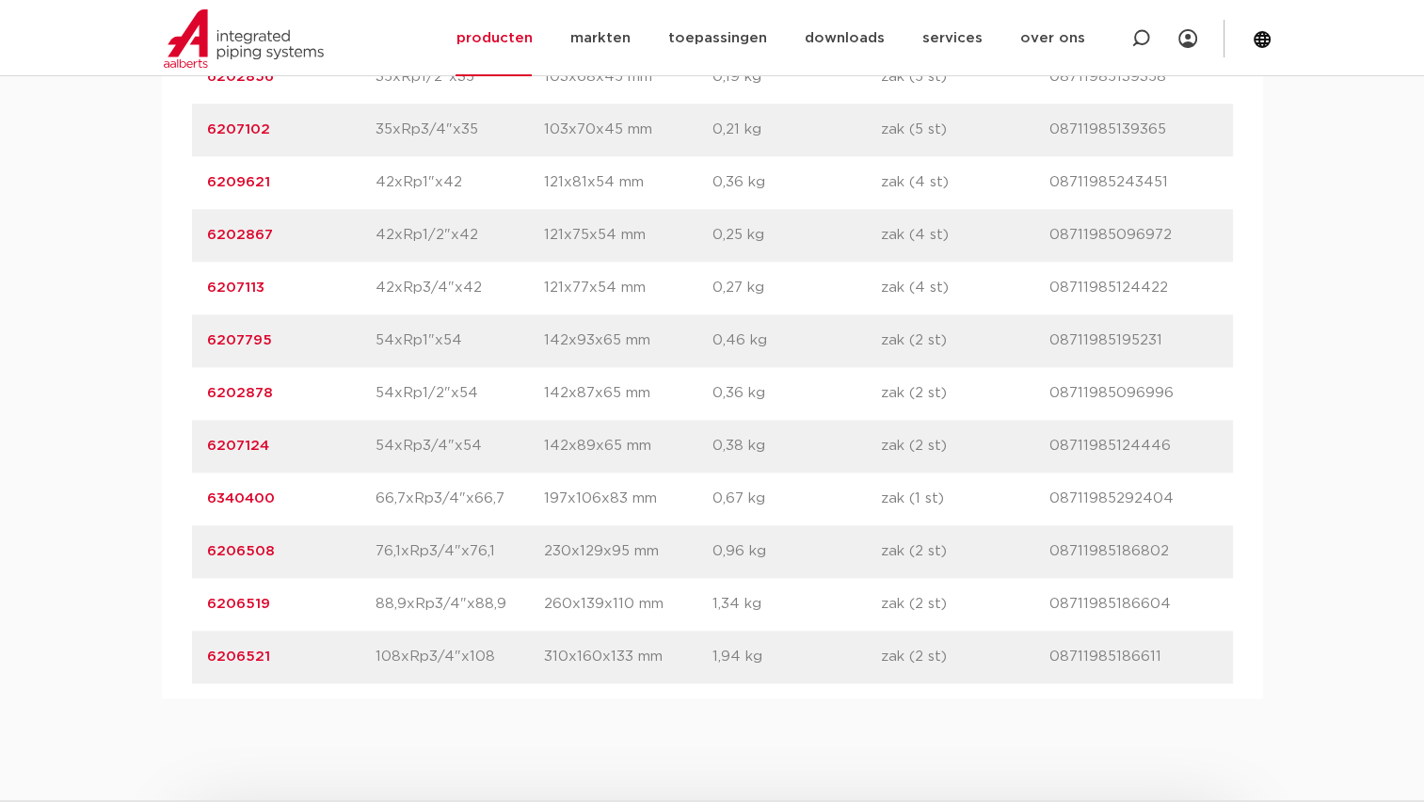
drag, startPoint x: 371, startPoint y: 600, endPoint x: 499, endPoint y: 589, distance: 128.5
click at [499, 578] on div "artikelnummer 6206508 afmeting 76,1xRp3/4"x76,1 afmetingen 230x129x95 mm gewich…" at bounding box center [712, 551] width 1041 height 53
drag, startPoint x: 379, startPoint y: 646, endPoint x: 500, endPoint y: 644, distance: 120.5
click at [500, 615] on p "88,9xRp3/4"x88,9" at bounding box center [459, 604] width 168 height 23
drag, startPoint x: 500, startPoint y: 644, endPoint x: 512, endPoint y: 652, distance: 14.9
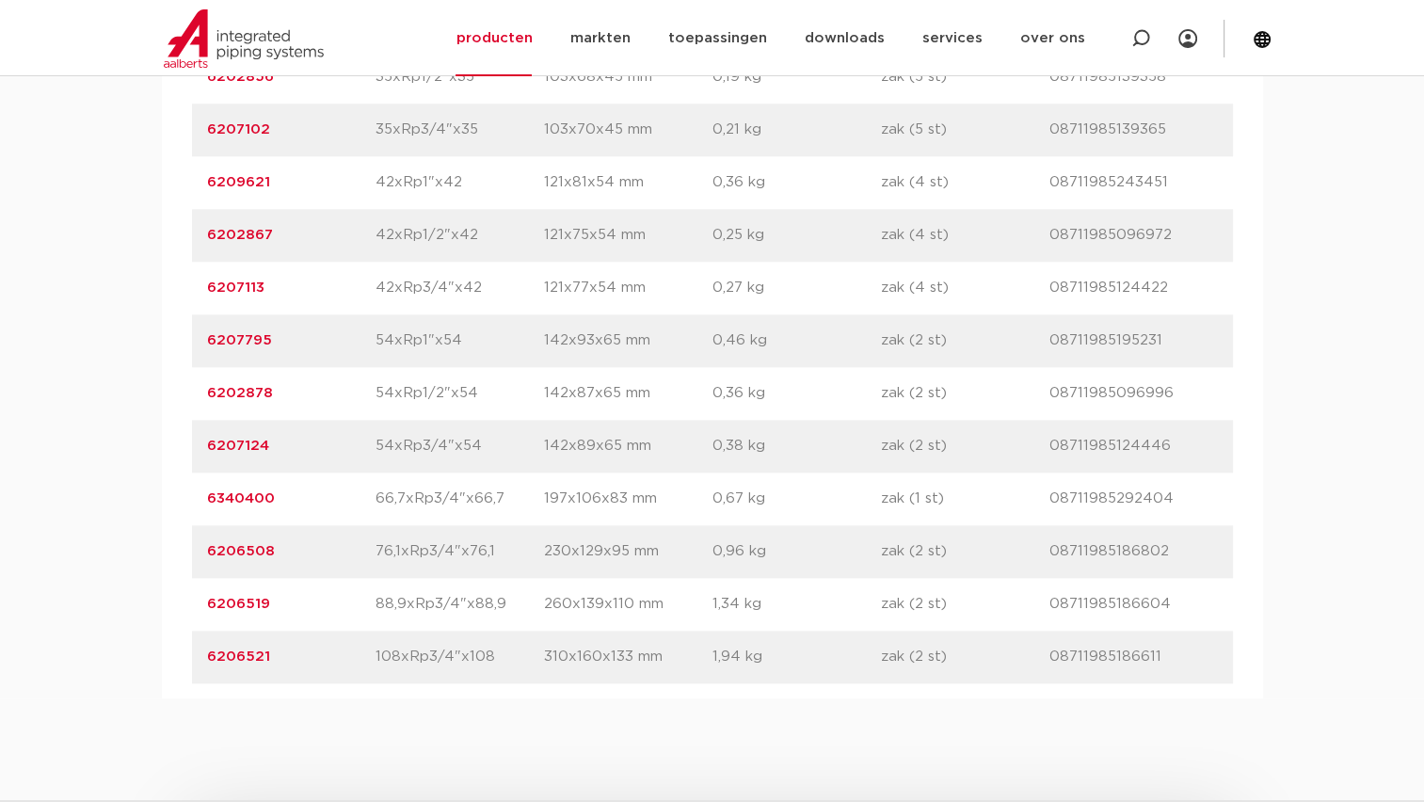
click at [512, 630] on div "artikelnummer 6206519 afmeting 88,9xRp3/4"x88,9 afmetingen 260x139x110 mm gewic…" at bounding box center [712, 604] width 1041 height 53
drag, startPoint x: 372, startPoint y: 708, endPoint x: 507, endPoint y: 699, distance: 135.7
click at [507, 683] on div "artikelnummer 6206521 afmeting 108xRp3/4"x108 afmetingen 310x160x133 mm gewicht…" at bounding box center [712, 656] width 1041 height 53
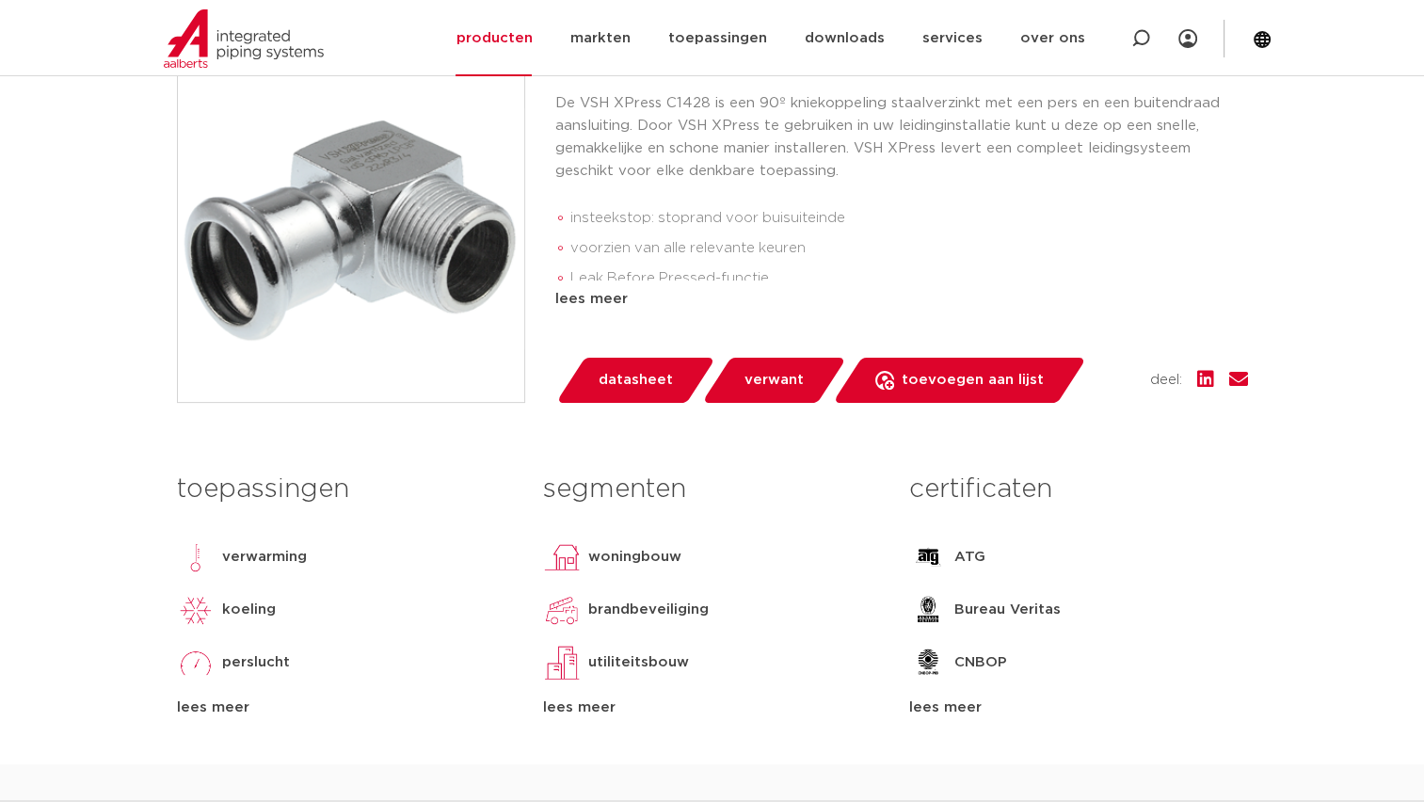
scroll to position [188, 0]
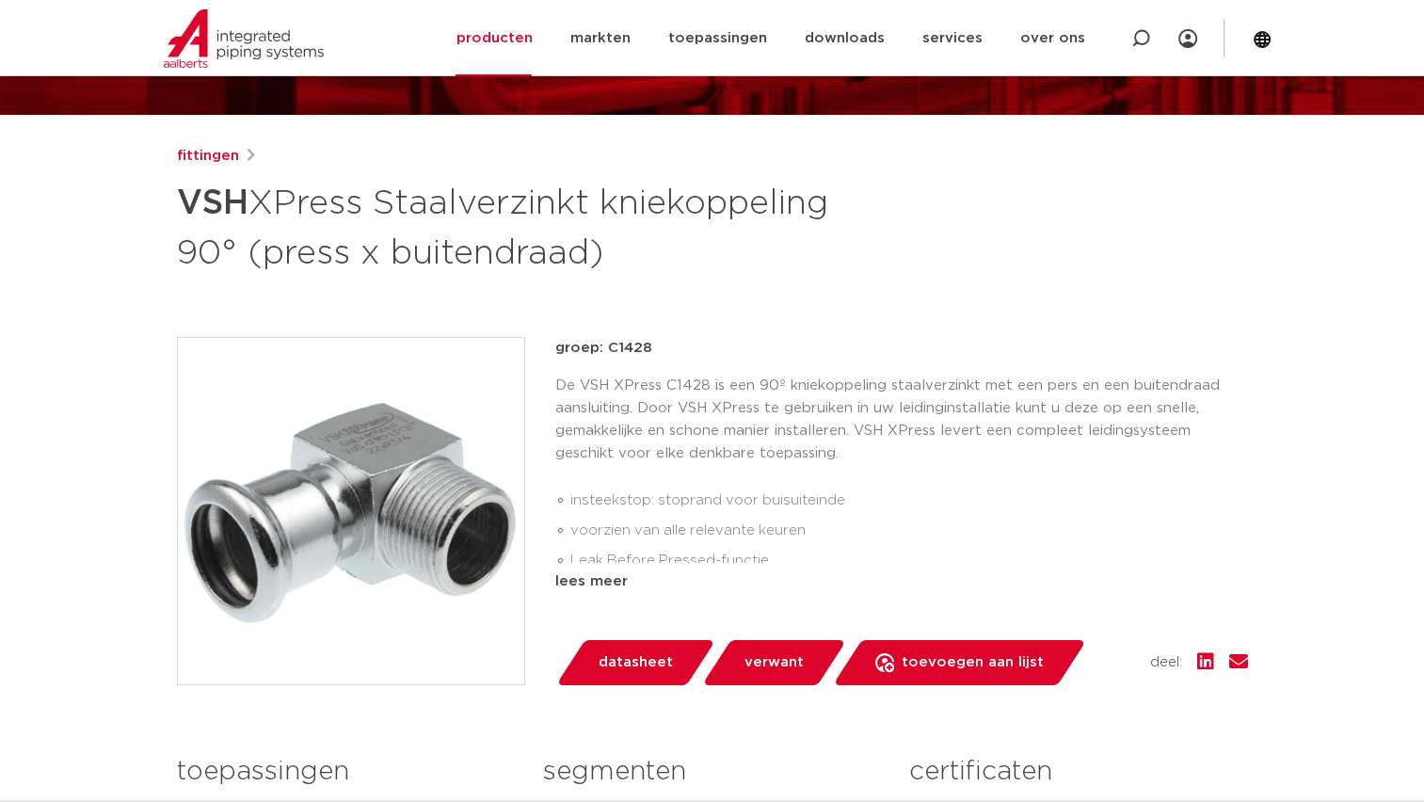
drag, startPoint x: 384, startPoint y: 196, endPoint x: 628, endPoint y: 247, distance: 250.0
click at [628, 247] on h1 "VSH XPress Staalverzinkt kniekoppeling 90° (press x buitendraad)" at bounding box center [530, 226] width 707 height 102
copy h1 "Staalverzinkt kniekoppeling 90° (press x buitendraad)"
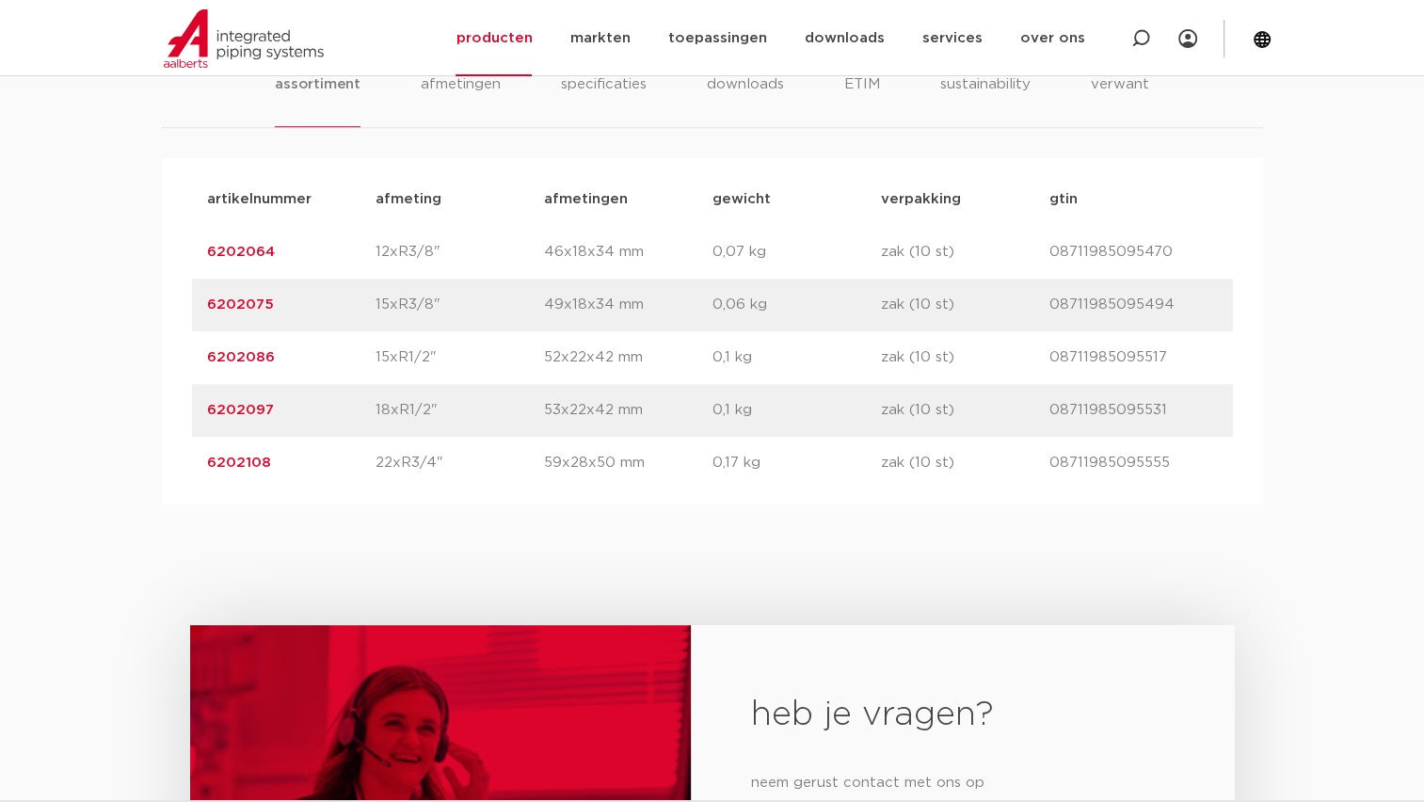
scroll to position [1223, 0]
click at [576, 531] on div "heb je vragen? neem gerust contact met ons op contact" at bounding box center [712, 807] width 1424 height 610
drag, startPoint x: 440, startPoint y: 256, endPoint x: 372, endPoint y: 258, distance: 68.7
click at [372, 258] on div "artikelnummer 6202064 afmeting 12xR3/8" [GEOGRAPHIC_DATA] 46x18x34 mm gewicht 0…" at bounding box center [712, 250] width 1041 height 53
copy div "afmeting 12xR3/8""
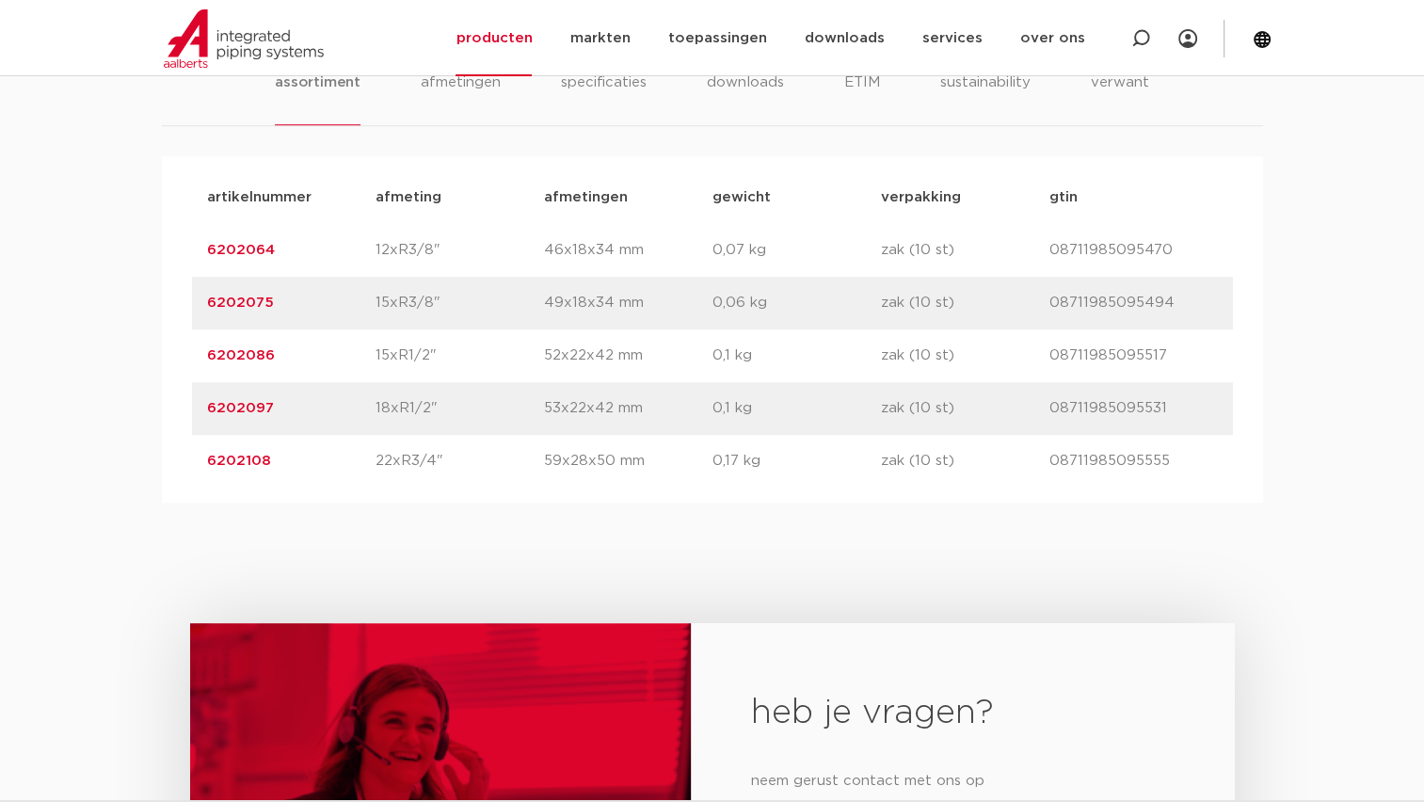
drag, startPoint x: 373, startPoint y: 305, endPoint x: 440, endPoint y: 304, distance: 67.7
click at [440, 304] on div "artikelnummer 6202075 afmeting 15xR3/8" [GEOGRAPHIC_DATA] 49x18x34 mm gewicht 0…" at bounding box center [712, 303] width 1041 height 53
copy div "afmeting 15xR3/8""
drag, startPoint x: 375, startPoint y: 355, endPoint x: 441, endPoint y: 353, distance: 65.9
click at [441, 353] on div "artikelnummer 6202086 afmeting 15xR1/2" [GEOGRAPHIC_DATA] 52x22x42 mm gewicht 0…" at bounding box center [712, 355] width 1041 height 53
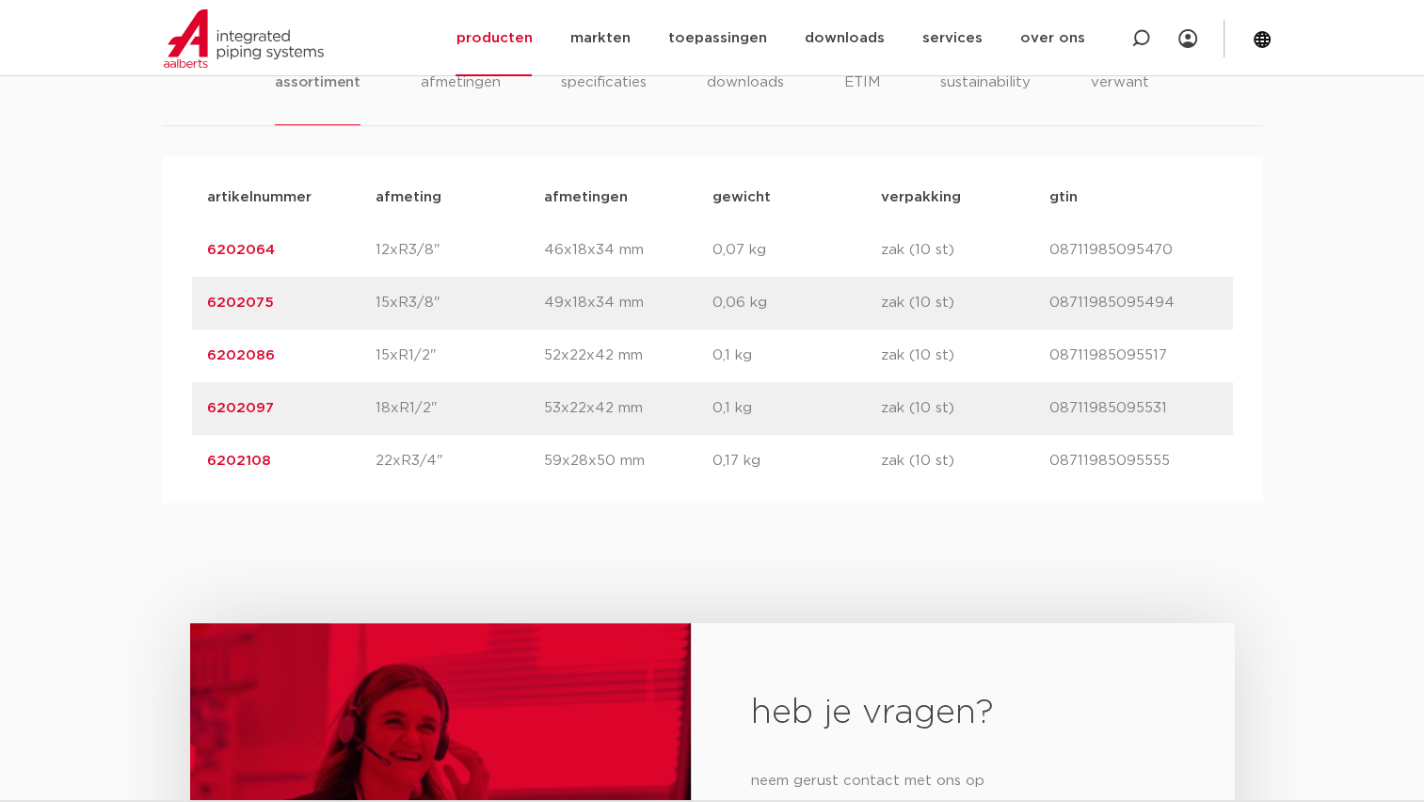
copy div "afmeting 15xR1/2""
drag, startPoint x: 399, startPoint y: 410, endPoint x: 451, endPoint y: 408, distance: 51.8
click at [451, 408] on div "artikelnummer 6202097 afmeting 18xR1/2" [GEOGRAPHIC_DATA] 53x22x42 mm gewicht 0…" at bounding box center [712, 408] width 1041 height 53
copy div "afmeting 18xR1/2""
drag, startPoint x: 378, startPoint y: 459, endPoint x: 440, endPoint y: 458, distance: 62.1
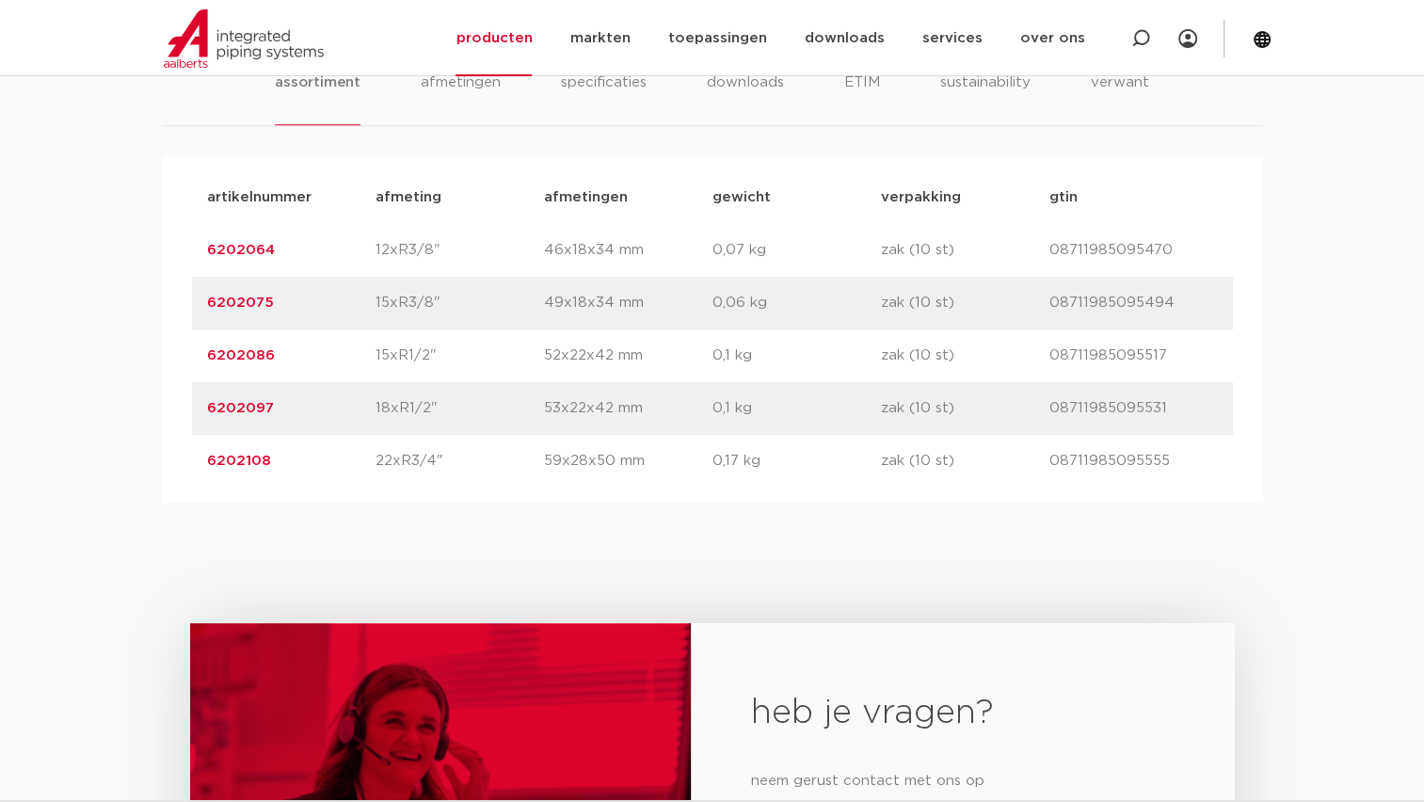
click at [440, 458] on div "artikelnummer 6202108 afmeting 22xR3/4" [GEOGRAPHIC_DATA] 59x28x50 mm gewicht 0…" at bounding box center [712, 461] width 1041 height 53
copy div "afmeting 22xR3/4""
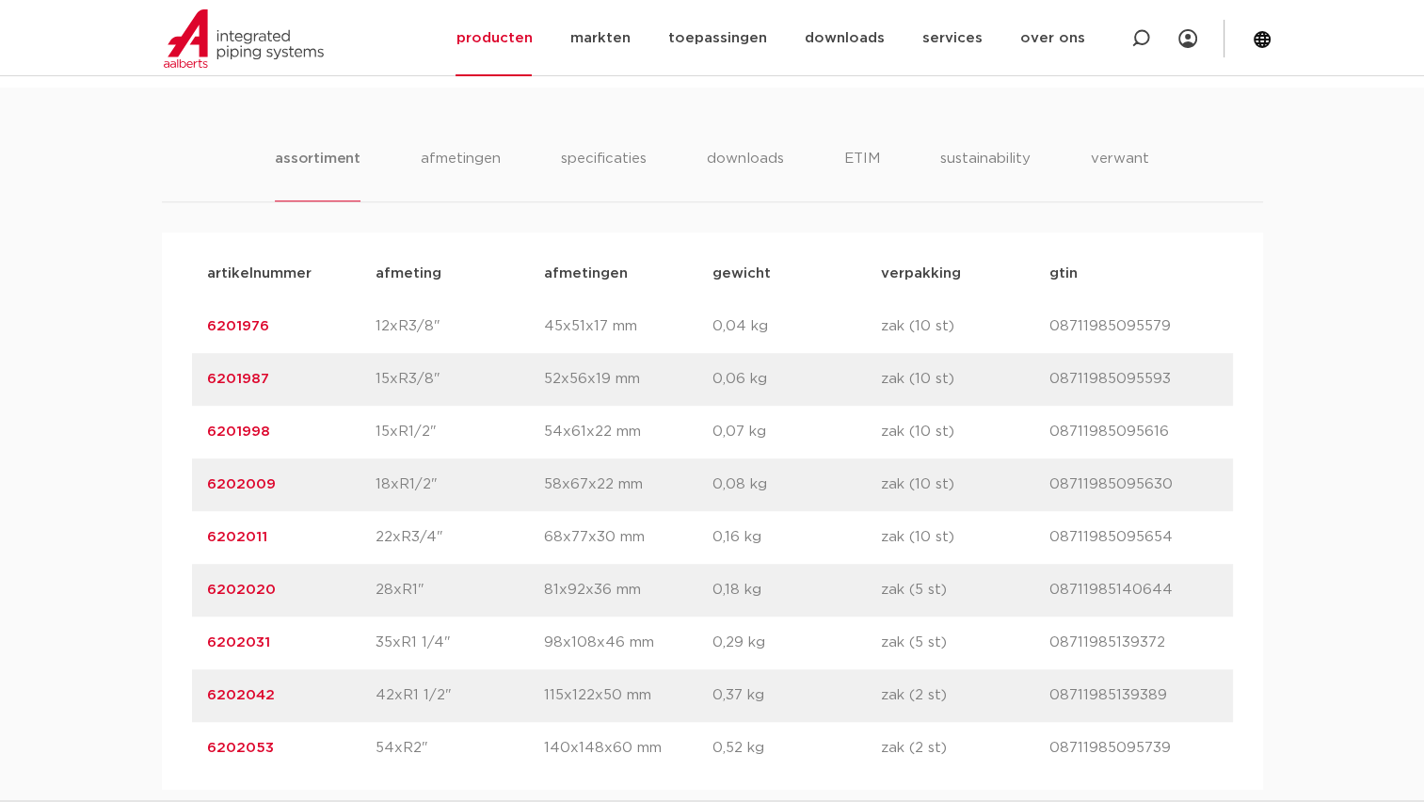
scroll to position [1223, 0]
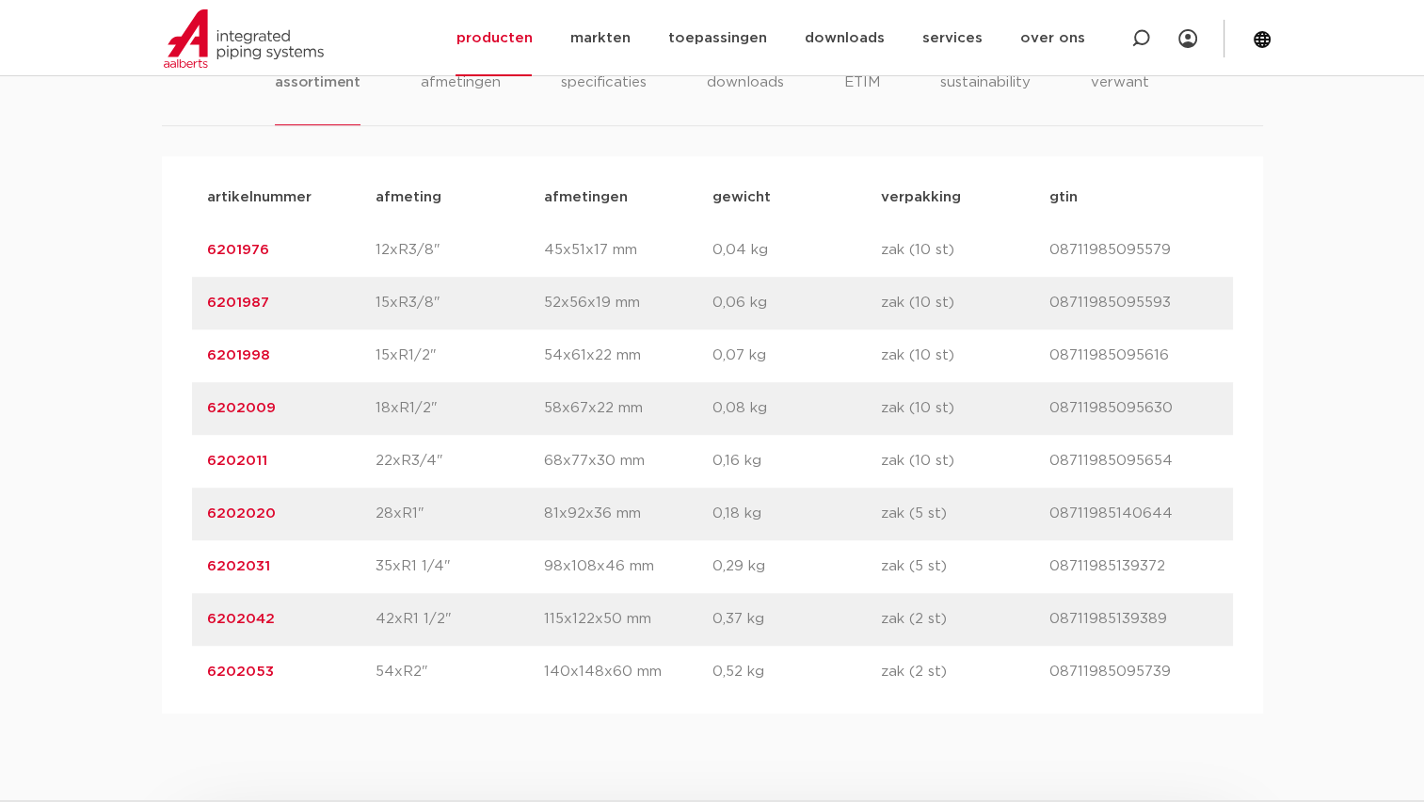
drag, startPoint x: 209, startPoint y: 243, endPoint x: 279, endPoint y: 253, distance: 71.3
click at [279, 253] on div "artikelnummer 6201976 afmeting 12xR3/8" [GEOGRAPHIC_DATA] 45x51x17 mm gewicht 0…" at bounding box center [712, 250] width 1041 height 53
copy link "6201976"
drag, startPoint x: 202, startPoint y: 305, endPoint x: 271, endPoint y: 304, distance: 68.7
click at [271, 304] on div "artikelnummer 6201987 afmeting 15xR3/8" [GEOGRAPHIC_DATA] 52x56x19 mm gewicht 0…" at bounding box center [712, 303] width 1041 height 53
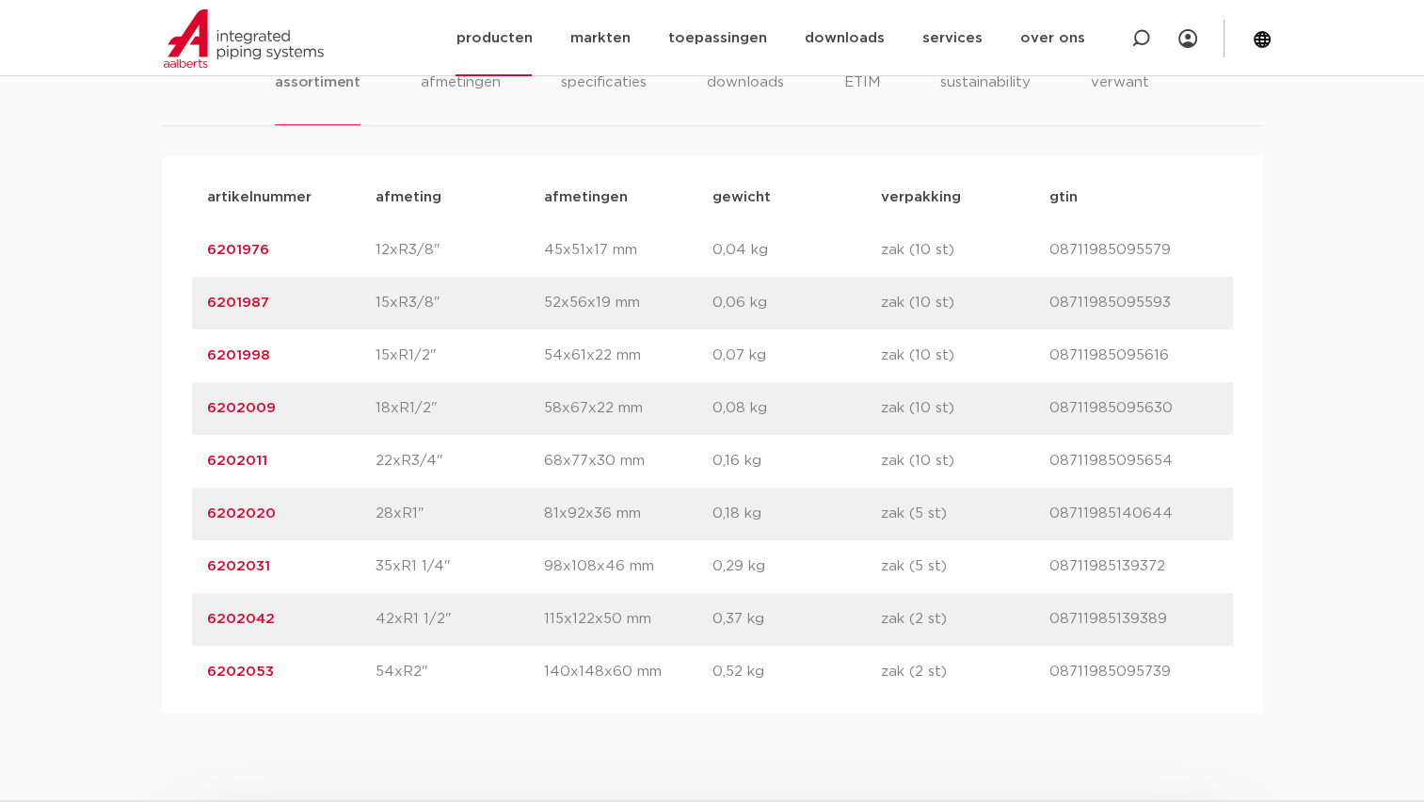
copy link "6201987"
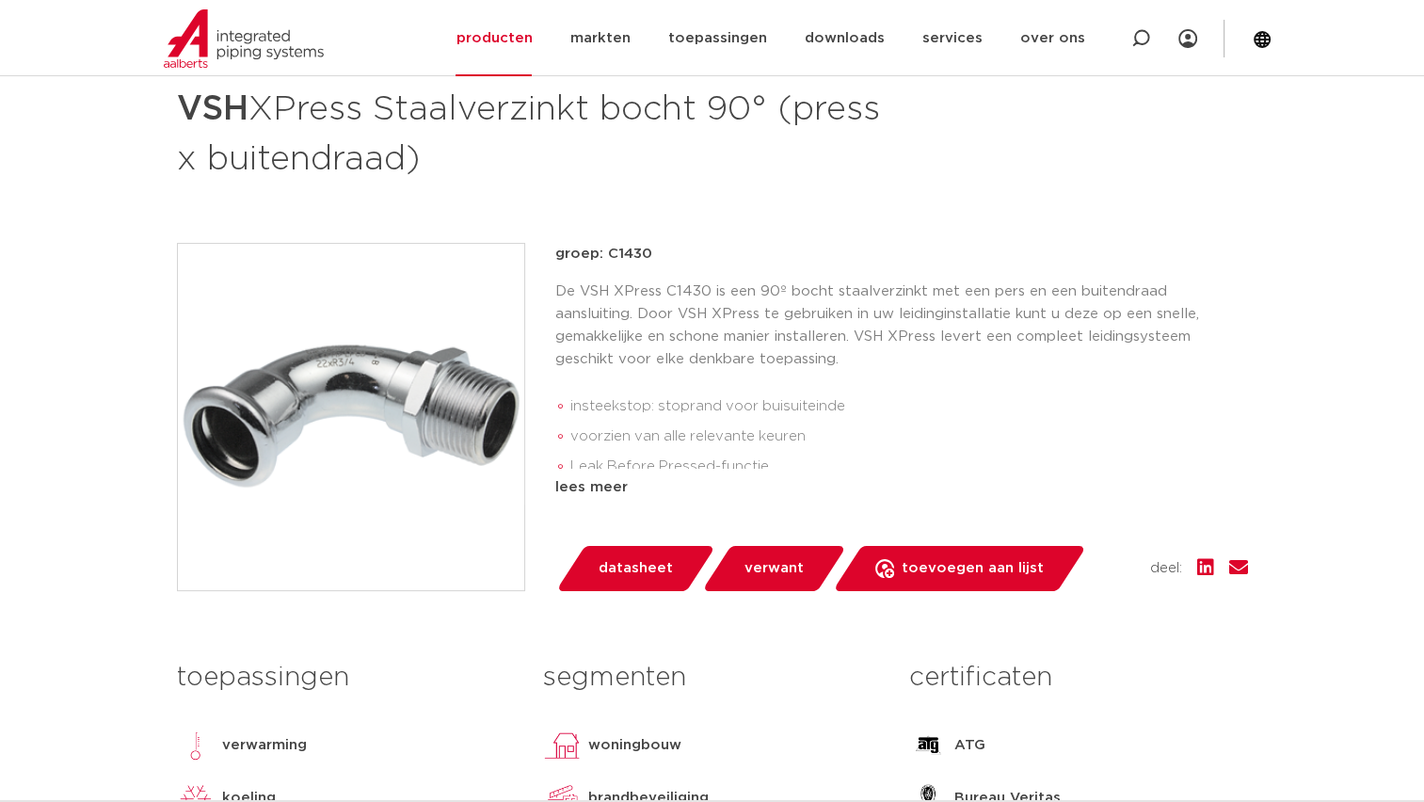
scroll to position [188, 0]
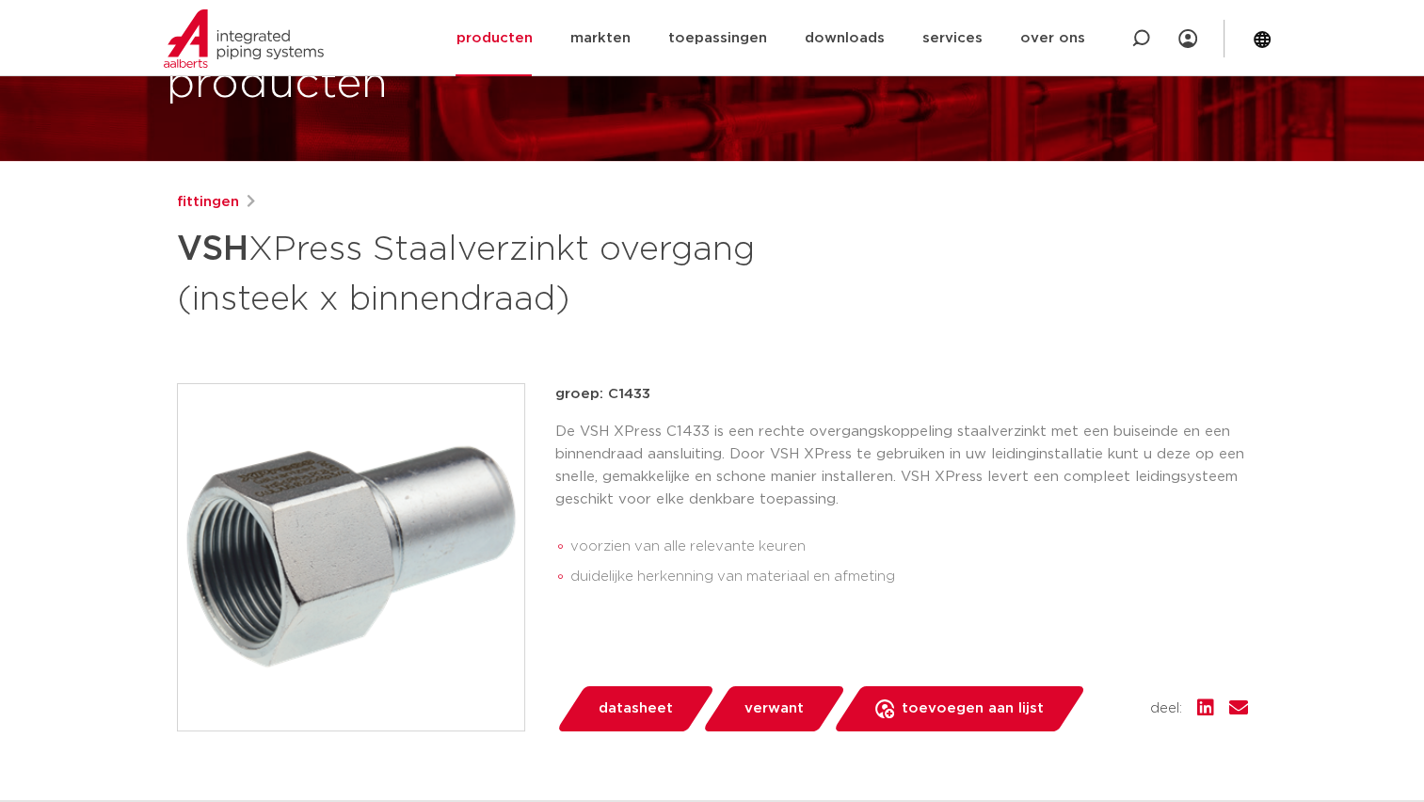
scroll to position [188, 0]
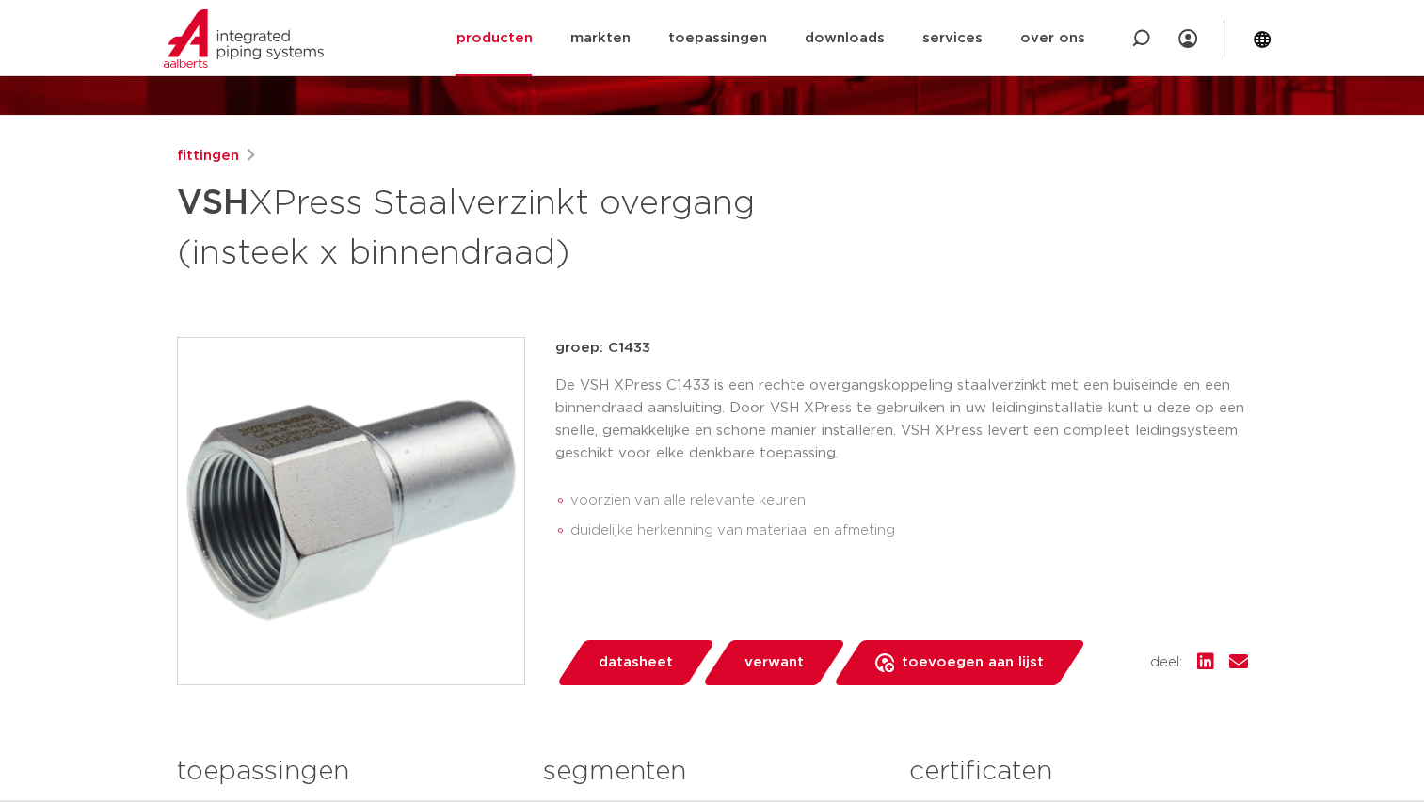
drag, startPoint x: 393, startPoint y: 205, endPoint x: 596, endPoint y: 246, distance: 207.2
click at [596, 246] on h1 "VSH XPress Staalverzinkt overgang (insteek x binnendraad)" at bounding box center [530, 226] width 707 height 102
drag, startPoint x: 596, startPoint y: 246, endPoint x: 585, endPoint y: 256, distance: 15.3
click at [596, 250] on h1 "VSH XPress Staalverzinkt overgang (insteek x binnendraad)" at bounding box center [530, 226] width 707 height 102
click at [581, 256] on h1 "VSH XPress Staalverzinkt overgang (insteek x binnendraad)" at bounding box center [530, 226] width 707 height 102
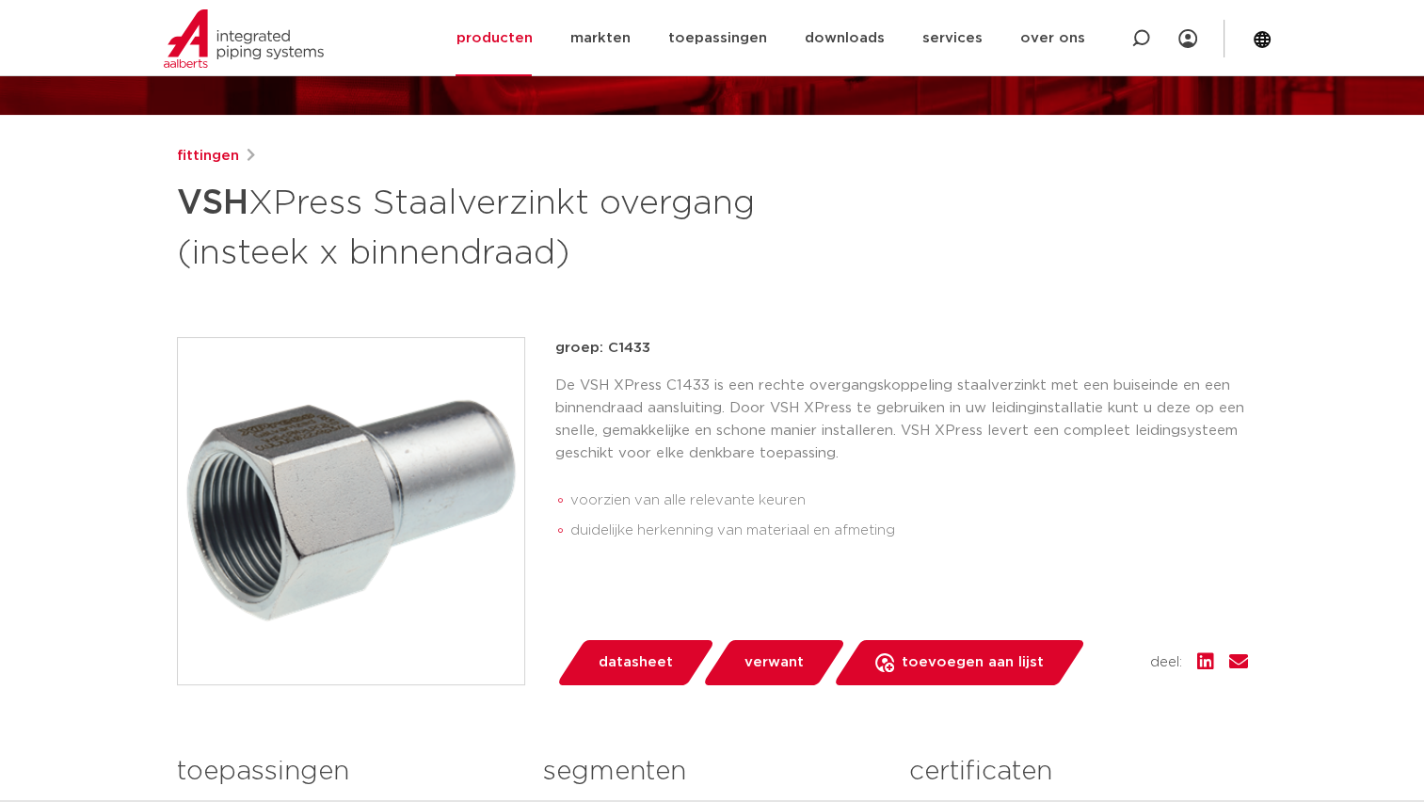
click at [574, 257] on h1 "VSH XPress Staalverzinkt overgang (insteek x binnendraad)" at bounding box center [530, 226] width 707 height 102
click at [561, 262] on h1 "VSH XPress Staalverzinkt overgang (insteek x binnendraad)" at bounding box center [530, 226] width 707 height 102
drag, startPoint x: 568, startPoint y: 262, endPoint x: 380, endPoint y: 215, distance: 193.7
click at [380, 215] on h1 "VSH XPress Staalverzinkt overgang (insteek x binnendraad)" at bounding box center [530, 226] width 707 height 102
copy h1 "Staalverzinkt overgang (insteek x binnendraad)"
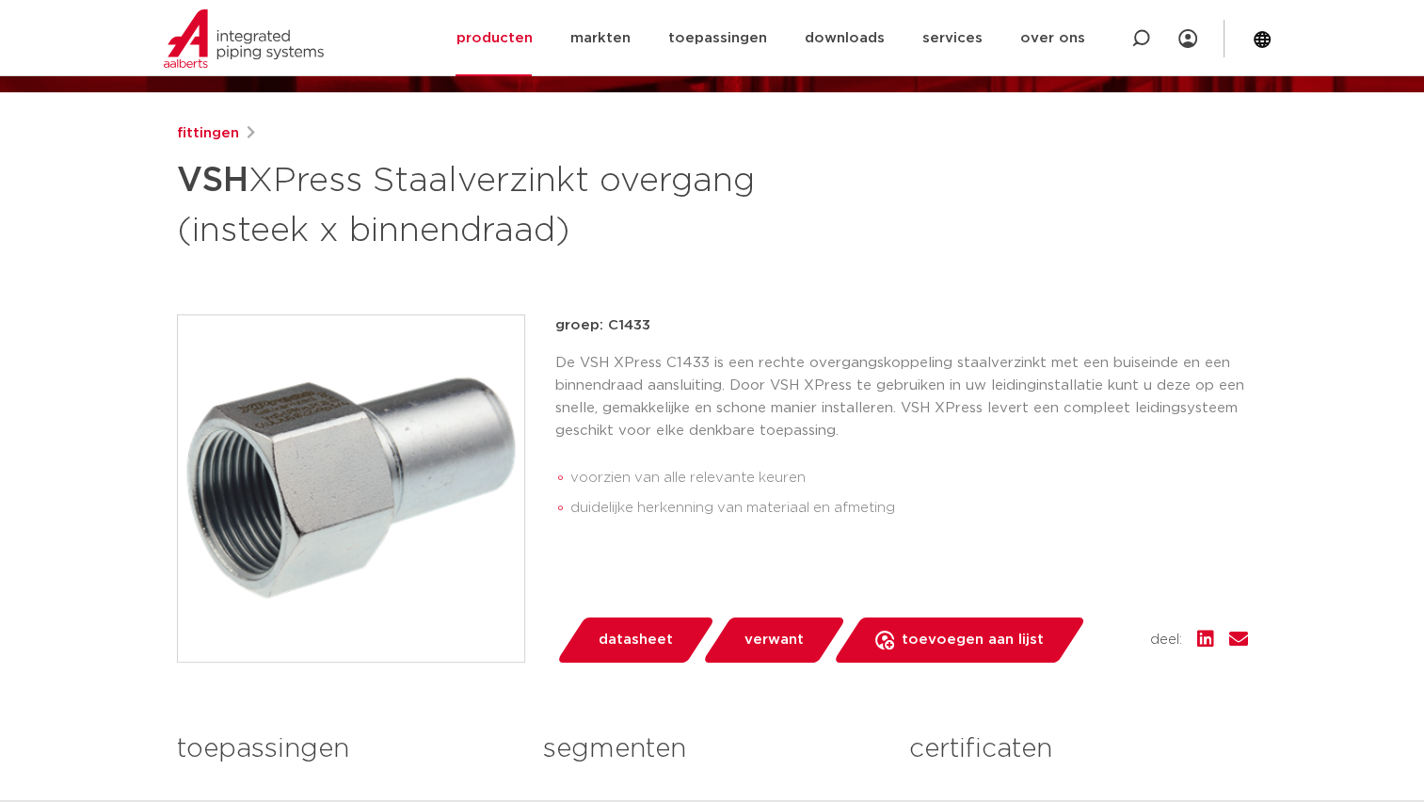
scroll to position [94, 0]
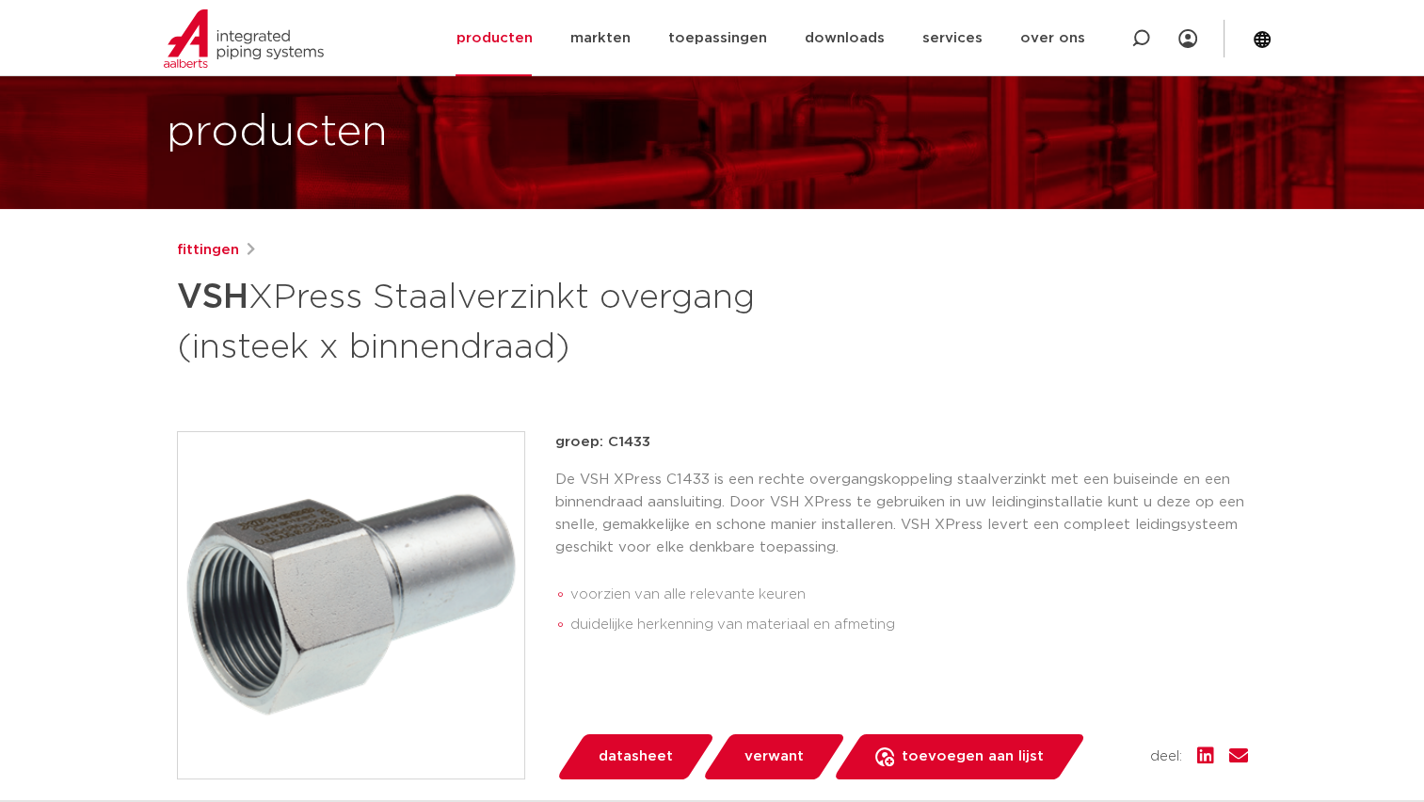
click at [414, 247] on div "fittingen" at bounding box center [712, 250] width 1071 height 23
drag, startPoint x: 386, startPoint y: 294, endPoint x: 604, endPoint y: 341, distance: 223.1
click at [604, 341] on h1 "VSH XPress Staalverzinkt overgang (insteek x binnendraad)" at bounding box center [530, 320] width 707 height 102
copy h1 "Staalverzinkt overgang (insteek x binnendraad)"
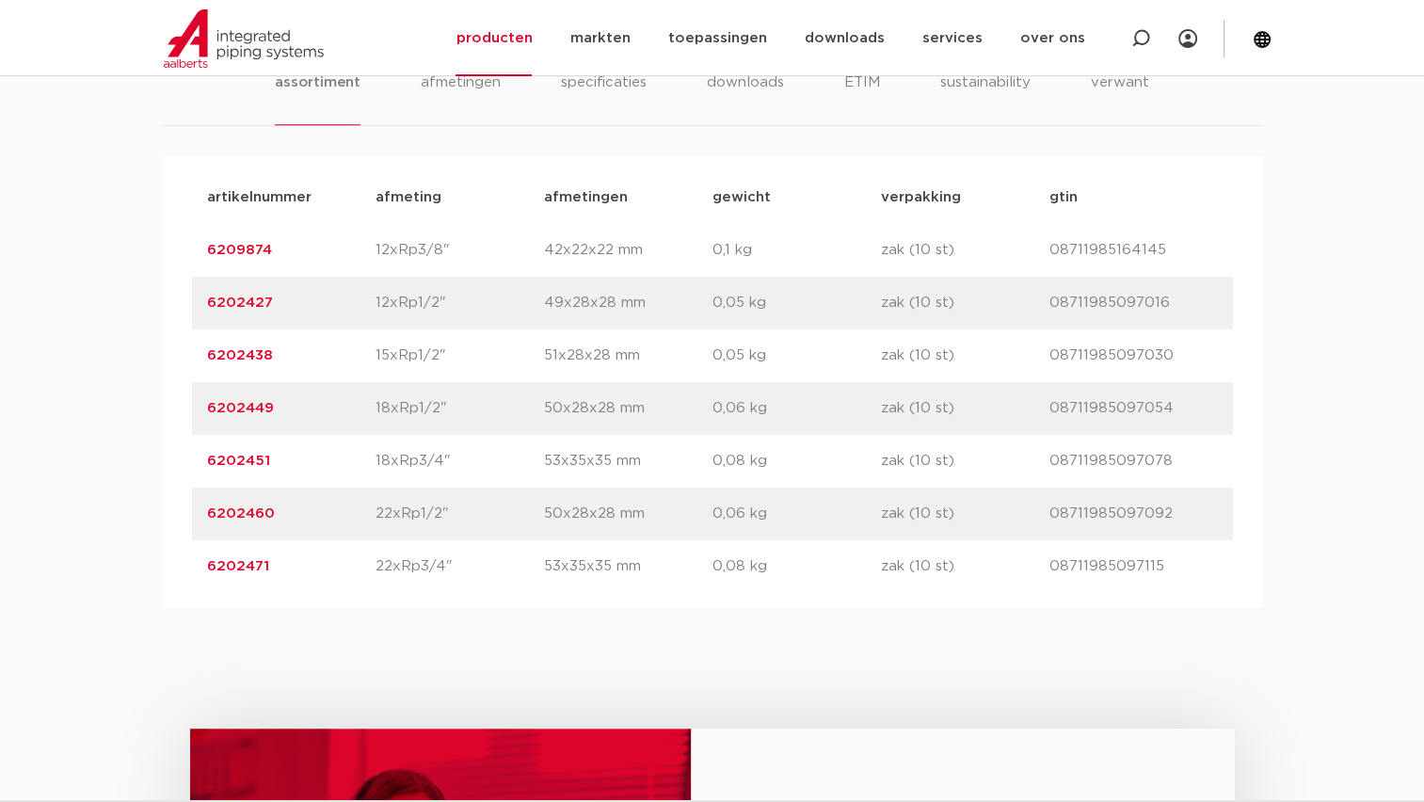
scroll to position [1317, 0]
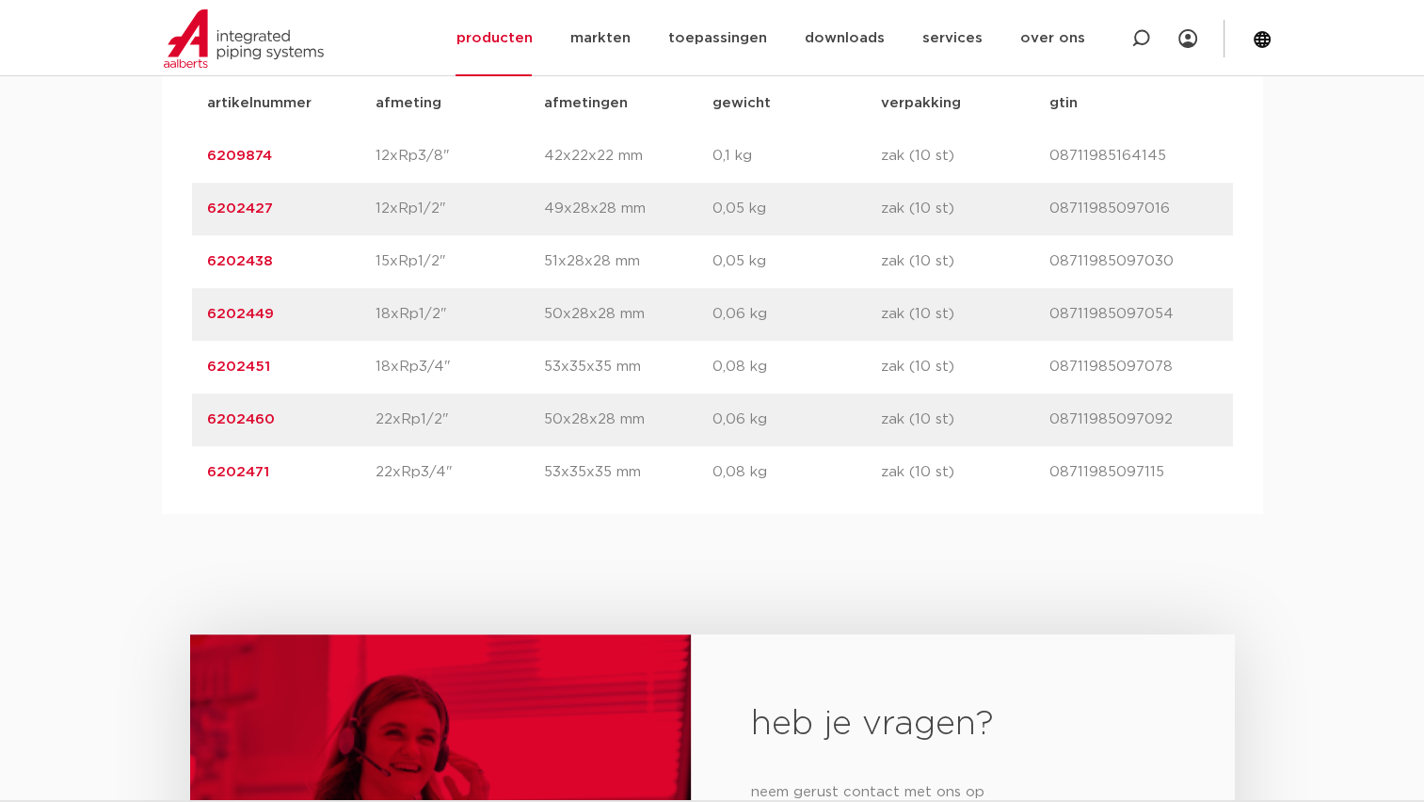
drag, startPoint x: 381, startPoint y: 157, endPoint x: 453, endPoint y: 156, distance: 72.5
click at [453, 156] on p "12xRp3/8"" at bounding box center [459, 156] width 168 height 23
click at [445, 153] on p "12xRp3/8"" at bounding box center [459, 156] width 168 height 23
drag, startPoint x: 366, startPoint y: 154, endPoint x: 468, endPoint y: 158, distance: 101.7
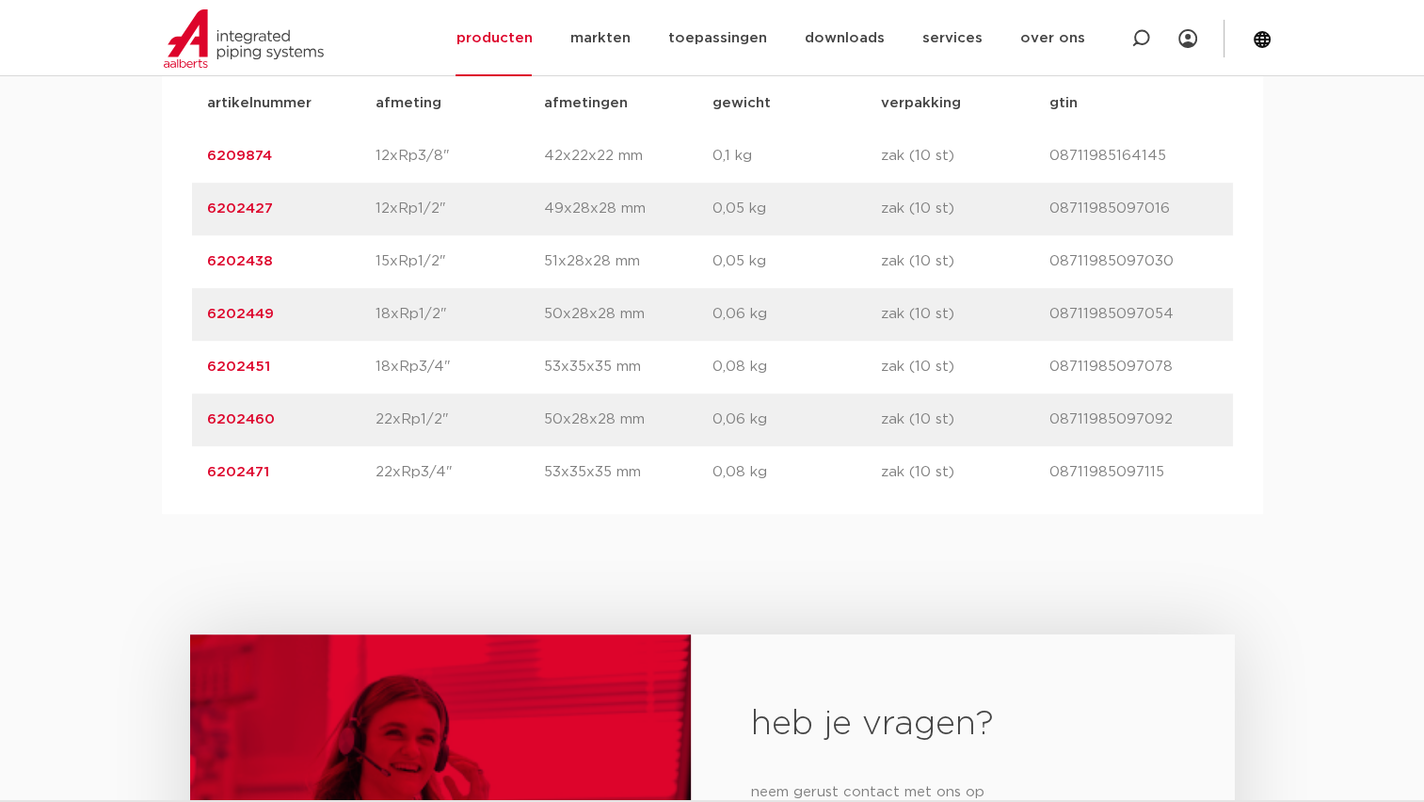
click at [468, 158] on div "artikelnummer 6209874 afmeting 12xRp3/8" afmetingen 42x22x22 mm gewicht 0,1 kg …" at bounding box center [712, 156] width 1041 height 53
copy div "afmeting 12xRp3/8""
drag, startPoint x: 375, startPoint y: 209, endPoint x: 472, endPoint y: 209, distance: 96.9
click at [472, 209] on div "artikelnummer 6202427 afmeting 12xRp1/2" afmetingen 49x28x28 mm gewicht 0,05 kg…" at bounding box center [712, 209] width 1041 height 53
copy div "afmeting 12xRp1/2""
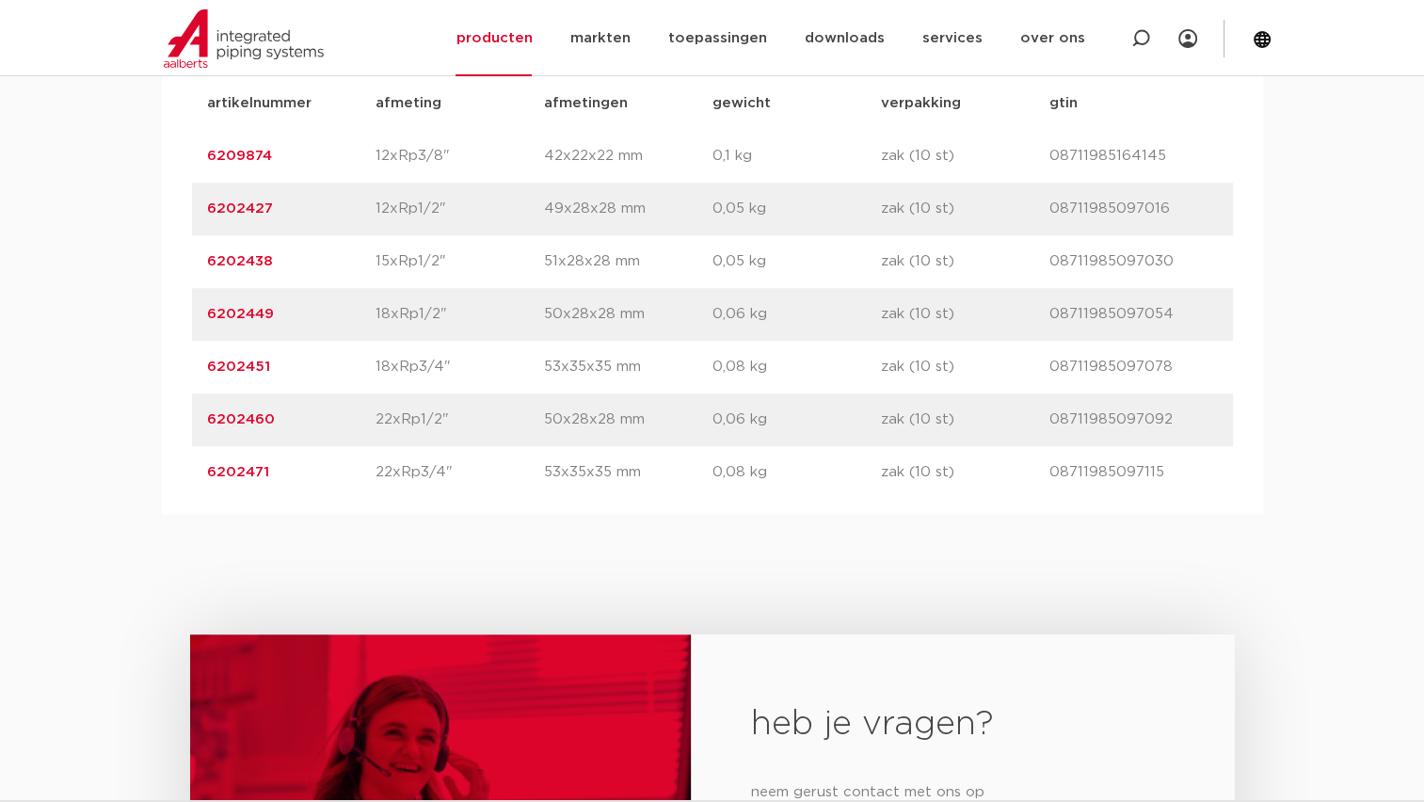
drag, startPoint x: 423, startPoint y: 258, endPoint x: 477, endPoint y: 256, distance: 53.7
click at [477, 256] on div "artikelnummer 6202438 afmeting 15xRp1/2" afmetingen 51x28x28 mm gewicht 0,05 kg…" at bounding box center [712, 261] width 1041 height 53
copy div "afmeting 15xRp1/2""
drag, startPoint x: 368, startPoint y: 321, endPoint x: 485, endPoint y: 314, distance: 116.9
click at [485, 314] on div "artikelnummer 6202449 afmeting 18xRp1/2" afmetingen 50x28x28 mm gewicht 0,06 kg…" at bounding box center [712, 314] width 1041 height 53
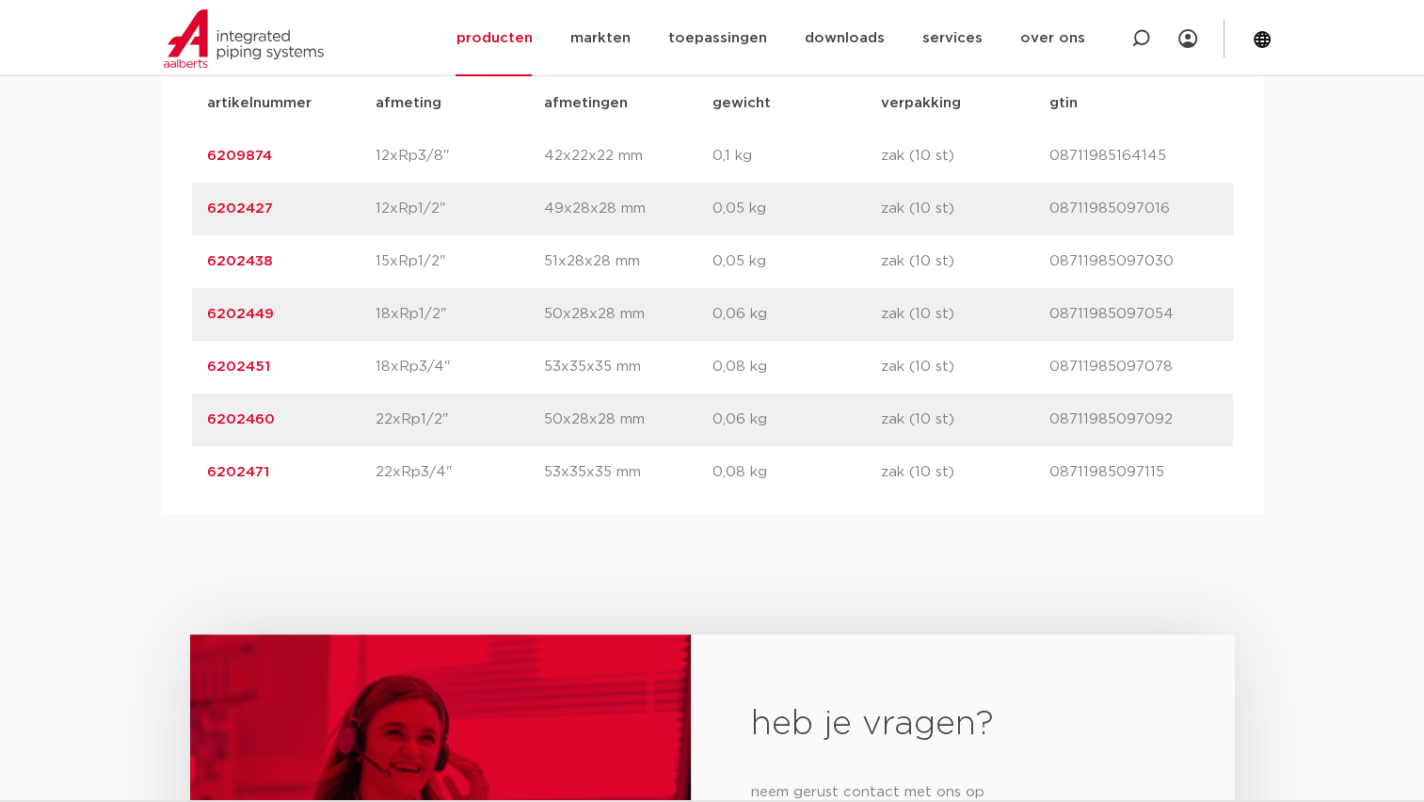
copy div "afmeting 18xRp1/2""
drag, startPoint x: 362, startPoint y: 371, endPoint x: 450, endPoint y: 373, distance: 87.5
click at [450, 373] on div "artikelnummer 6202451 afmeting 18xRp3/4" afmetingen 53x35x35 mm gewicht 0,08 kg…" at bounding box center [712, 367] width 1041 height 53
copy div "afmeting 18xRp3/4""
drag, startPoint x: 401, startPoint y: 423, endPoint x: 480, endPoint y: 427, distance: 79.1
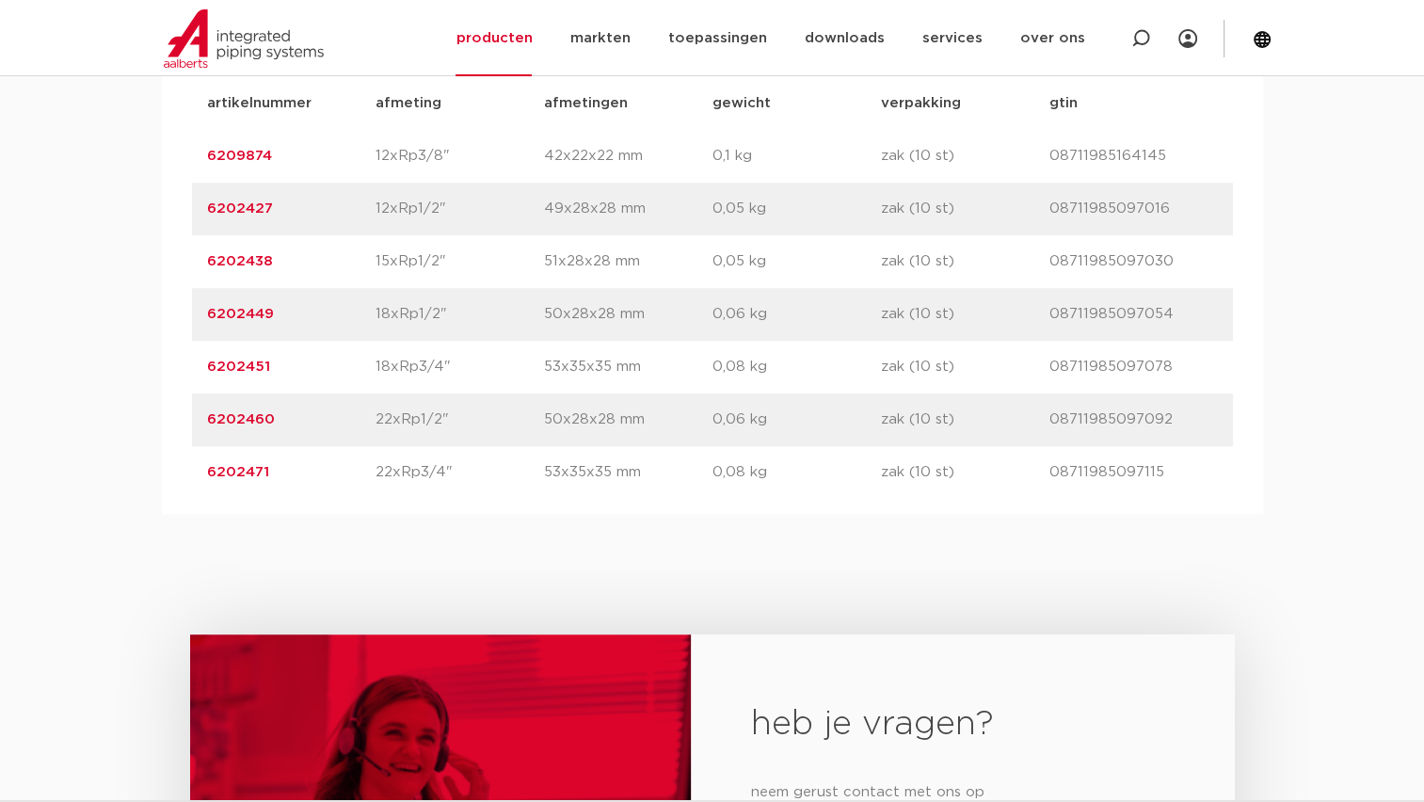
click at [480, 427] on div "artikelnummer 6202460 afmeting 22xRp1/2" afmetingen 50x28x28 mm gewicht 0,06 kg…" at bounding box center [712, 419] width 1041 height 53
copy div "afmeting 22xRp1/2""
drag, startPoint x: 380, startPoint y: 472, endPoint x: 474, endPoint y: 480, distance: 94.4
click at [474, 480] on div "artikelnummer 6202471 afmeting 22xRp3/4" afmetingen 53x35x35 mm gewicht 0,08 kg…" at bounding box center [712, 472] width 1041 height 53
copy div "afmeting 22xRp3/4""
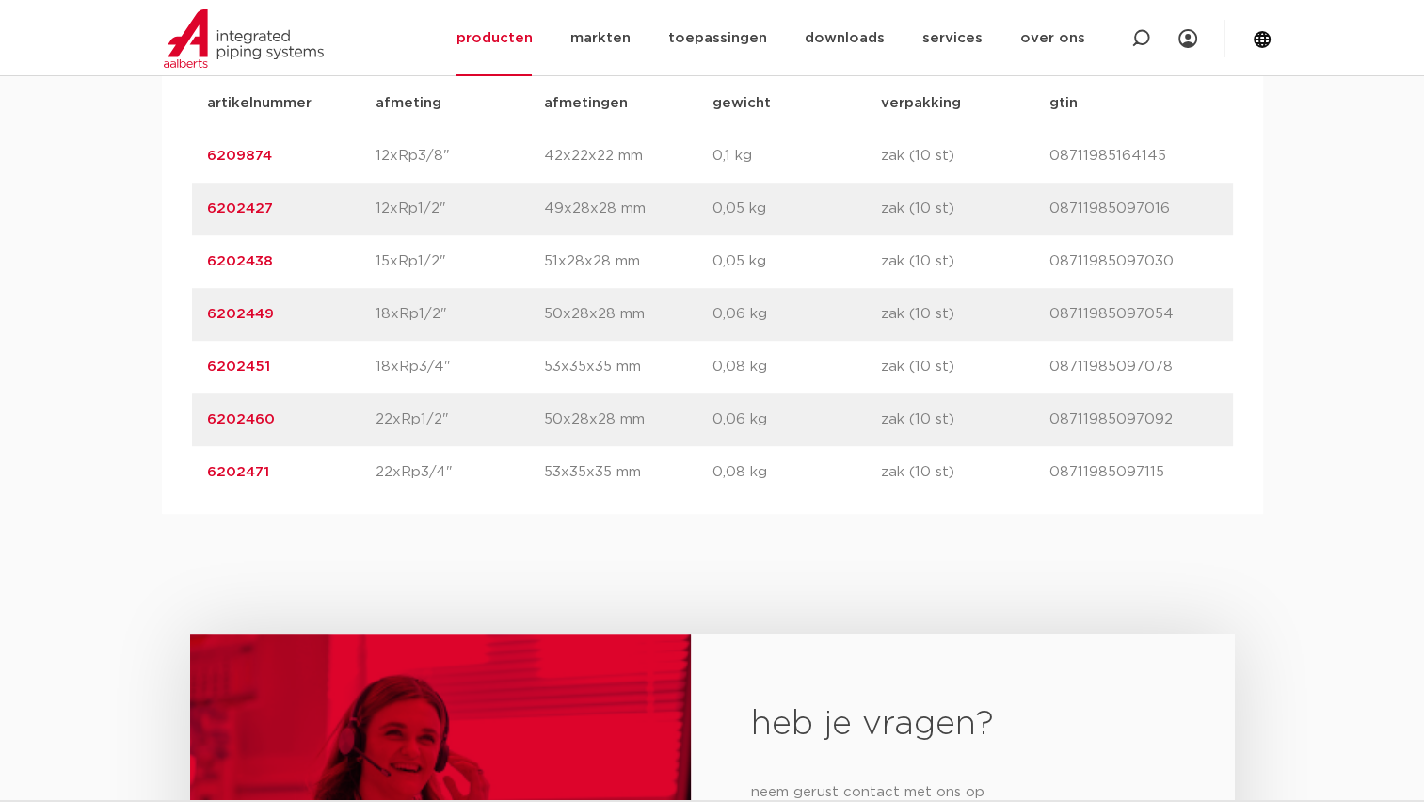
click at [521, 292] on div "artikelnummer 6202449 afmeting 18xRp1/2" afmetingen 50x28x28 mm gewicht 0,06 kg…" at bounding box center [712, 314] width 1041 height 53
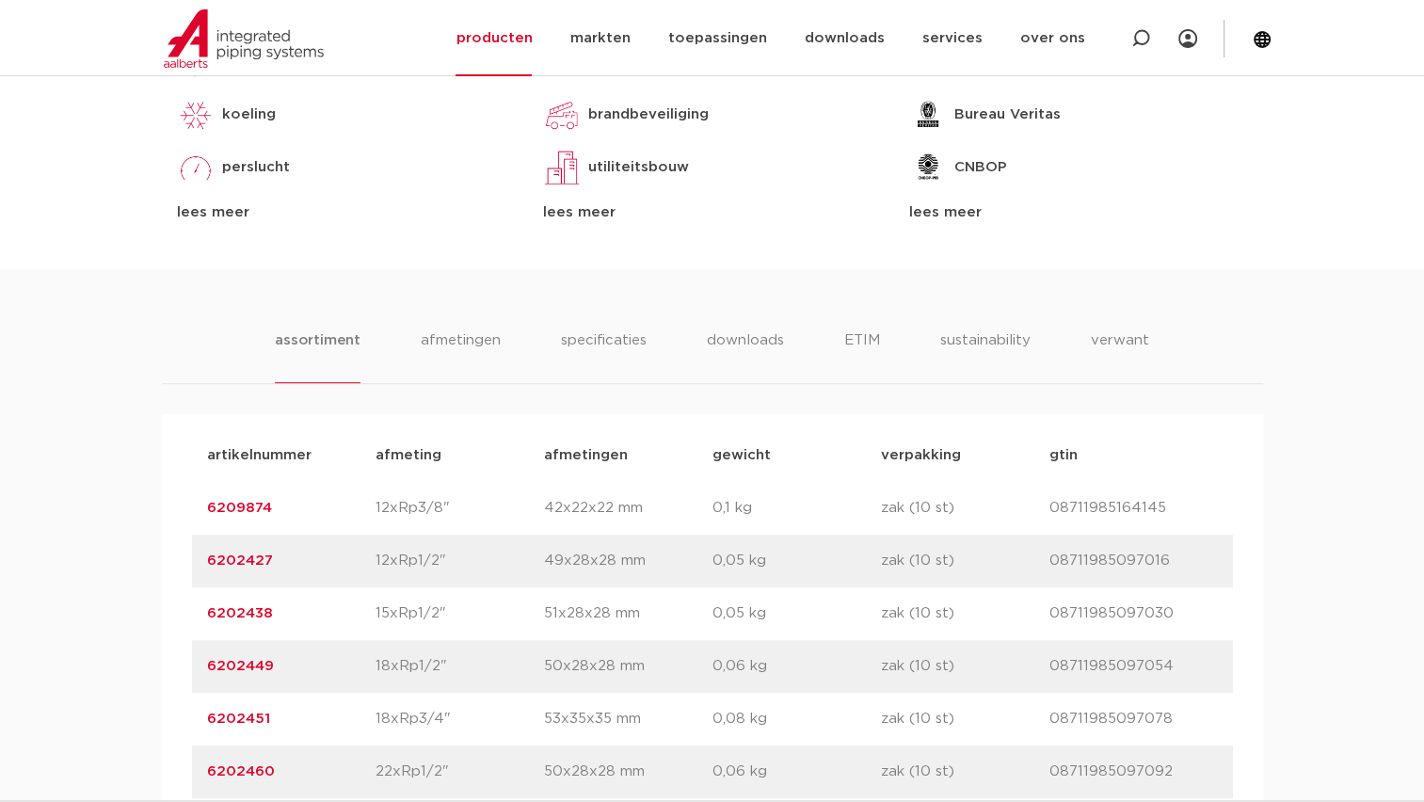
scroll to position [941, 0]
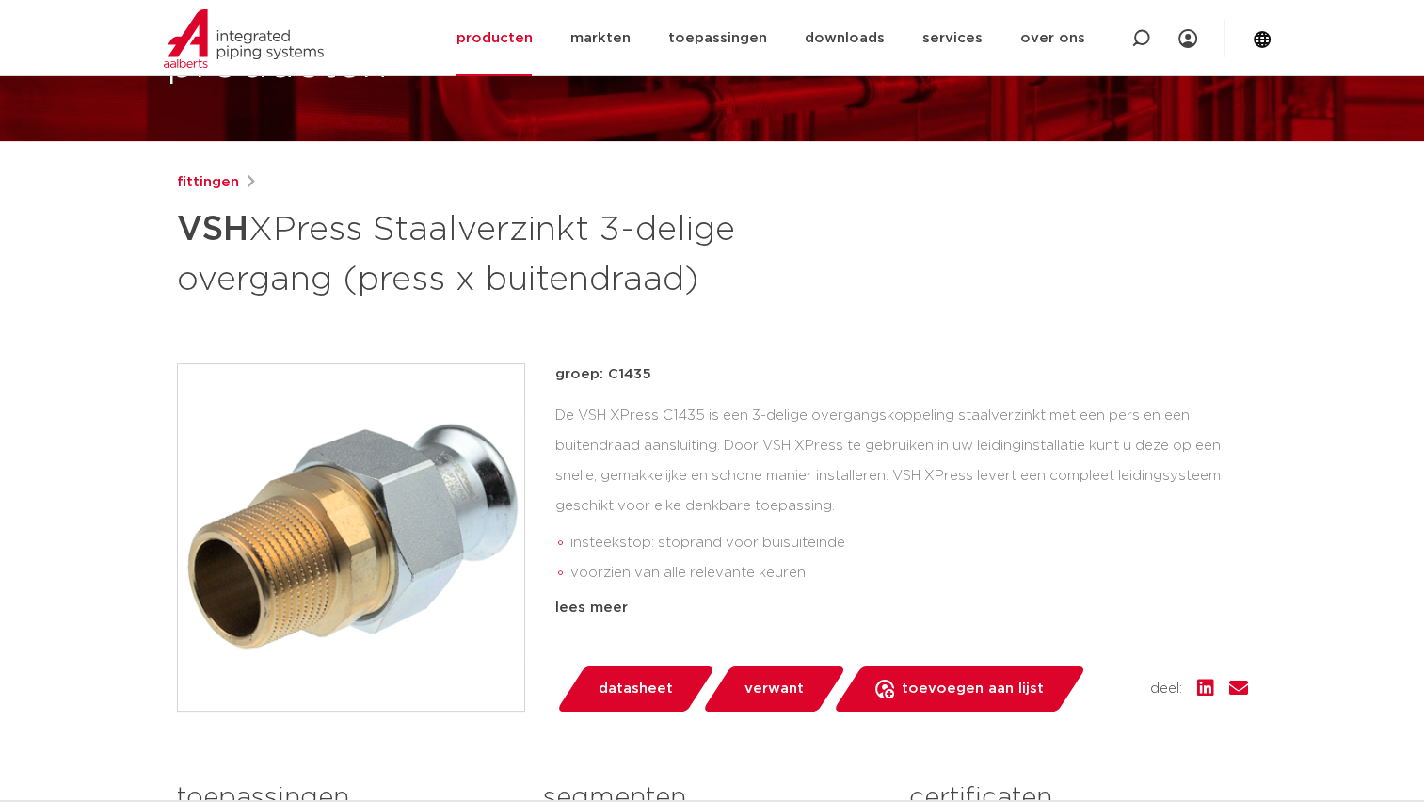
scroll to position [188, 0]
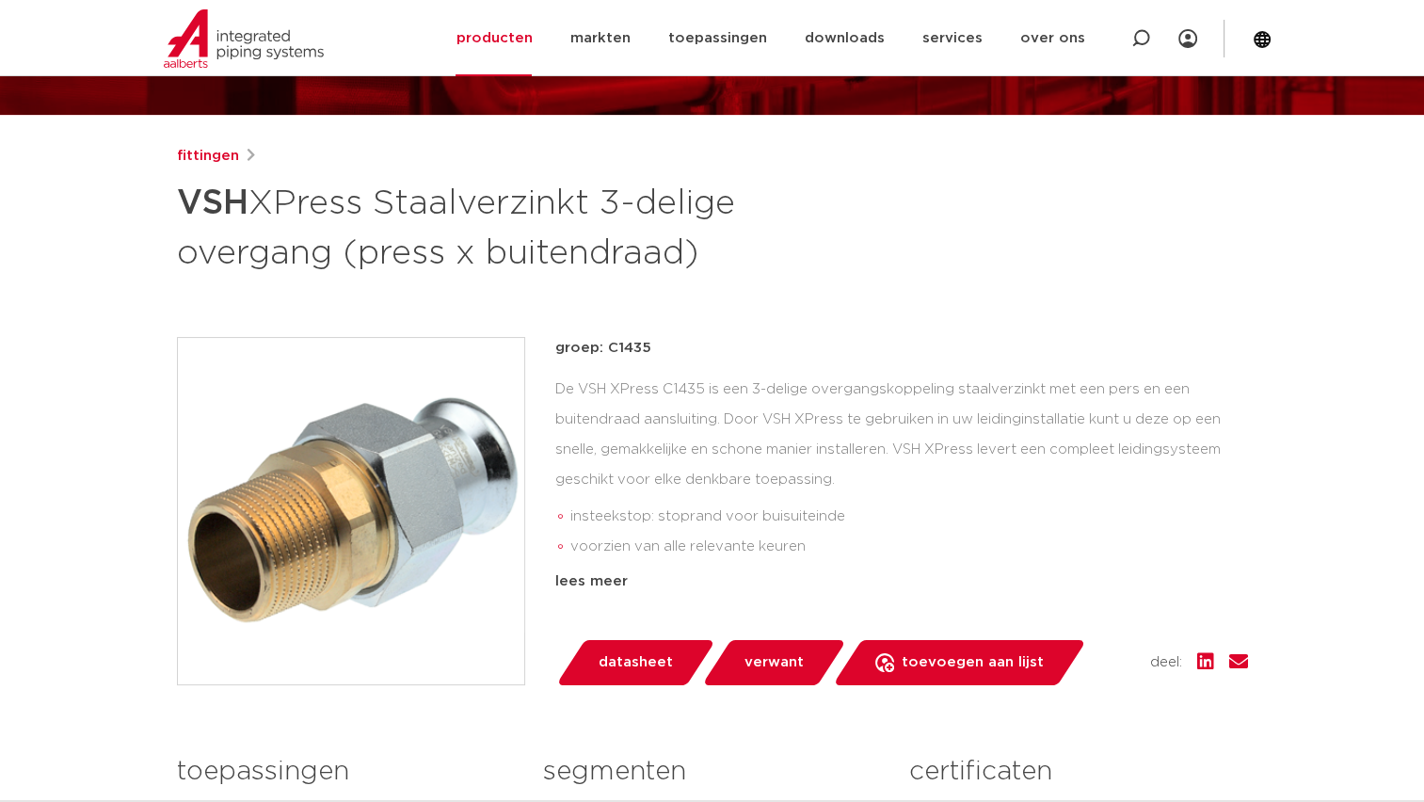
drag, startPoint x: 388, startPoint y: 205, endPoint x: 713, endPoint y: 271, distance: 332.1
click at [713, 271] on h1 "VSH XPress Staalverzinkt 3-delige overgang (press x buitendraad)" at bounding box center [530, 226] width 707 height 102
copy h1 "Staalverzinkt 3-delige overgang (press x buitendraad)"
click at [643, 445] on div "De VSH XPress C1435 is een 3-delige overgangskoppeling staalverzinkt met een pe…" at bounding box center [901, 468] width 692 height 188
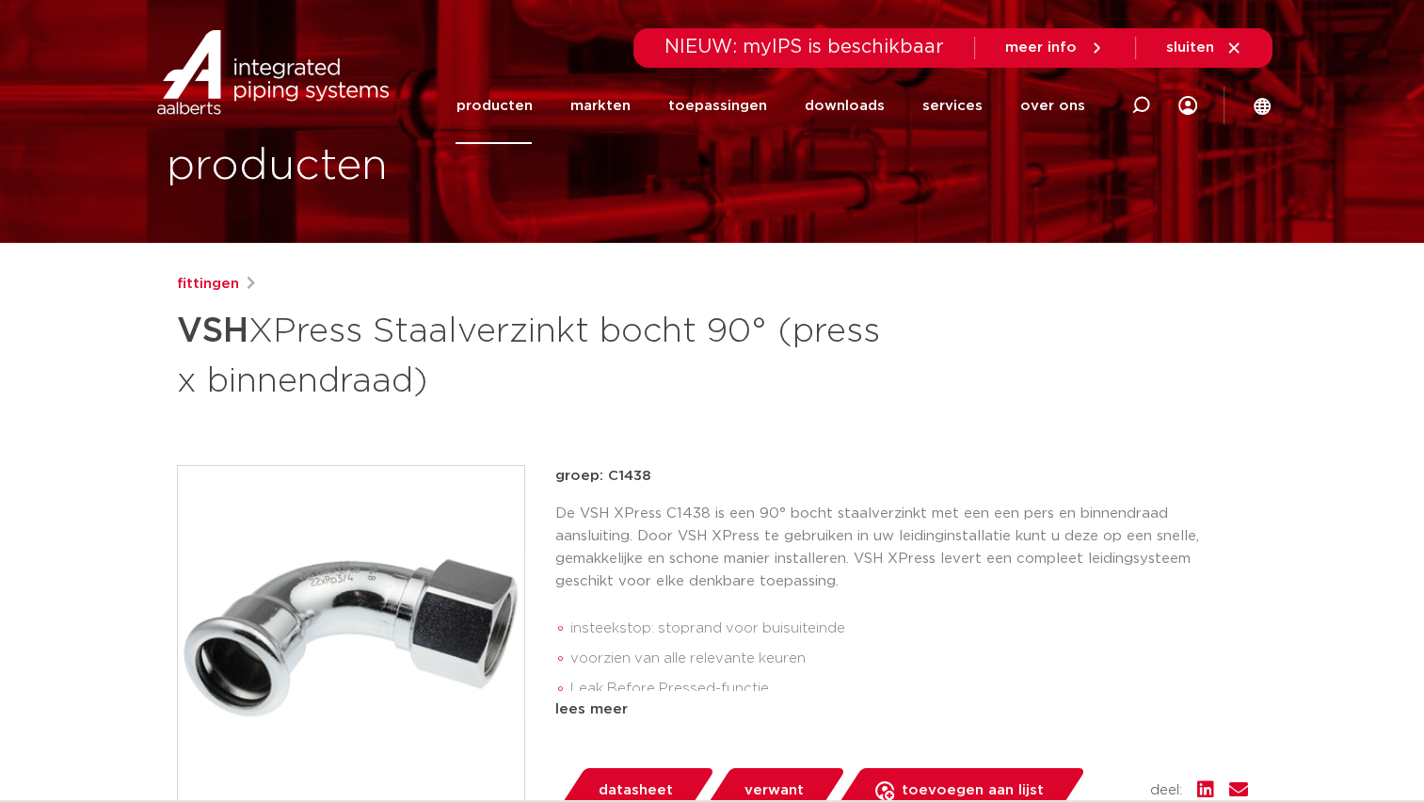
scroll to position [282, 0]
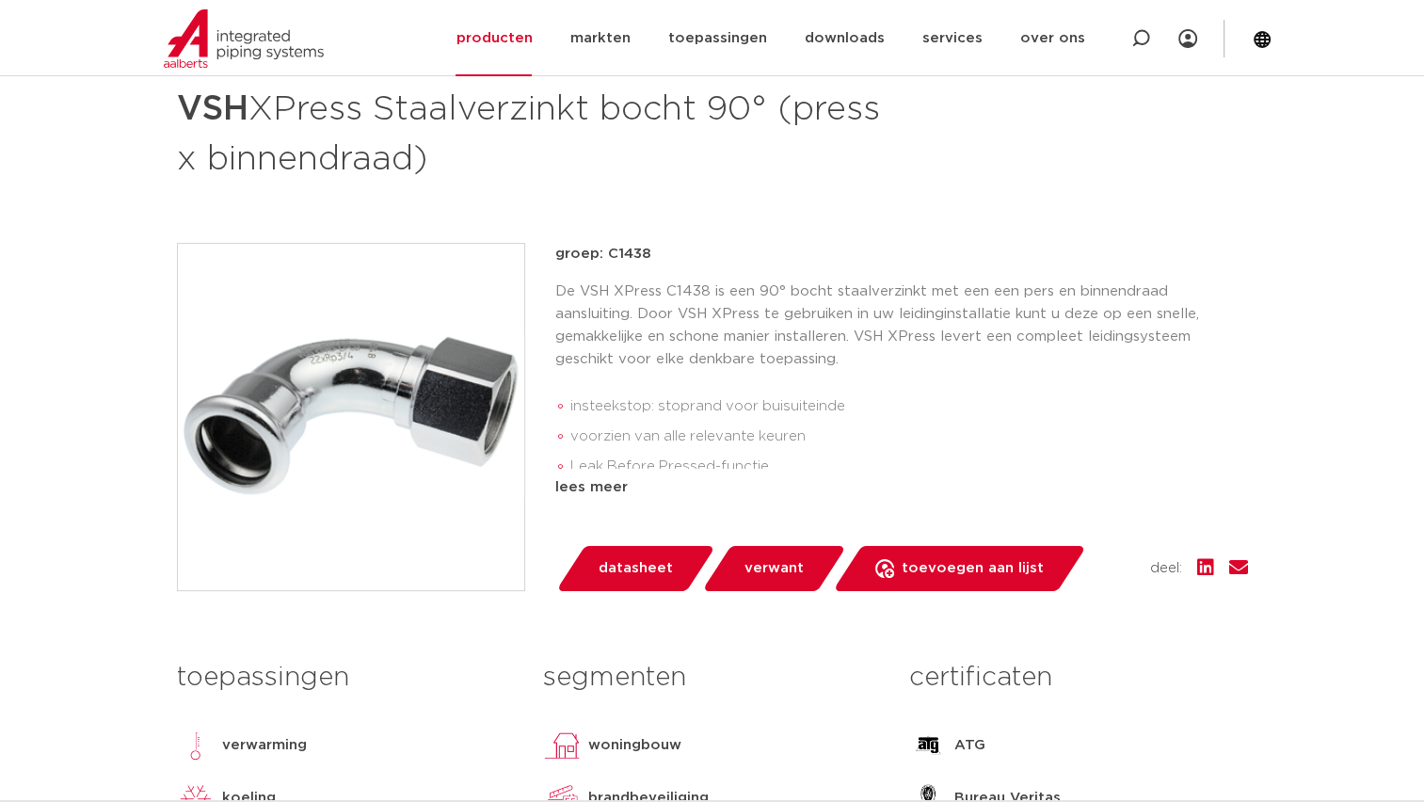
drag, startPoint x: 406, startPoint y: 110, endPoint x: 555, endPoint y: 150, distance: 154.7
click at [555, 150] on h1 "VSH XPress Staalverzinkt bocht 90° (press x binnendraad)" at bounding box center [530, 132] width 707 height 102
copy h1 "Staalverzinkt bocht 90° (press x binnendraad)"
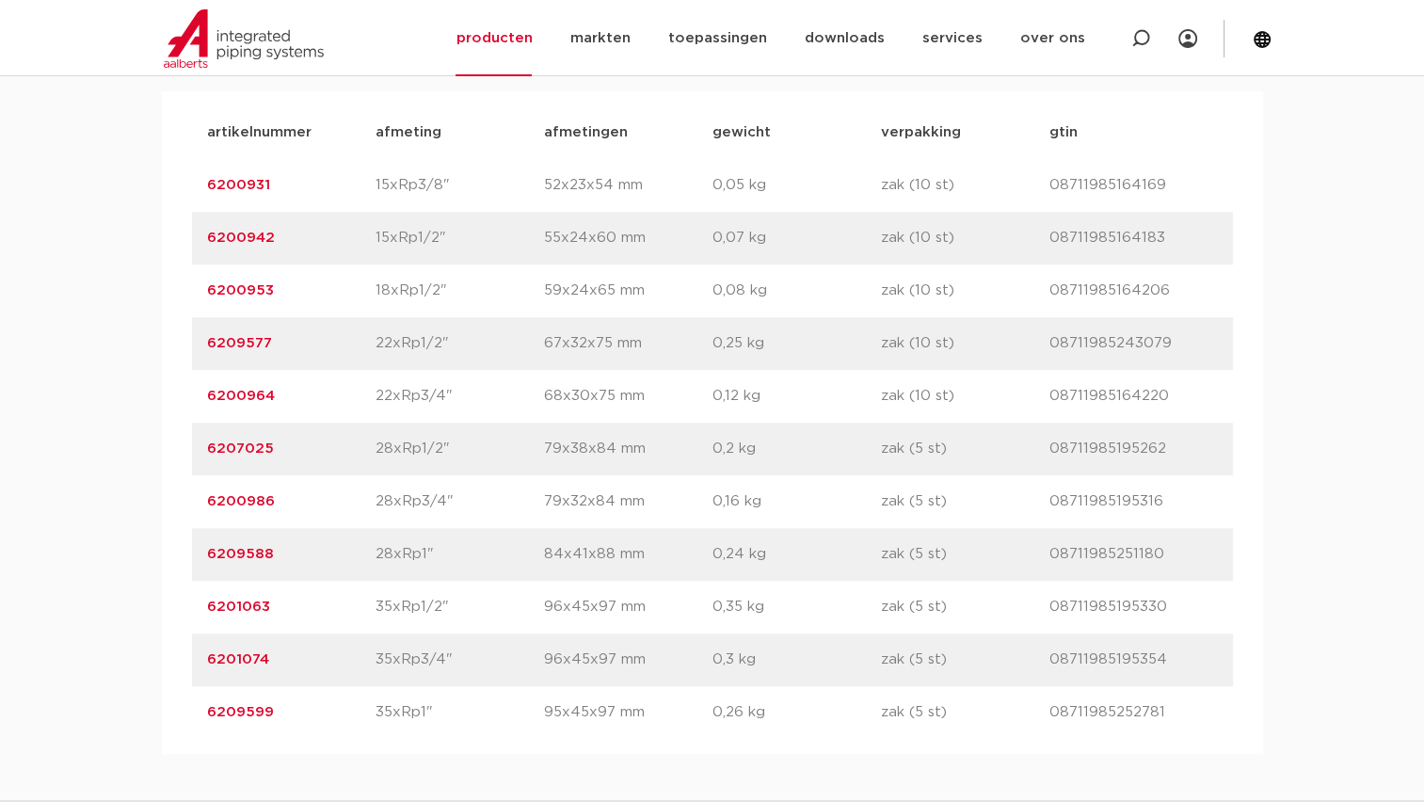
scroll to position [1317, 0]
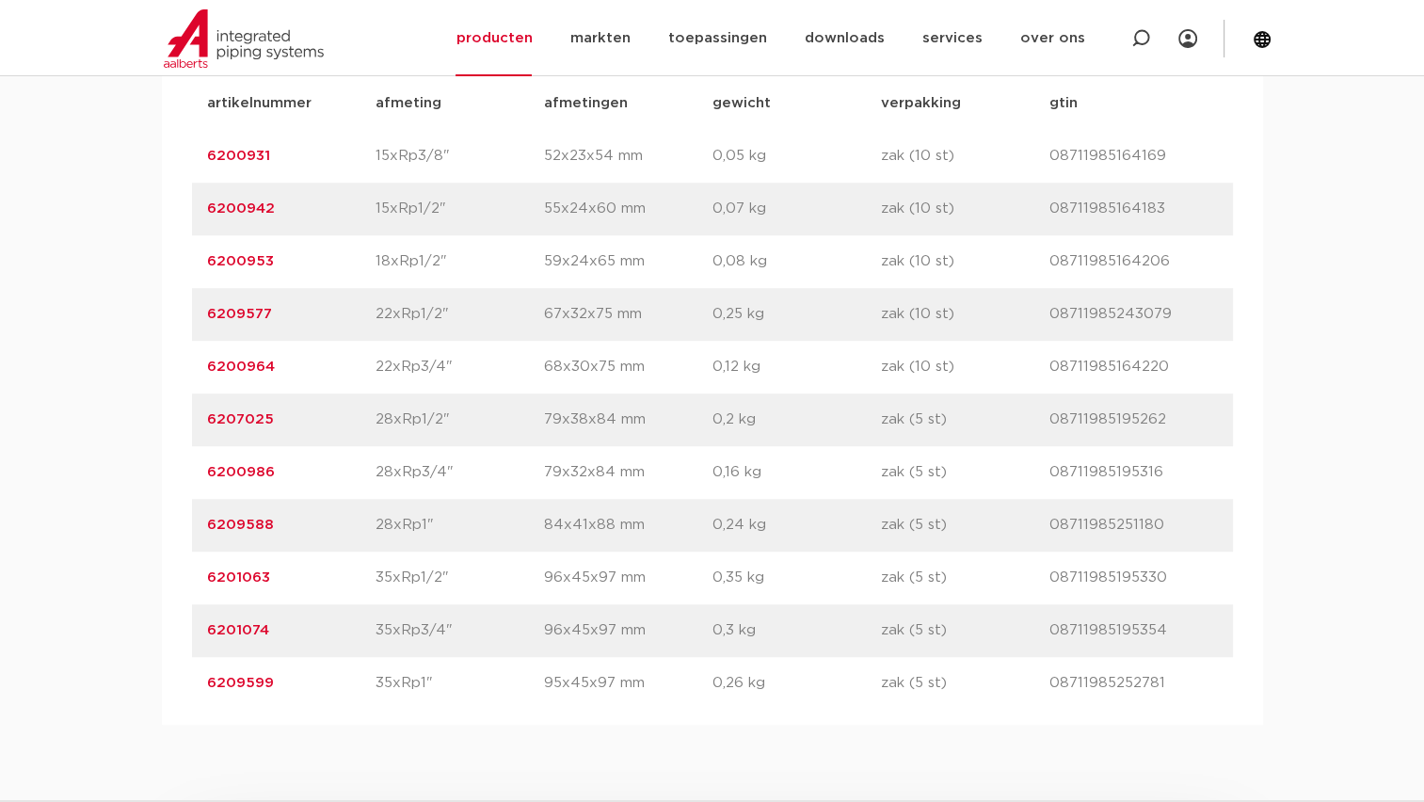
drag, startPoint x: 385, startPoint y: 151, endPoint x: 444, endPoint y: 151, distance: 59.3
click at [444, 151] on div "artikelnummer 6200931 afmeting 15xRp3/8" afmetingen 52x23x54 mm gewicht 0,05 kg…" at bounding box center [712, 156] width 1041 height 53
copy div "afmeting 15xRp3/8""
drag, startPoint x: 448, startPoint y: 205, endPoint x: 374, endPoint y: 212, distance: 74.6
click at [374, 212] on div "artikelnummer 6200942 afmeting 15xRp1/2" afmetingen 55x24x60 mm gewicht 0,07 kg…" at bounding box center [712, 209] width 1041 height 53
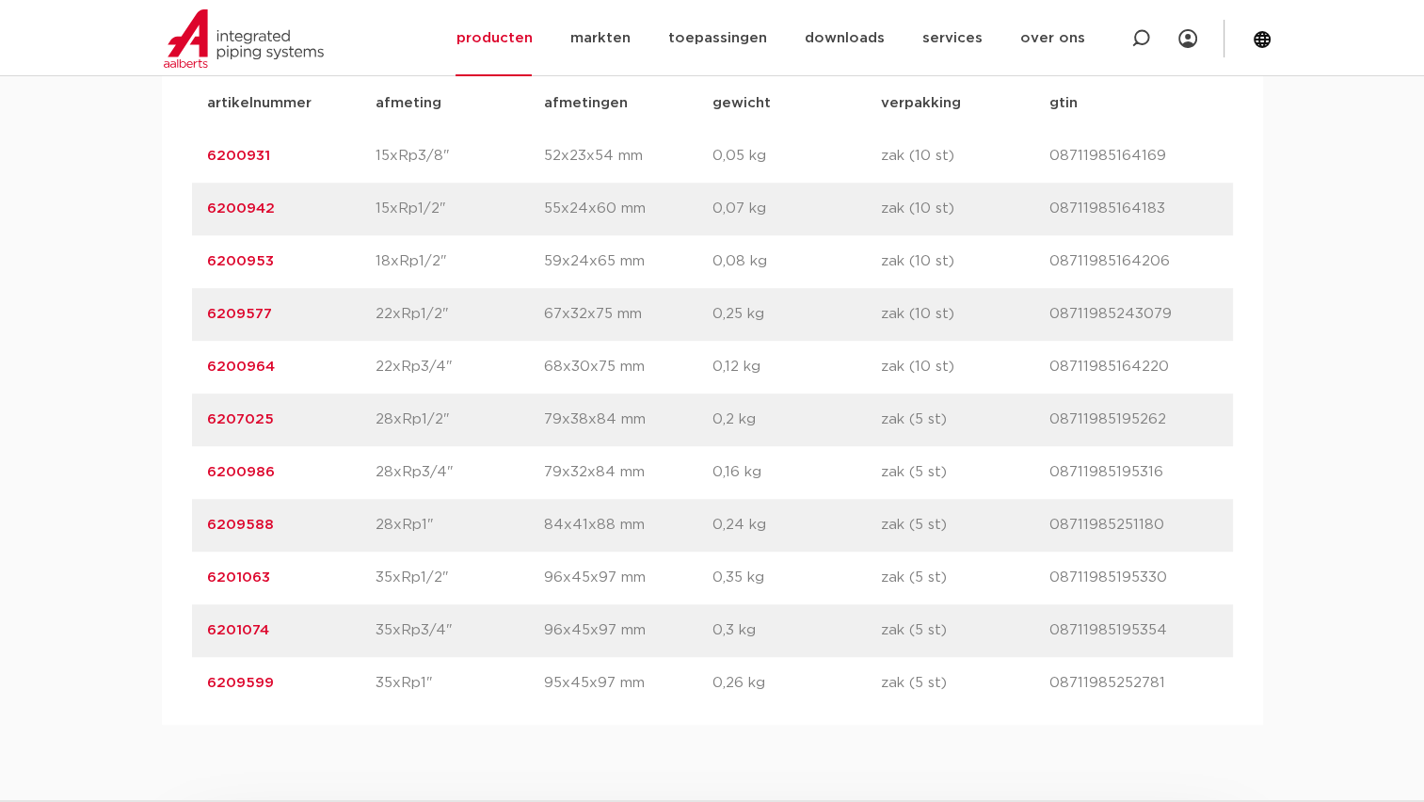
copy div "afmeting 15xRp1/2""
drag, startPoint x: 453, startPoint y: 263, endPoint x: 361, endPoint y: 261, distance: 92.2
click at [361, 261] on div "artikelnummer 6200953 afmeting 18xRp1/2" afmetingen 59x24x65 mm gewicht 0,08 kg…" at bounding box center [712, 261] width 1041 height 53
copy div "afmeting 18xRp1/2""
drag, startPoint x: 453, startPoint y: 309, endPoint x: 359, endPoint y: 316, distance: 94.4
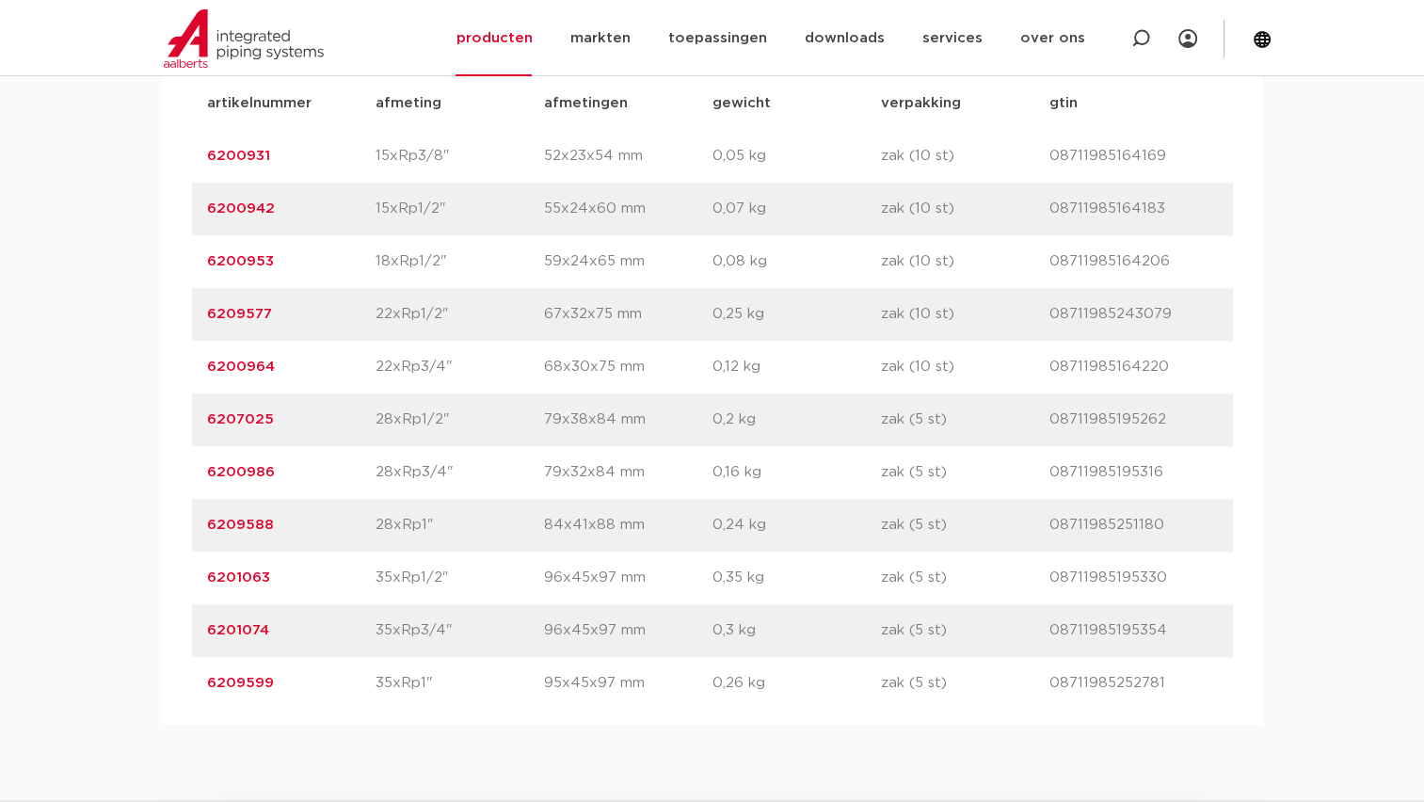
click at [359, 316] on div "artikelnummer 6209577 afmeting 22xRp1/2" afmetingen 67x32x75 mm gewicht 0,25 kg…" at bounding box center [712, 314] width 1041 height 53
copy div "afmeting 22xRp1/2""
drag, startPoint x: 442, startPoint y: 364, endPoint x: 374, endPoint y: 373, distance: 69.2
click at [374, 373] on div "artikelnummer 6200964 afmeting 22xRp3/4" afmetingen 68x30x75 mm gewicht 0,12 kg…" at bounding box center [712, 367] width 1041 height 53
copy div "afmeting 22xRp3/4""
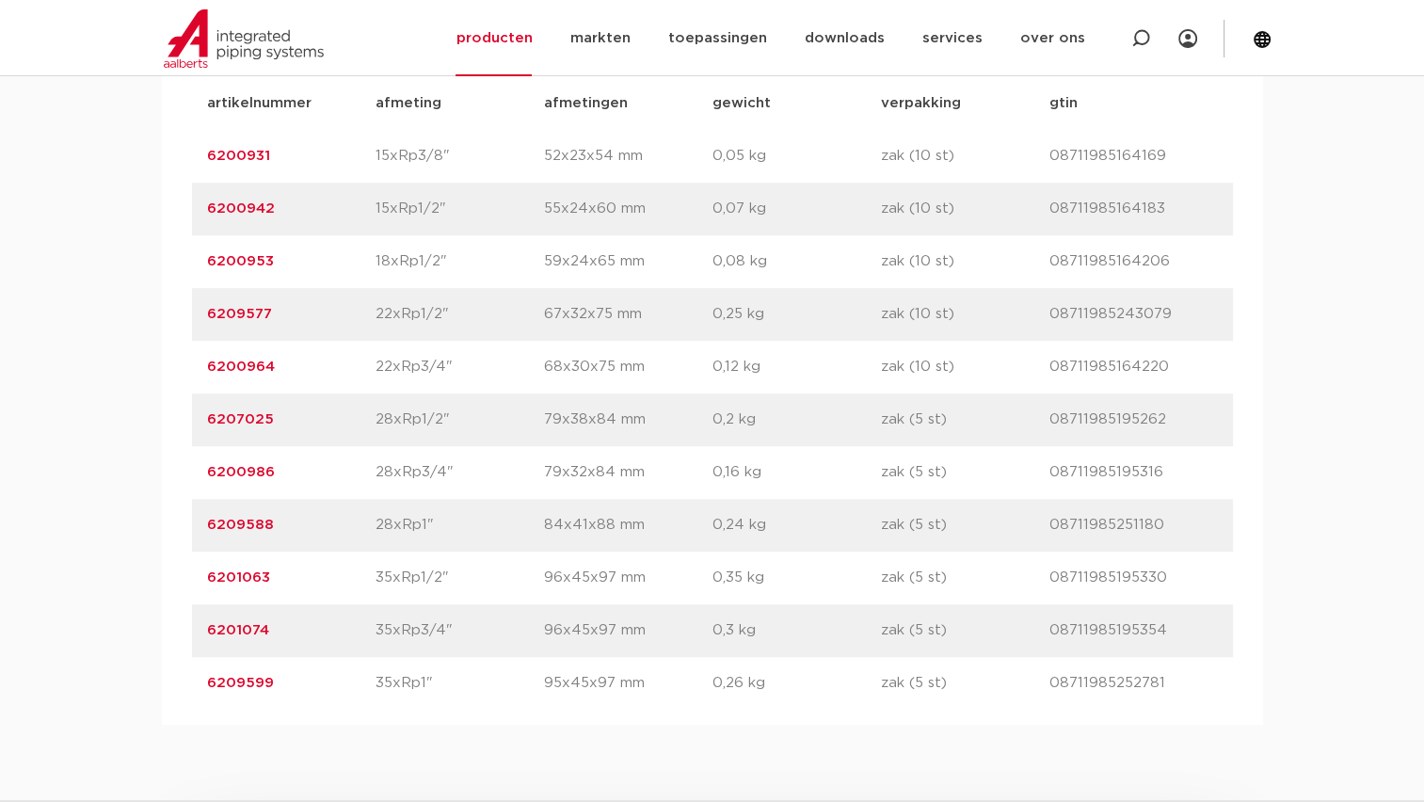
drag, startPoint x: 452, startPoint y: 418, endPoint x: 373, endPoint y: 423, distance: 79.2
click at [373, 423] on div "artikelnummer 6207025 afmeting 28xRp1/2" afmetingen 79x38x84 mm gewicht 0,2 kg …" at bounding box center [712, 419] width 1041 height 53
copy div "afmeting 28xRp1/2""
drag, startPoint x: 453, startPoint y: 478, endPoint x: 372, endPoint y: 480, distance: 81.9
click at [372, 480] on div "artikelnummer 6200986 afmeting 28xRp3/4" afmetingen 79x32x84 mm gewicht 0,16 kg…" at bounding box center [712, 472] width 1041 height 53
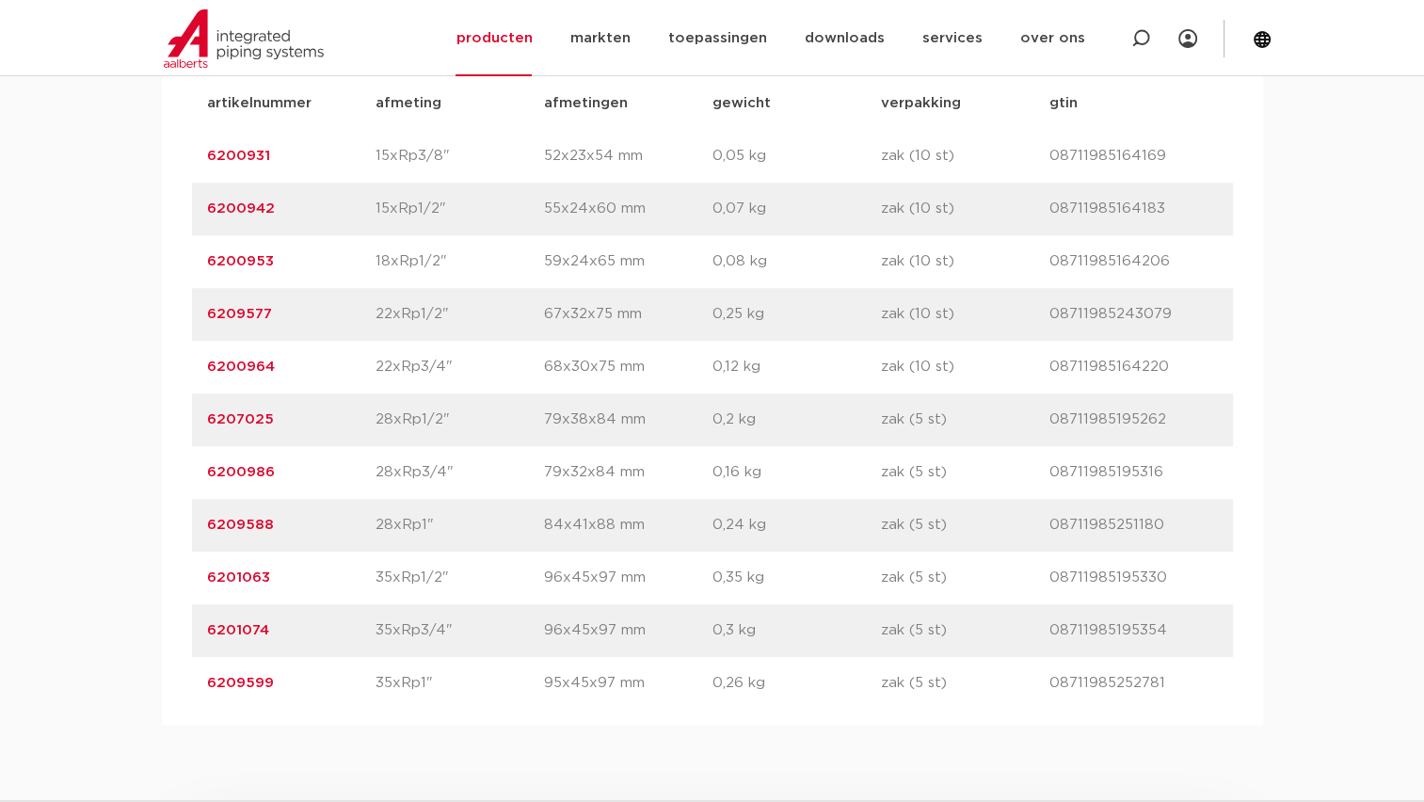
copy div "afmeting 28xRp3/4""
drag, startPoint x: 376, startPoint y: 525, endPoint x: 359, endPoint y: 525, distance: 16.9
click at [348, 533] on div "artikelnummer 6209588 afmeting 28xRp1" afmetingen 84x41x88 mm gewicht 0,24 kg v…" at bounding box center [712, 525] width 1041 height 53
copy div "afmeting 28xRp1""
drag, startPoint x: 444, startPoint y: 585, endPoint x: 349, endPoint y: 584, distance: 95.0
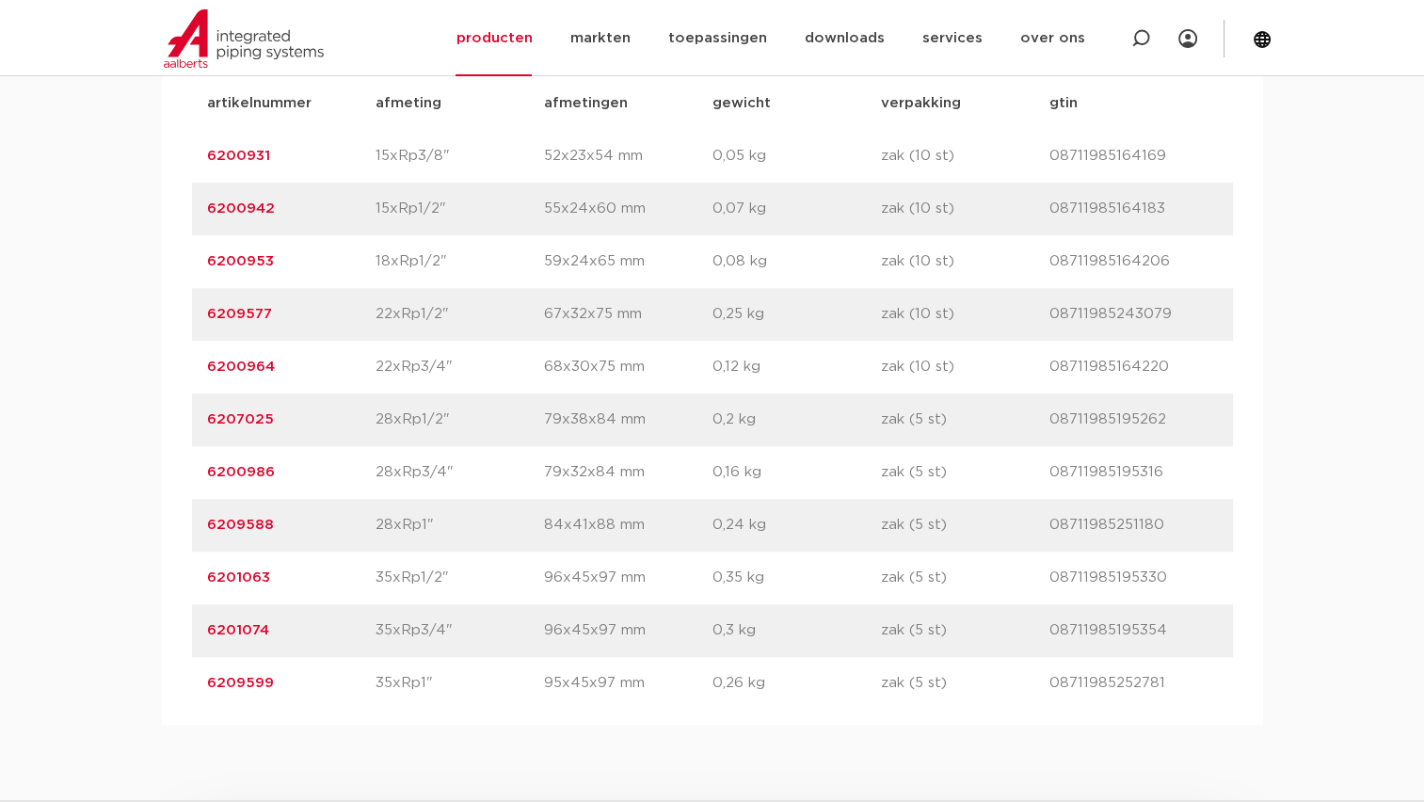
click at [349, 584] on div "artikelnummer 6201063 afmeting 35xRp1/2" afmetingen 96x45x97 mm gewicht 0,35 kg…" at bounding box center [712, 577] width 1041 height 53
copy div "afmeting 35xRp1/2""
drag, startPoint x: 472, startPoint y: 630, endPoint x: 358, endPoint y: 630, distance: 113.8
click at [358, 630] on div "artikelnummer 6201074 afmeting 35xRp3/4" afmetingen 96x45x97 mm gewicht 0,3 kg …" at bounding box center [712, 630] width 1041 height 53
drag, startPoint x: 369, startPoint y: 675, endPoint x: 357, endPoint y: 677, distance: 12.6
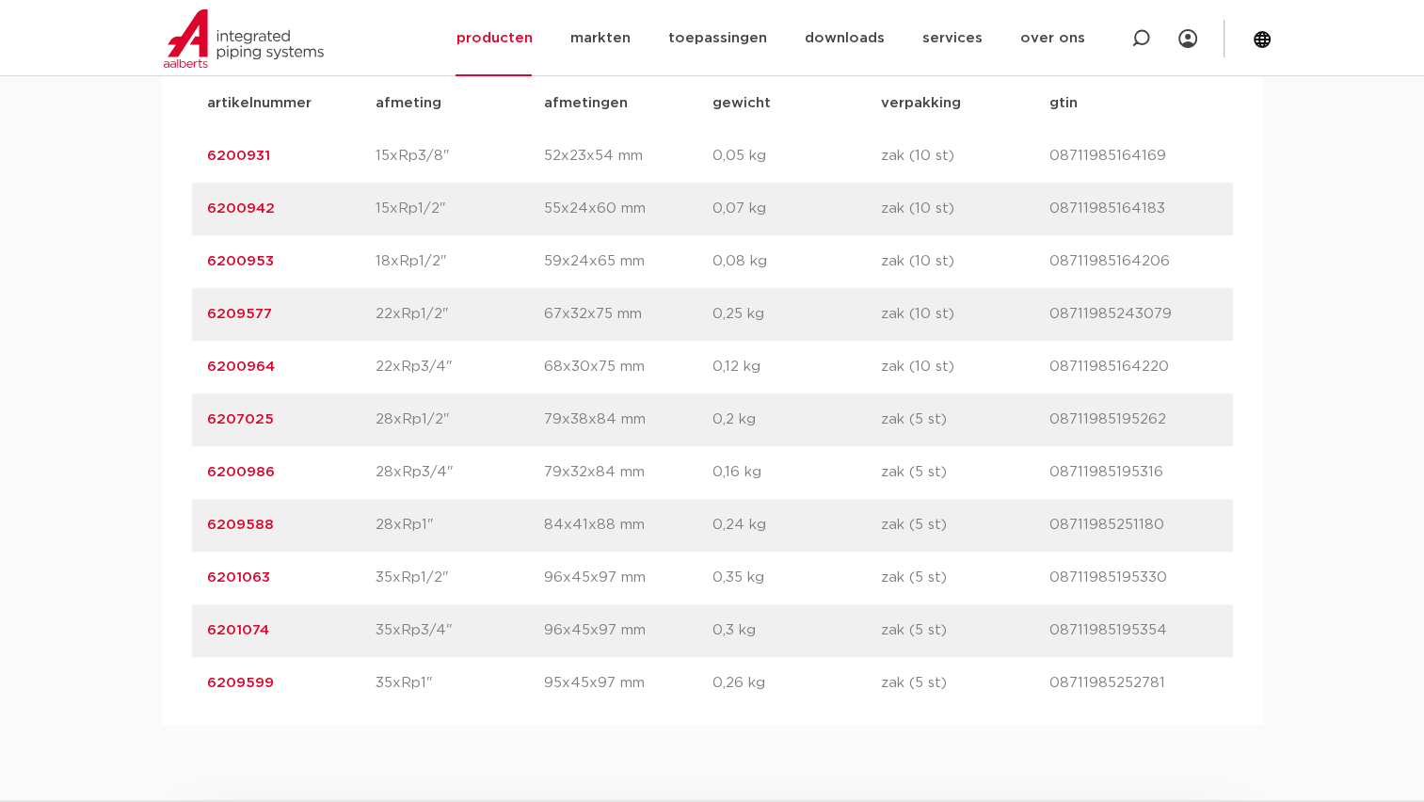
click at [357, 677] on div "artikelnummer 6209599 afmeting 35xRp1" afmetingen 95x45x97 mm gewicht 0,26 kg v…" at bounding box center [712, 683] width 1041 height 53
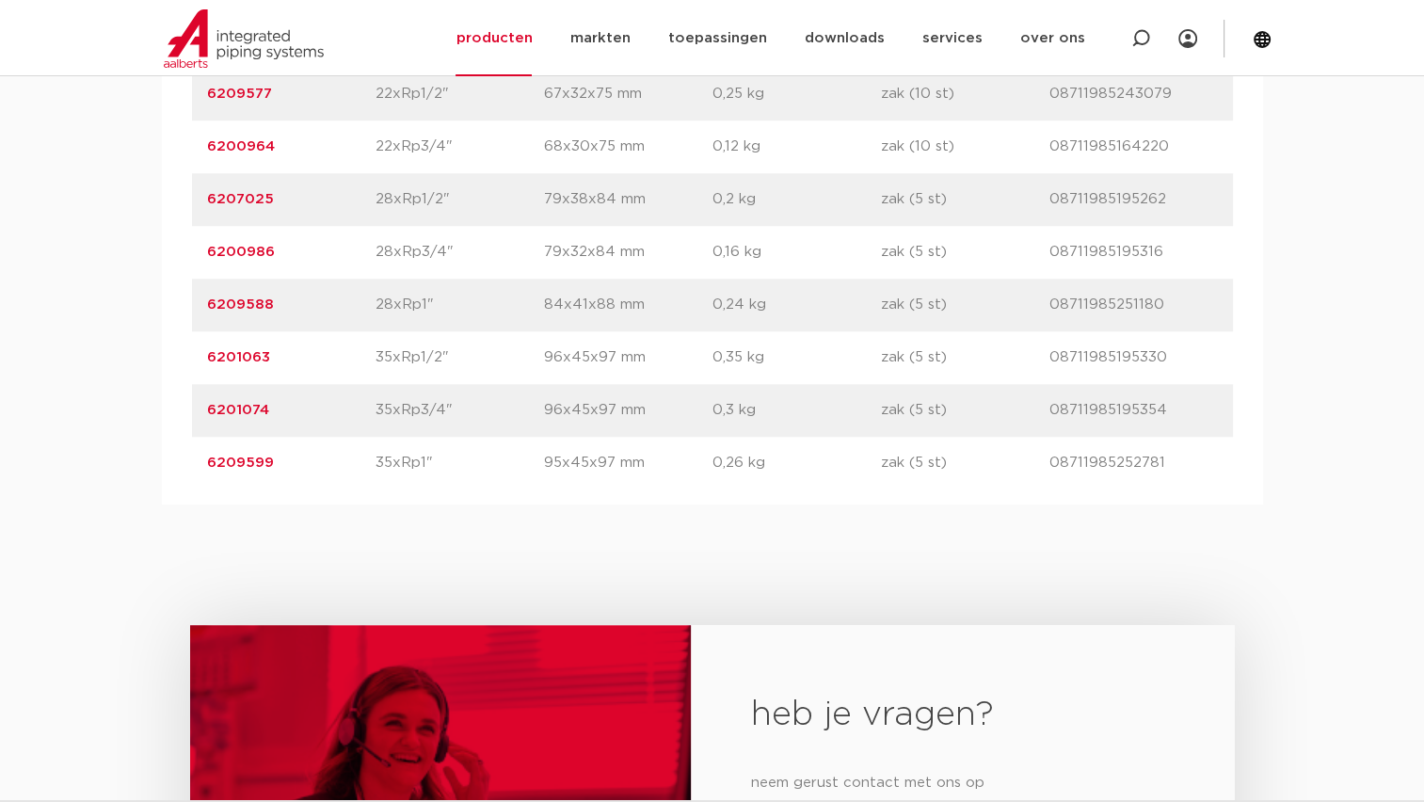
scroll to position [1599, 0]
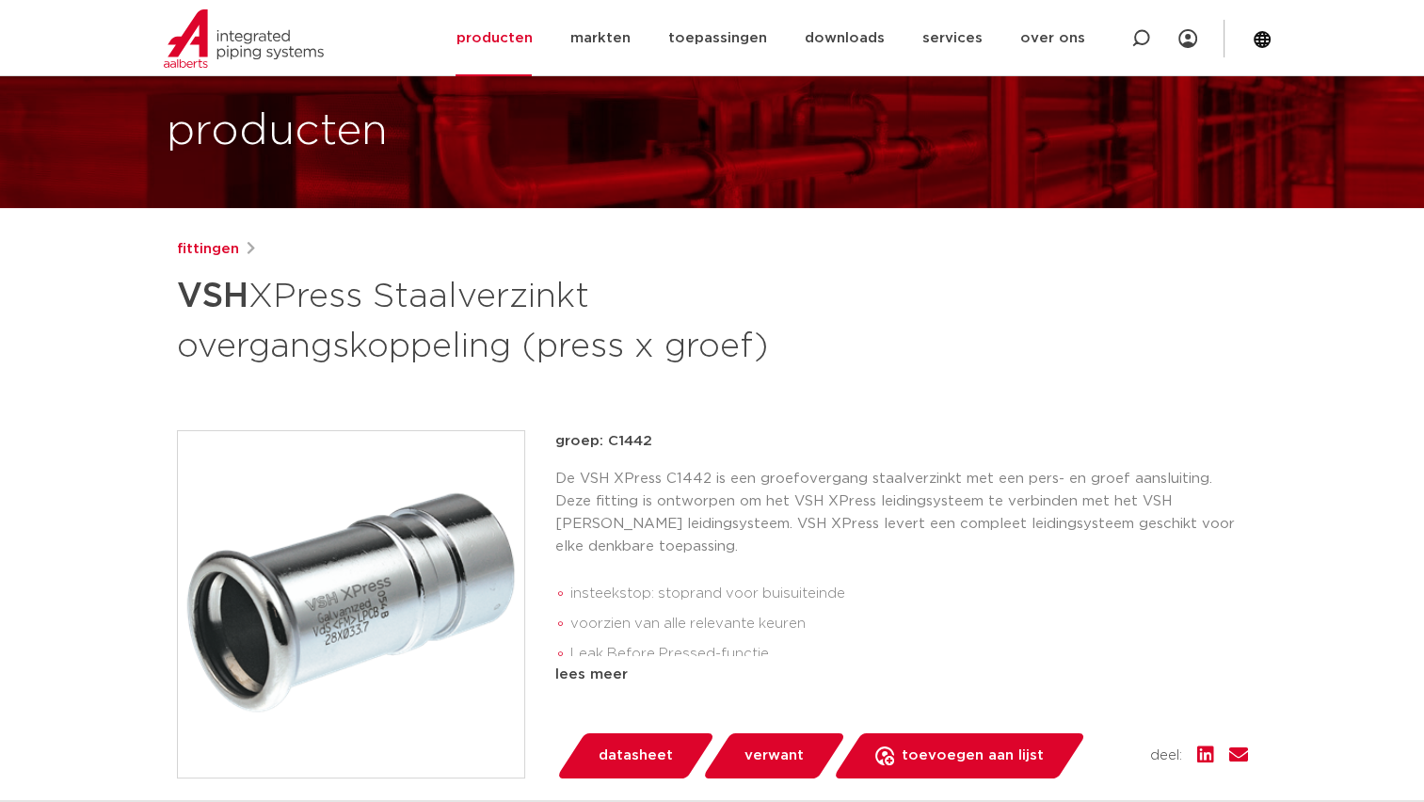
scroll to position [94, 0]
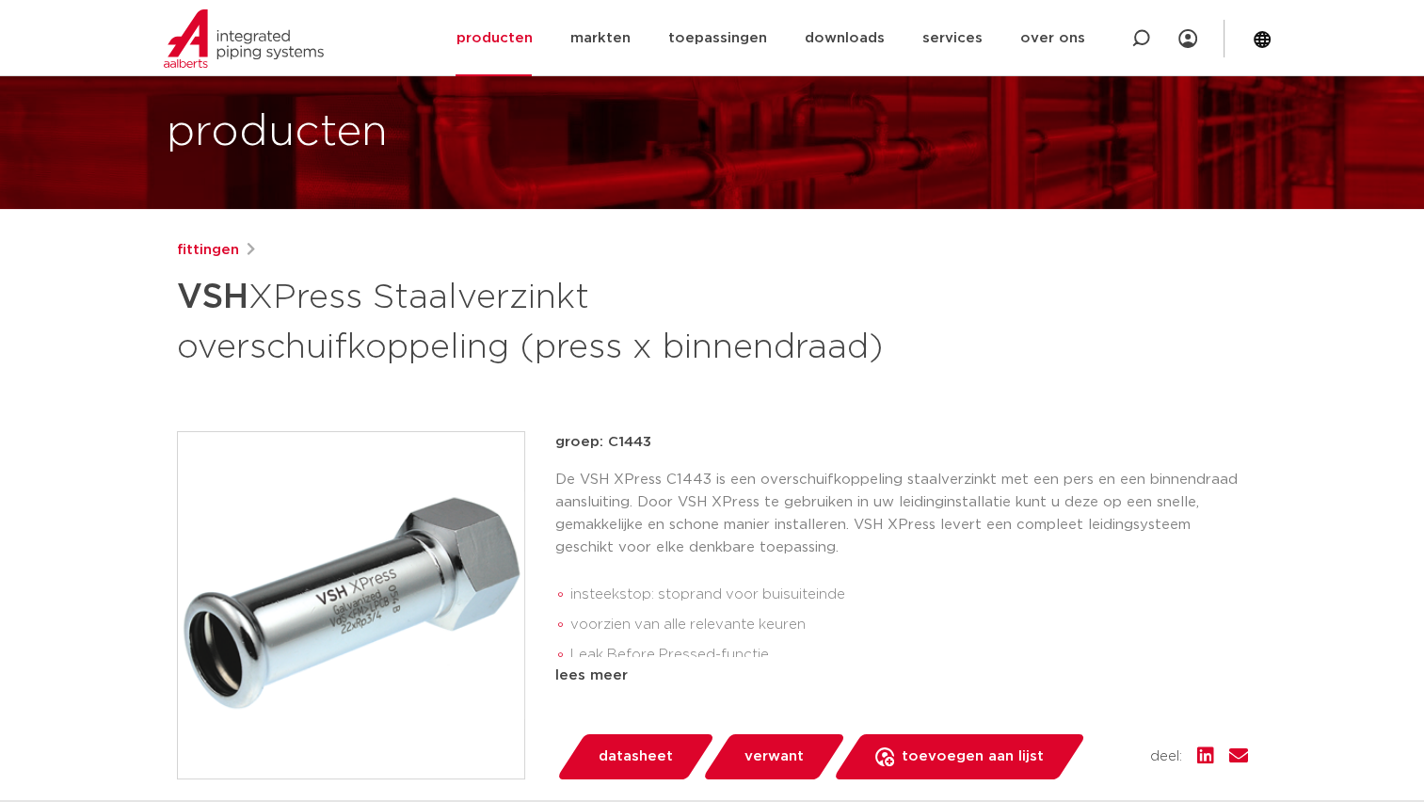
scroll to position [94, 0]
drag, startPoint x: 391, startPoint y: 295, endPoint x: 516, endPoint y: 395, distance: 159.3
click at [516, 371] on h1 "VSH XPress Staalverzinkt overschuifkoppeling (press x binnendraad)" at bounding box center [530, 320] width 707 height 102
copy h1 "Staalverzinkt overschuifkoppeling (press x binnendraad)"
click at [625, 359] on h1 "VSH XPress Staalverzinkt overschuifkoppeling (press x binnendraad)" at bounding box center [530, 320] width 707 height 102
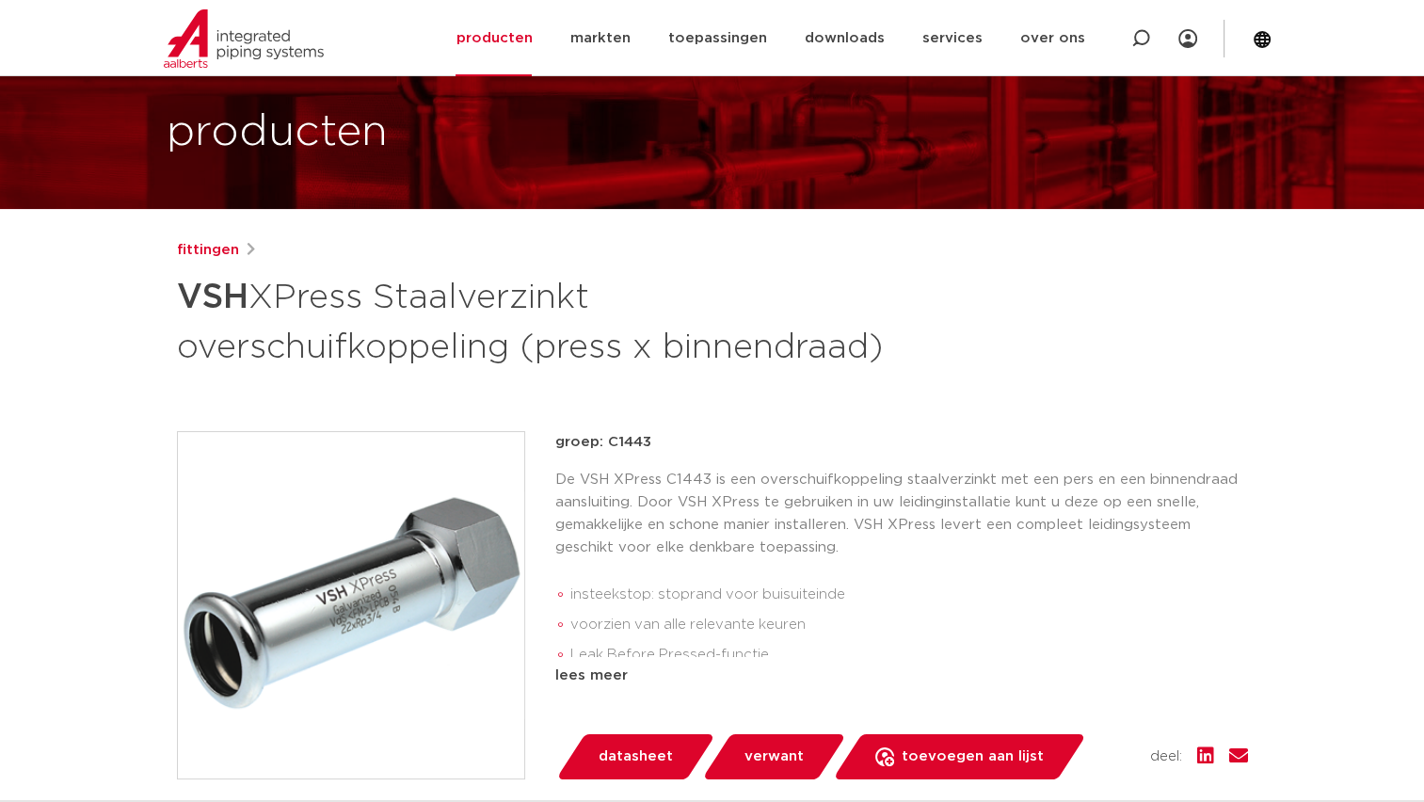
click at [819, 371] on h1 "VSH XPress Staalverzinkt overschuifkoppeling (press x binnendraad)" at bounding box center [530, 320] width 707 height 102
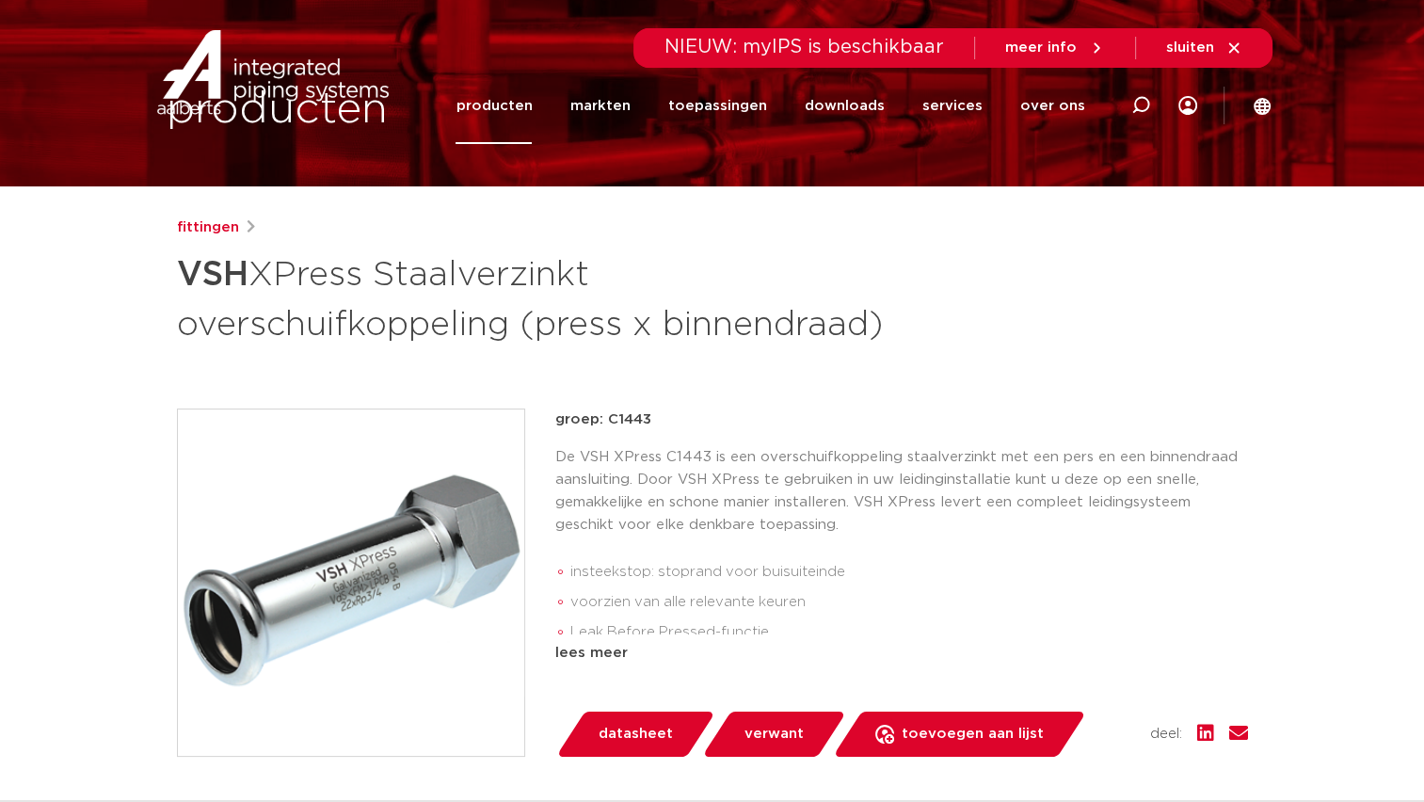
scroll to position [0, 0]
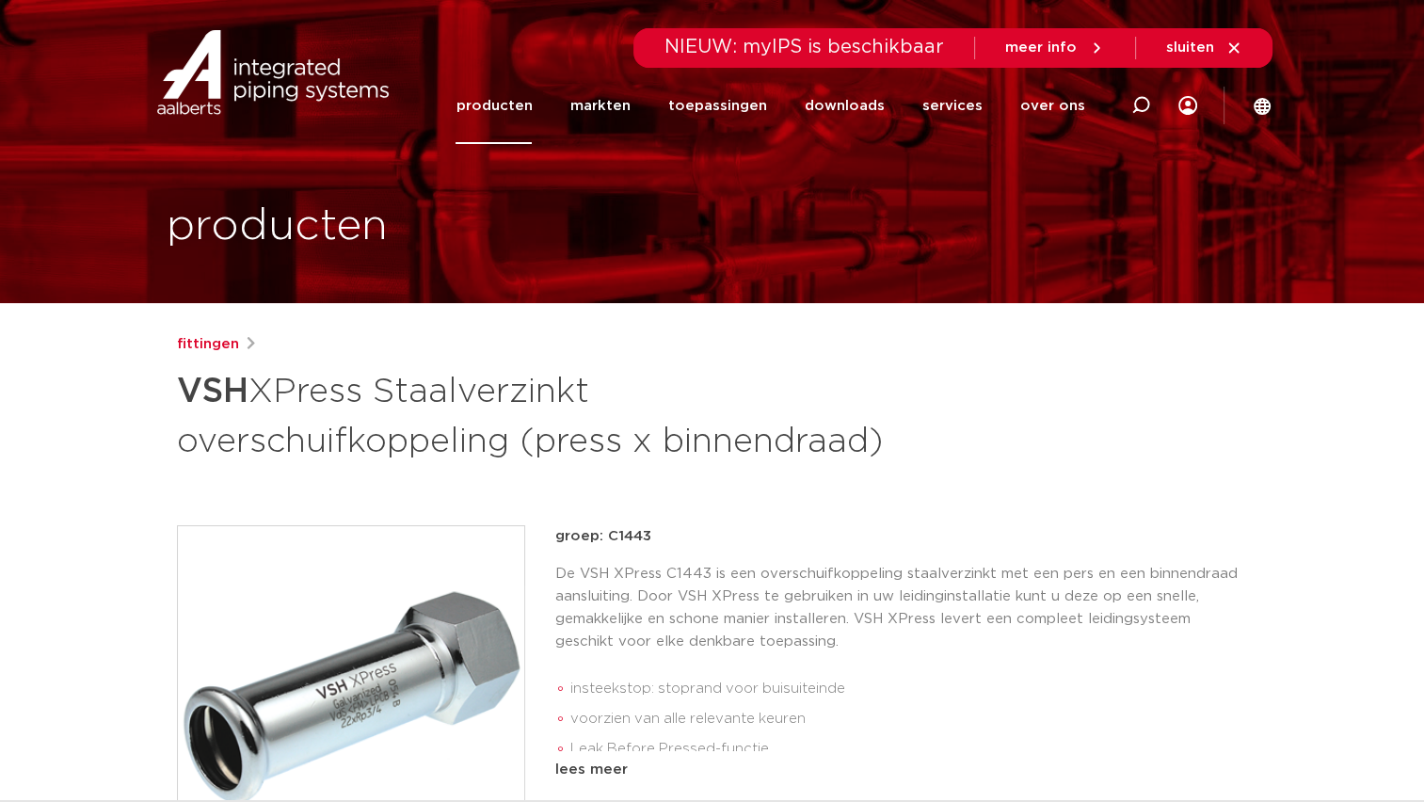
drag, startPoint x: 437, startPoint y: 490, endPoint x: 386, endPoint y: 400, distance: 103.6
click at [386, 400] on h1 "VSH XPress Staalverzinkt overschuifkoppeling (press x binnendraad)" at bounding box center [530, 414] width 707 height 102
copy h1 "Staalverzinkt overschuifkoppeling (press x binnendraad)"
click at [692, 453] on h1 "VSH XPress Staalverzinkt overschuifkoppeling (press x binnendraad)" at bounding box center [530, 414] width 707 height 102
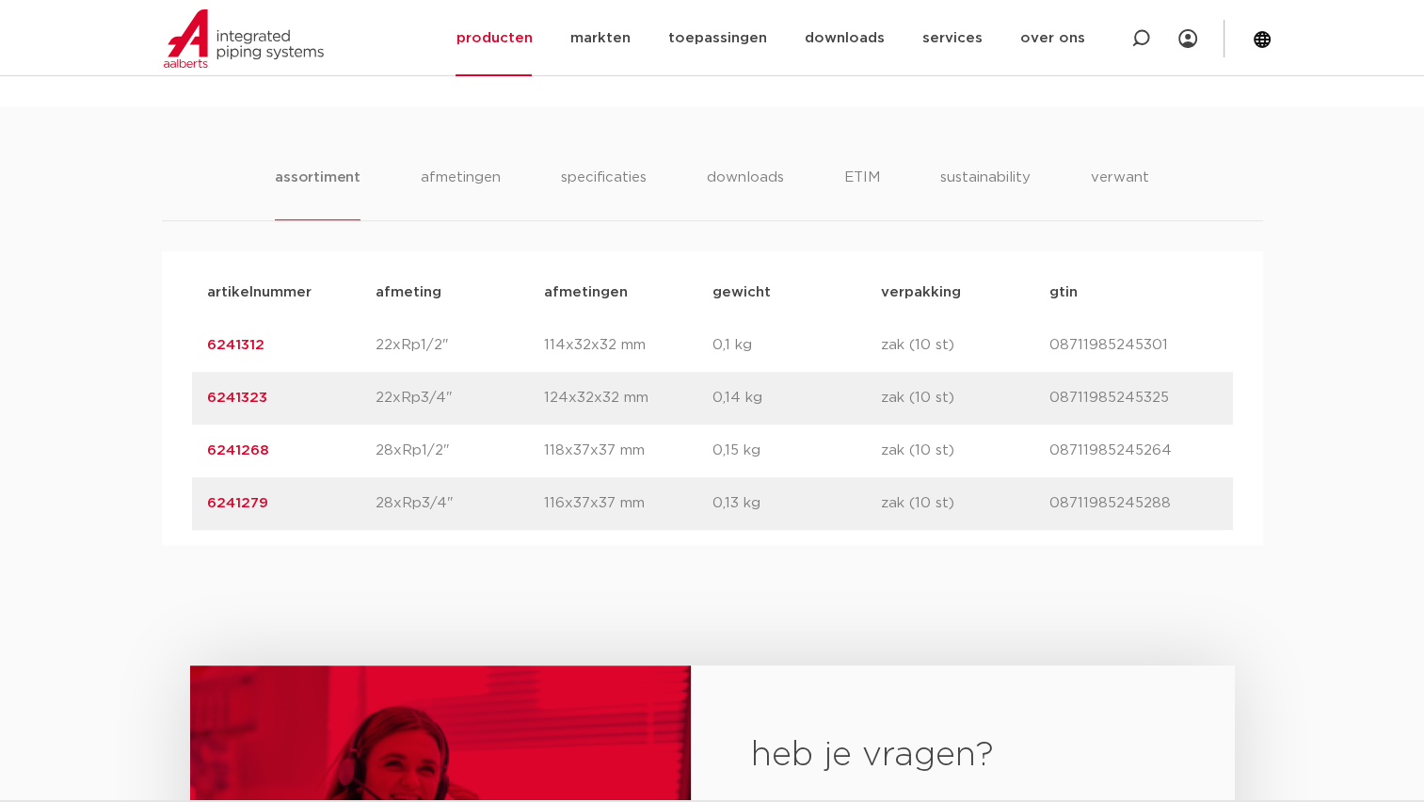
scroll to position [1129, 0]
drag, startPoint x: 456, startPoint y: 394, endPoint x: 369, endPoint y: 394, distance: 87.5
click at [369, 371] on div "artikelnummer 6241312 afmeting 22xRp1/2" afmetingen 114x32x32 mm gewicht 0,1 kg…" at bounding box center [712, 344] width 1041 height 53
copy div "afmeting 22xRp1/2""
drag, startPoint x: 387, startPoint y: 443, endPoint x: 459, endPoint y: 438, distance: 72.6
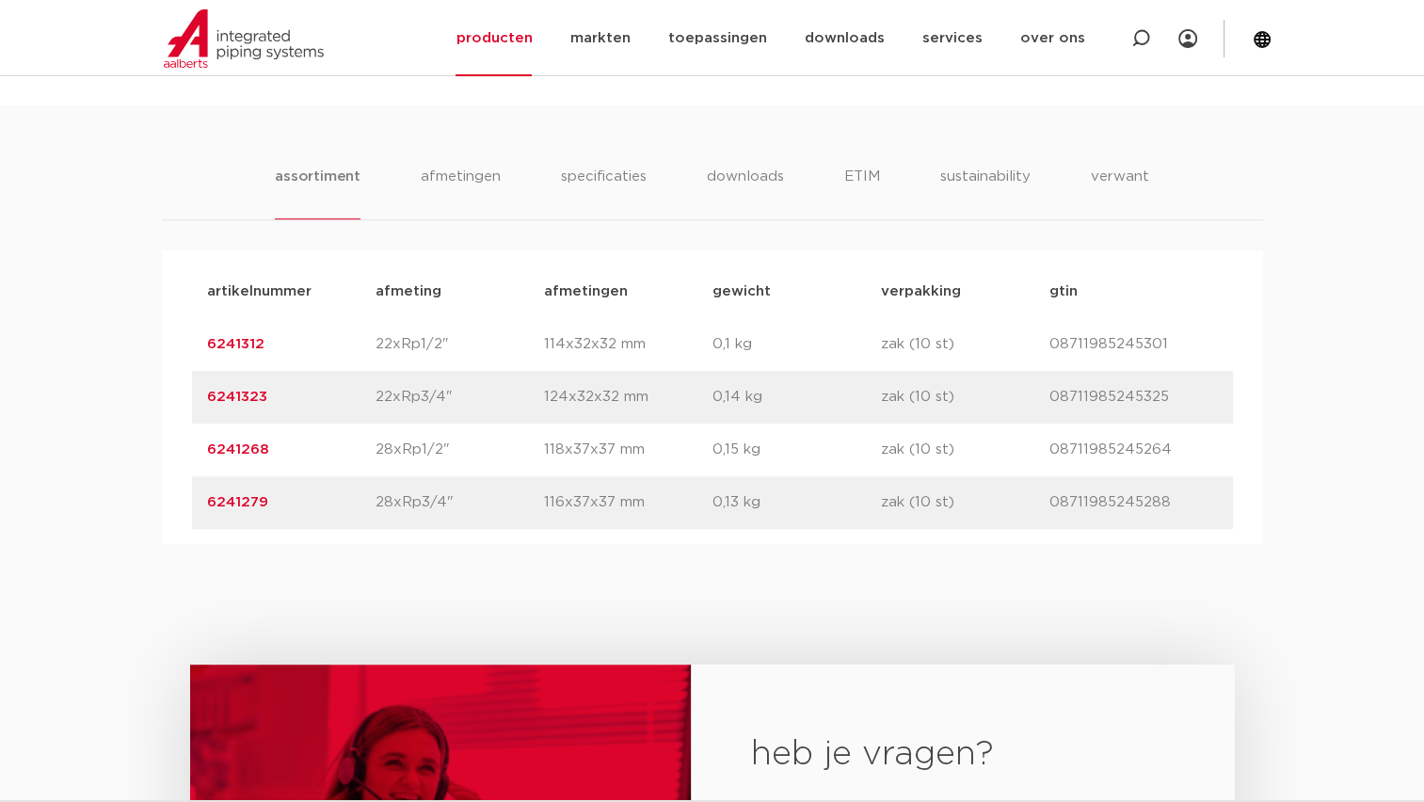
click at [459, 423] on div "artikelnummer 6241323 afmeting 22xRp3/4" afmetingen 124x32x32 mm gewicht 0,14 k…" at bounding box center [712, 397] width 1041 height 53
copy div "afmeting 22xRp3/4""
click at [462, 472] on div "artikelnummer 6241268 afmeting 28xRp1/2" afmetingen 118x37x37 mm gewicht 0,15 k…" at bounding box center [712, 449] width 1041 height 53
drag, startPoint x: 384, startPoint y: 449, endPoint x: 464, endPoint y: 441, distance: 80.3
click at [464, 408] on p "22xRp3/4"" at bounding box center [459, 397] width 168 height 23
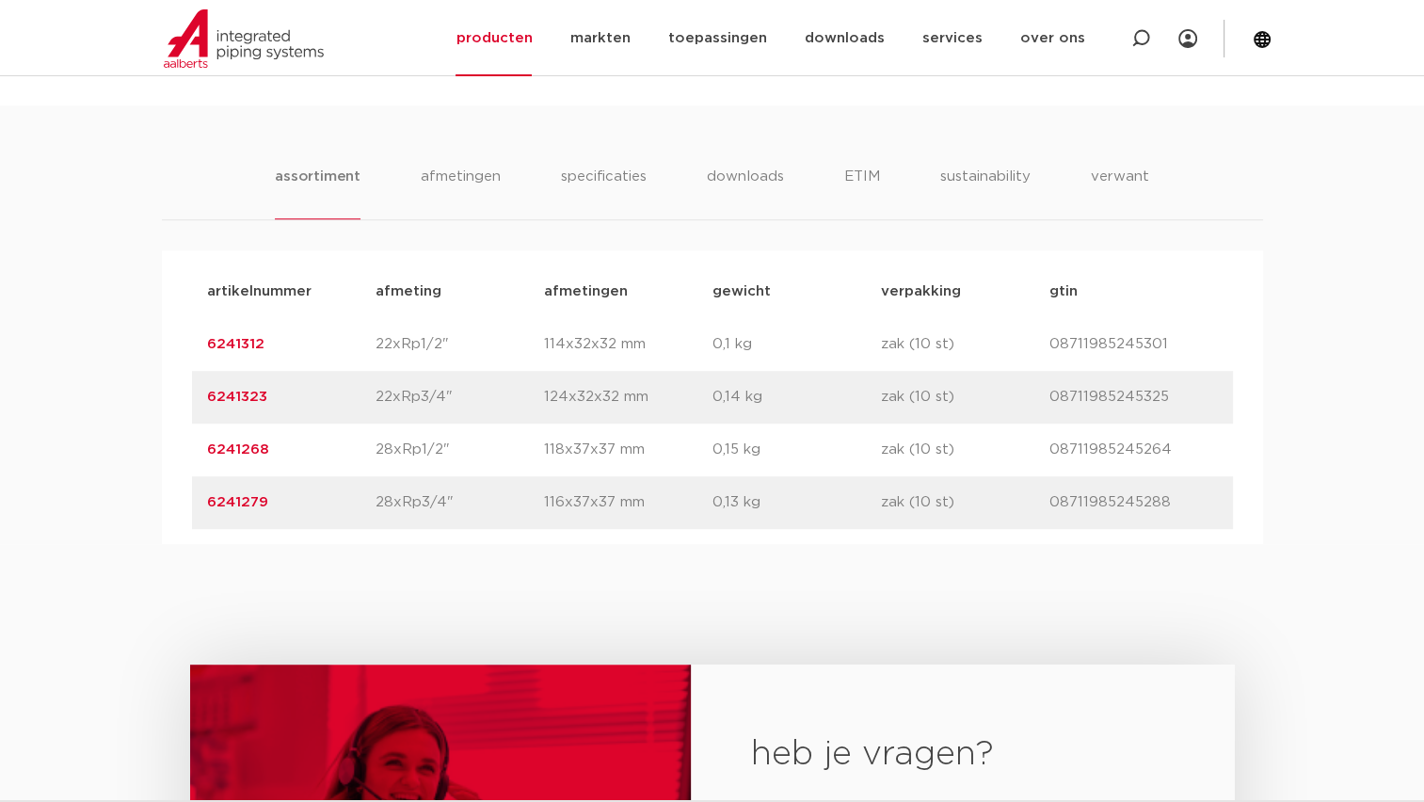
click at [455, 408] on p "22xRp3/4"" at bounding box center [459, 397] width 168 height 23
drag, startPoint x: 358, startPoint y: 441, endPoint x: 475, endPoint y: 439, distance: 116.7
click at [475, 423] on div "artikelnummer 6241323 afmeting 22xRp3/4" afmetingen 124x32x32 mm gewicht 0,14 k…" at bounding box center [712, 397] width 1041 height 53
copy div "afmeting 22xRp3/4""
drag, startPoint x: 211, startPoint y: 558, endPoint x: 235, endPoint y: 583, distance: 35.3
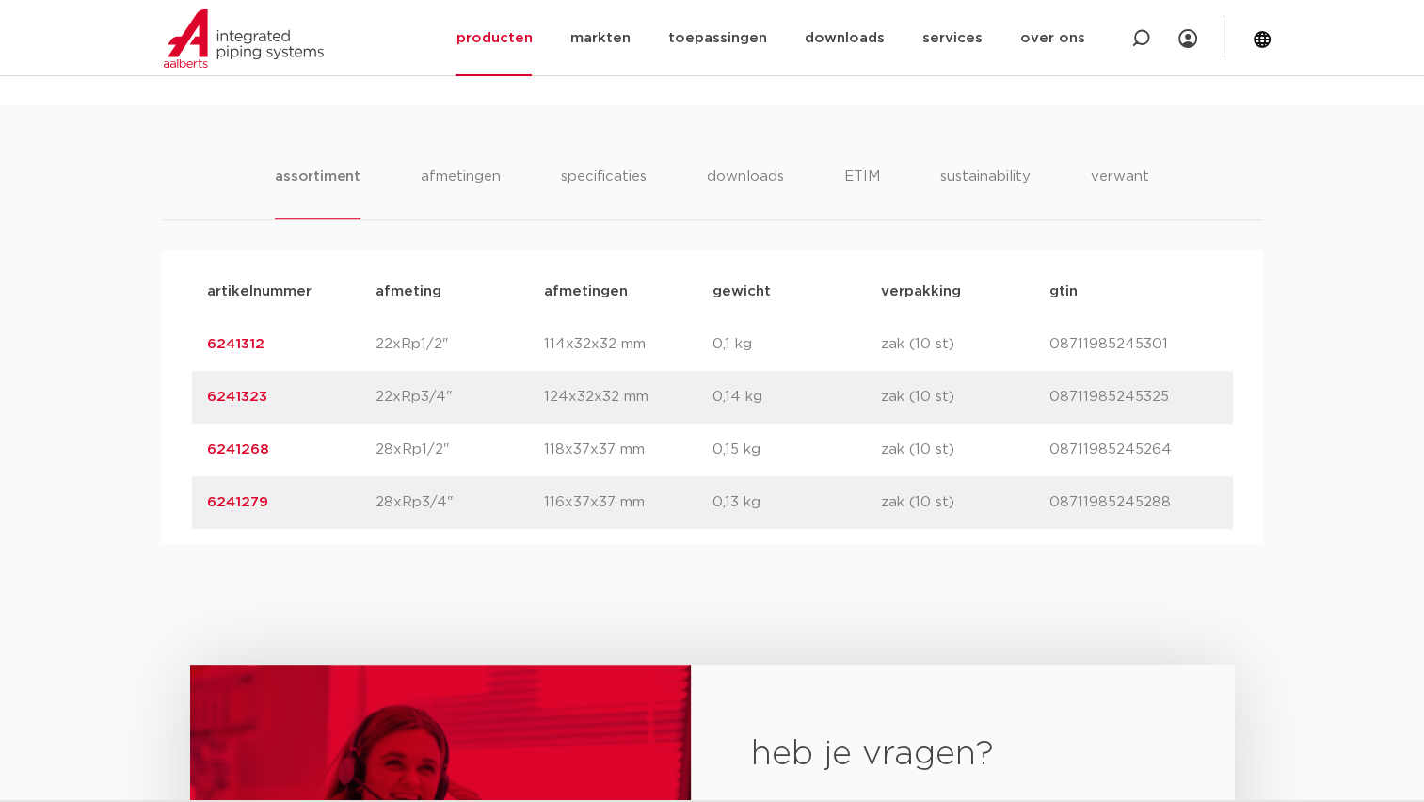
click at [235, 544] on div "artikelnummer afmeting afmetingen gewicht verpakking gtin artikelnummer 6241312…" at bounding box center [712, 397] width 1101 height 294
drag, startPoint x: 235, startPoint y: 583, endPoint x: 362, endPoint y: 533, distance: 136.8
click at [365, 529] on div "artikelnummer 6241279 afmeting 28xRp3/4" afmetingen 116x37x37 mm gewicht 0,13 k…" at bounding box center [712, 502] width 1041 height 53
drag, startPoint x: 403, startPoint y: 489, endPoint x: 469, endPoint y: 487, distance: 66.8
click at [469, 476] on div "artikelnummer 6241268 afmeting 28xRp1/2" afmetingen 118x37x37 mm gewicht 0,15 k…" at bounding box center [712, 449] width 1041 height 53
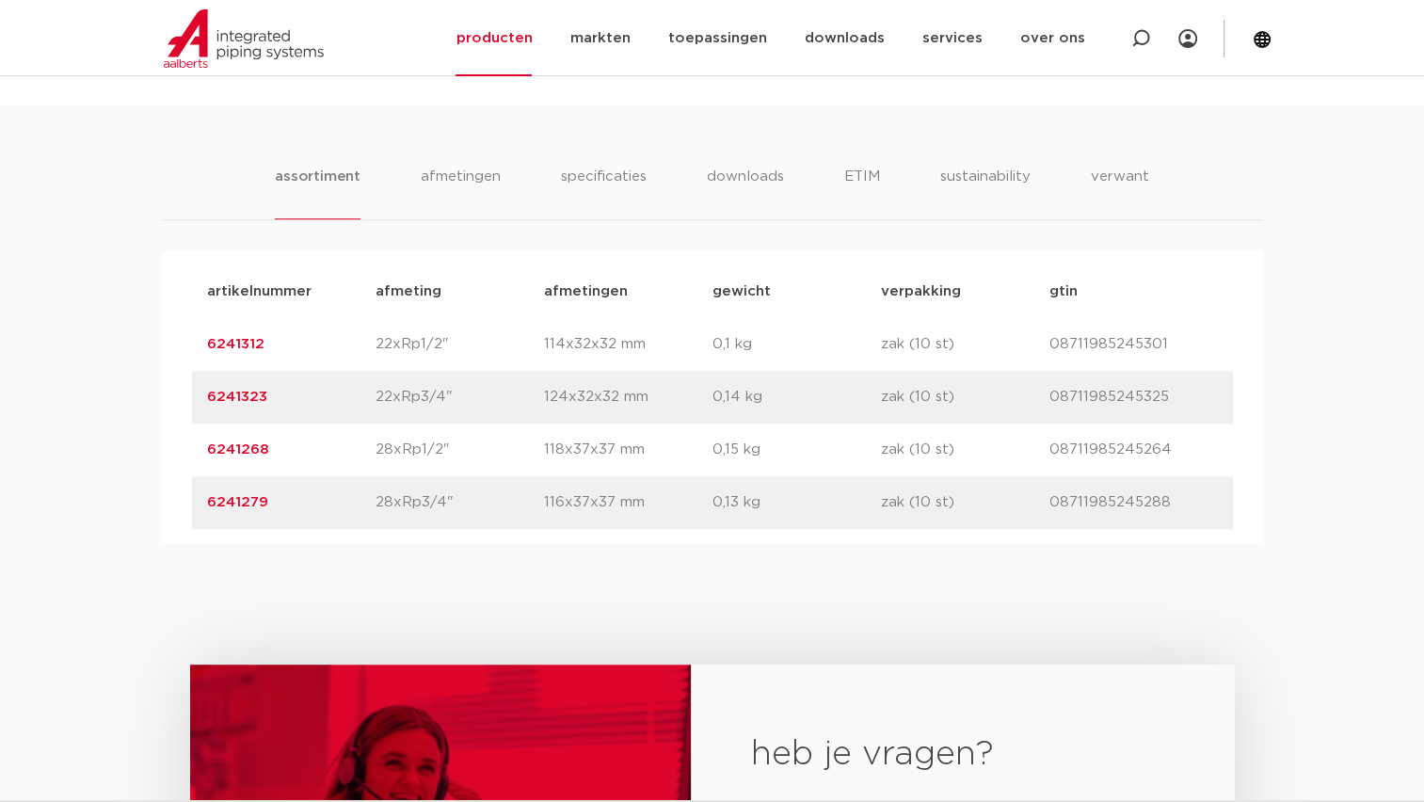
copy div "afmeting 28xRp1/2""
click at [465, 408] on p "22xRp3/4"" at bounding box center [459, 397] width 168 height 23
drag, startPoint x: 435, startPoint y: 496, endPoint x: 345, endPoint y: 502, distance: 89.6
click at [345, 476] on div "artikelnummer 6241268 afmeting 28xRp1/2" afmetingen 118x37x37 mm gewicht 0,15 k…" at bounding box center [712, 449] width 1041 height 53
copy div "afmeting 28xRp1/2""
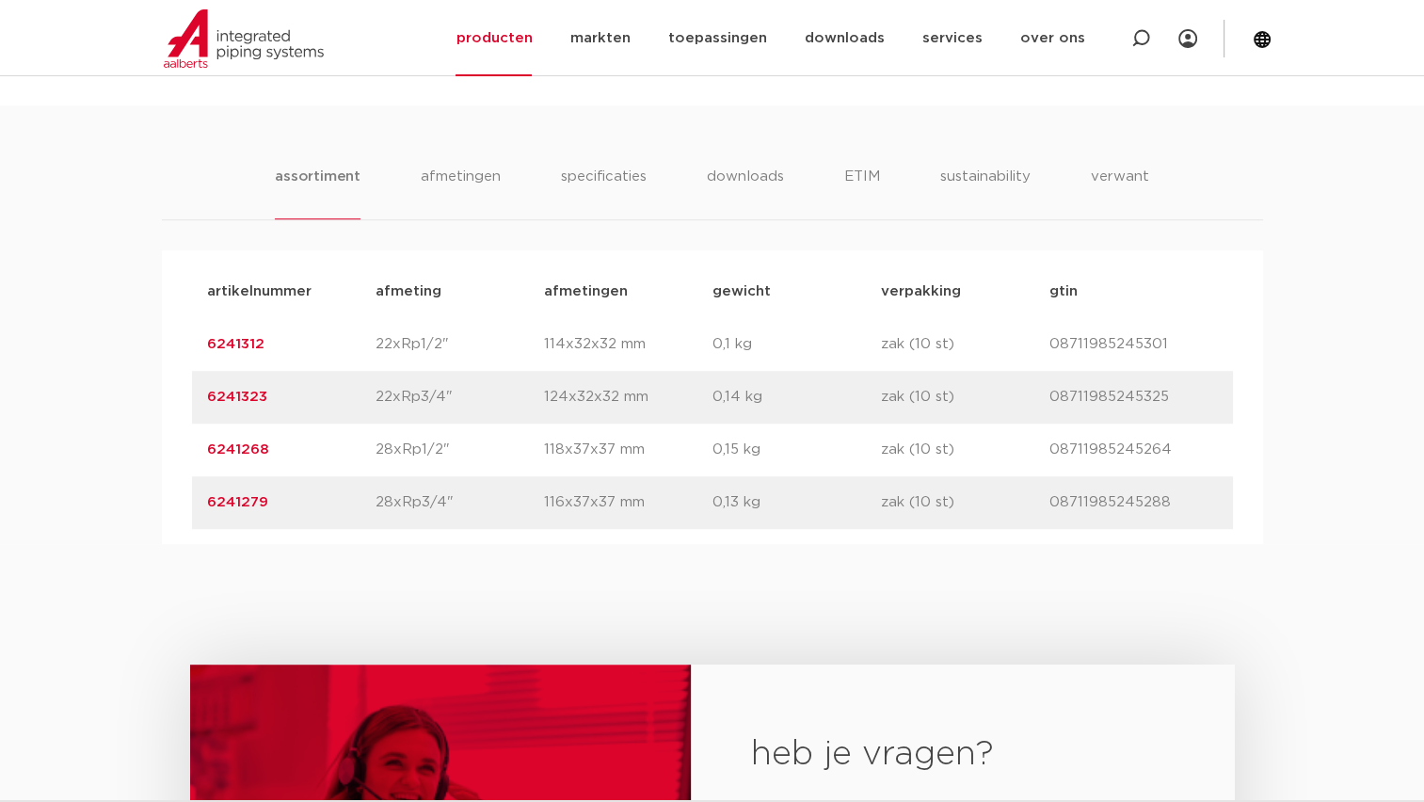
drag, startPoint x: 374, startPoint y: 548, endPoint x: 471, endPoint y: 547, distance: 97.9
click at [471, 529] on div "artikelnummer 6241279 afmeting 28xRp3/4" afmetingen 116x37x37 mm gewicht 0,13 k…" at bounding box center [712, 502] width 1041 height 53
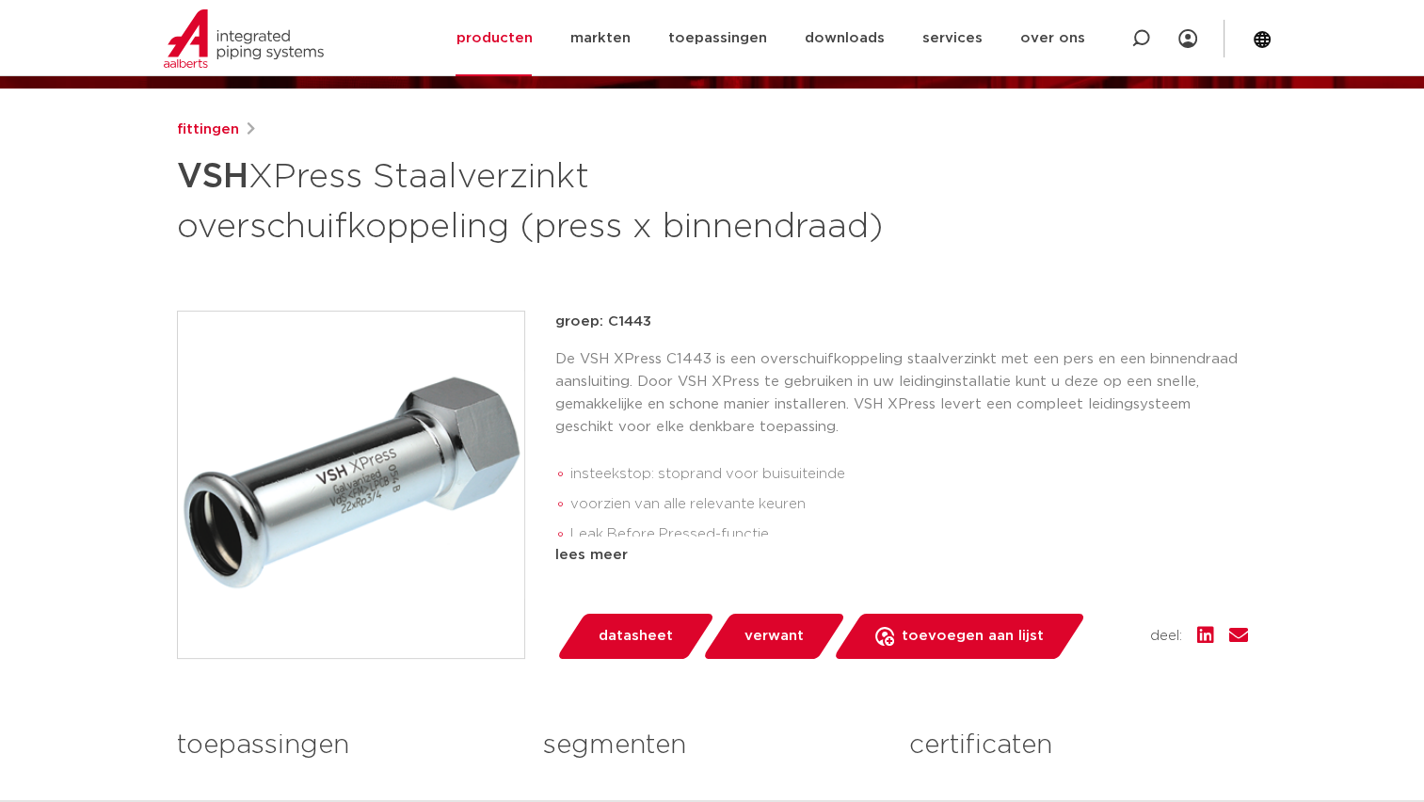
scroll to position [94, 0]
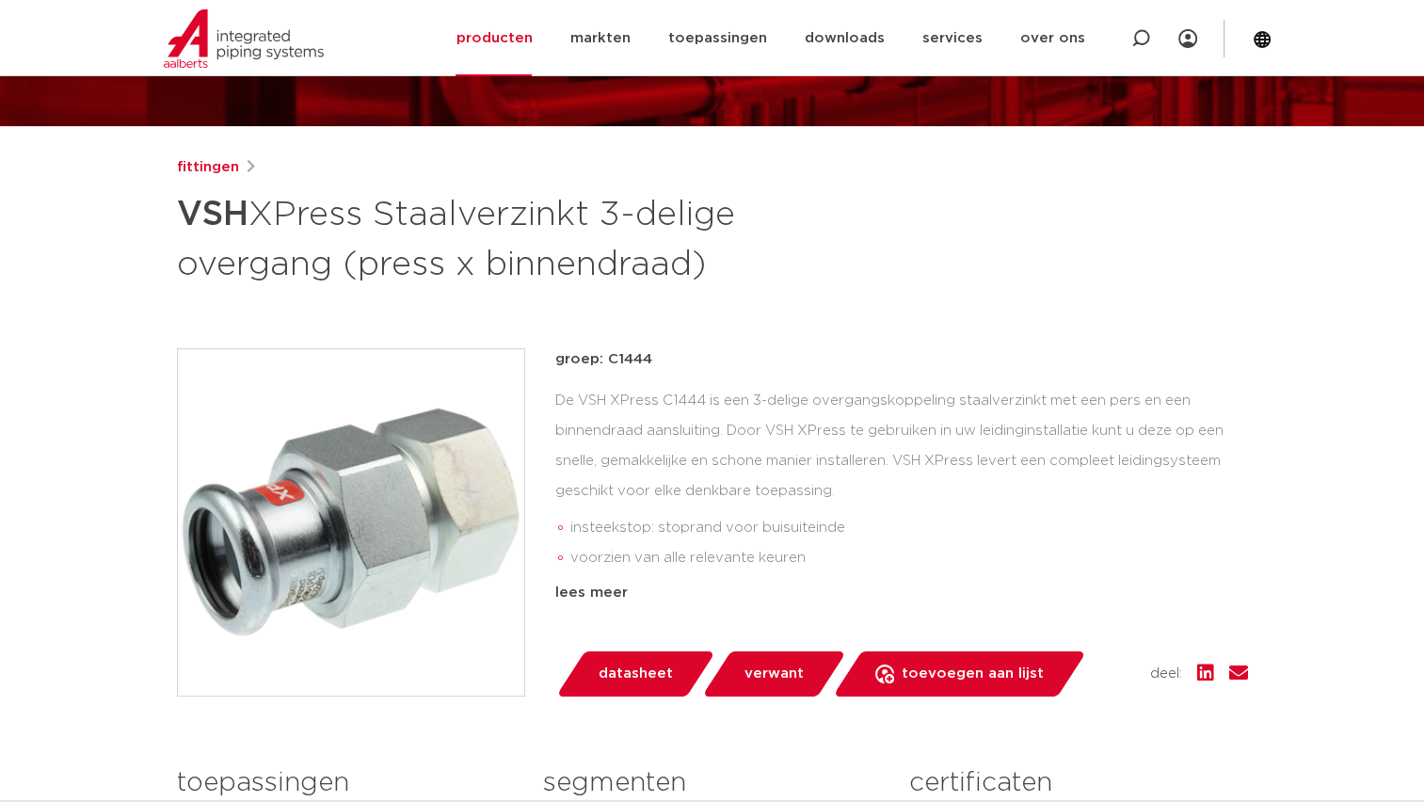
scroll to position [188, 0]
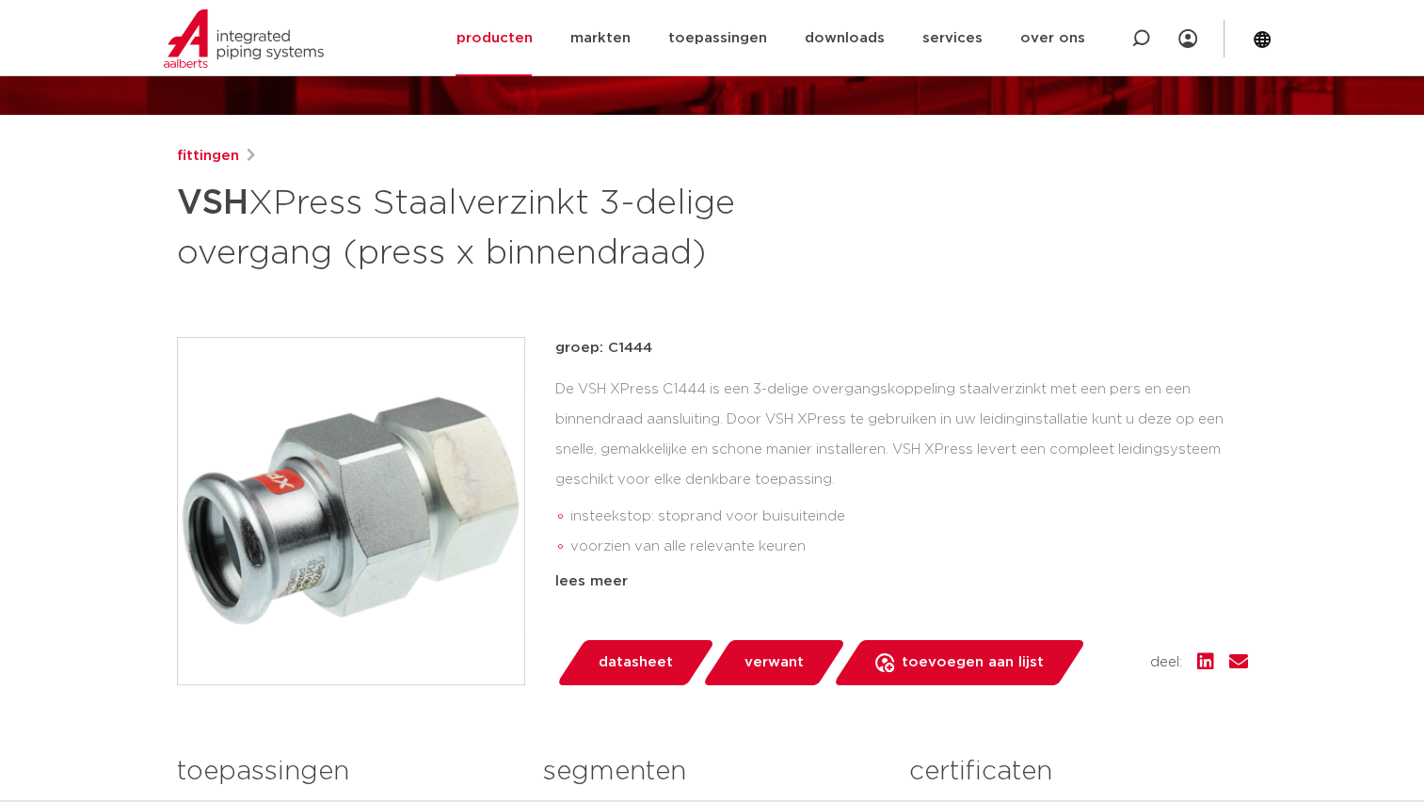
drag, startPoint x: 380, startPoint y: 203, endPoint x: 750, endPoint y: 247, distance: 372.4
click at [750, 247] on h1 "VSH XPress Staalverzinkt 3-delige overgang (press x binnendraad)" at bounding box center [530, 226] width 707 height 102
copy h1 "Staalverzinkt 3-delige overgang (press x binnendraad)"
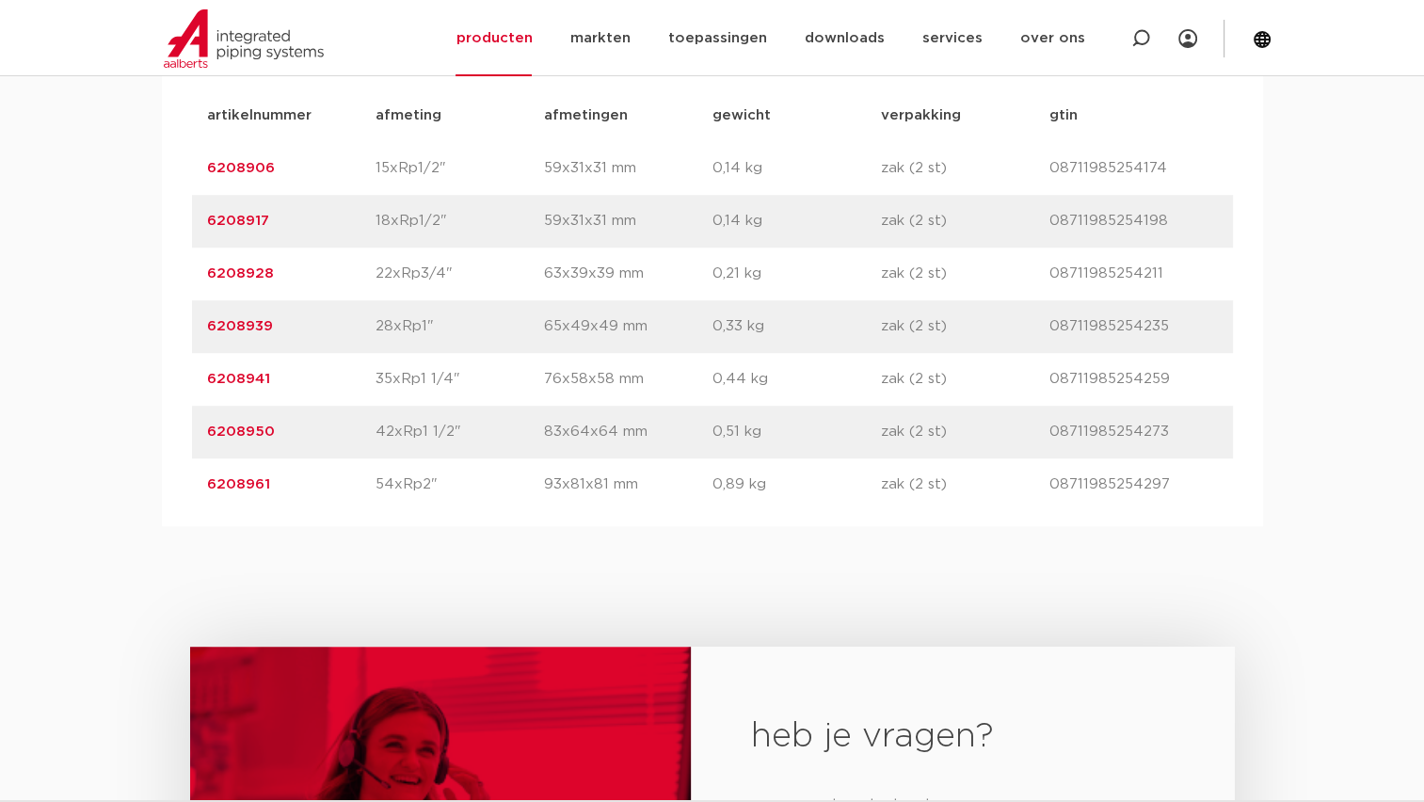
scroll to position [1317, 0]
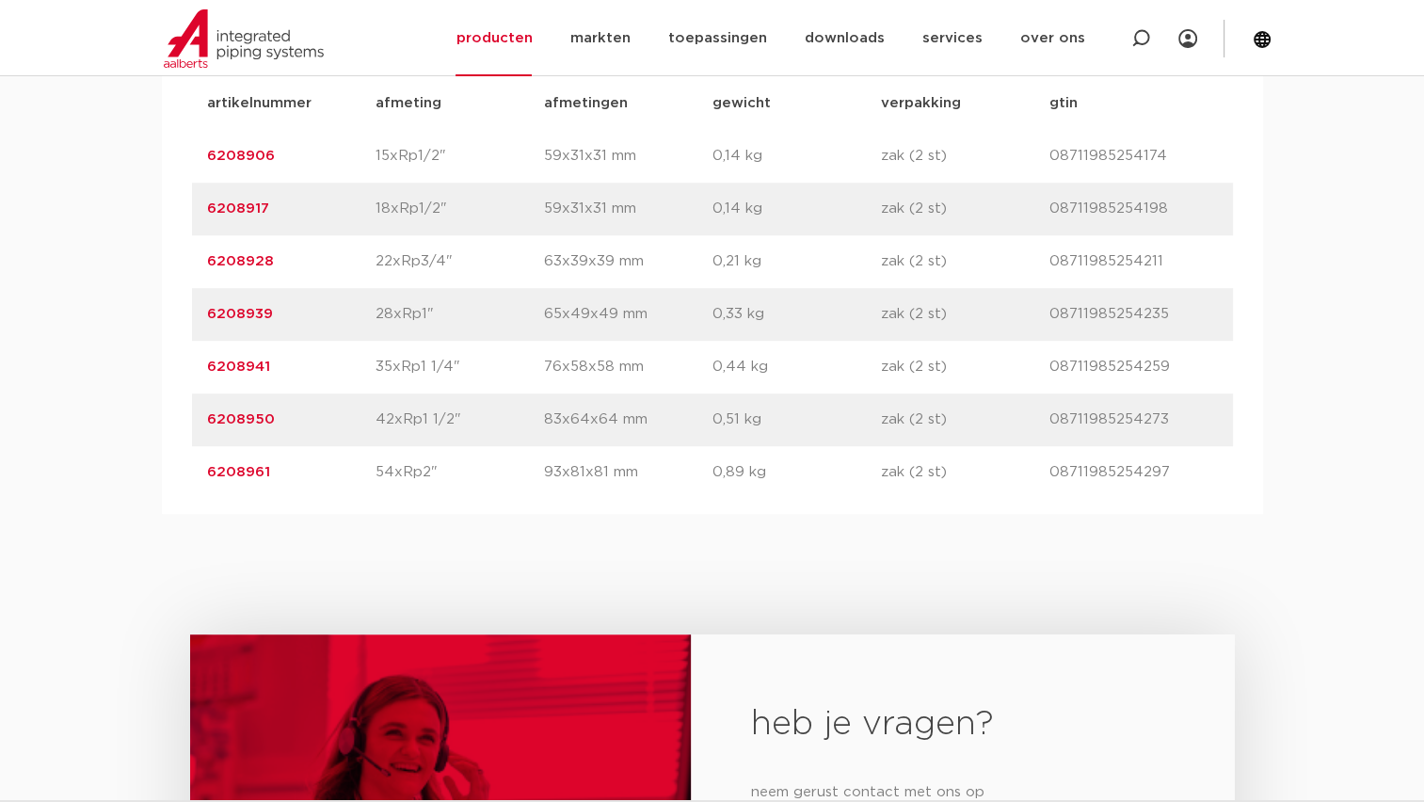
drag, startPoint x: 372, startPoint y: 210, endPoint x: 453, endPoint y: 212, distance: 81.9
click at [453, 212] on div "artikelnummer 6208917 afmeting 18xRp1/2" [GEOGRAPHIC_DATA] 59x31x31 mm gewicht …" at bounding box center [712, 209] width 1041 height 53
copy div "afmeting 18xRp1/2""
drag, startPoint x: 366, startPoint y: 258, endPoint x: 477, endPoint y: 264, distance: 111.2
click at [477, 264] on div "artikelnummer 6208928 afmeting 22xRp3/4" afmetingen 63x39x39 mm gewicht 0,21 kg…" at bounding box center [712, 261] width 1041 height 53
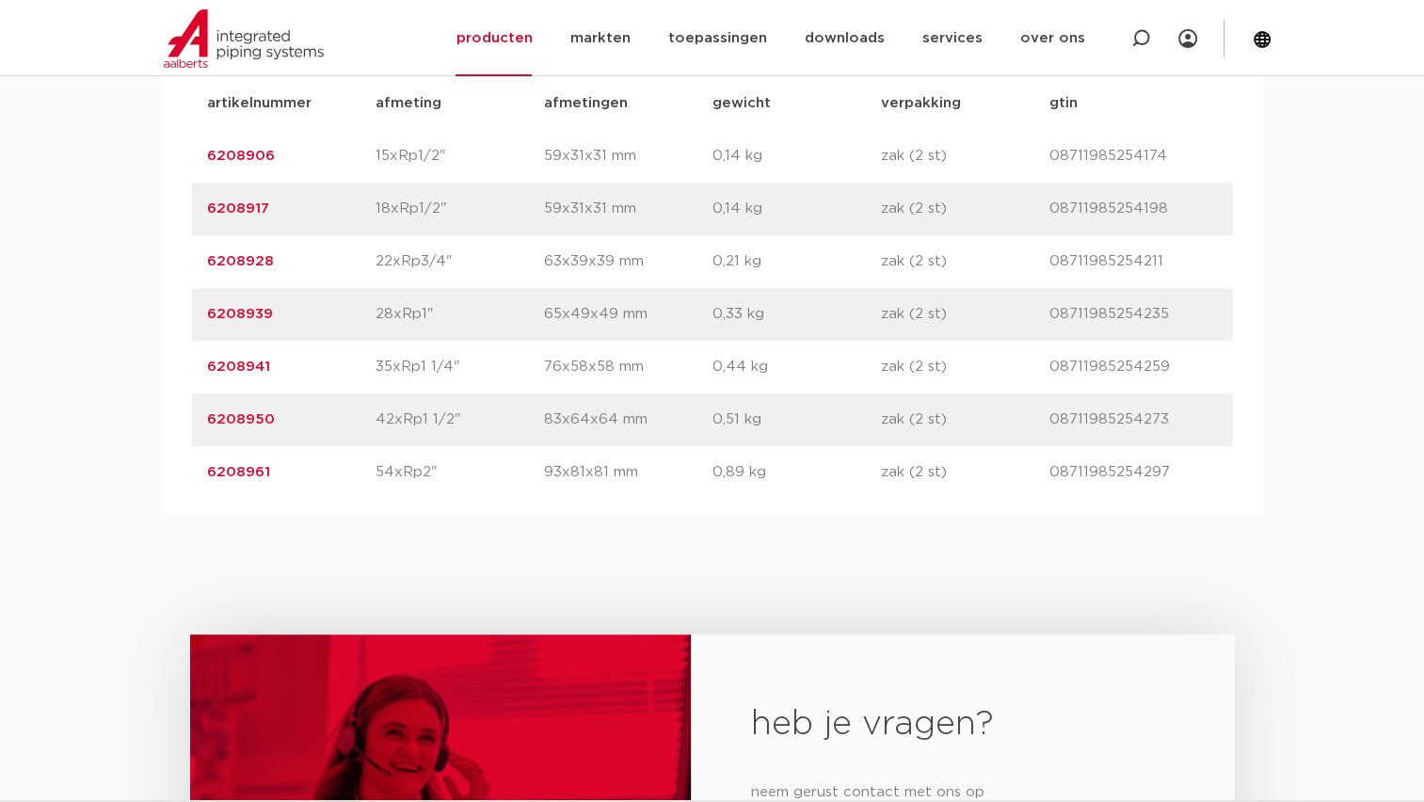
copy div "afmeting 22xRp3/4""
drag, startPoint x: 402, startPoint y: 316, endPoint x: 454, endPoint y: 314, distance: 52.7
click at [454, 314] on div "artikelnummer 6208939 afmeting 28xRp1" afmetingen 65x49x49 mm gewicht 0,33 kg v…" at bounding box center [712, 314] width 1041 height 53
copy div "afmeting 28xRp1""
drag, startPoint x: 362, startPoint y: 356, endPoint x: 474, endPoint y: 367, distance: 112.5
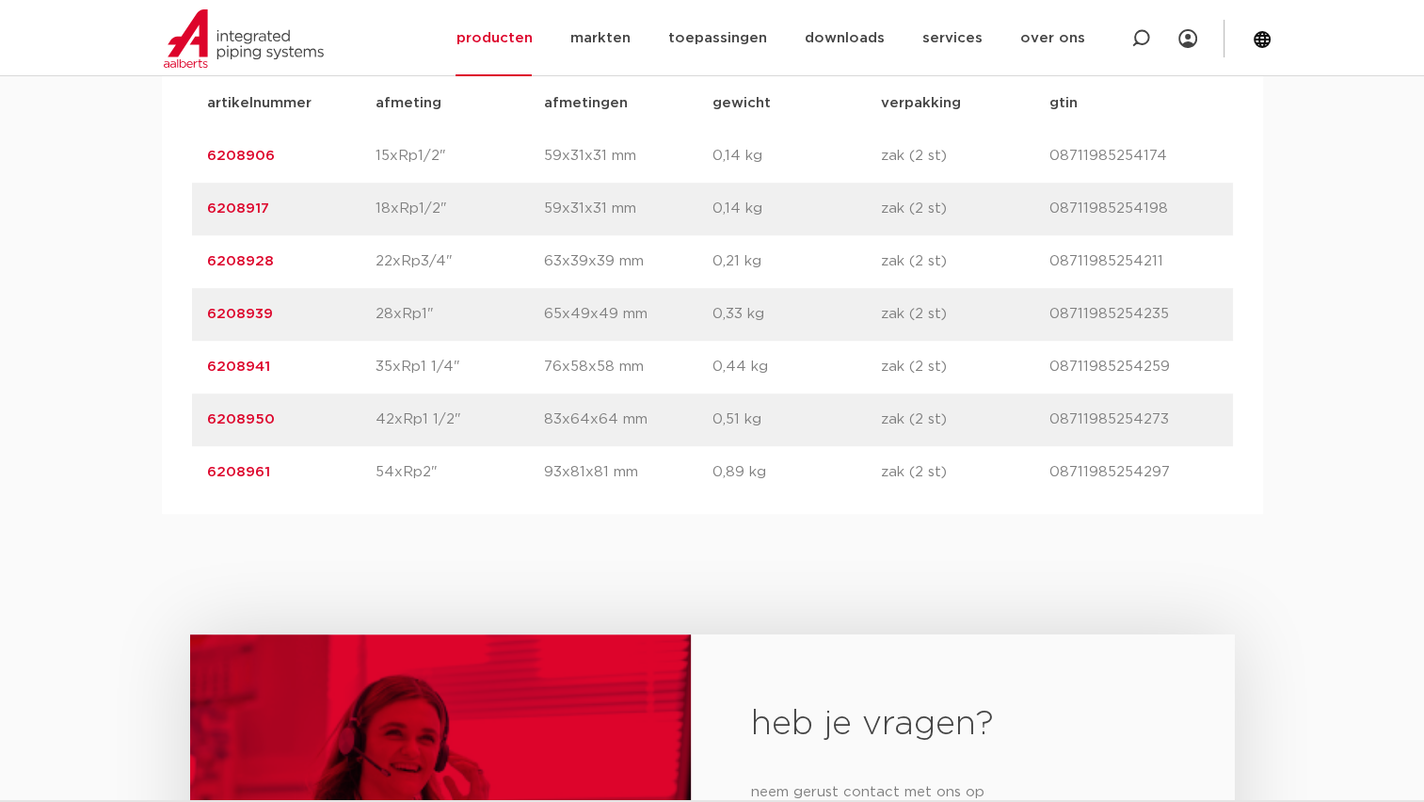
click at [474, 367] on div "artikelnummer 6208941 afmeting 35xRp1 1/4" afmetingen 76x58x58 mm gewicht 0,44 …" at bounding box center [712, 367] width 1041 height 53
copy div "afmeting 35xRp1 1/4""
drag, startPoint x: 354, startPoint y: 416, endPoint x: 474, endPoint y: 420, distance: 120.5
click at [474, 420] on div "artikelnummer 6208950 afmeting 42xRp1 1/2" afmetingen 83x64x64 mm gewicht 0,51 …" at bounding box center [712, 419] width 1041 height 53
copy div "afmeting 42xRp1 1/2""
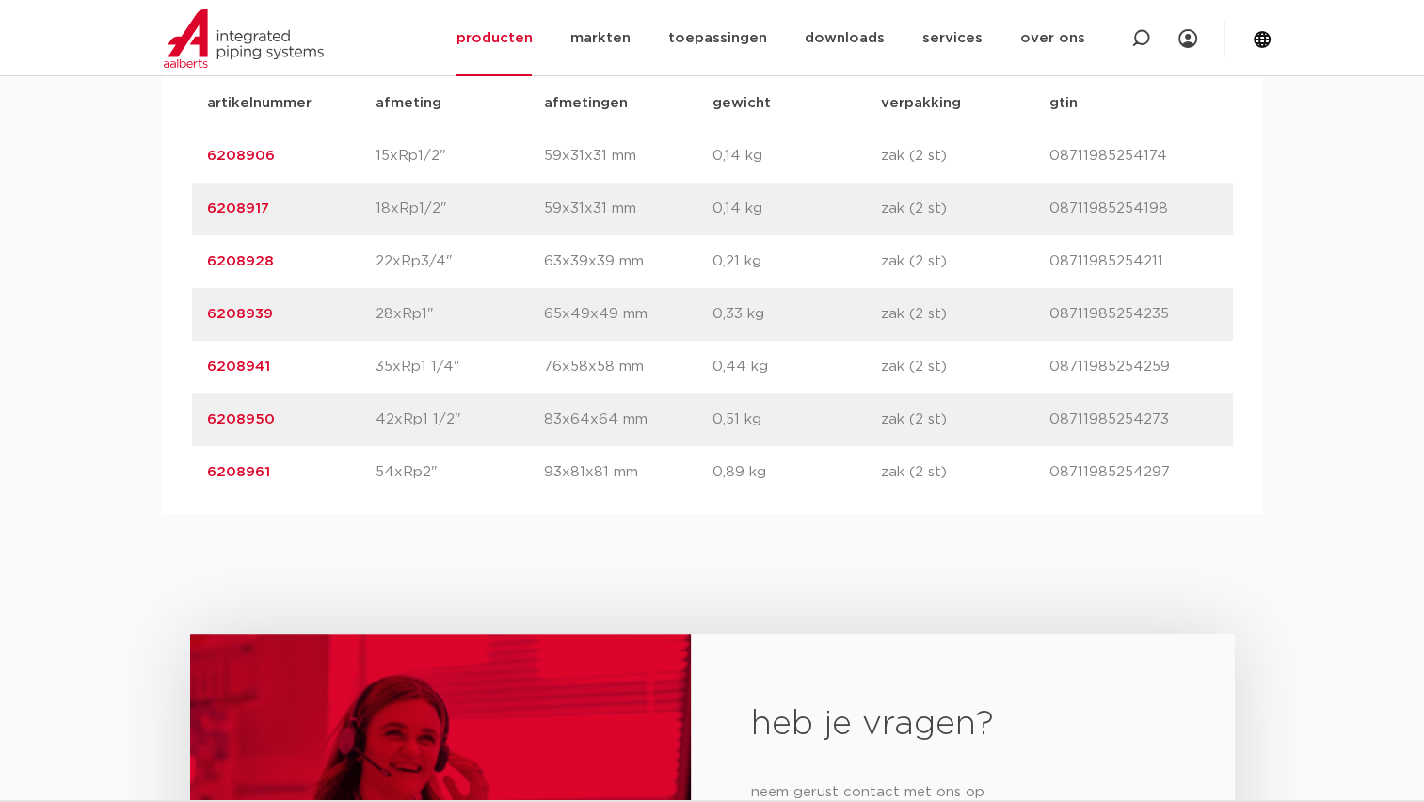
drag, startPoint x: 439, startPoint y: 421, endPoint x: 458, endPoint y: 420, distance: 18.9
click at [440, 421] on p "42xRp1 1/2"" at bounding box center [459, 419] width 168 height 23
copy div "afmeting 42xRp1 1/2""
click at [440, 426] on p "42xRp1 1/2"" at bounding box center [459, 419] width 168 height 23
drag, startPoint x: 438, startPoint y: 469, endPoint x: 369, endPoint y: 475, distance: 69.9
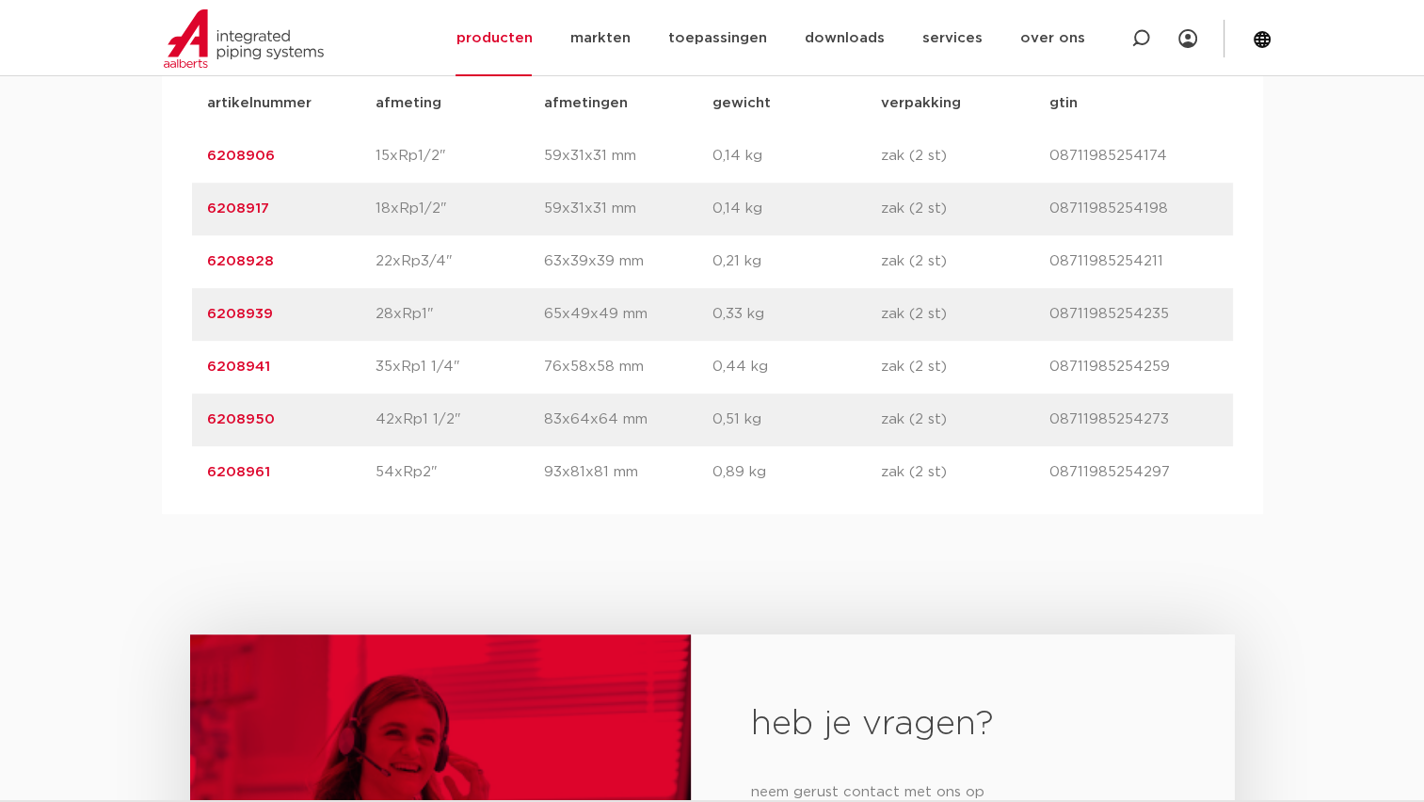
click at [369, 475] on div "artikelnummer 6208961 afmeting 54xRp2" afmetingen 93x81x81 mm gewicht 0,89 kg v…" at bounding box center [712, 472] width 1041 height 53
copy div "afmeting 54xRp2""
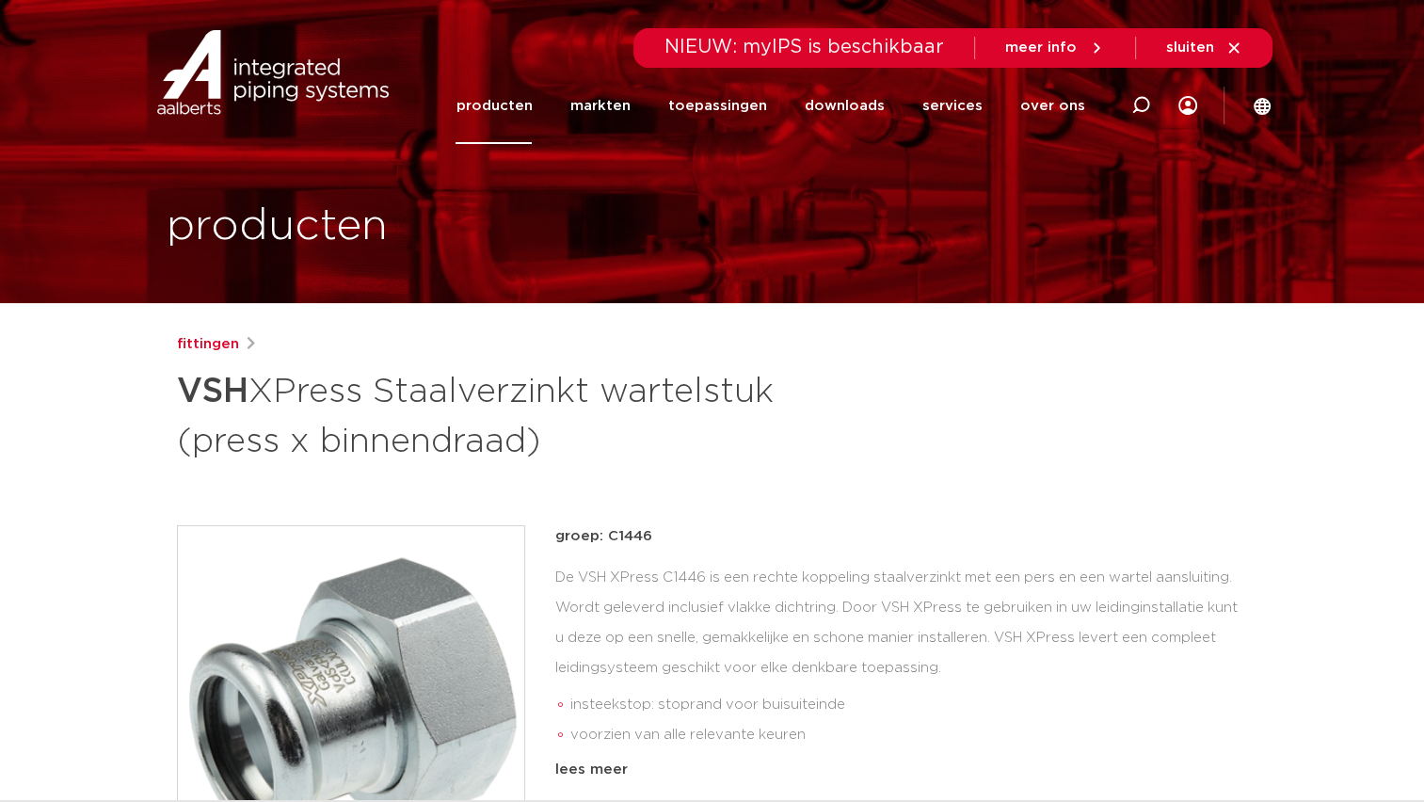
drag, startPoint x: 386, startPoint y: 397, endPoint x: 596, endPoint y: 447, distance: 216.6
click at [596, 447] on h1 "VSH XPress Staalverzinkt wartelstuk (press x binnendraad)" at bounding box center [530, 414] width 707 height 102
copy h1 "Staalverzinkt wartelstuk (press x binnendraad)"
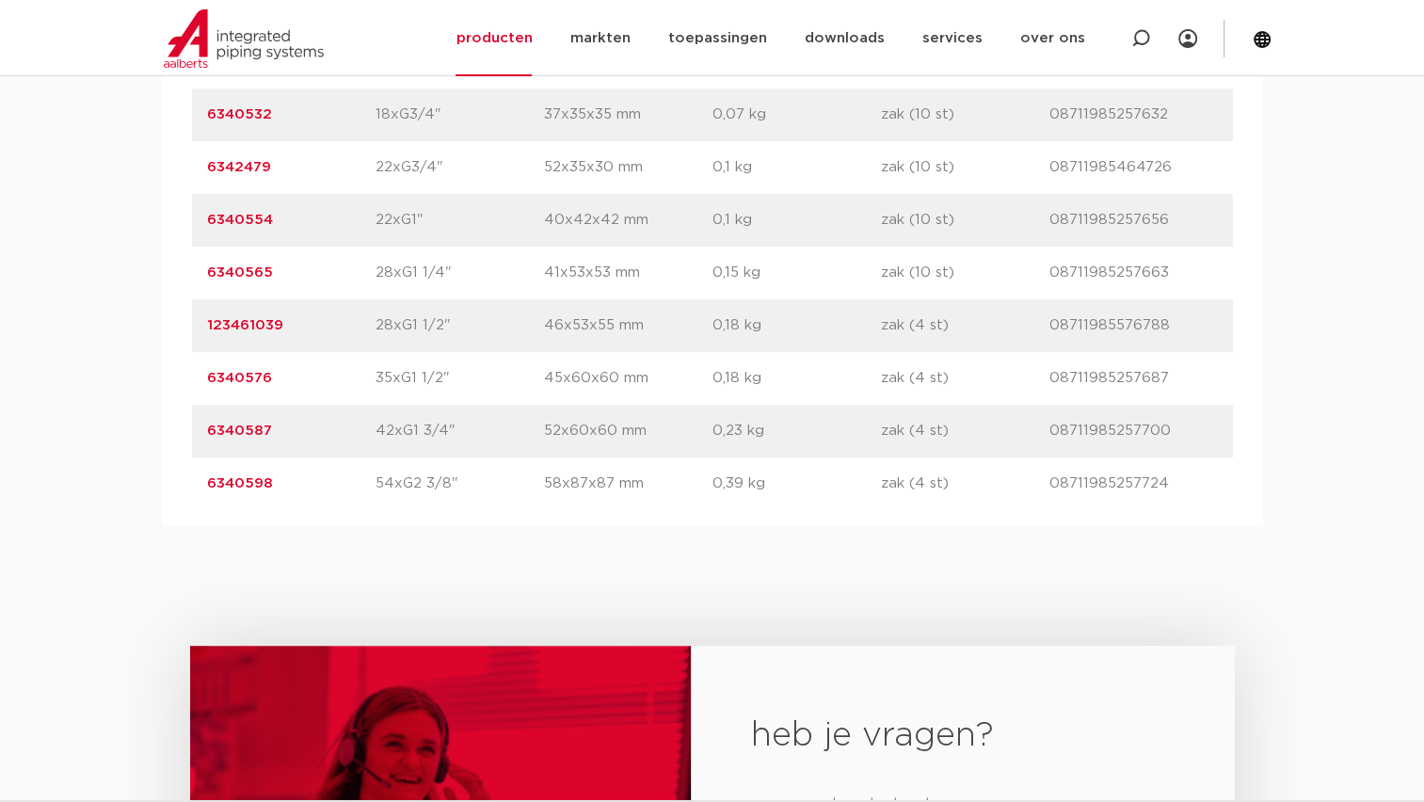
scroll to position [1317, 0]
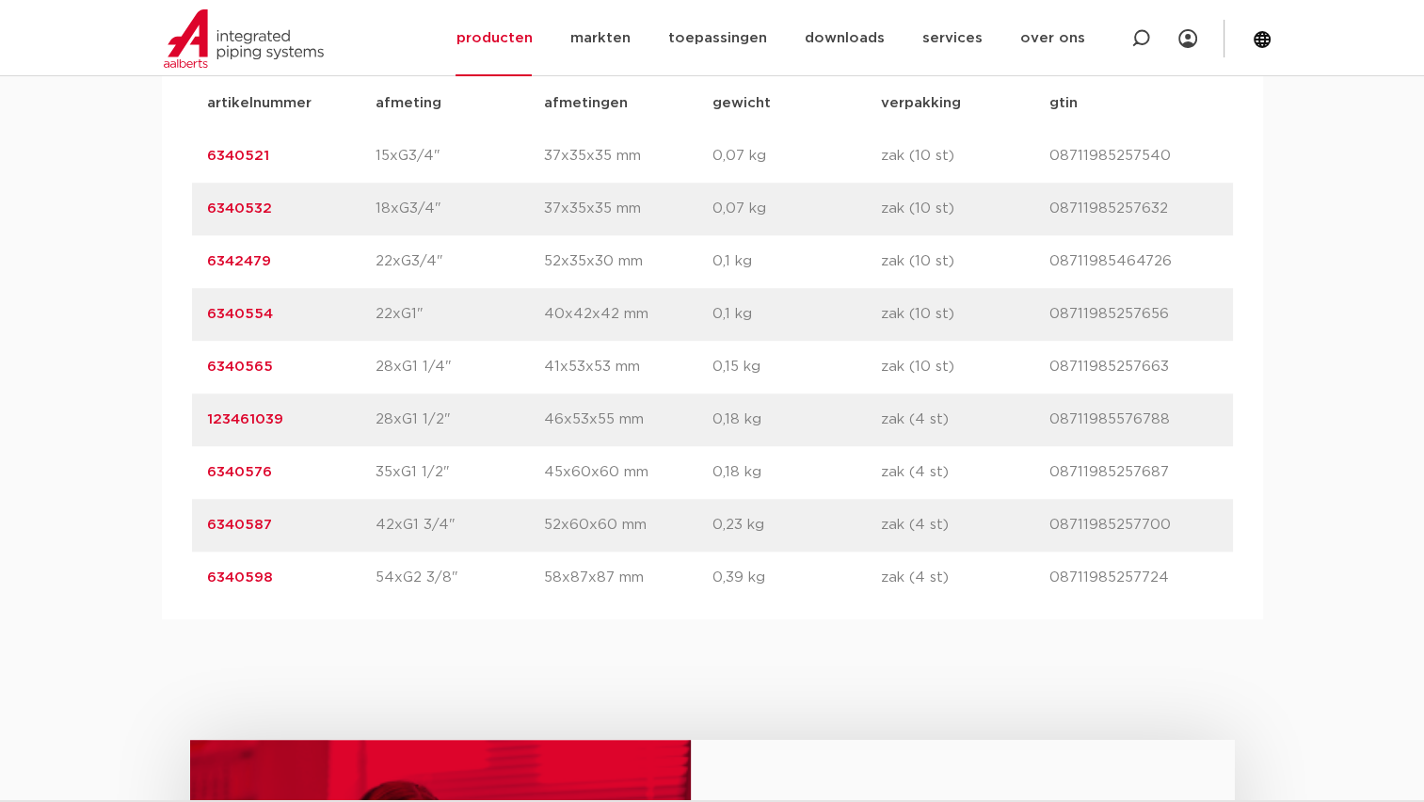
drag, startPoint x: 365, startPoint y: 143, endPoint x: 449, endPoint y: 150, distance: 84.0
click at [449, 150] on div "artikelnummer 6340521 afmeting 15xG3/4" [GEOGRAPHIC_DATA] 37x35x35 mm gewicht 0…" at bounding box center [712, 156] width 1041 height 53
copy div "afmeting 15xG3/4""
drag, startPoint x: 357, startPoint y: 205, endPoint x: 443, endPoint y: 207, distance: 86.6
click at [443, 207] on div "artikelnummer 6340532 afmeting 18xG3/4" [GEOGRAPHIC_DATA] 37x35x35 mm gewicht 0…" at bounding box center [712, 209] width 1041 height 53
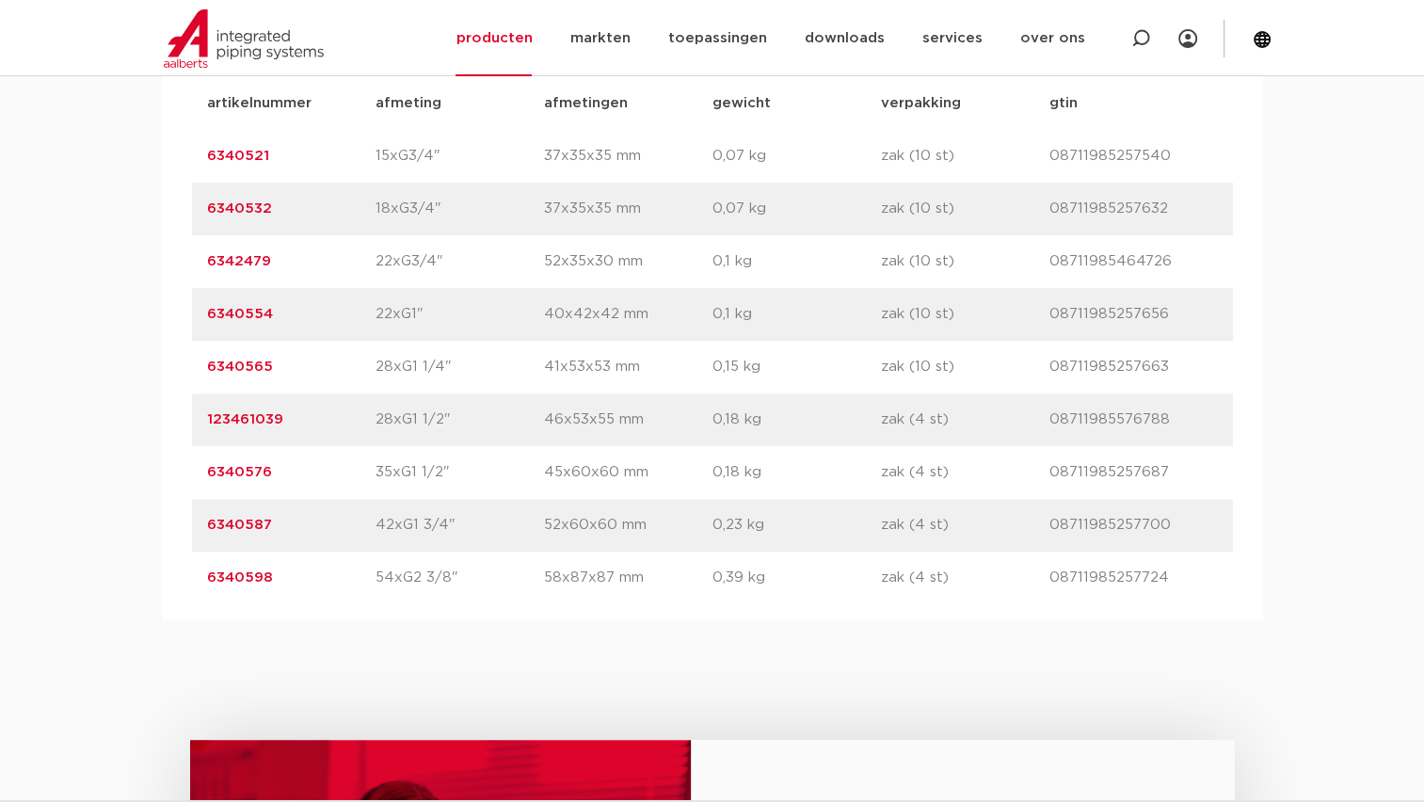
copy div "afmeting 18xG3/4""
drag, startPoint x: 383, startPoint y: 265, endPoint x: 450, endPoint y: 265, distance: 66.8
click at [450, 265] on div "artikelnummer 6342479 afmeting 22xG3/4" [GEOGRAPHIC_DATA] 52x35x30 mm gewicht 0…" at bounding box center [712, 261] width 1041 height 53
copy div "afmeting 22xG3/4""
drag, startPoint x: 388, startPoint y: 309, endPoint x: 437, endPoint y: 305, distance: 49.1
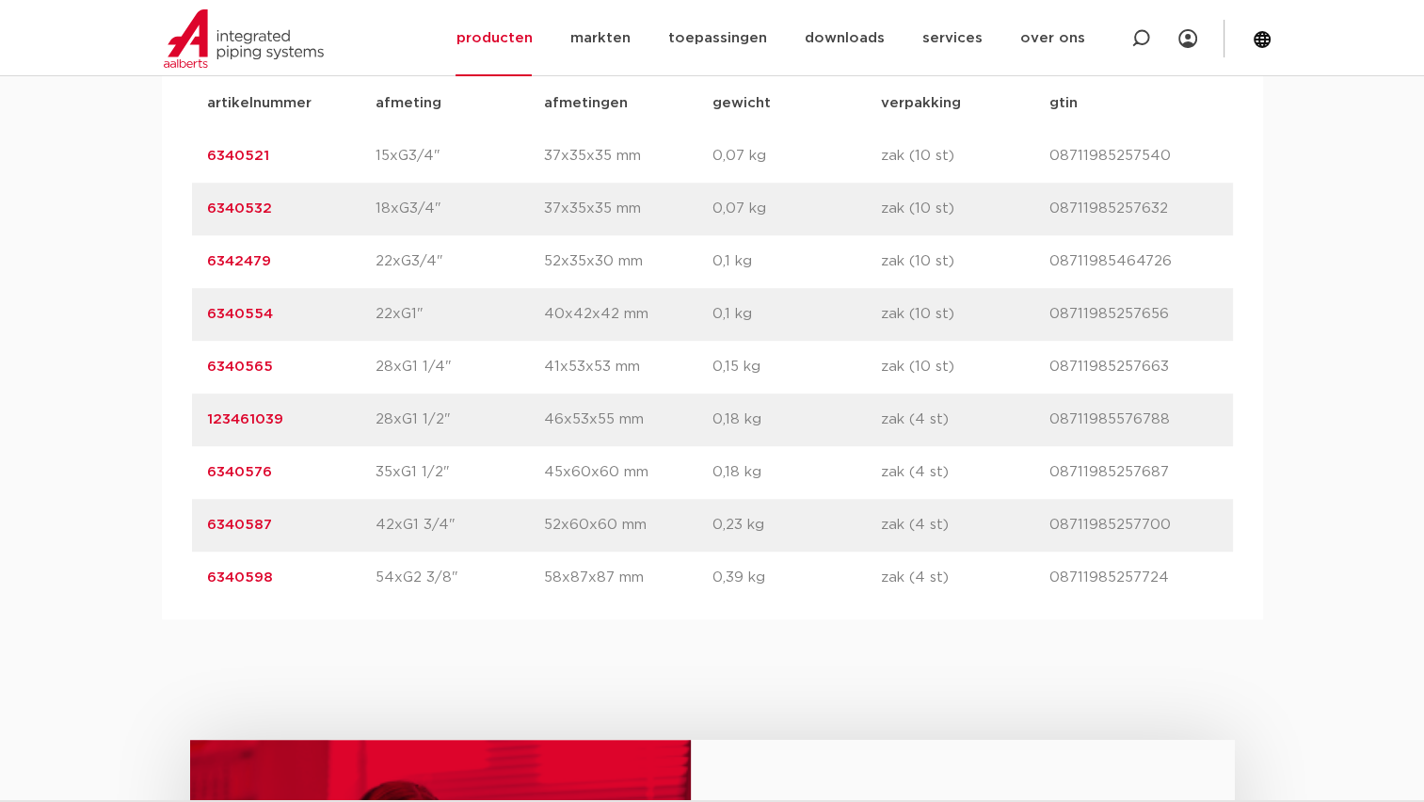
click at [421, 310] on div "artikelnummer 6340554 afmeting 22xG1" [GEOGRAPHIC_DATA] 40x42x42 mm gewicht 0,1…" at bounding box center [712, 314] width 1041 height 53
copy div "afmeting 22xG1""
drag, startPoint x: 371, startPoint y: 369, endPoint x: 452, endPoint y: 371, distance: 80.9
click at [452, 371] on div "artikelnummer 6340565 afmeting 28xG1 1/4" [GEOGRAPHIC_DATA] 41x53x53 mm gewicht…" at bounding box center [712, 367] width 1041 height 53
copy div "afmeting 28xG1 1/4""
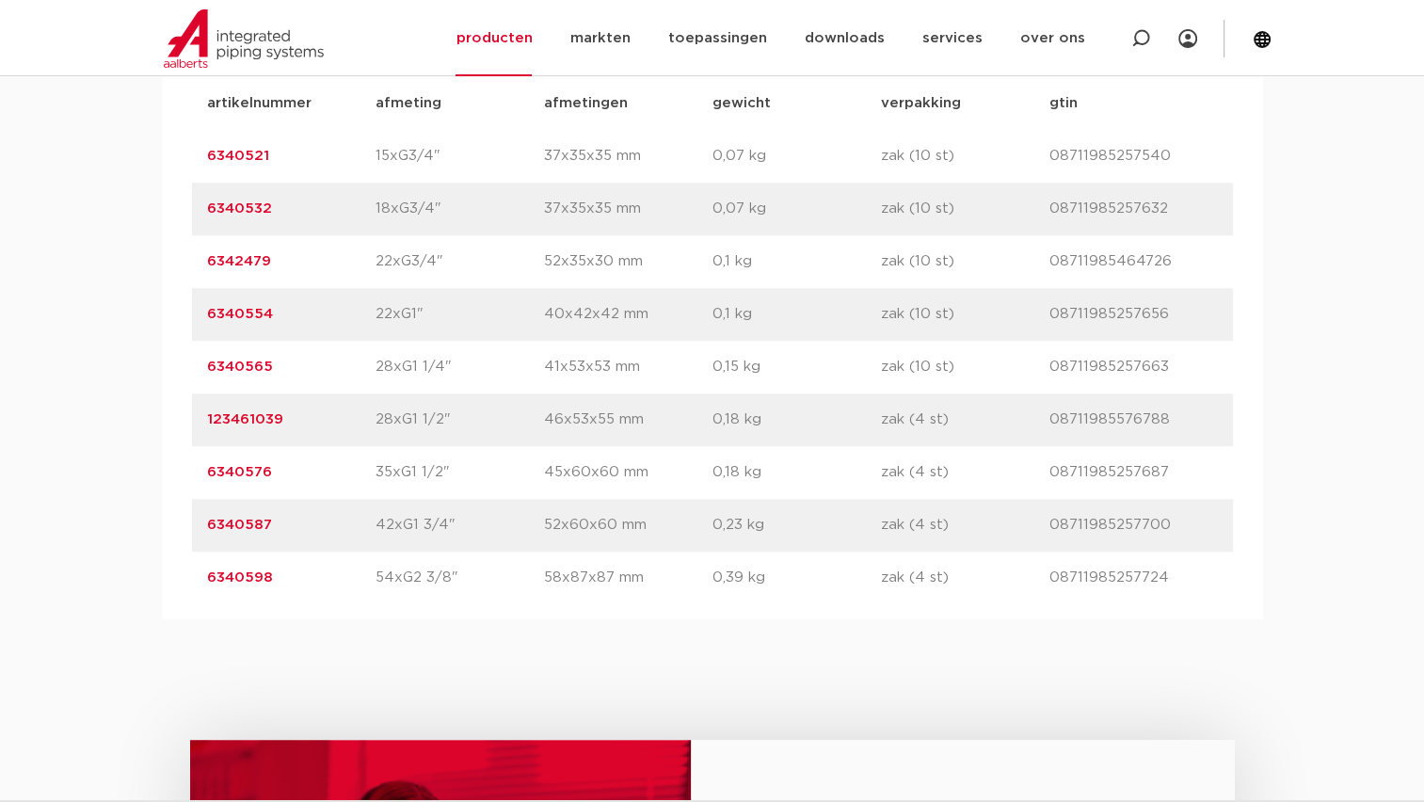
drag, startPoint x: 410, startPoint y: 416, endPoint x: 454, endPoint y: 415, distance: 44.2
click at [454, 415] on div "artikelnummer 123461039 afmeting 28xG1 1/2" [GEOGRAPHIC_DATA] 46x53x55 mm gewic…" at bounding box center [712, 419] width 1041 height 53
copy div "afmeting 28xG1 1/2""
drag, startPoint x: 360, startPoint y: 480, endPoint x: 467, endPoint y: 489, distance: 106.7
click at [467, 489] on div "artikelnummer 6340576 afmeting 35xG1 1/2" [GEOGRAPHIC_DATA] 45x60x60 mm gewicht…" at bounding box center [712, 472] width 1041 height 53
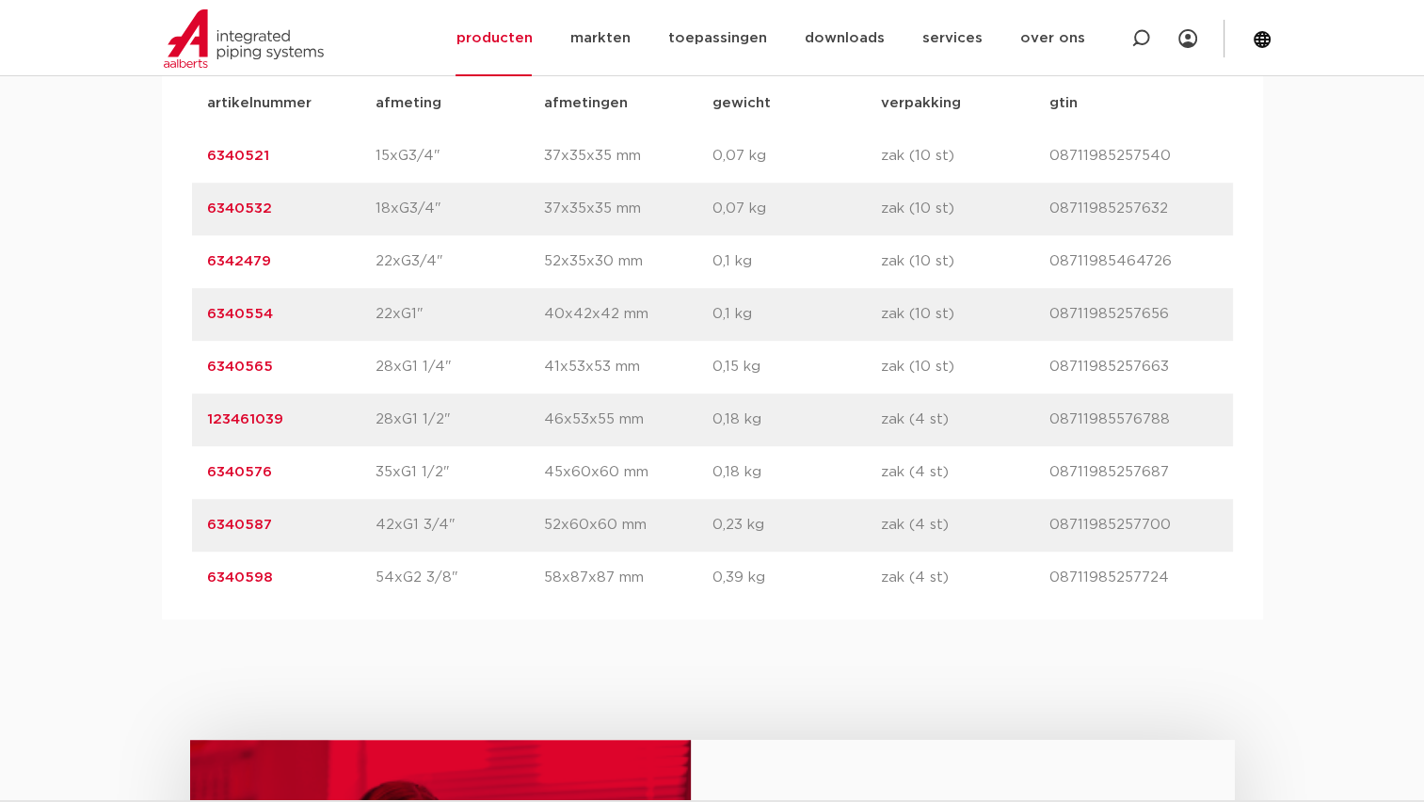
copy div "afmeting 35xG1 1/2""
drag, startPoint x: 373, startPoint y: 524, endPoint x: 447, endPoint y: 523, distance: 74.3
click at [447, 523] on div "artikelnummer 6340587 afmeting 42xG1 3/4" [GEOGRAPHIC_DATA] 52x60x60 mm gewicht…" at bounding box center [712, 525] width 1041 height 53
copy div "afmeting 42xG1 3/4"
drag, startPoint x: 369, startPoint y: 574, endPoint x: 491, endPoint y: 580, distance: 122.4
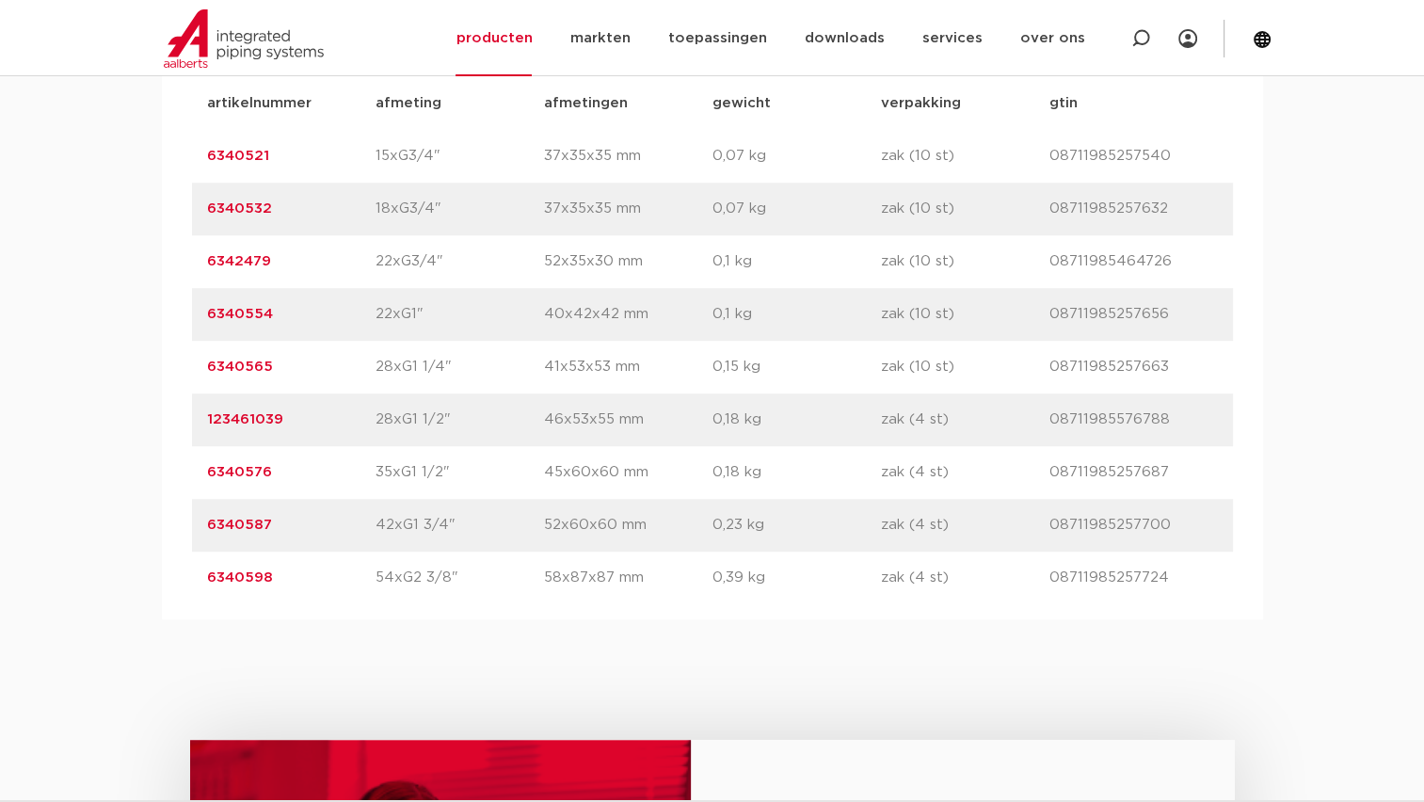
click at [491, 580] on div "artikelnummer 6340598 afmeting 54xG2 3/8" [GEOGRAPHIC_DATA] 58x87x87 mm gewicht…" at bounding box center [712, 577] width 1041 height 53
copy div "afmeting 54xG2 3/8""
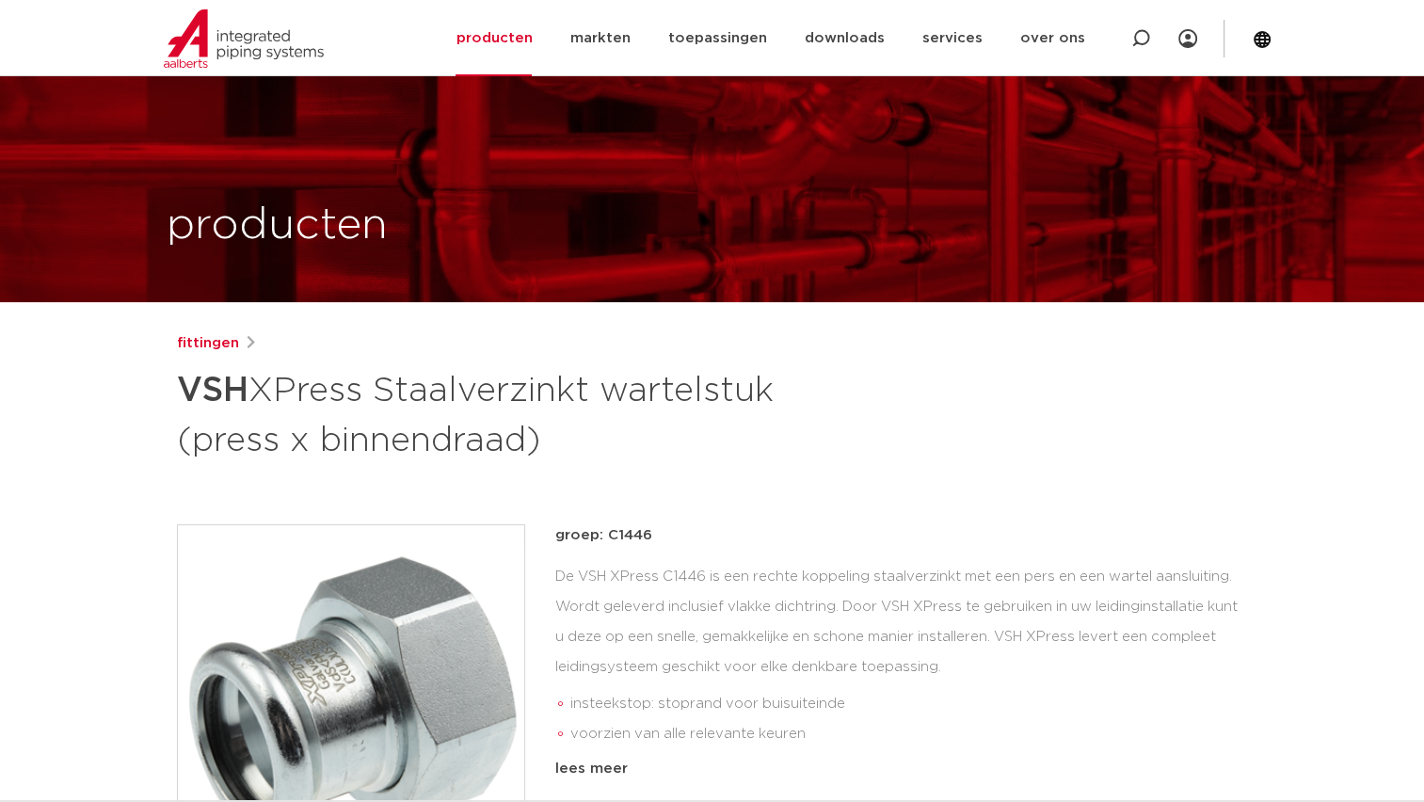
scroll to position [0, 0]
